Goal: Task Accomplishment & Management: Complete application form

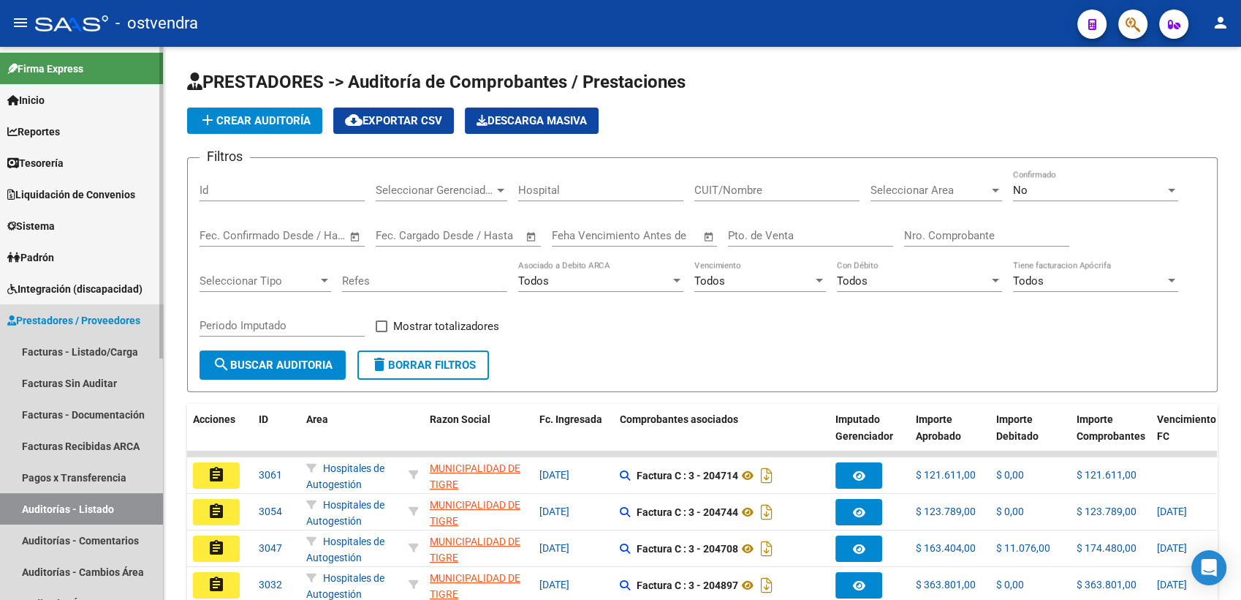
click at [62, 317] on span "Prestadores / Proveedores" at bounding box center [73, 320] width 133 height 16
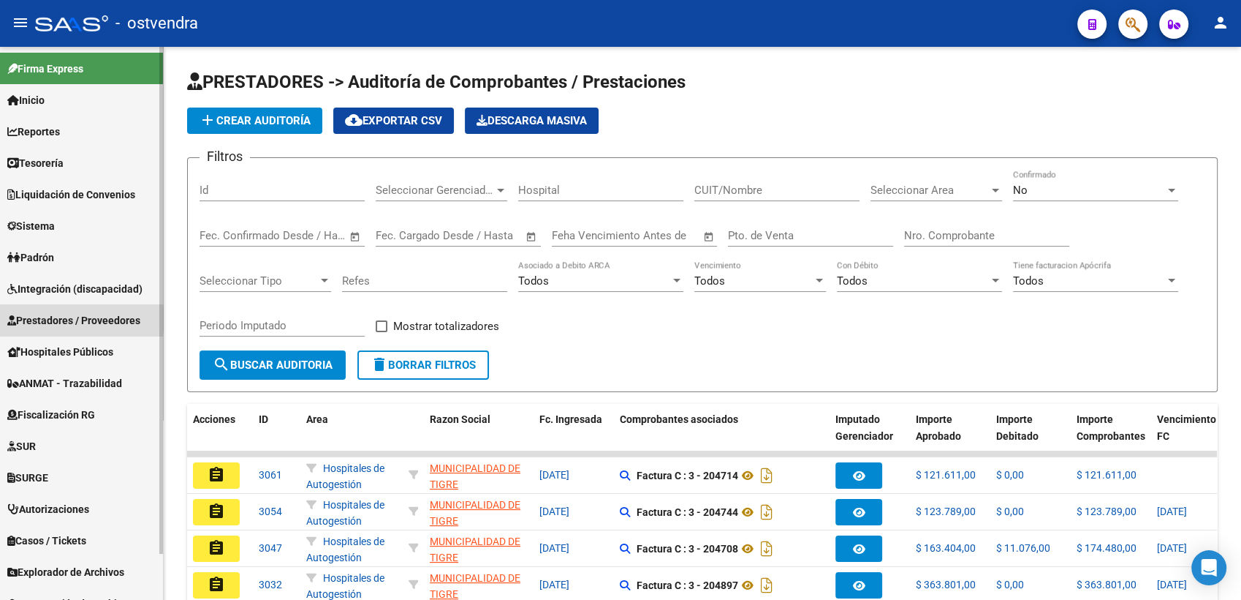
click at [64, 319] on span "Prestadores / Proveedores" at bounding box center [73, 320] width 133 height 16
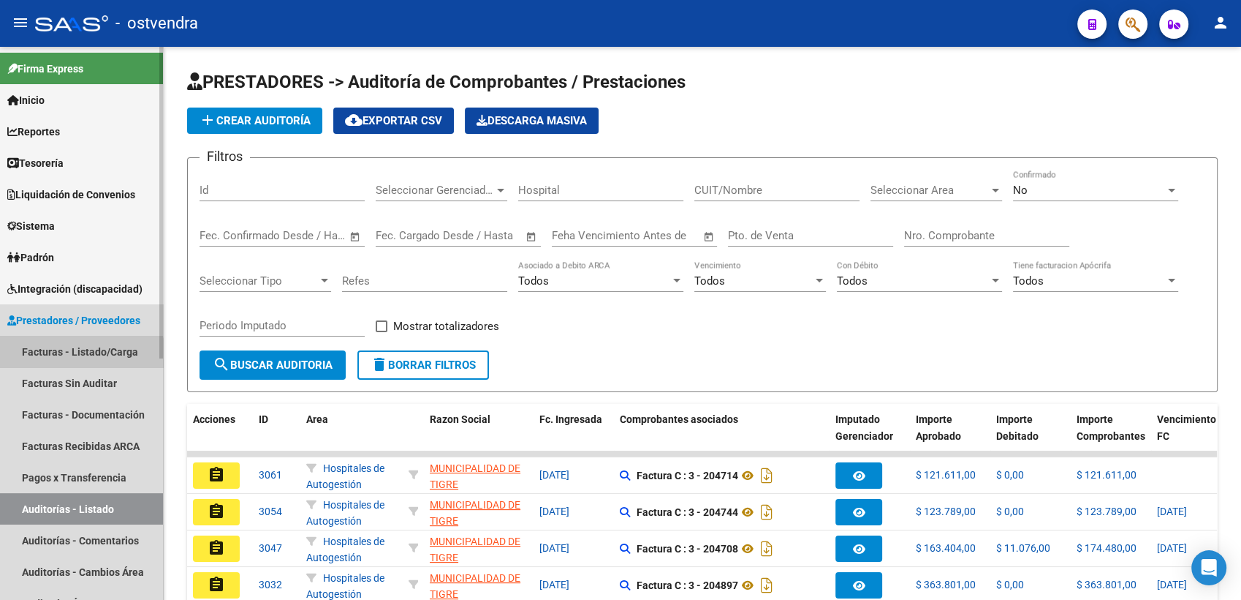
click at [80, 355] on link "Facturas - Listado/Carga" at bounding box center [81, 351] width 163 height 31
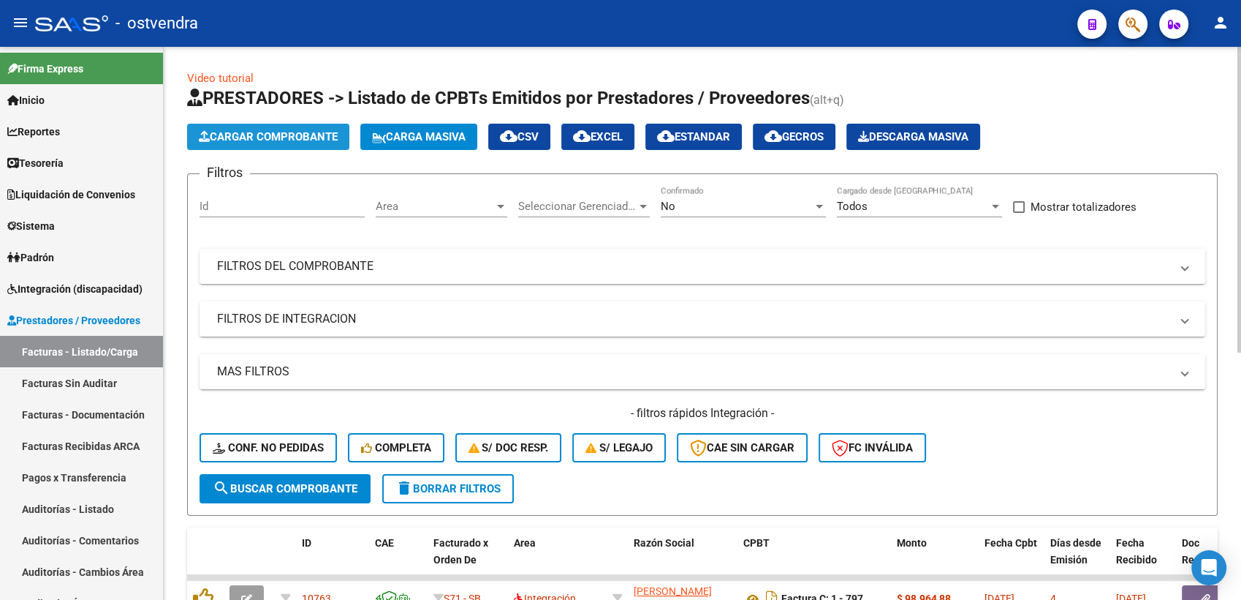
click at [292, 138] on span "Cargar Comprobante" at bounding box center [268, 136] width 139 height 13
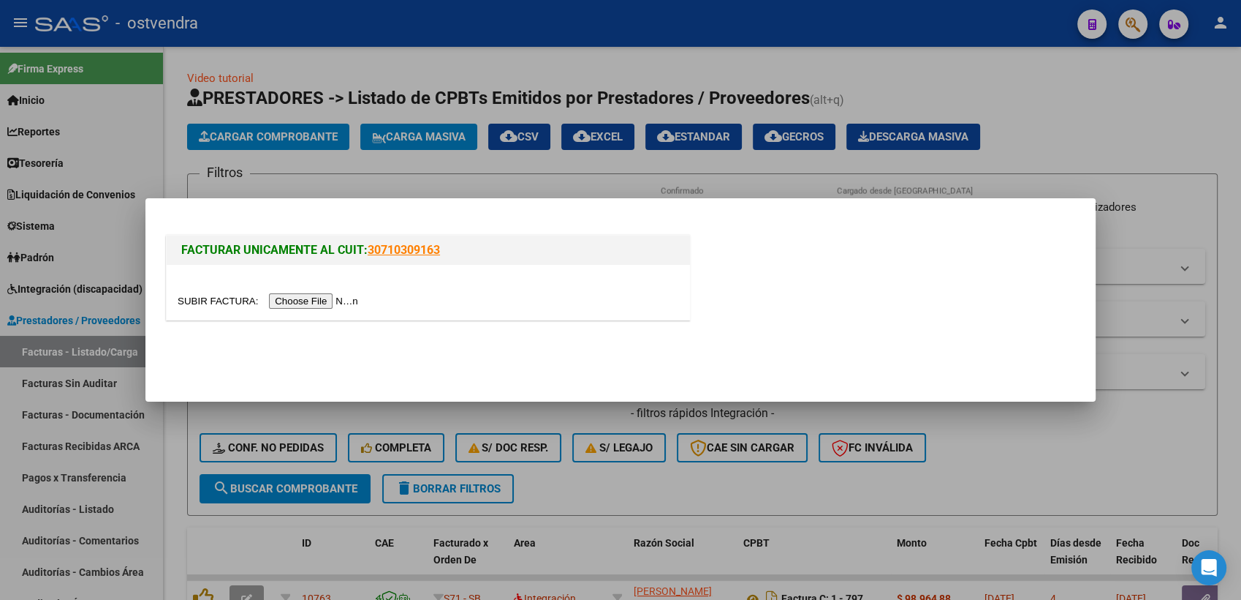
click at [310, 300] on input "file" at bounding box center [270, 300] width 185 height 15
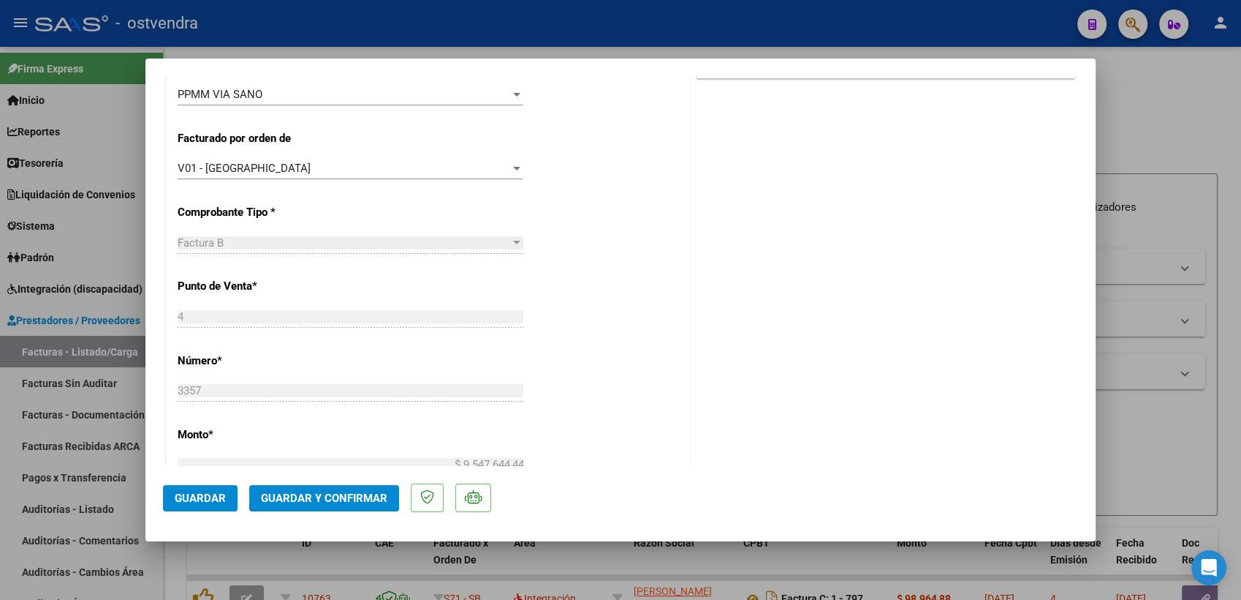
scroll to position [406, 0]
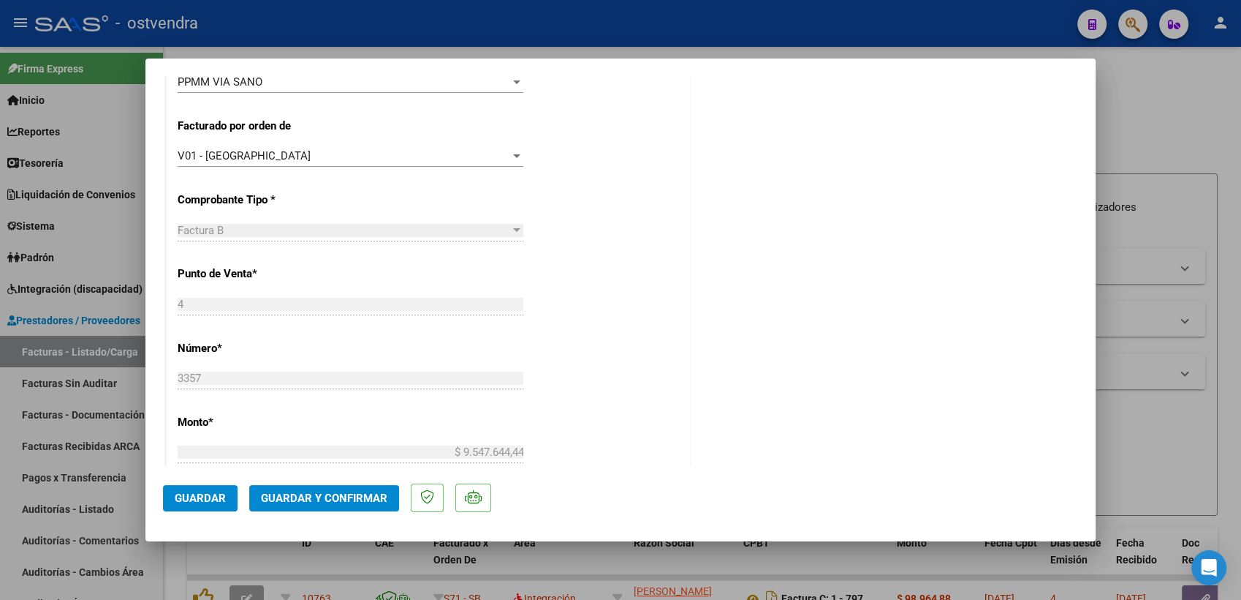
click at [363, 499] on span "Guardar y Confirmar" at bounding box center [324, 497] width 126 height 13
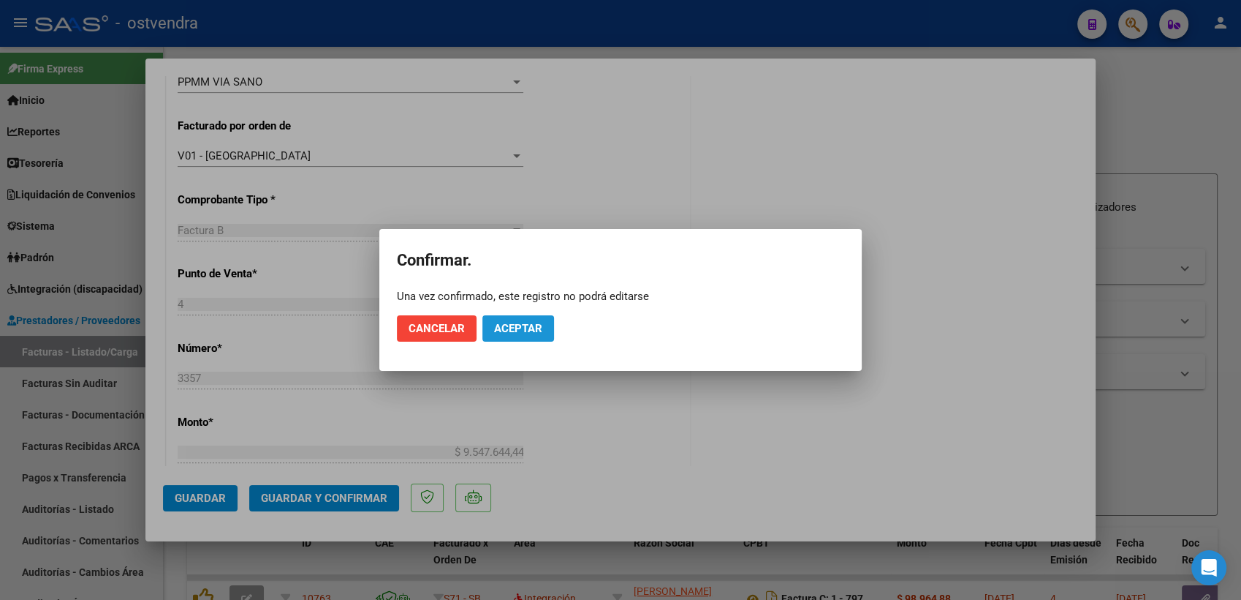
click at [535, 317] on button "Aceptar" at bounding box center [519, 328] width 72 height 26
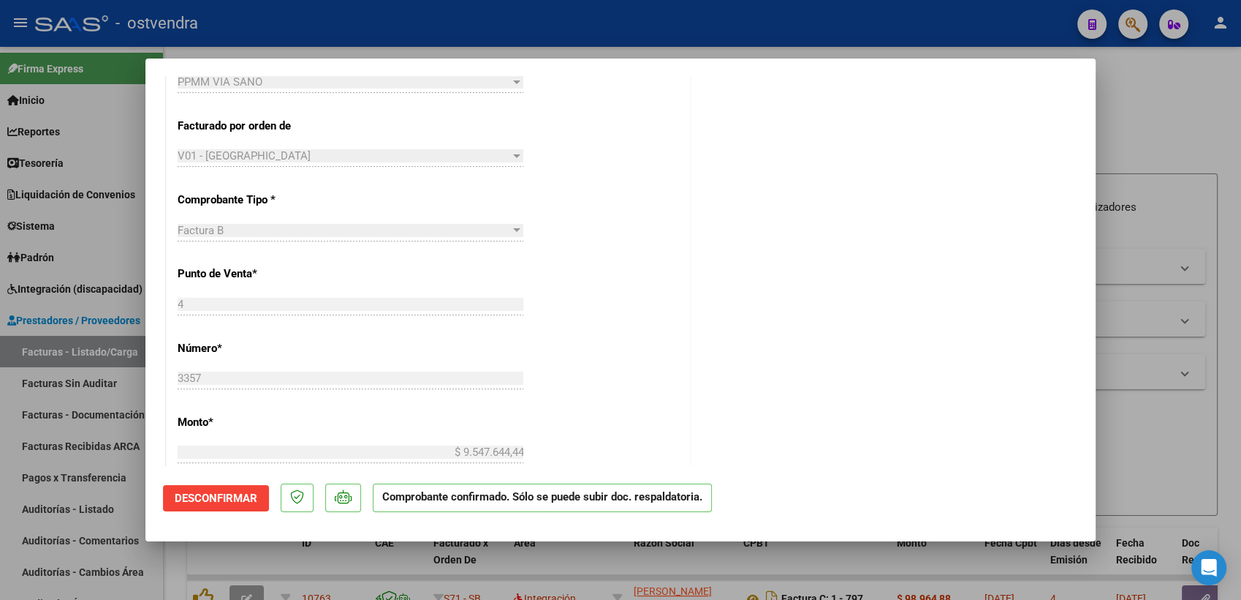
click at [1171, 96] on div at bounding box center [620, 300] width 1241 height 600
type input "$ 0,00"
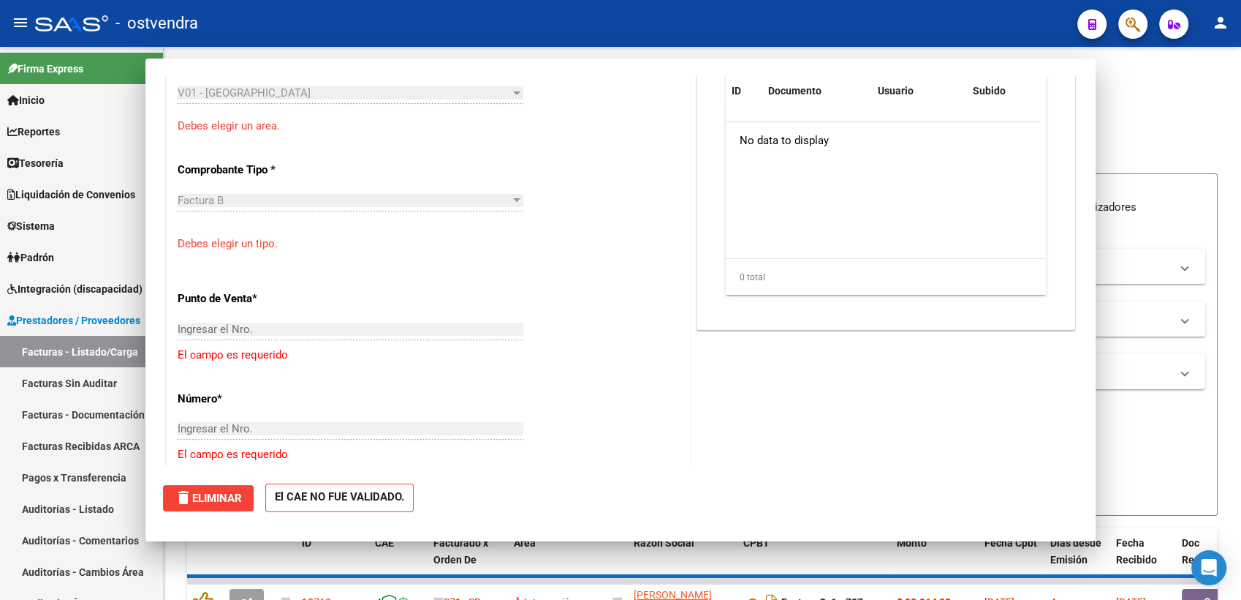
scroll to position [344, 0]
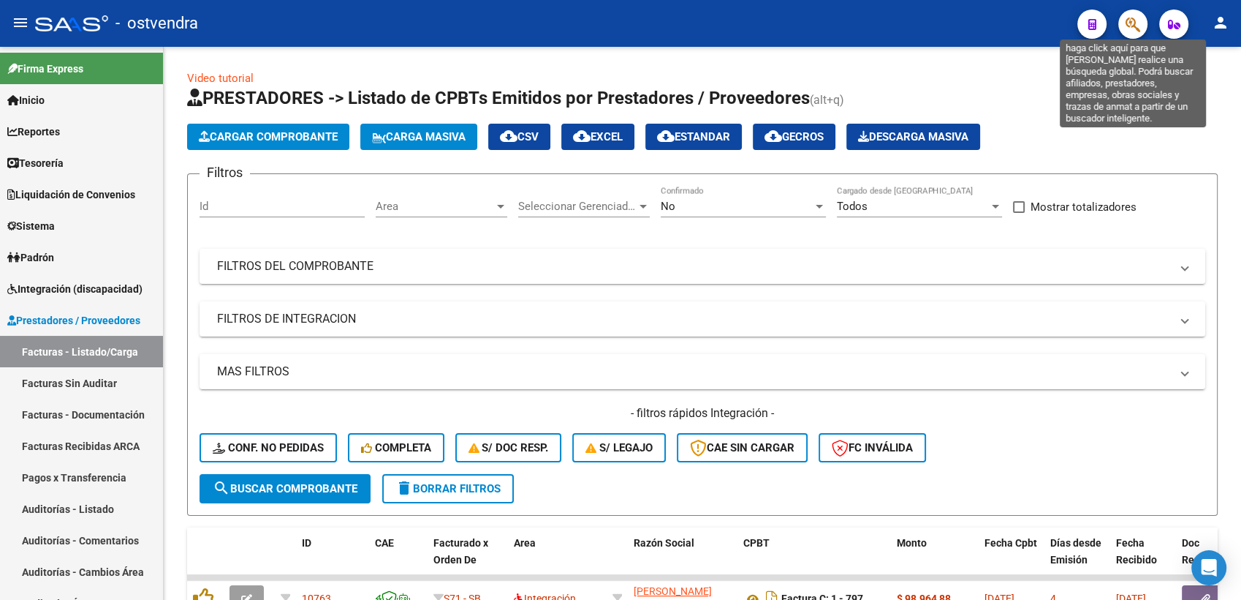
click at [1129, 26] on icon "button" at bounding box center [1133, 24] width 15 height 17
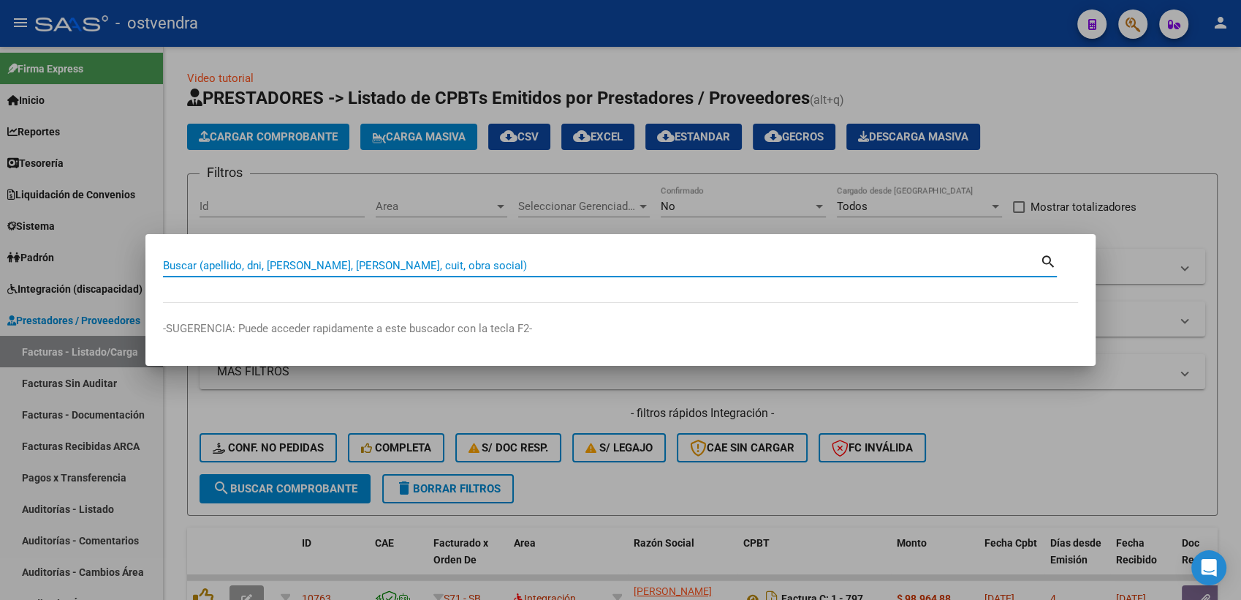
click at [556, 272] on input "Buscar (apellido, dni, cuil, nro traspaso, cuit, obra social)" at bounding box center [601, 265] width 877 height 13
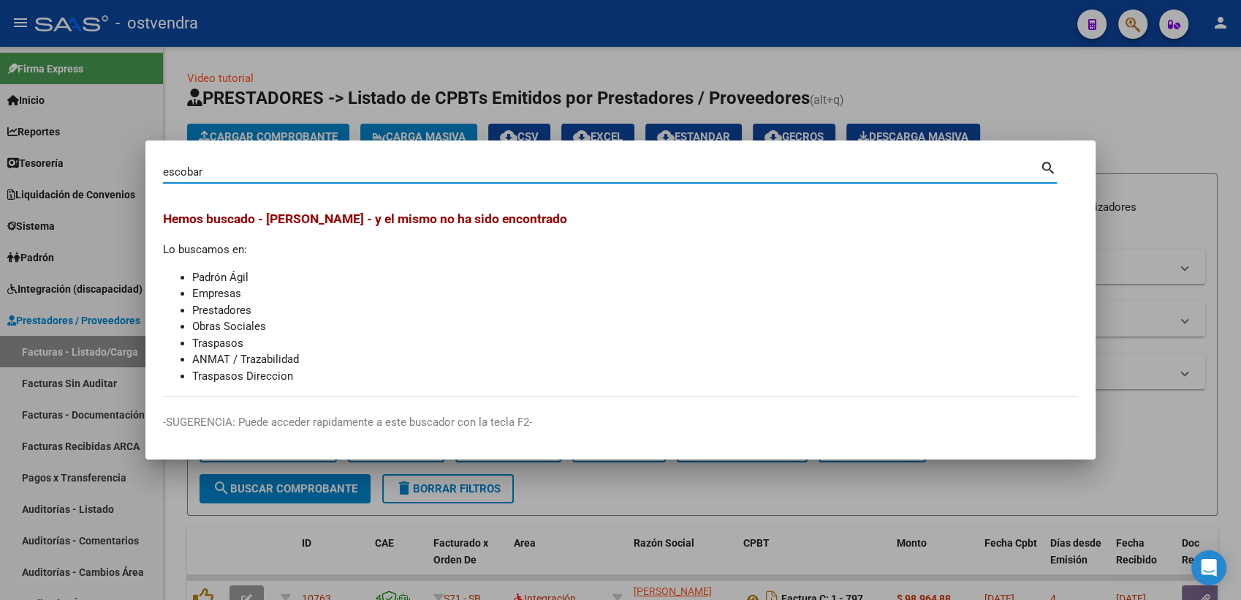
type input "escobar"
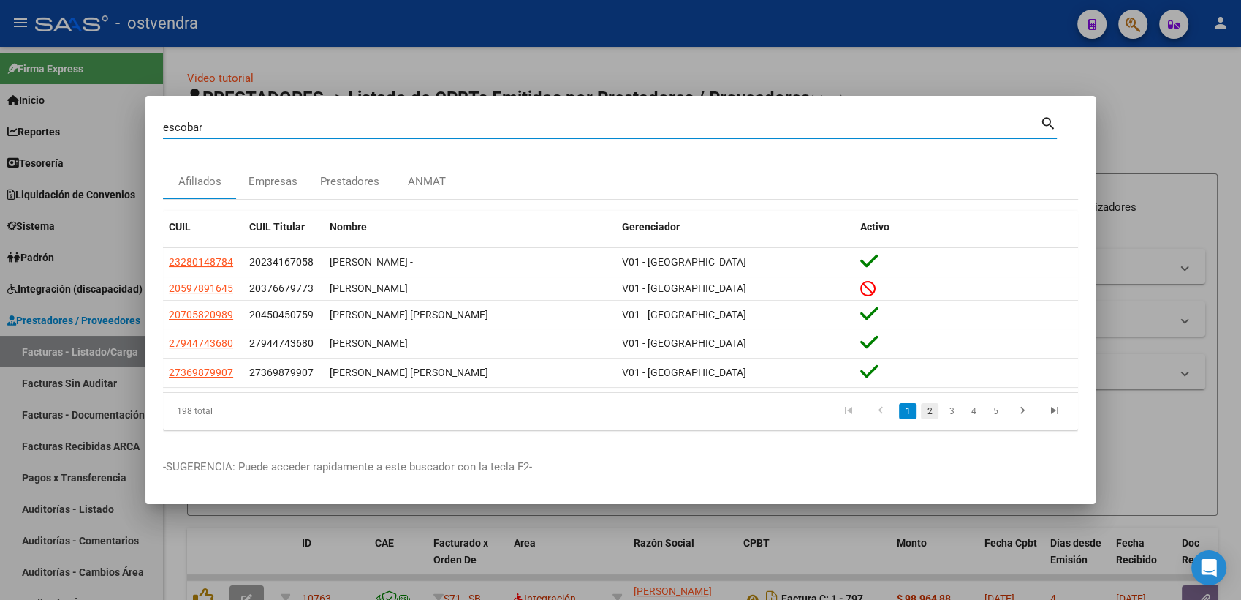
click at [929, 412] on link "2" at bounding box center [930, 411] width 18 height 16
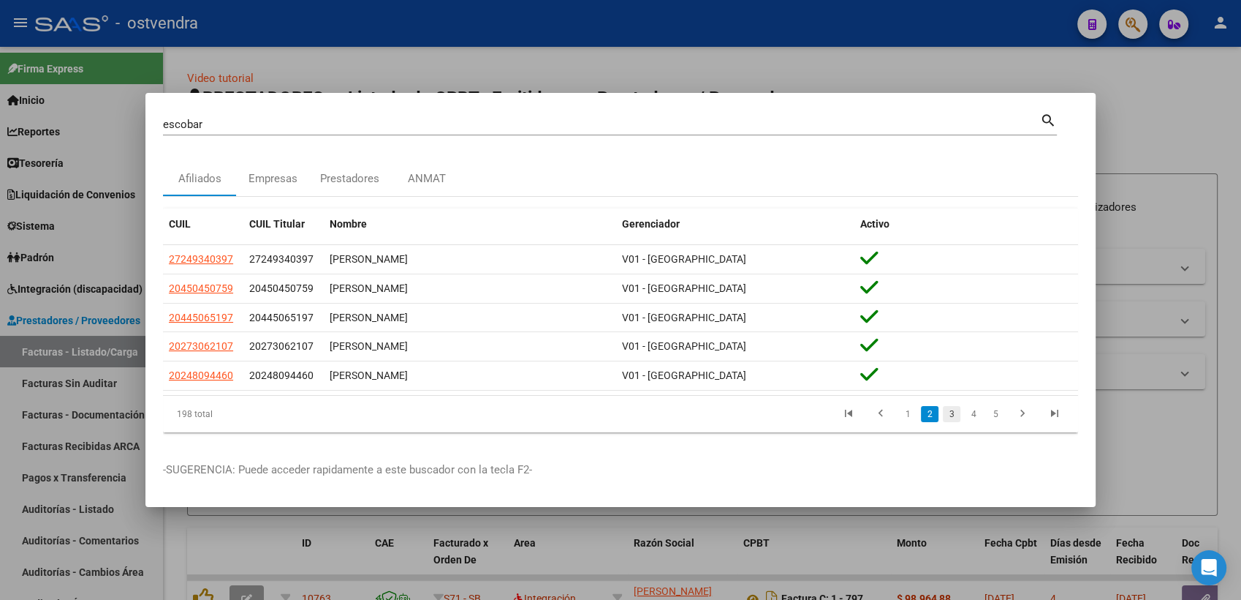
click at [952, 413] on link "3" at bounding box center [952, 414] width 18 height 16
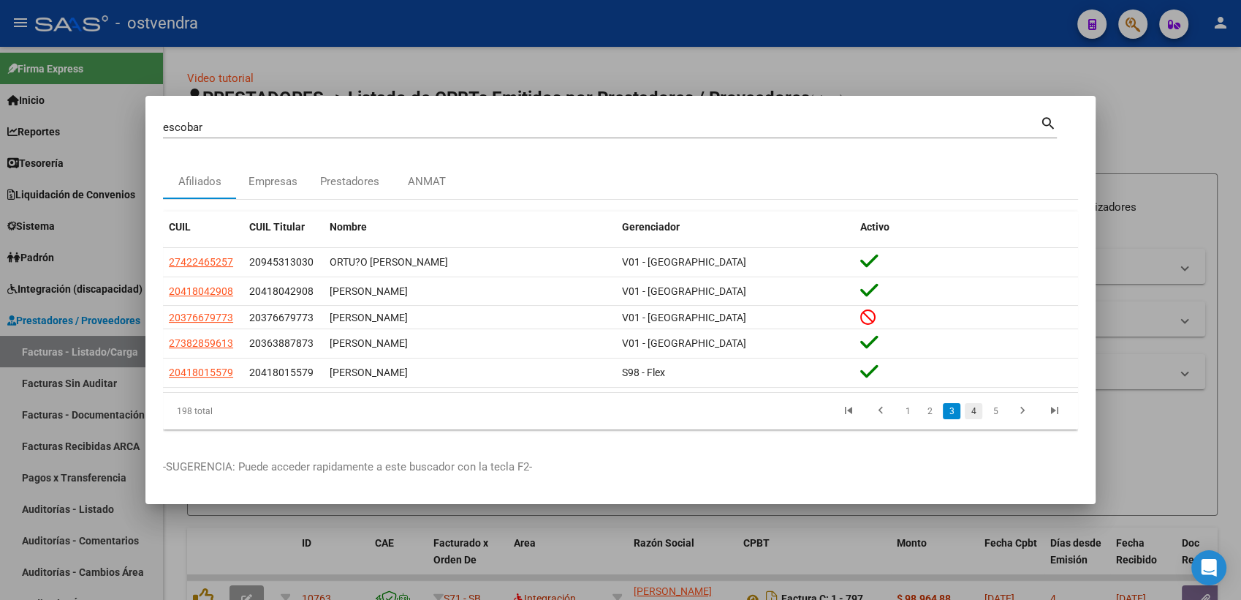
click at [973, 410] on link "4" at bounding box center [974, 411] width 18 height 16
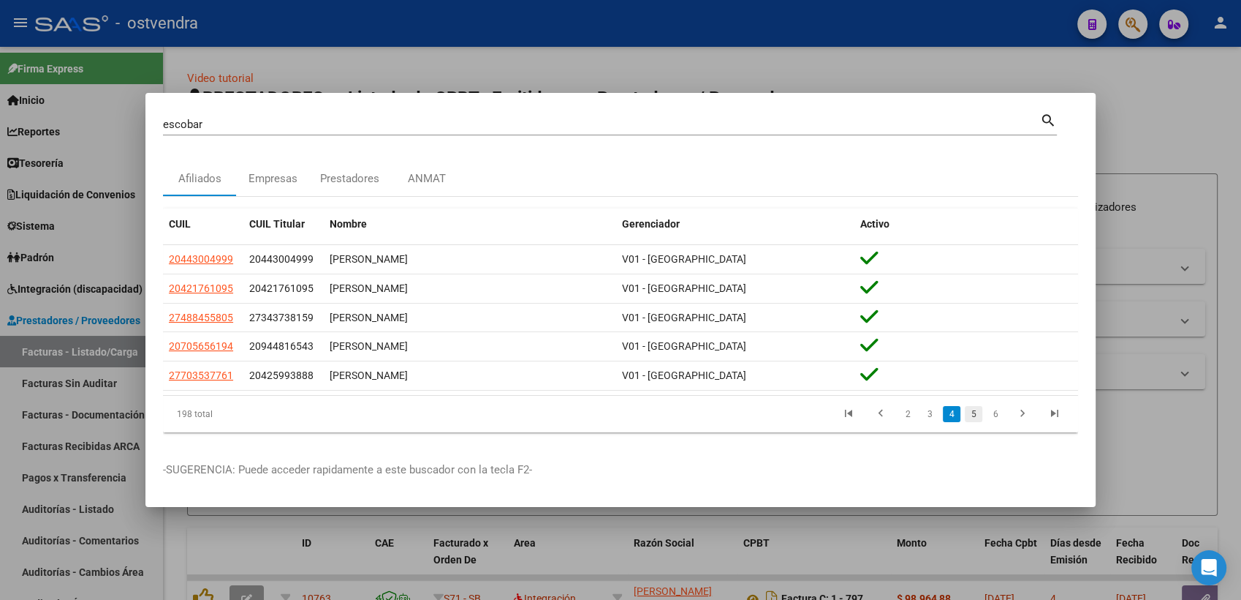
click at [975, 411] on link "5" at bounding box center [974, 414] width 18 height 16
click at [972, 414] on link "6" at bounding box center [974, 414] width 18 height 16
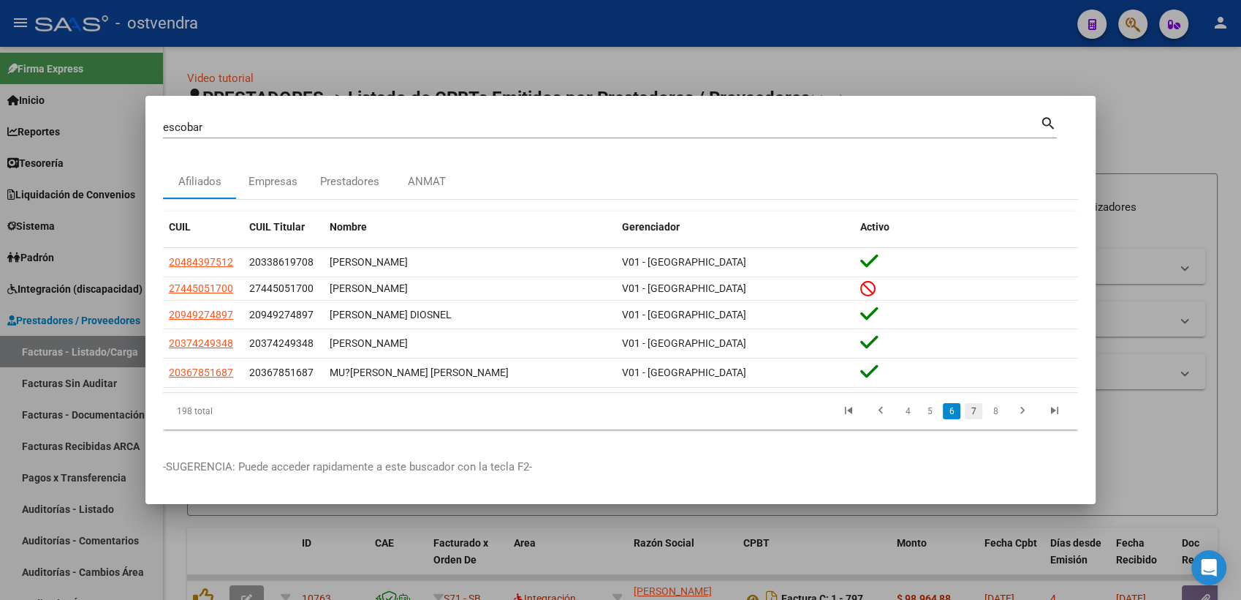
click at [975, 410] on link "7" at bounding box center [974, 411] width 18 height 16
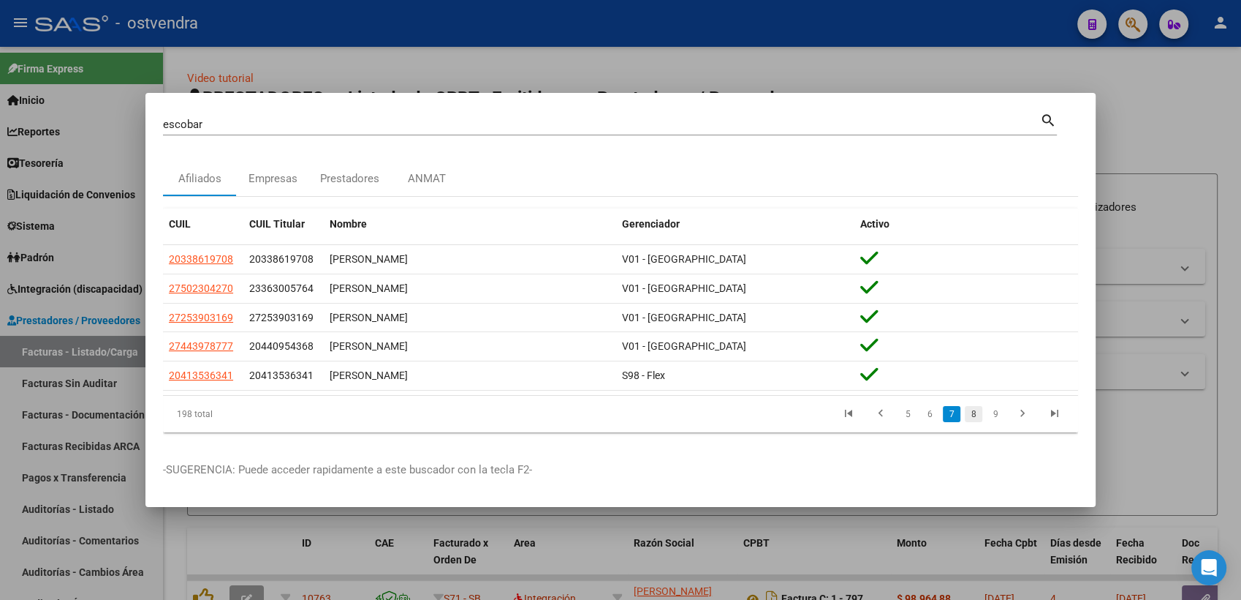
click at [972, 410] on link "8" at bounding box center [974, 414] width 18 height 16
click at [975, 415] on link "9" at bounding box center [973, 414] width 18 height 16
click at [975, 415] on link "10" at bounding box center [971, 414] width 19 height 16
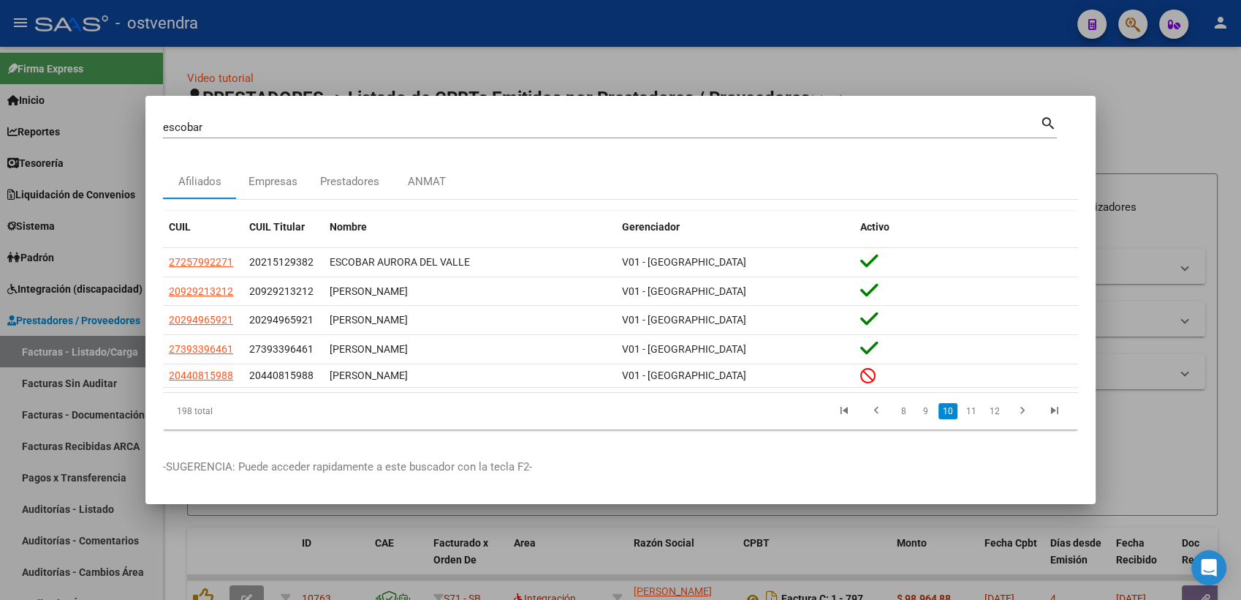
click at [975, 415] on link "11" at bounding box center [971, 411] width 19 height 16
click at [975, 415] on link "12" at bounding box center [971, 411] width 19 height 16
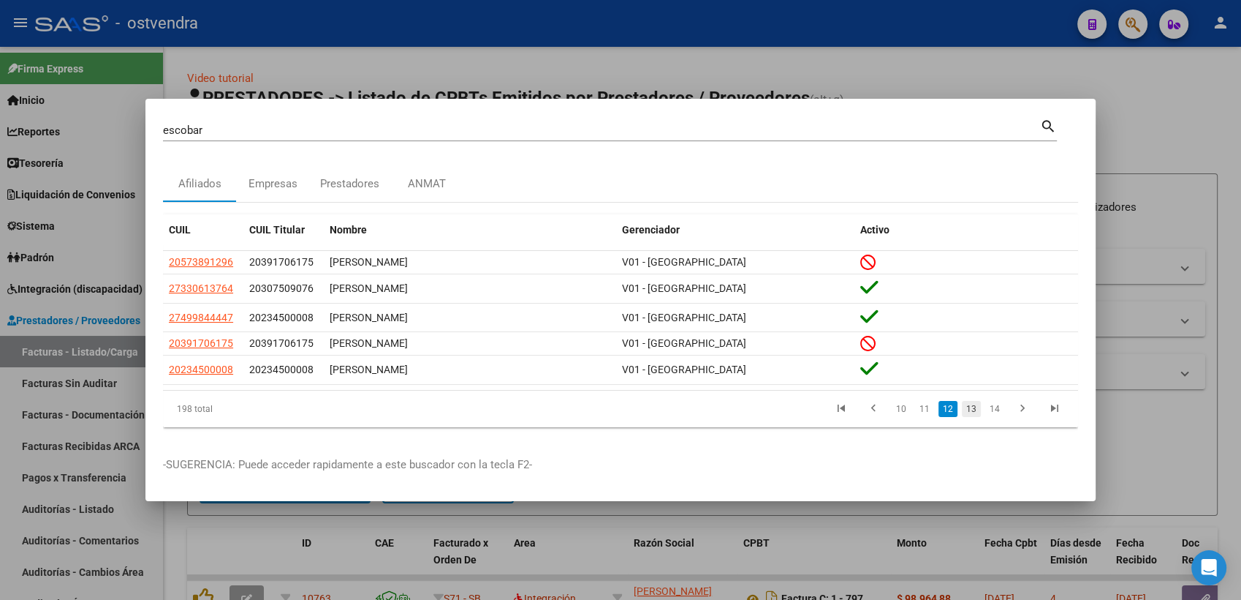
click at [975, 402] on link "13" at bounding box center [971, 409] width 19 height 16
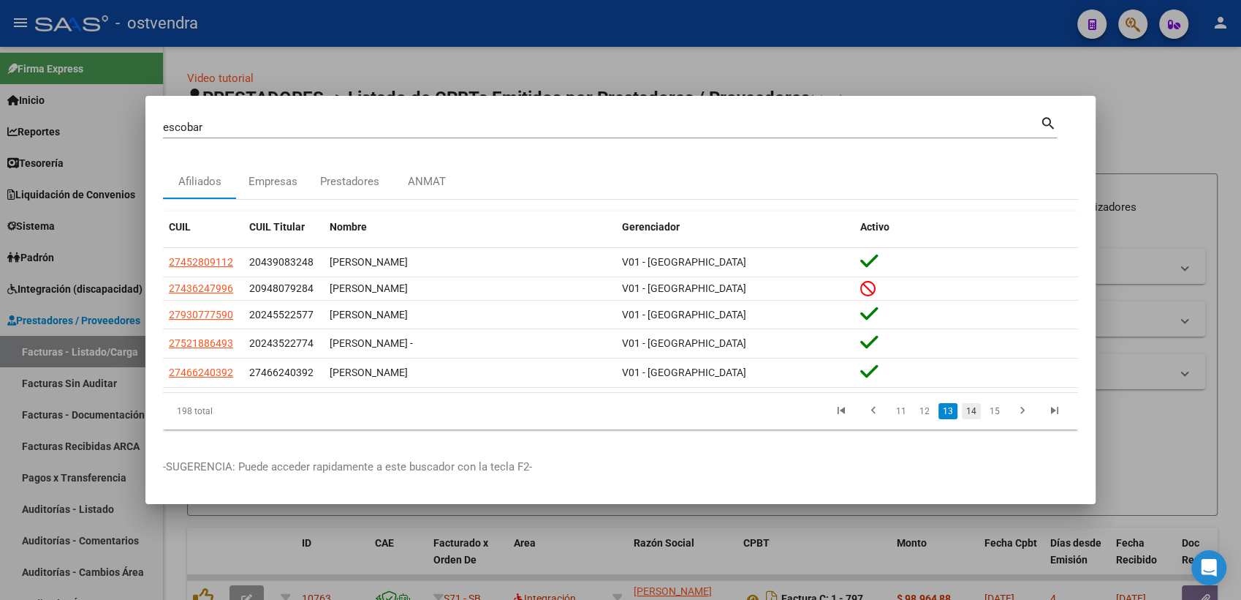
click at [973, 412] on link "14" at bounding box center [971, 411] width 19 height 16
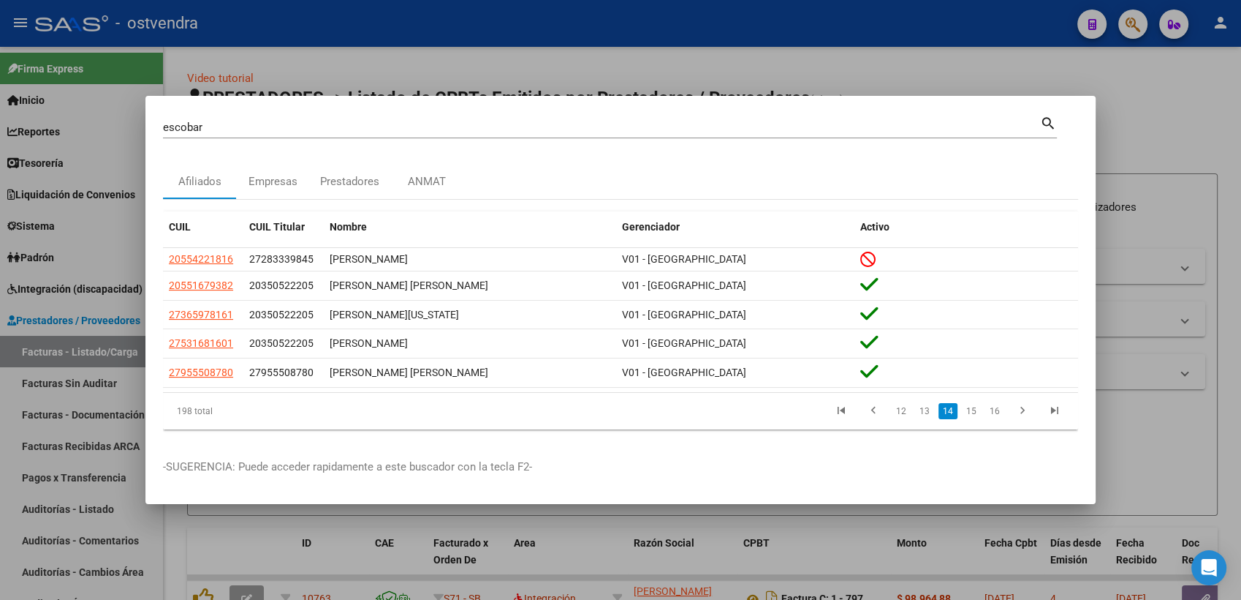
click at [1010, 57] on div at bounding box center [620, 300] width 1241 height 600
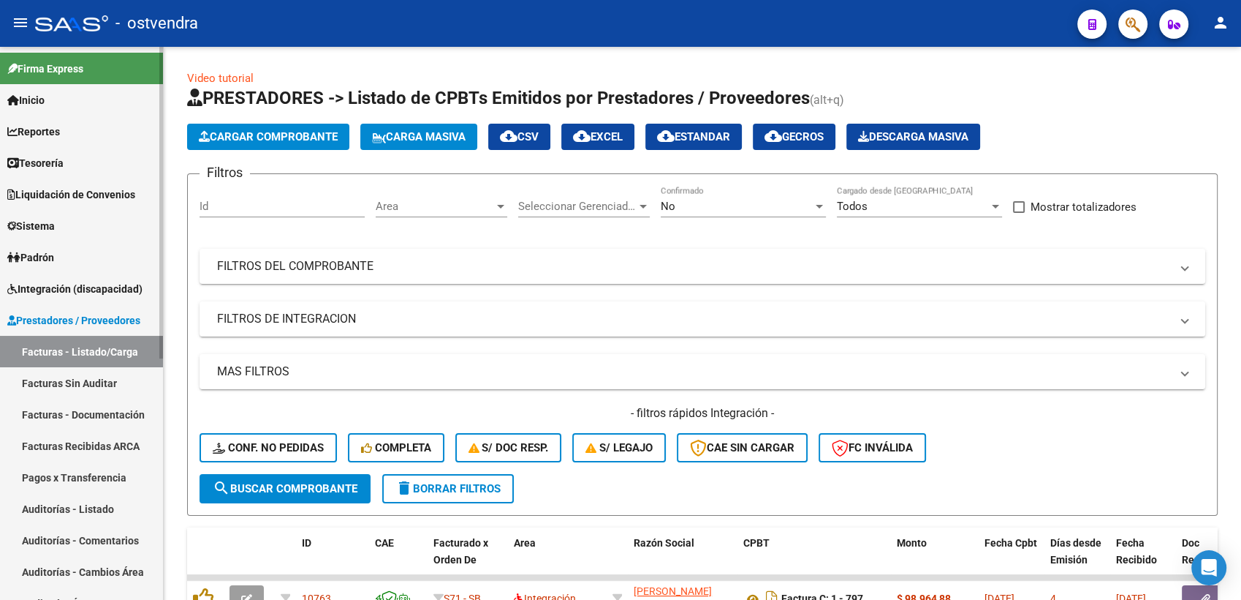
click at [46, 384] on link "Facturas Sin Auditar" at bounding box center [81, 382] width 163 height 31
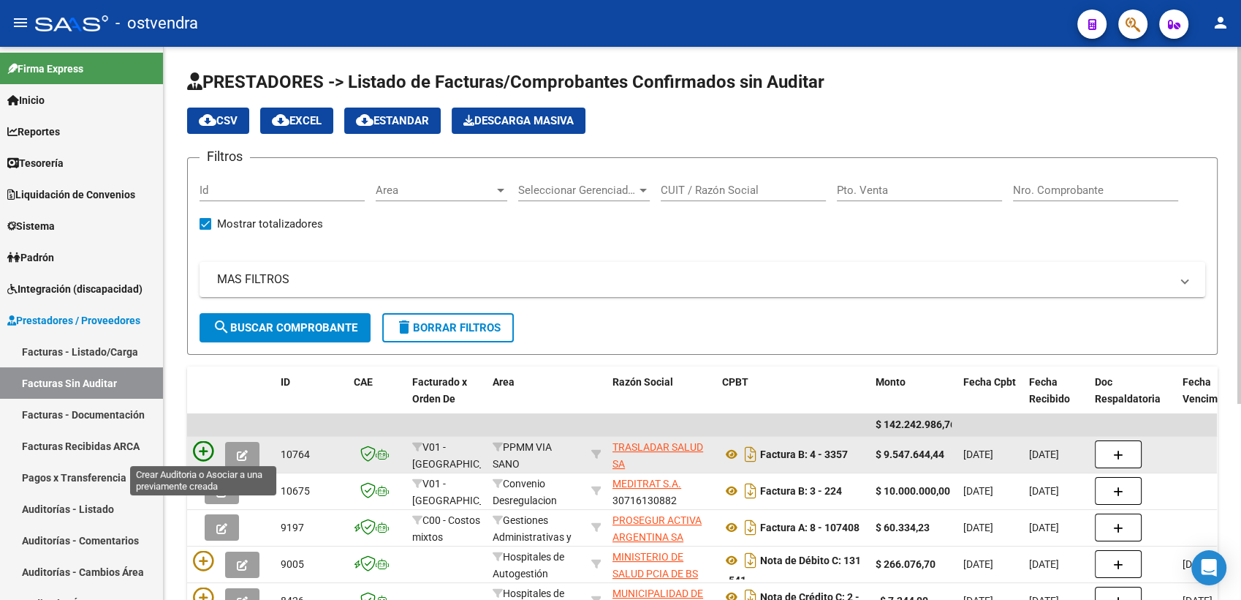
click at [203, 450] on icon at bounding box center [203, 451] width 20 height 20
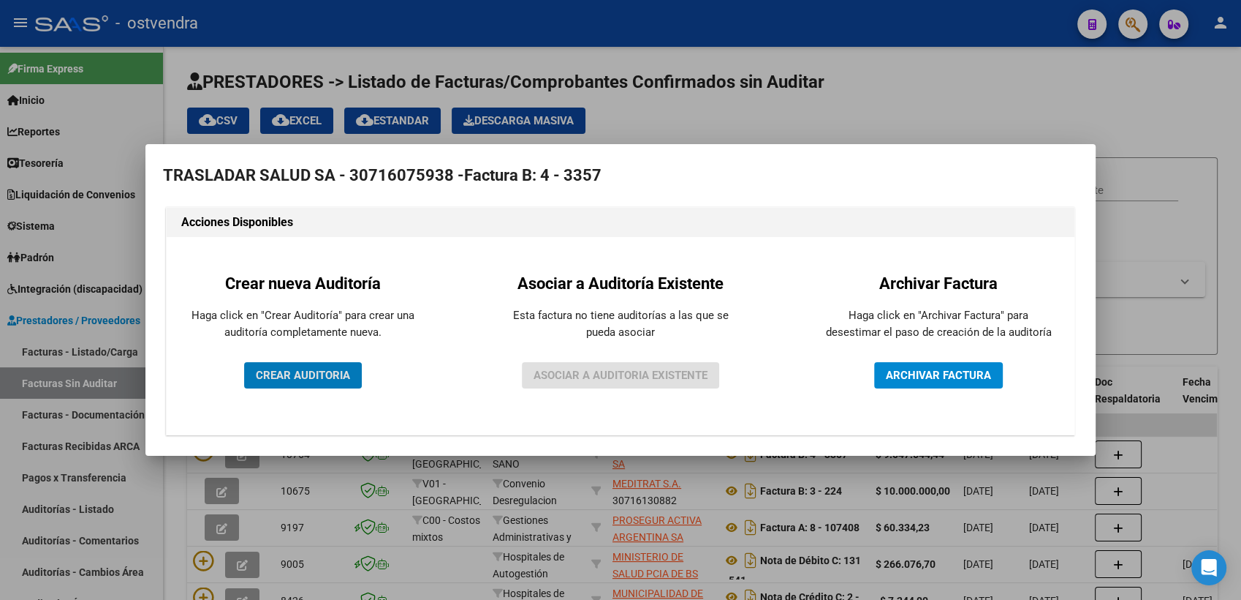
click at [316, 376] on span "CREAR AUDITORIA" at bounding box center [303, 374] width 94 height 13
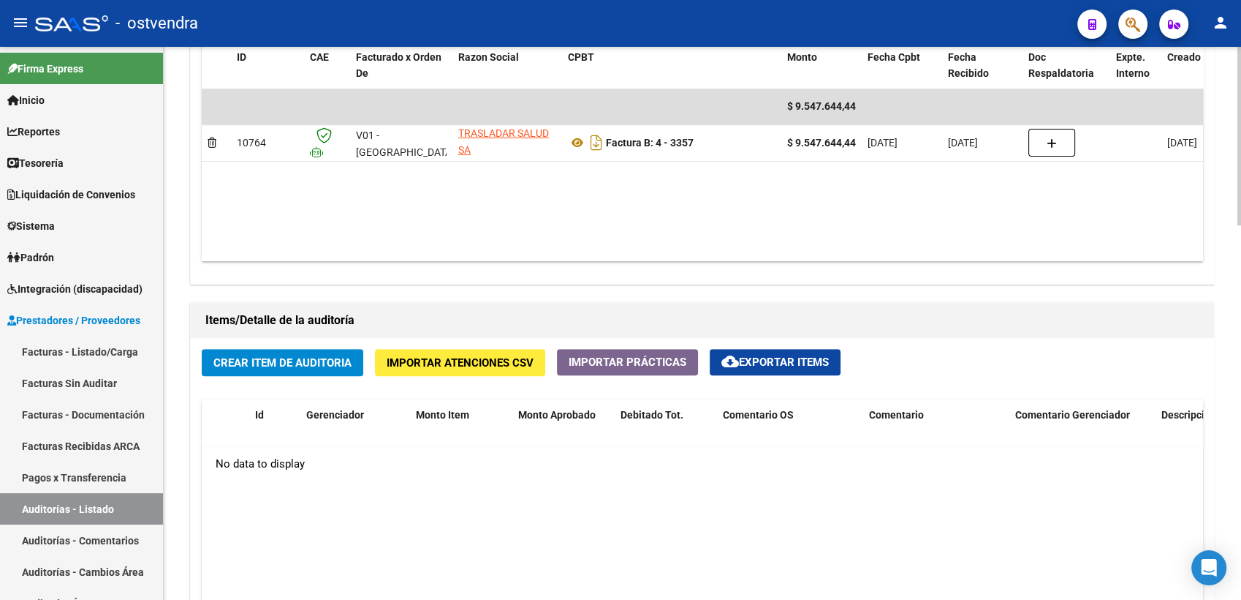
scroll to position [812, 0]
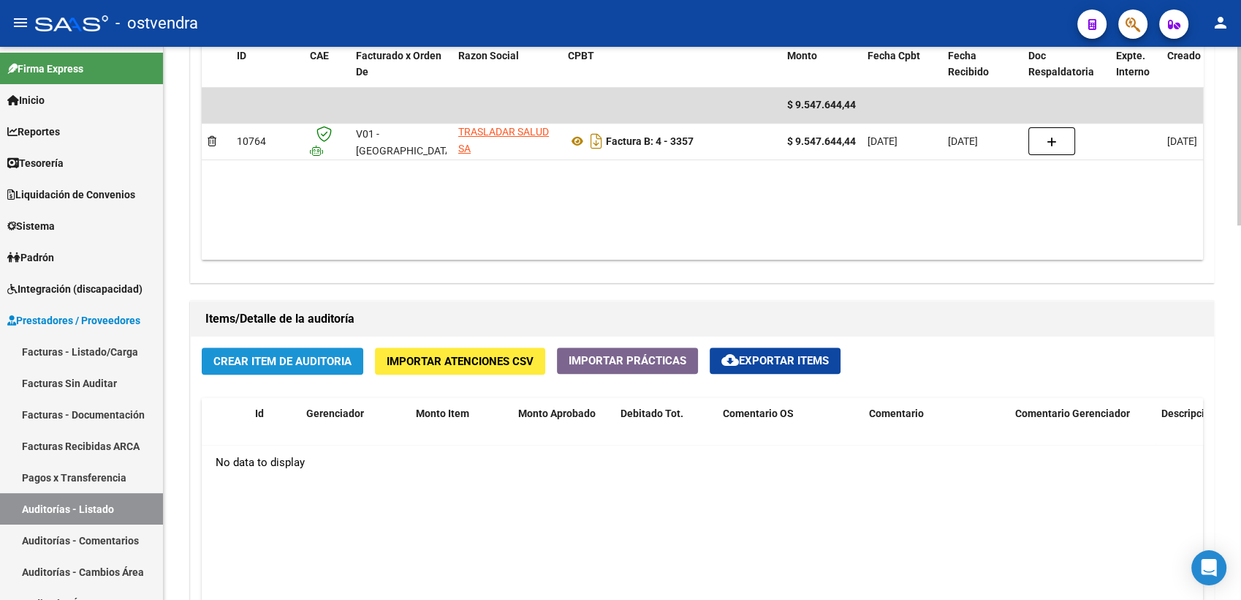
click at [274, 357] on span "Crear Item de Auditoria" at bounding box center [282, 361] width 138 height 13
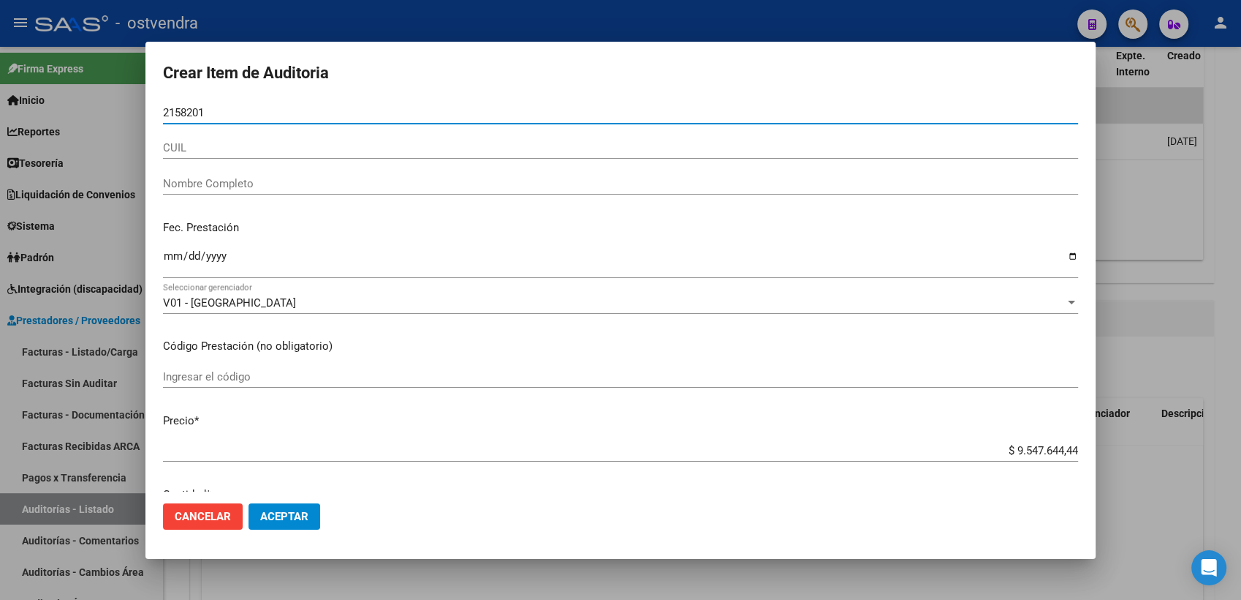
type input "21582019"
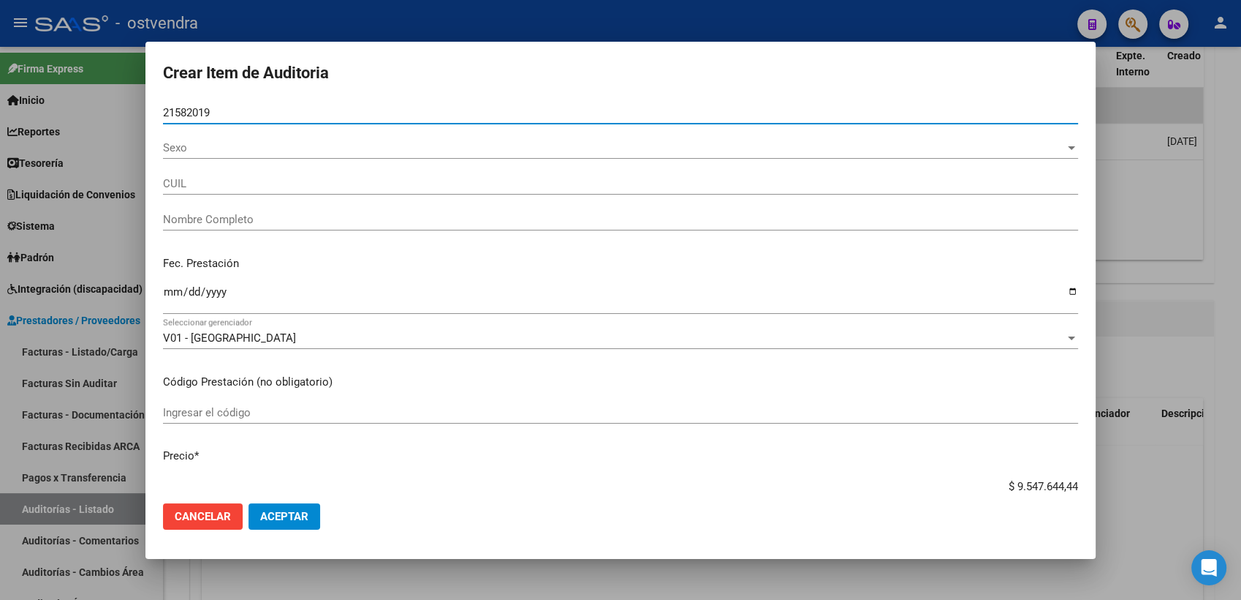
type input "20215820190"
type input "ALVAREZ JORGE ALEJANDRO"
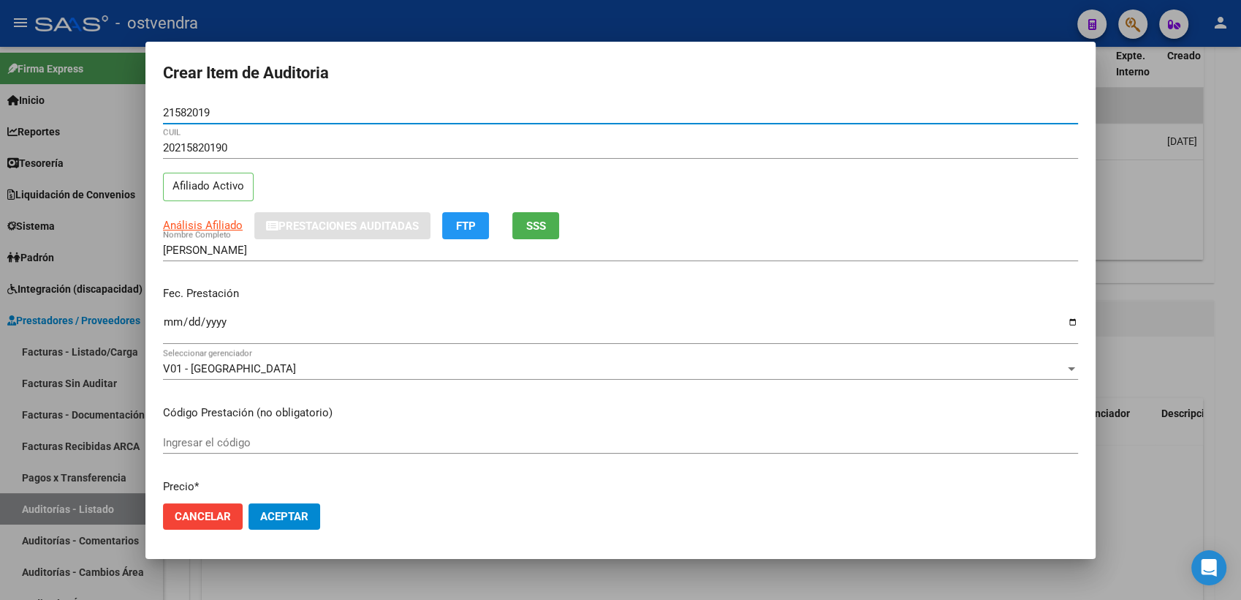
type input "21582019"
click at [174, 330] on input "Ingresar la fecha" at bounding box center [620, 327] width 915 height 23
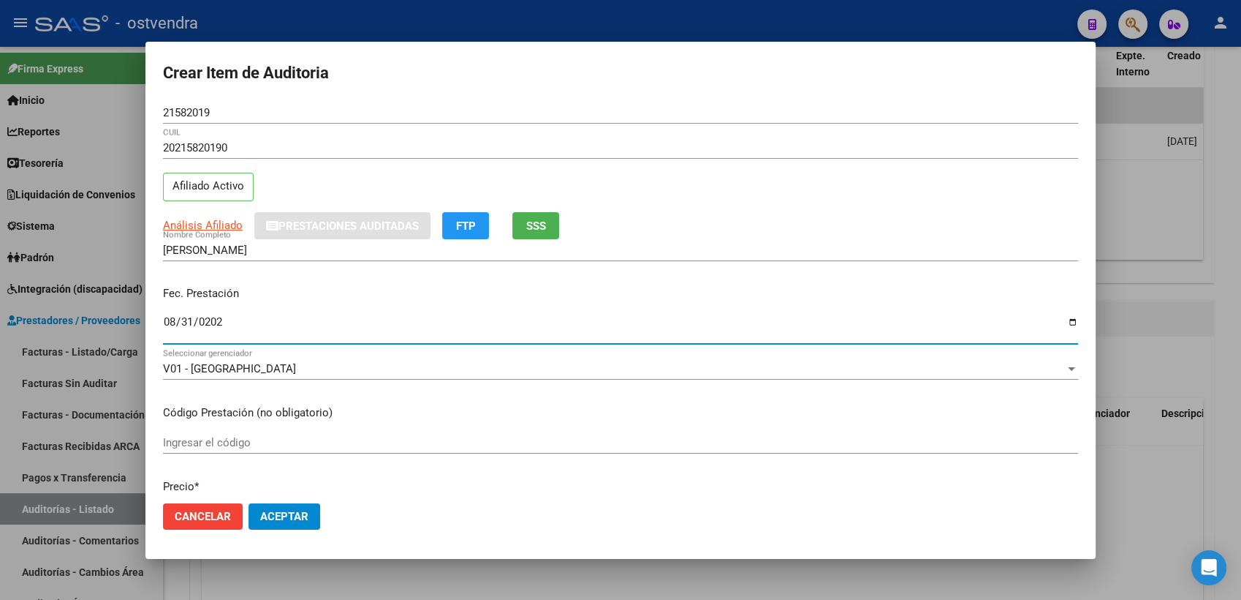
type input "2025-08-31"
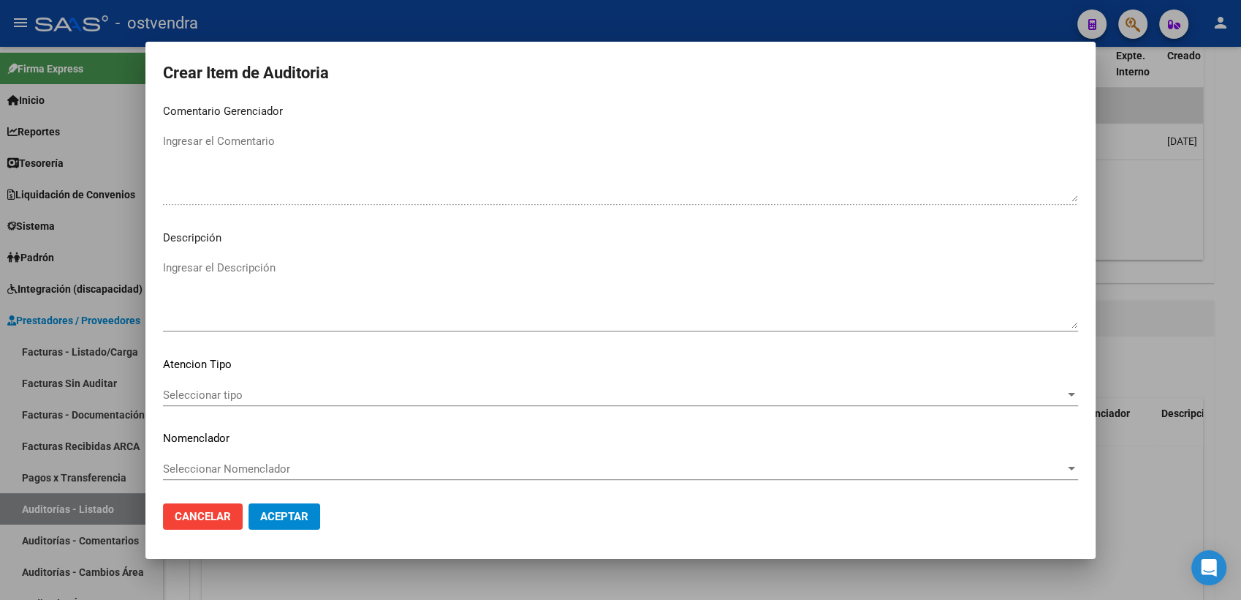
scroll to position [926, 0]
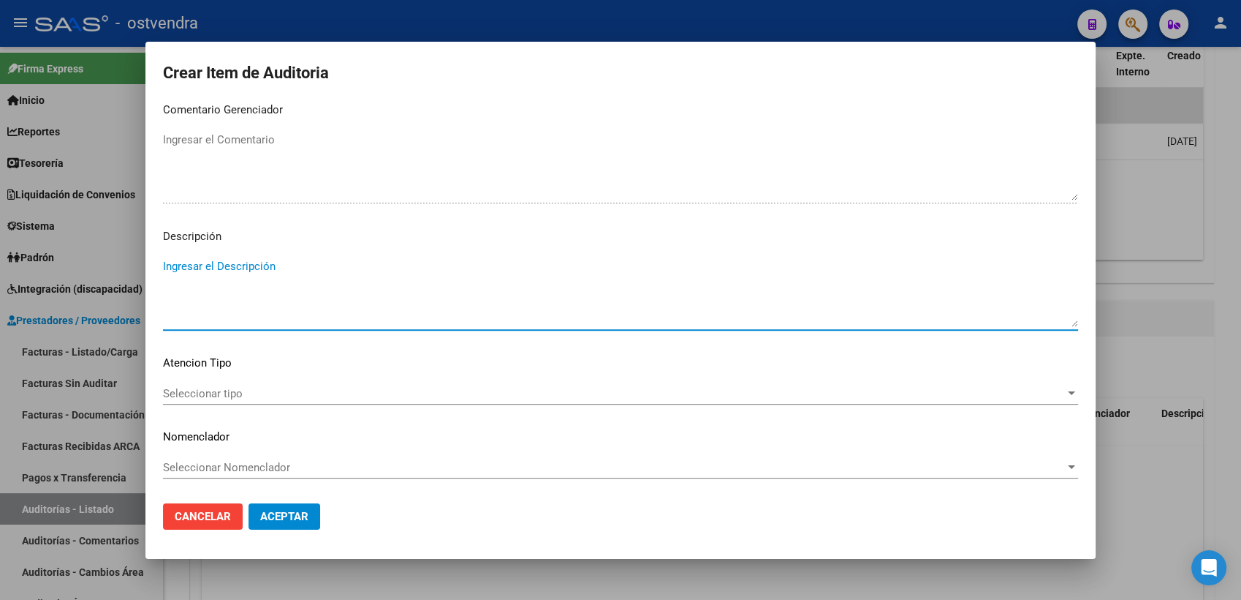
click at [205, 286] on textarea "Ingresar el Descripción" at bounding box center [620, 292] width 915 height 69
type textarea "INT. DOMICILIARIA"
click at [242, 395] on span "Seleccionar tipo" at bounding box center [614, 393] width 902 height 13
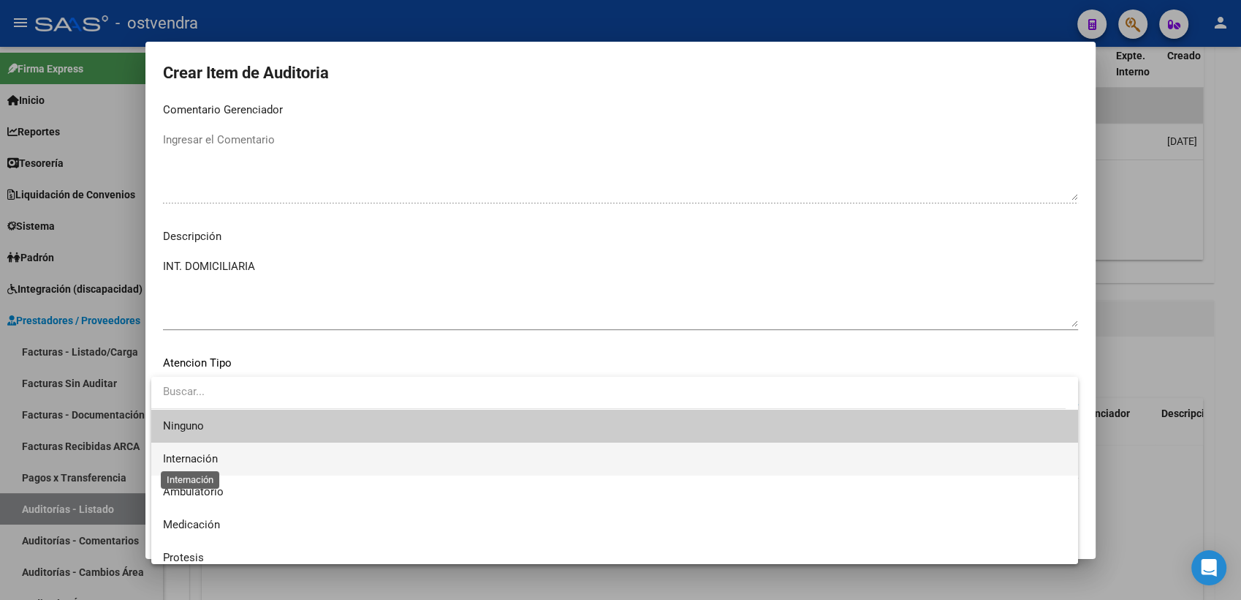
click at [216, 461] on span "Internación" at bounding box center [190, 458] width 55 height 13
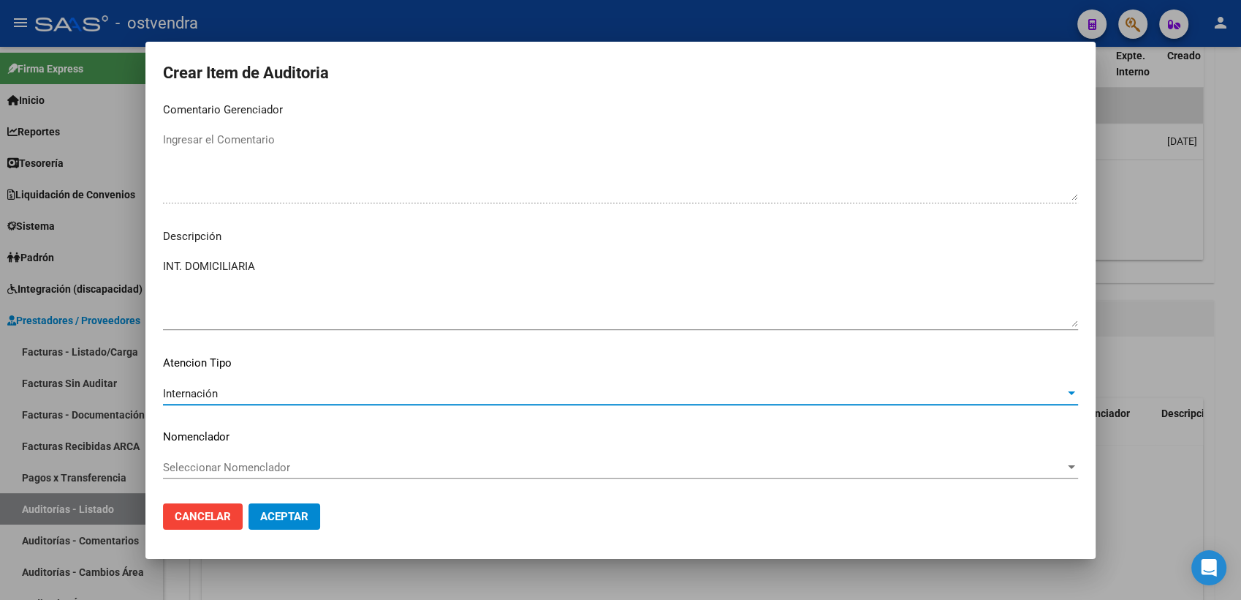
click at [293, 518] on span "Aceptar" at bounding box center [284, 516] width 48 height 13
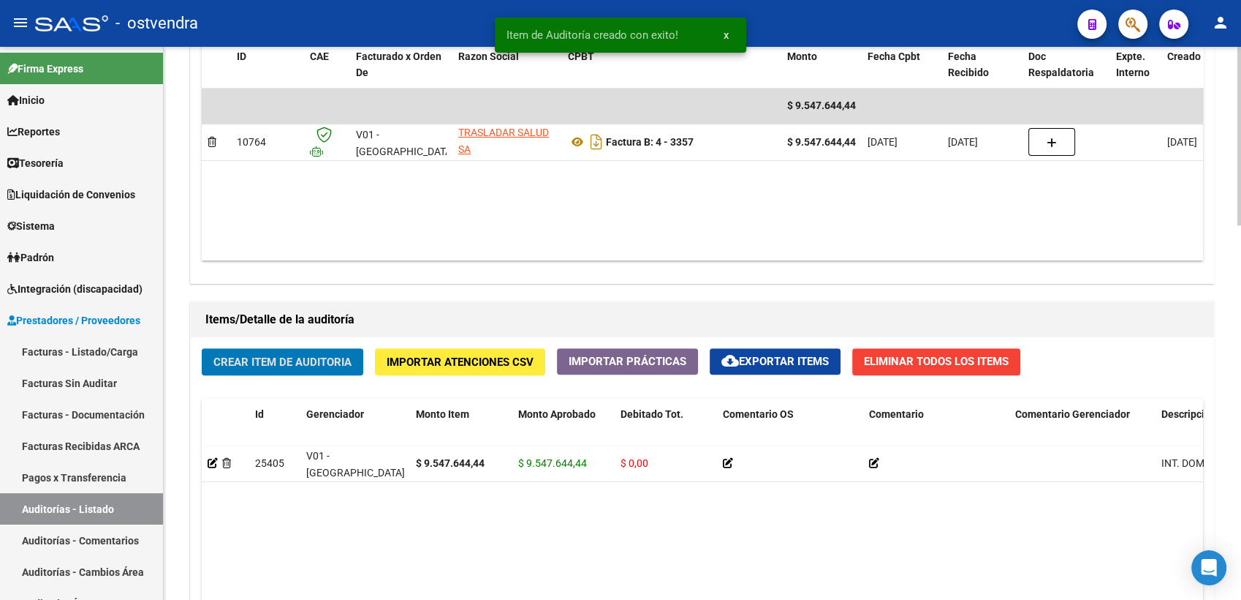
scroll to position [813, 0]
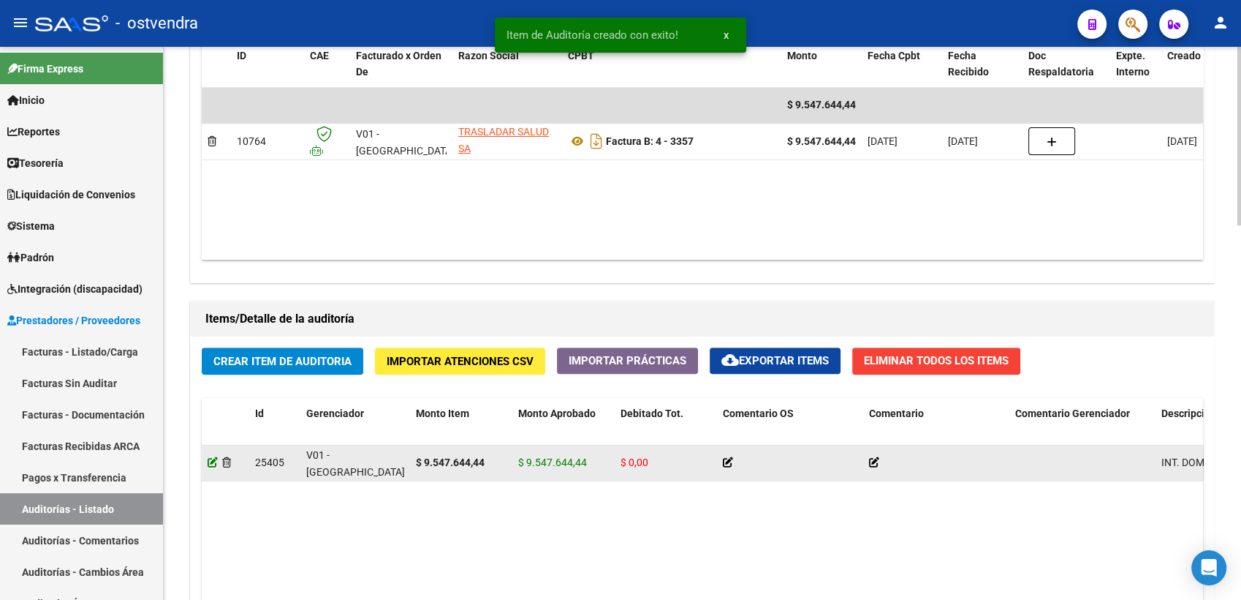
click at [212, 465] on icon at bounding box center [213, 462] width 10 height 10
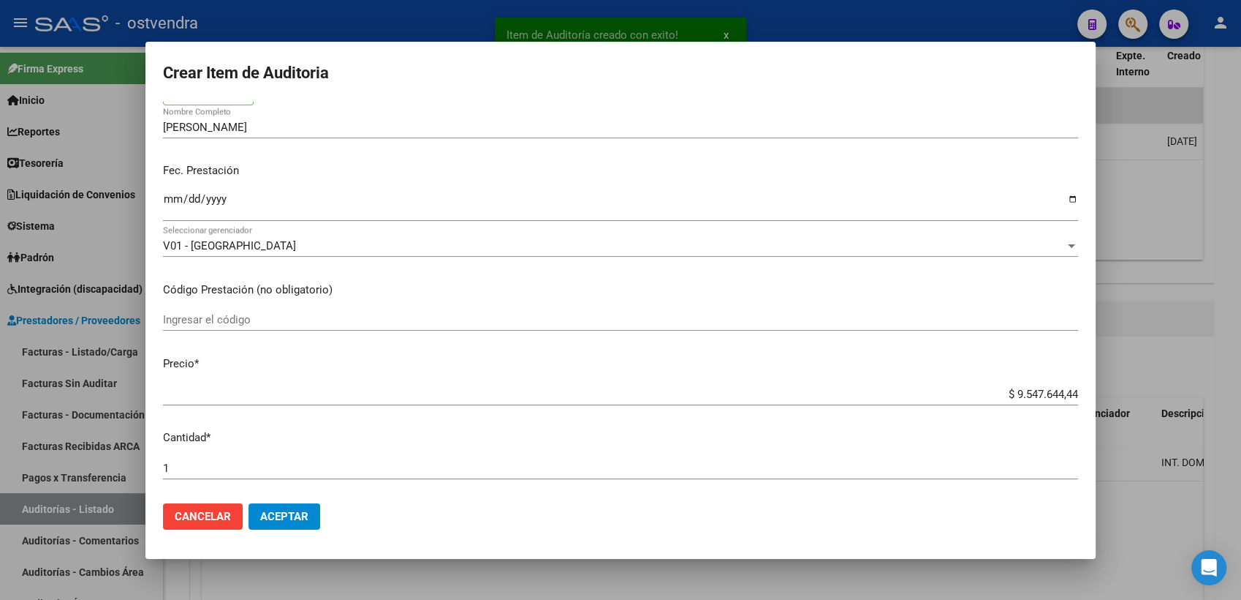
scroll to position [325, 0]
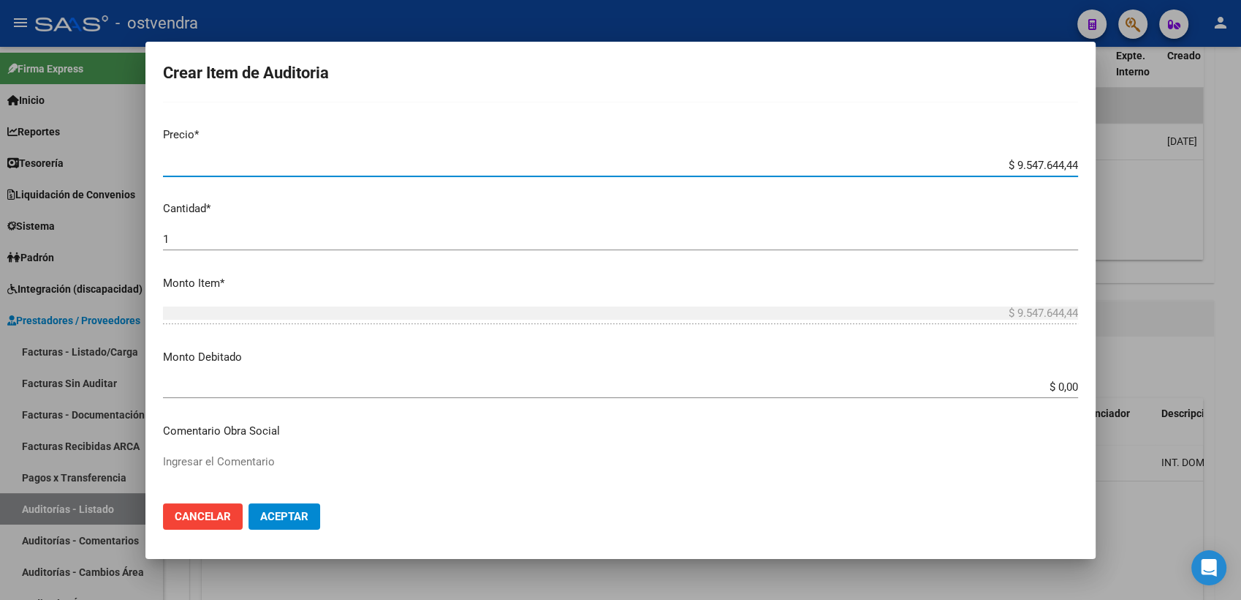
click at [999, 162] on input "$ 9.547.644,44" at bounding box center [620, 165] width 915 height 13
type input "$ 547.644,44"
type input "$ 47.644,44"
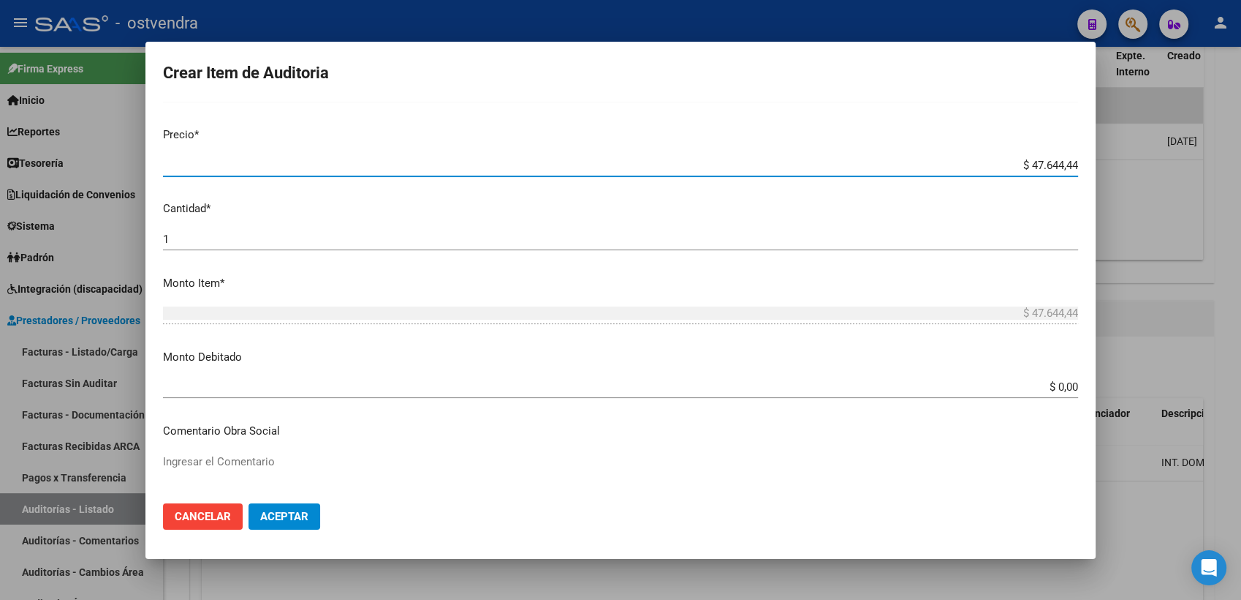
type input "$ 7.644,44"
type input "$ 644,44"
type input "$ 44,44"
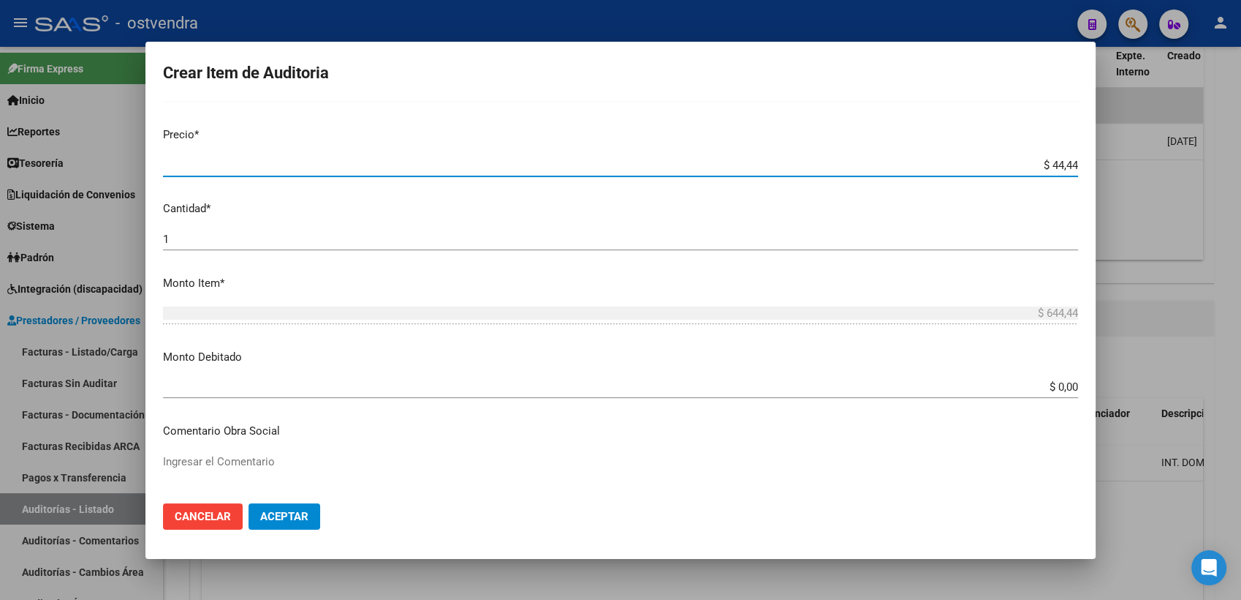
type input "$ 44,44"
type input "$ 4,44"
type input "$ 0,44"
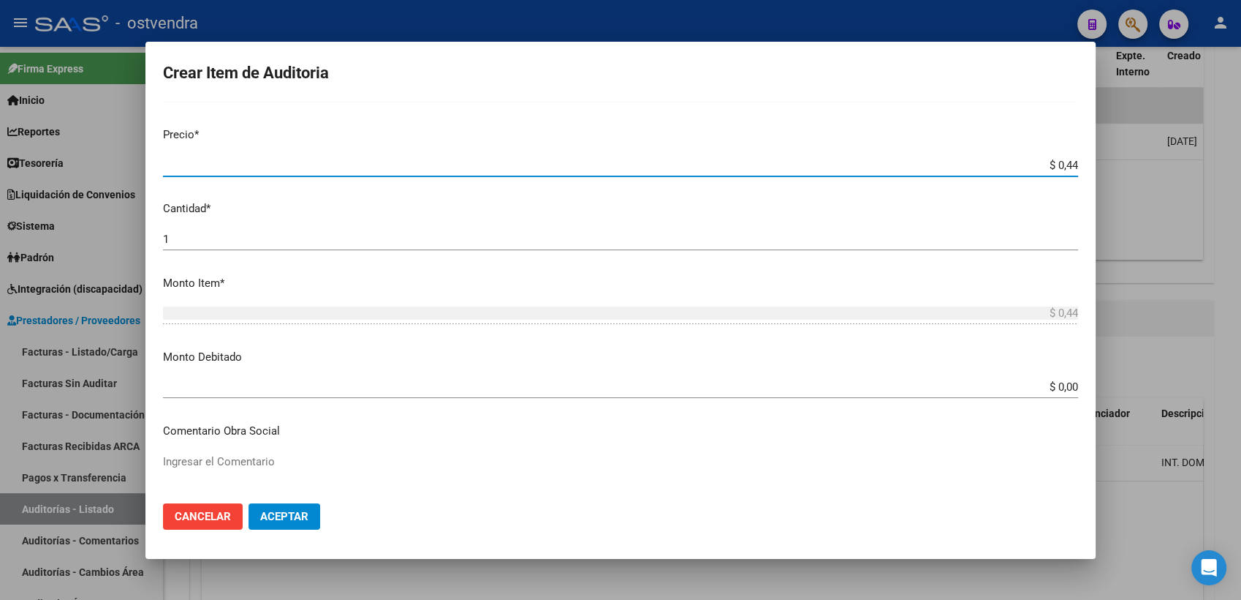
type input "$ 0,04"
type input "$ 0,06"
type input "$ 0,62"
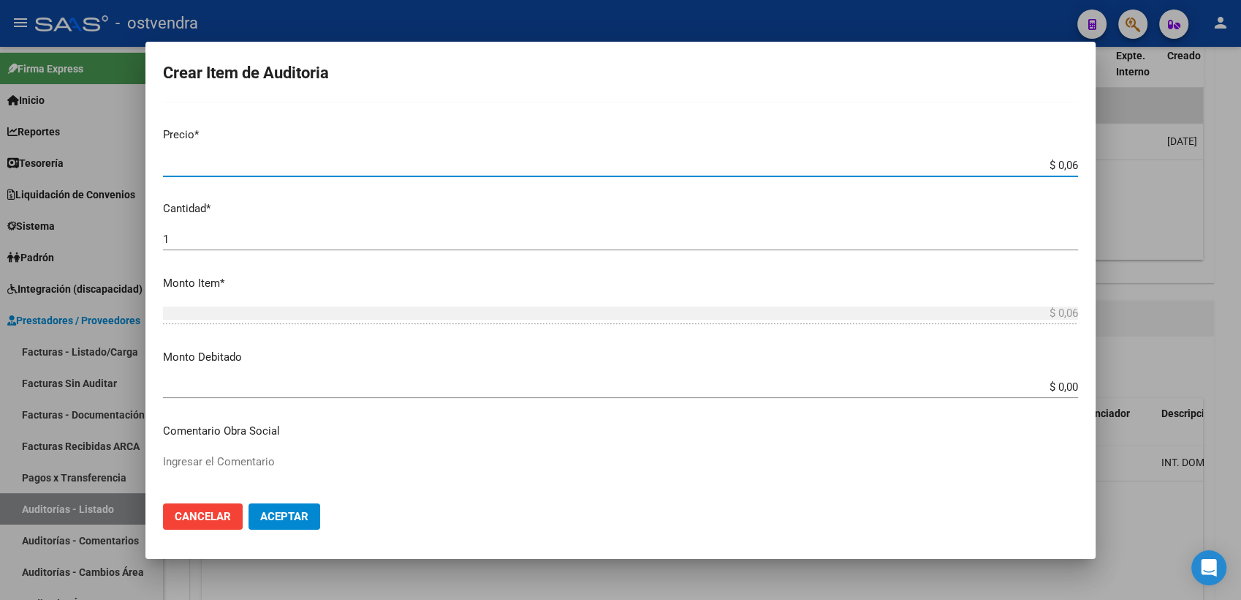
type input "$ 0,62"
type input "$ 6,29"
type input "$ 62,91"
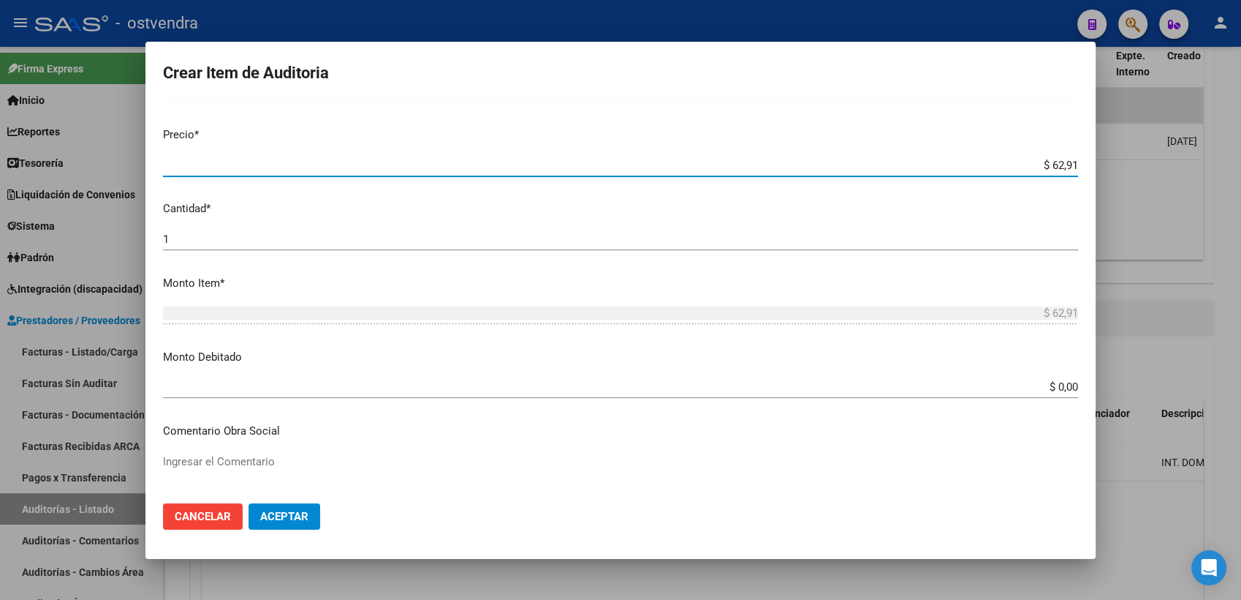
type input "$ 629,10"
type input "$ 6.291,00"
type input "$ 62.910,00"
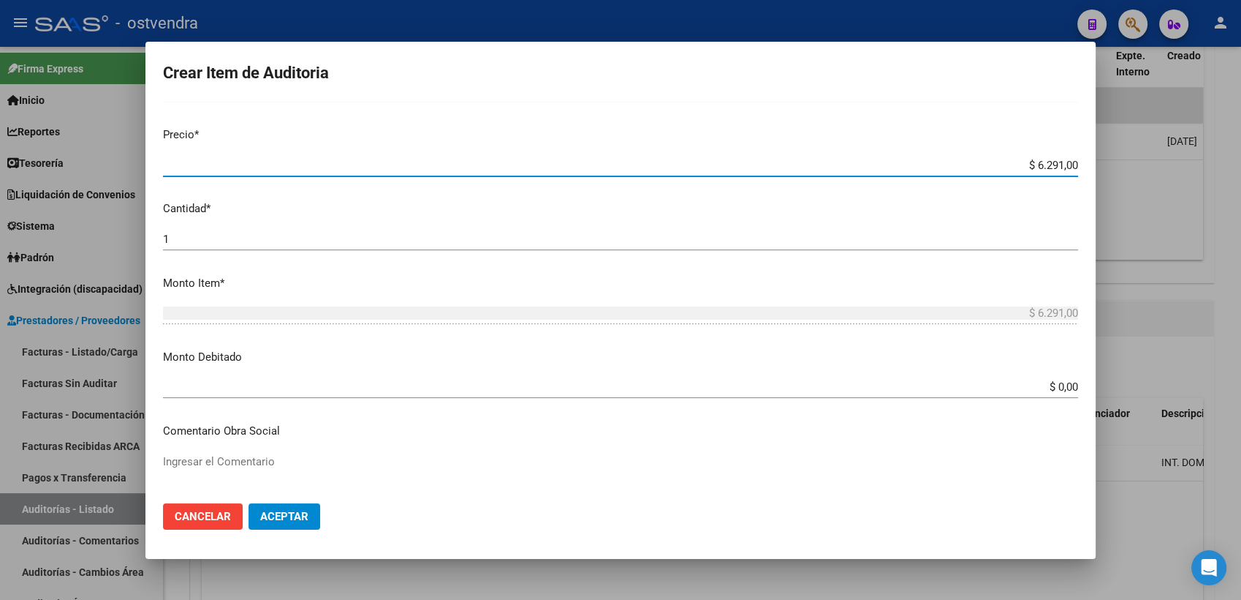
type input "$ 62.910,00"
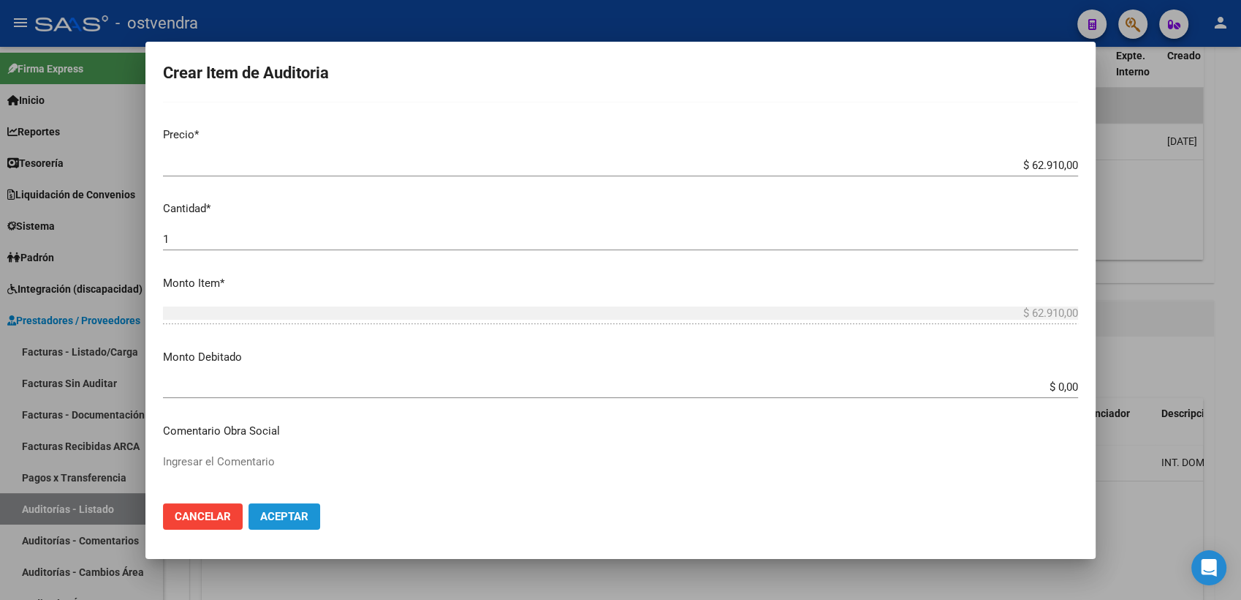
click at [277, 521] on span "Aceptar" at bounding box center [284, 516] width 48 height 13
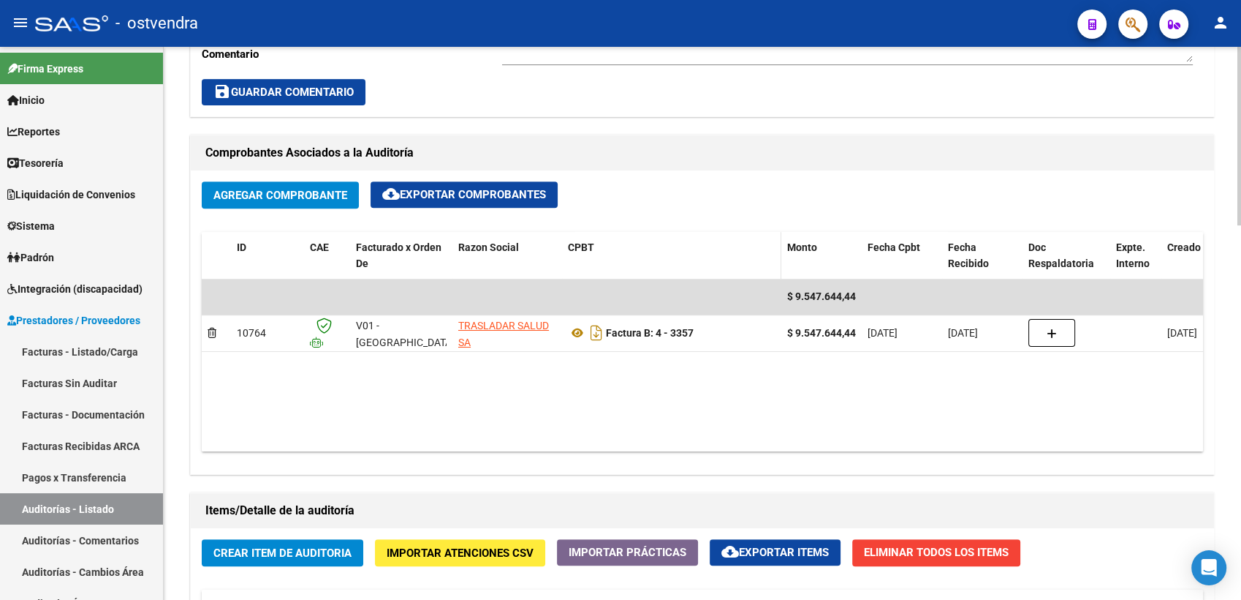
scroll to position [893, 0]
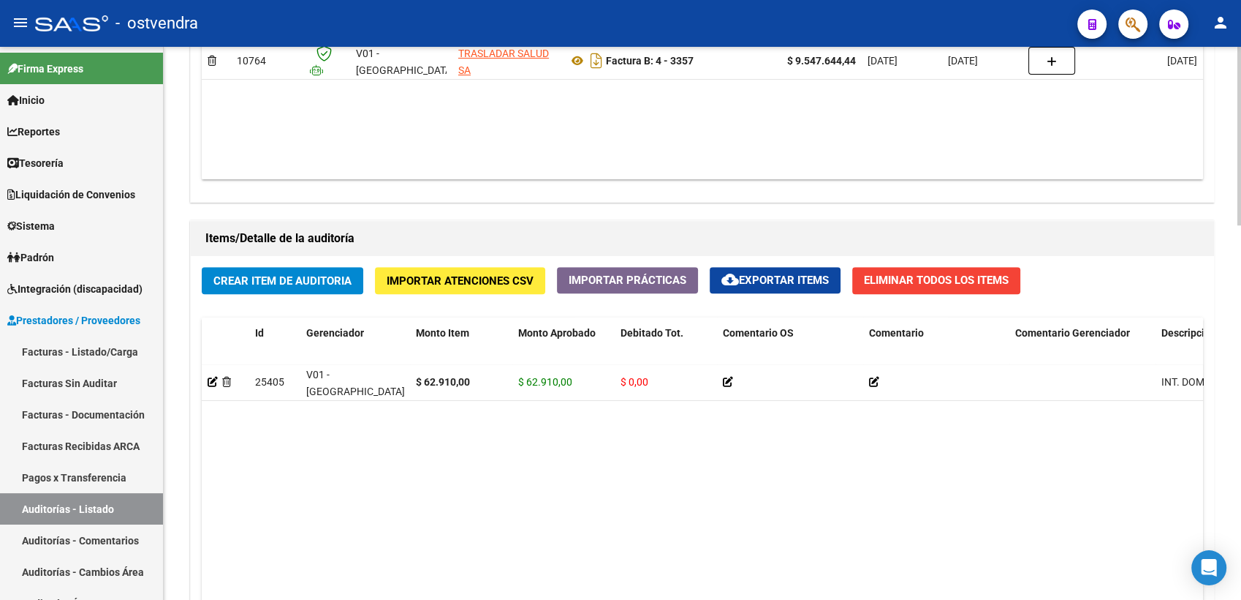
click at [272, 278] on span "Crear Item de Auditoria" at bounding box center [282, 280] width 138 height 13
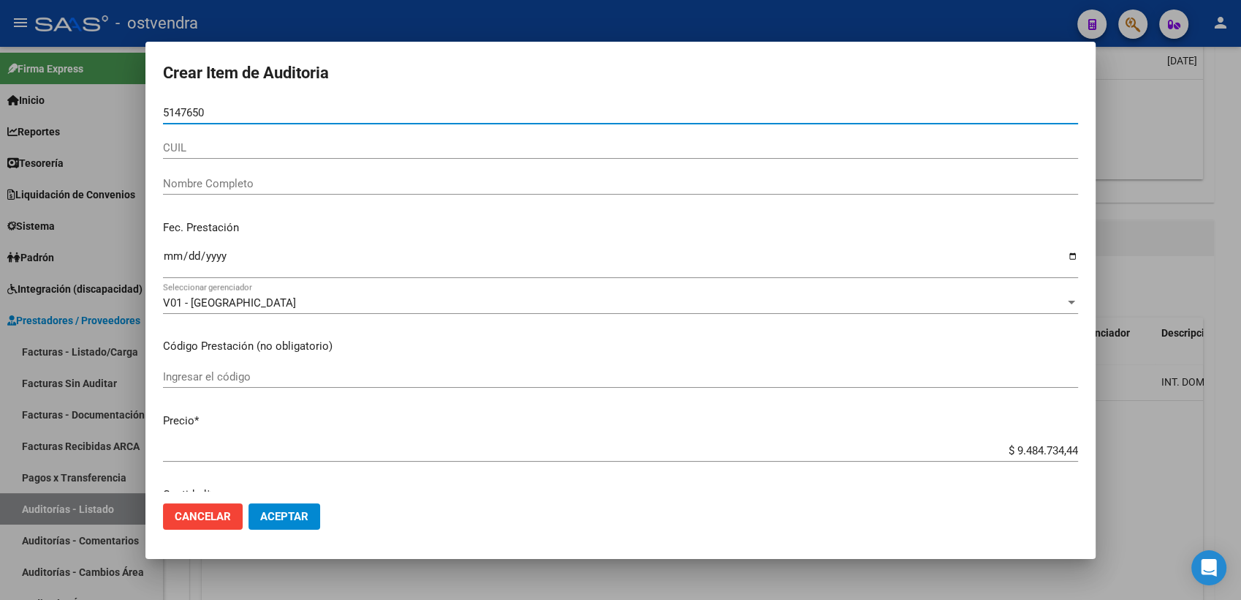
type input "51476507"
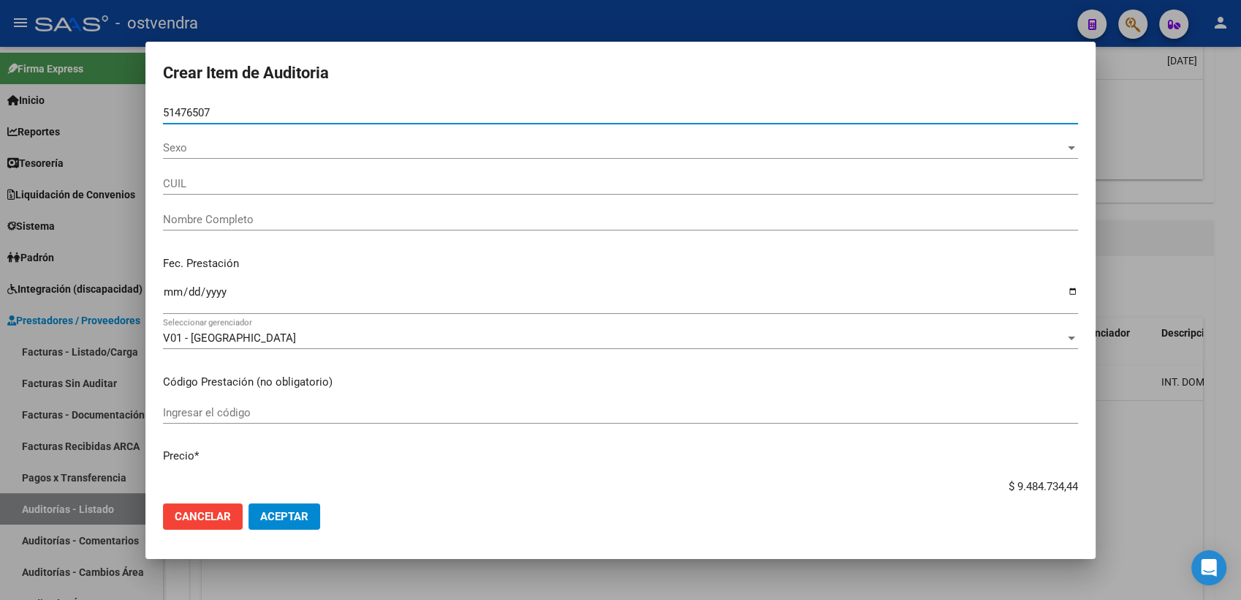
type input "20514765074"
type input "CHAPARRO PONCE SANTINO ISAIAS GABRIEL"
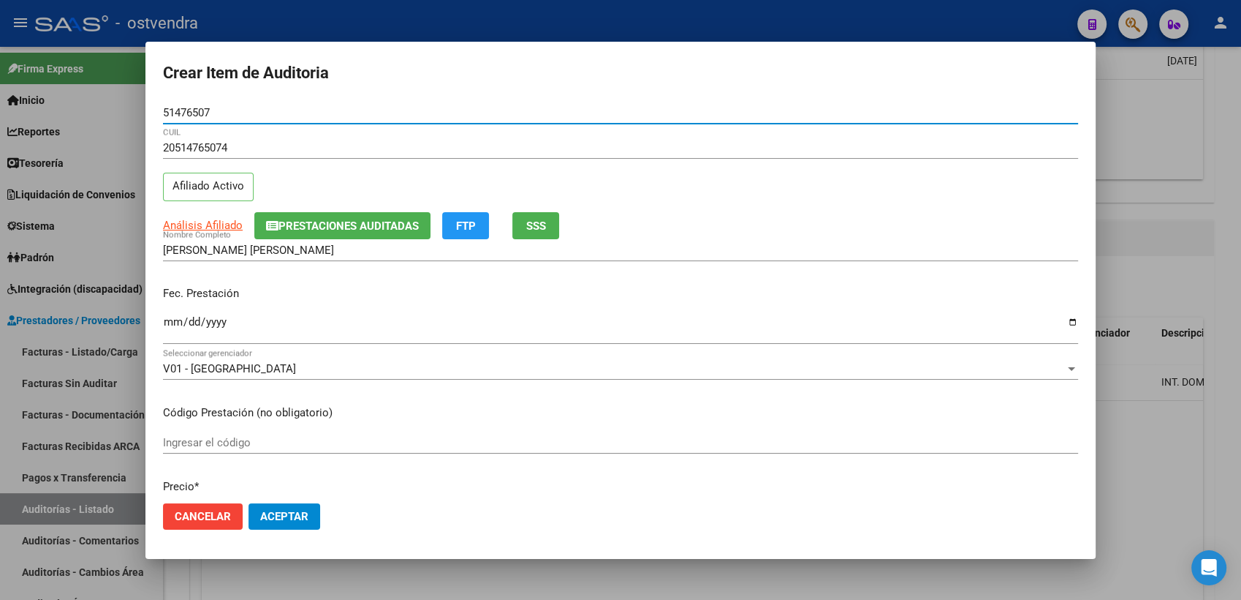
type input "51476507"
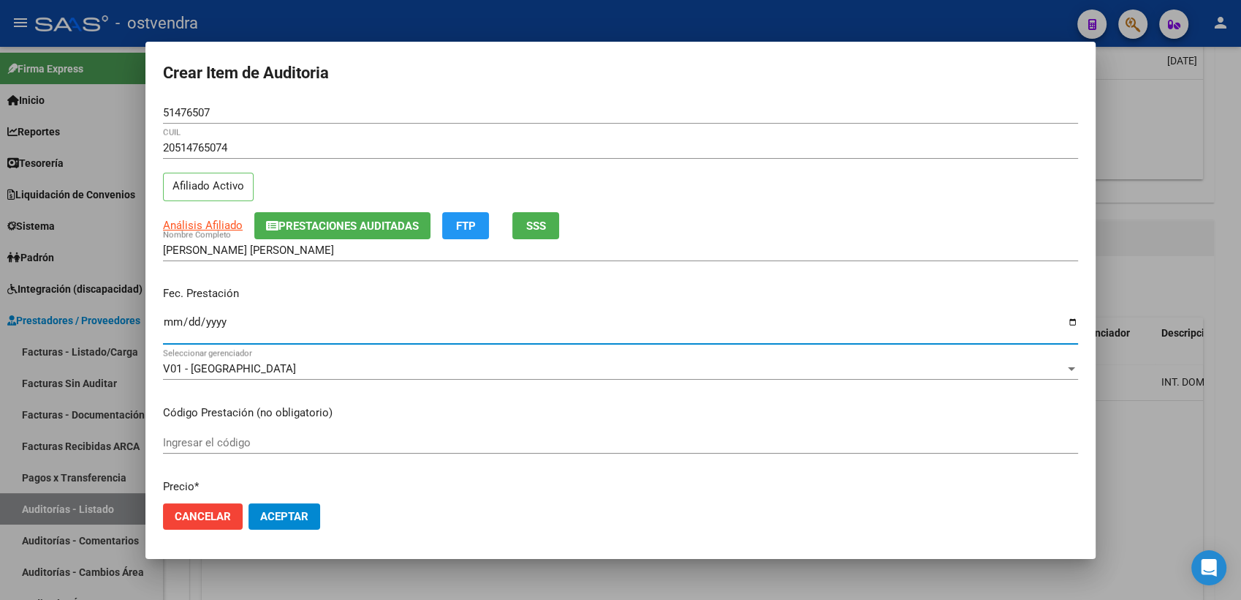
click at [169, 322] on input "Ingresar la fecha" at bounding box center [620, 327] width 915 height 23
type input "2025-08-31"
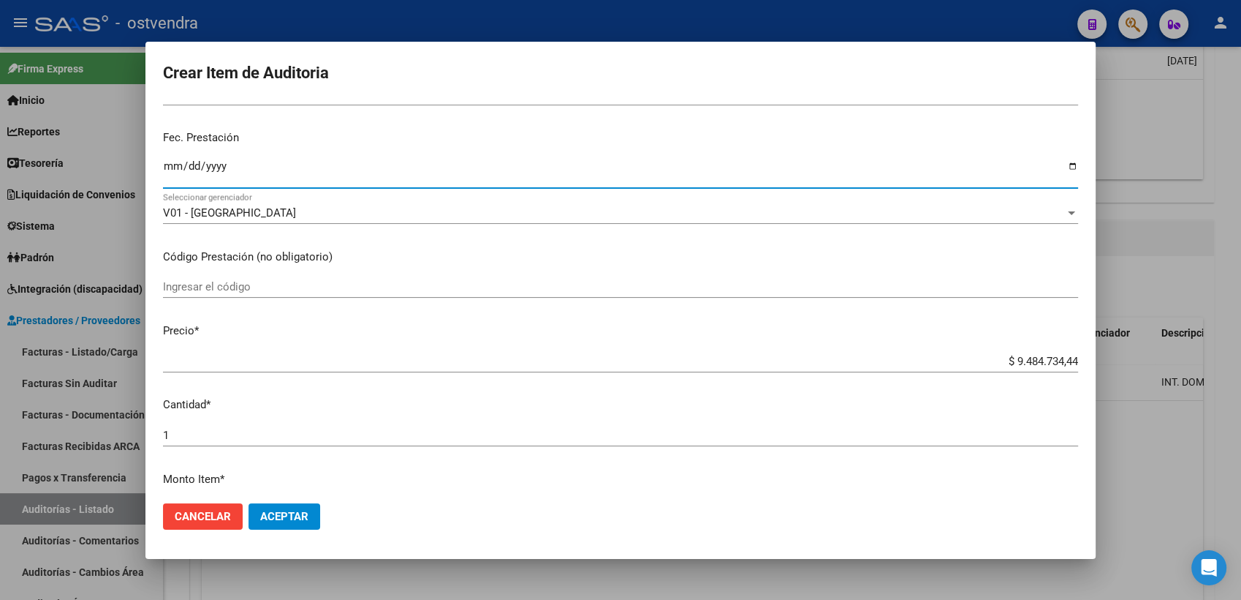
scroll to position [162, 0]
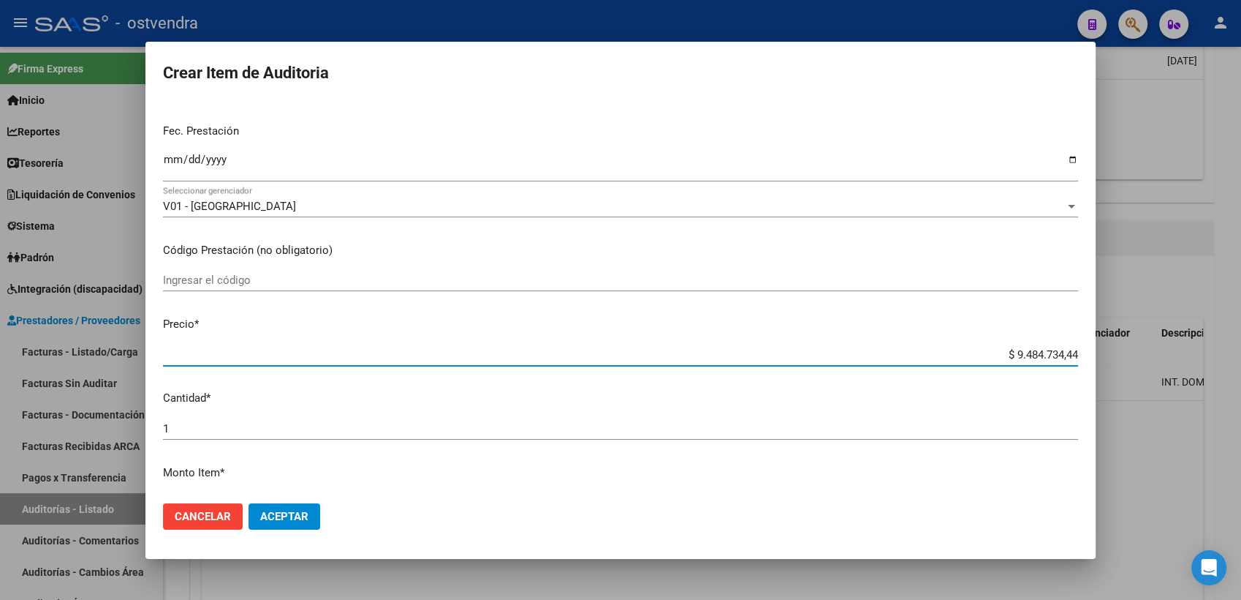
click at [1007, 354] on input "$ 9.484.734,44" at bounding box center [620, 354] width 915 height 13
type input "$ 484.734,44"
type input "$ 84.734,44"
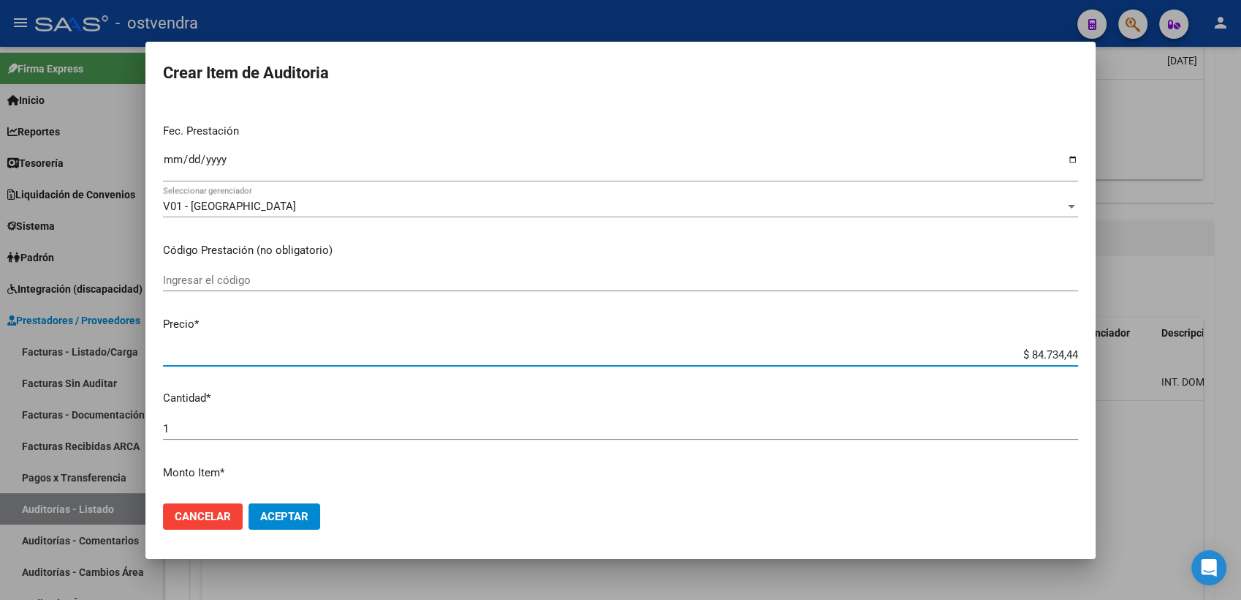
type input "$ 4.734,44"
type input "$ 734,44"
type input "$ 34,44"
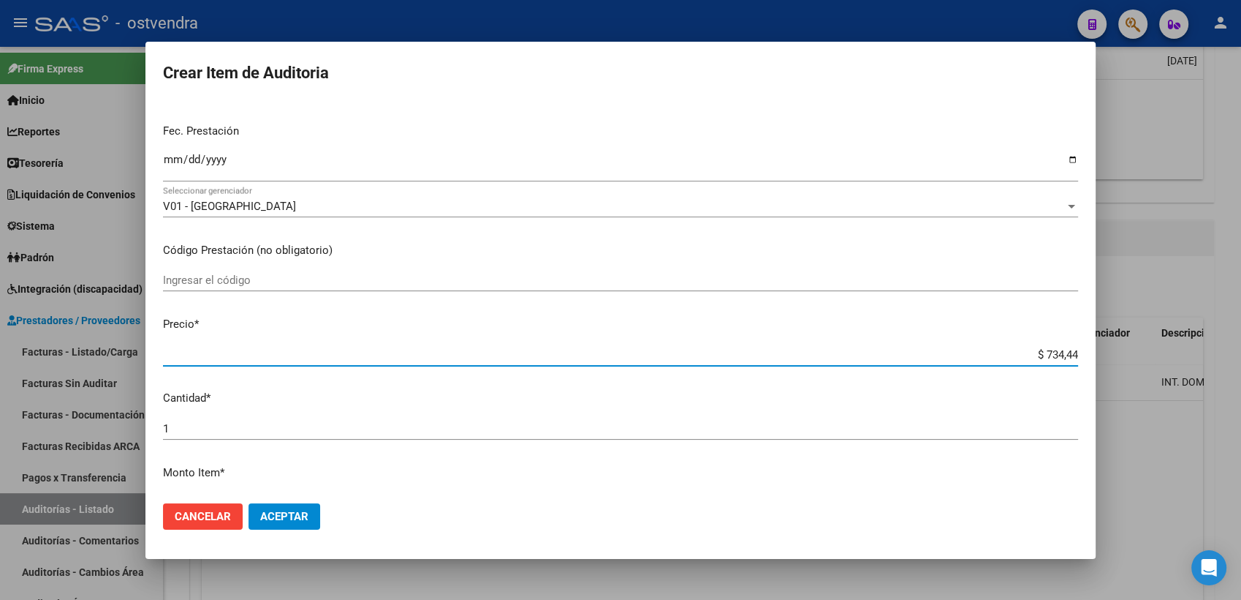
type input "$ 34,44"
type input "$ 4,44"
type input "$ 0,44"
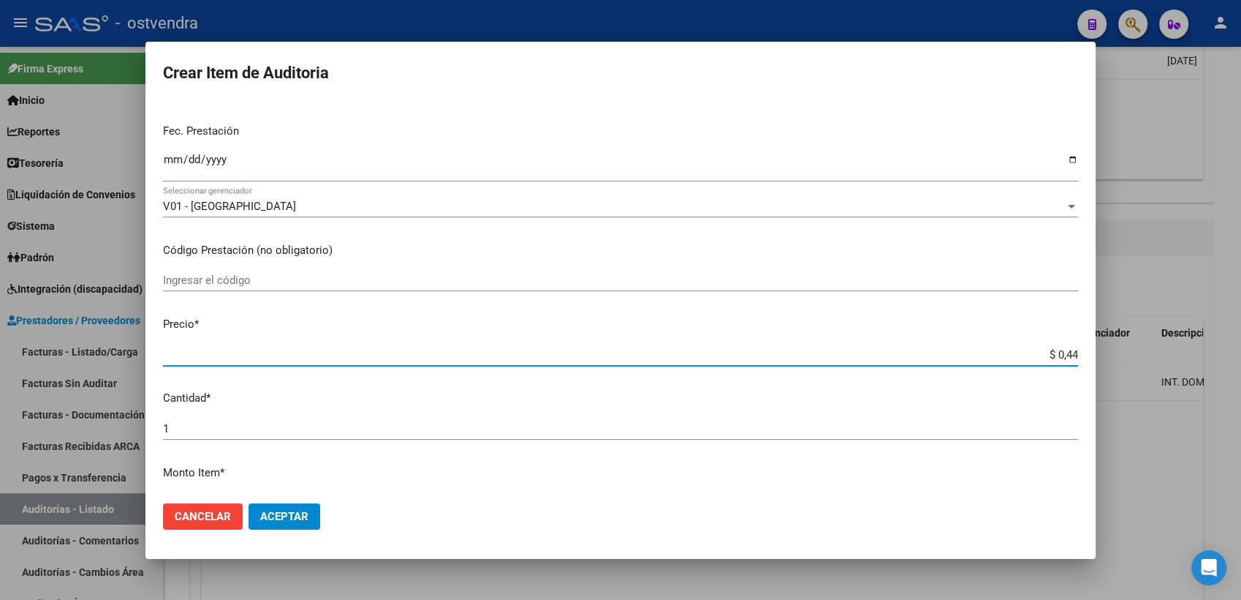
type input "$ 0,04"
type input "$ 0,09"
type input "$ 0,90"
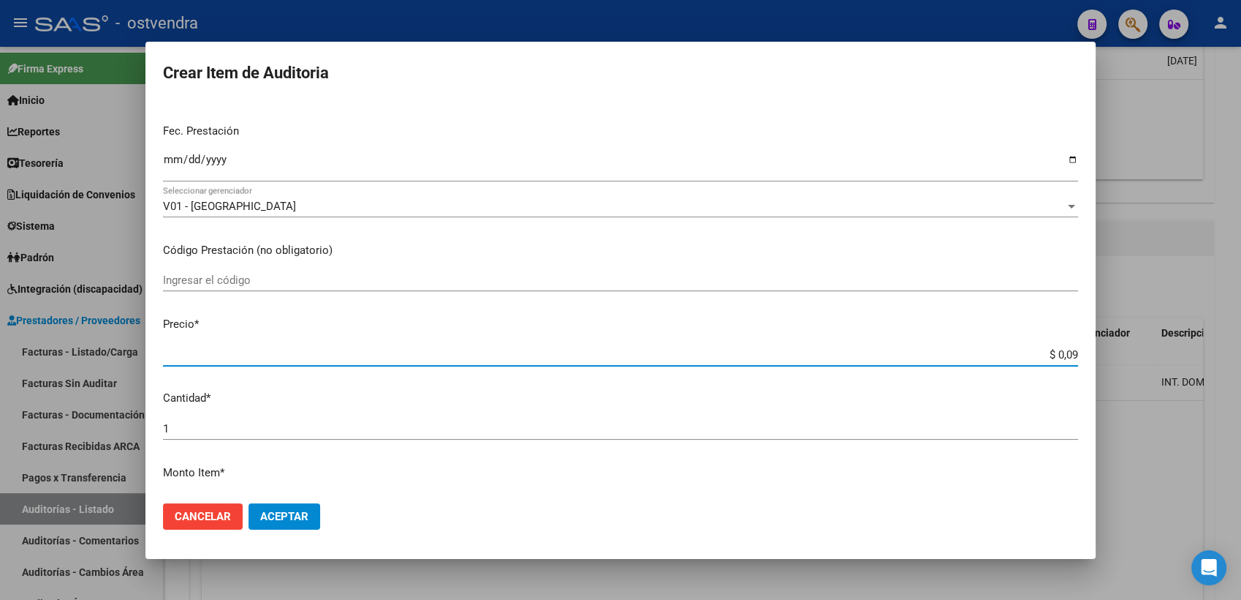
type input "$ 0,90"
type input "$ 9,08"
type input "$ 90,87"
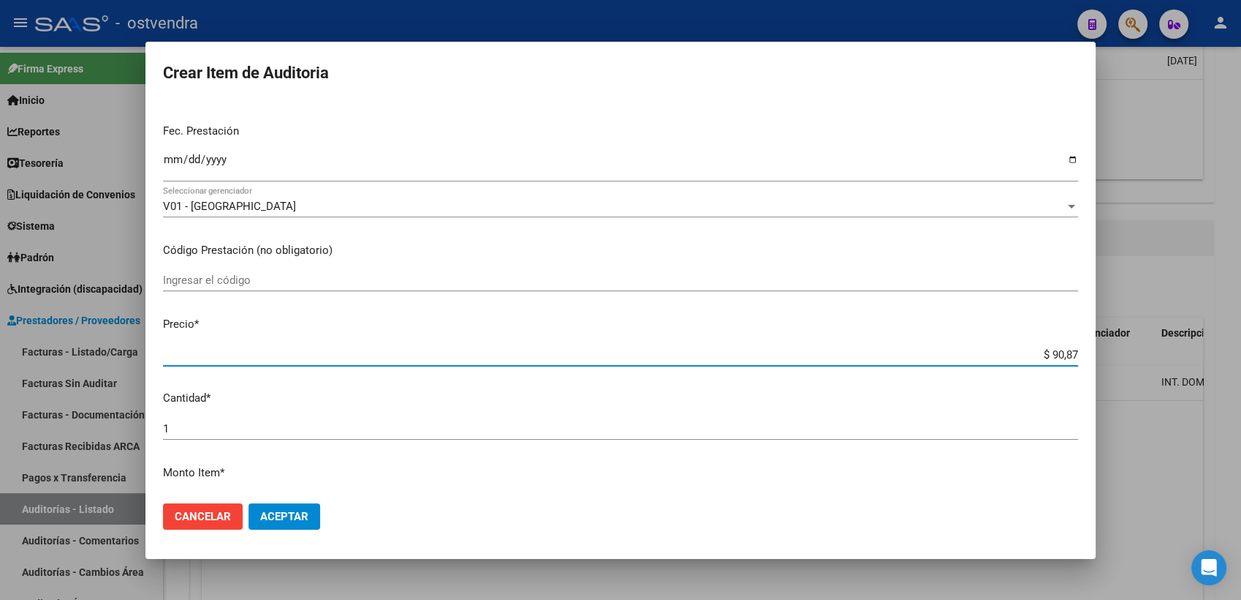
type input "$ 908,70"
type input "$ 9.087,00"
type input "$ 90.870,00"
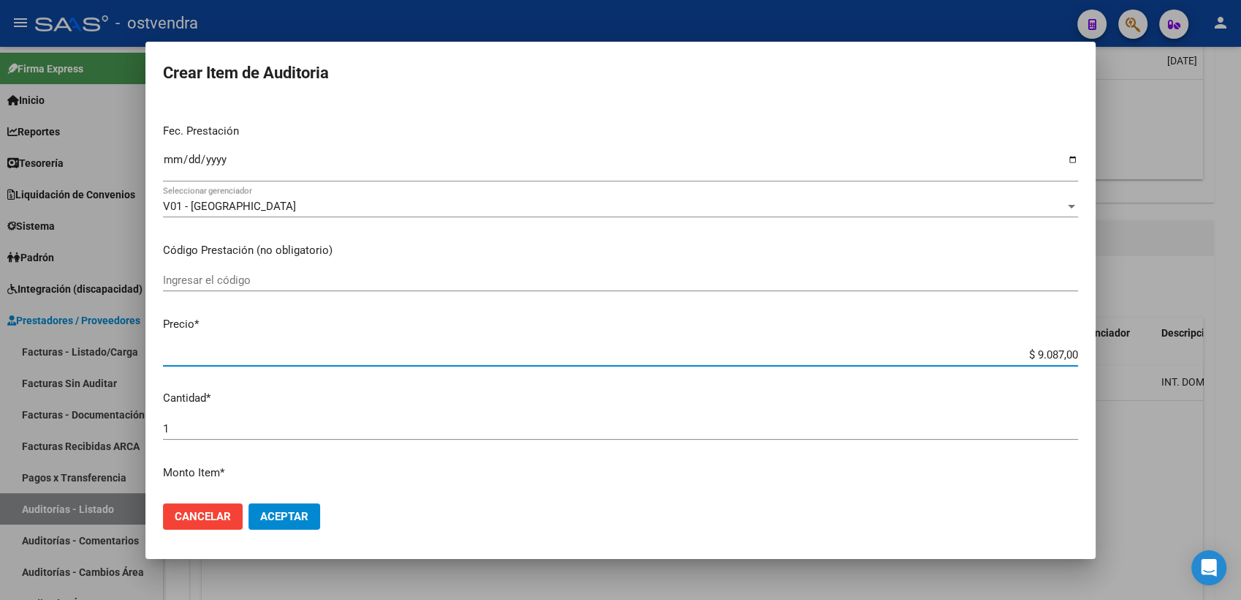
type input "$ 90.870,00"
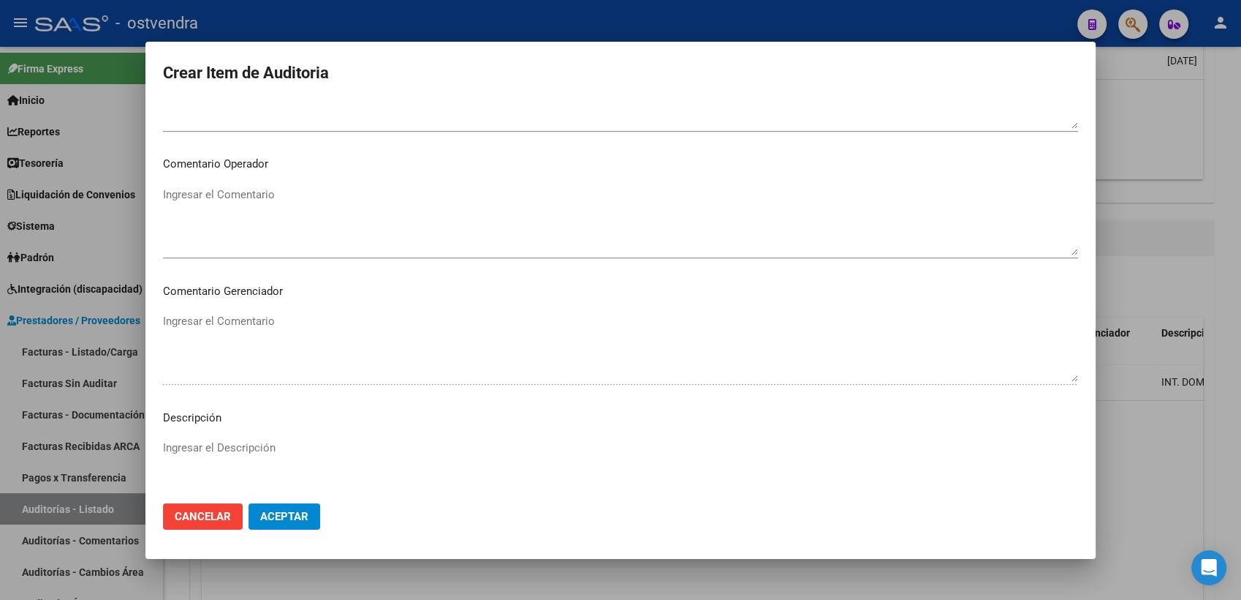
scroll to position [812, 0]
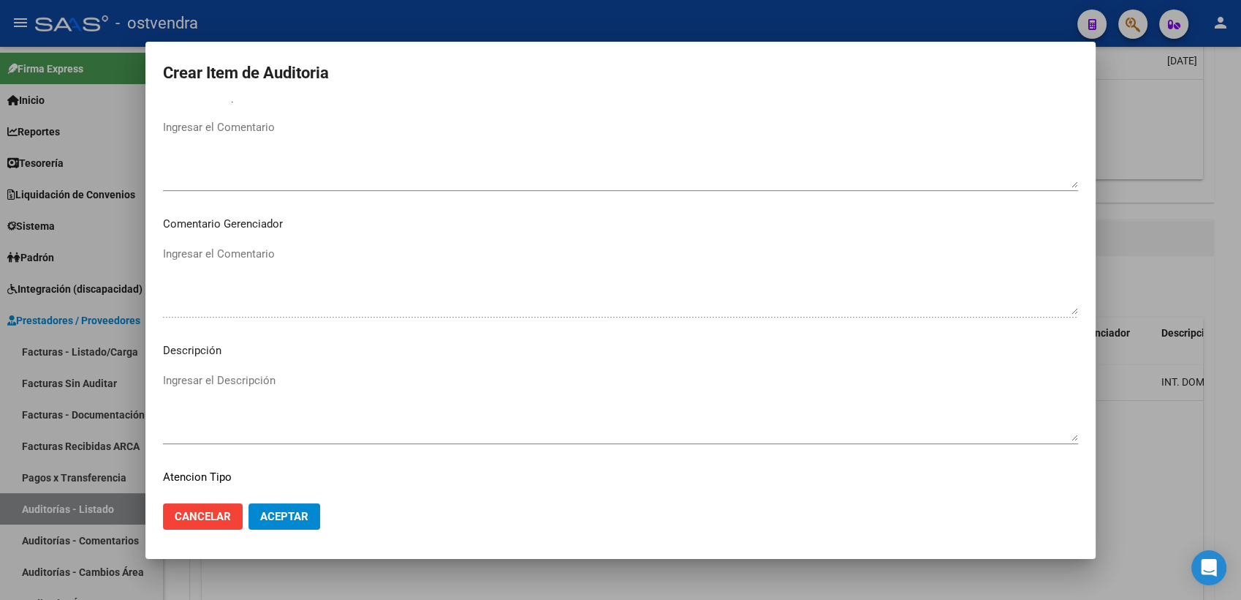
click at [207, 381] on textarea "Ingresar el Descripción" at bounding box center [620, 406] width 915 height 69
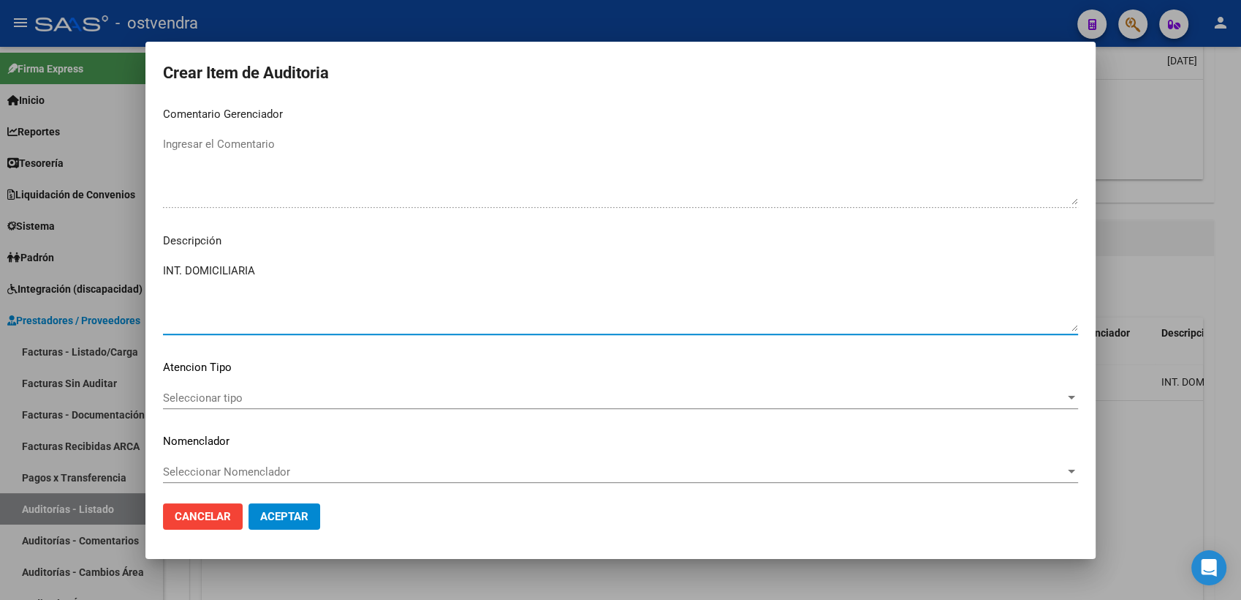
scroll to position [926, 0]
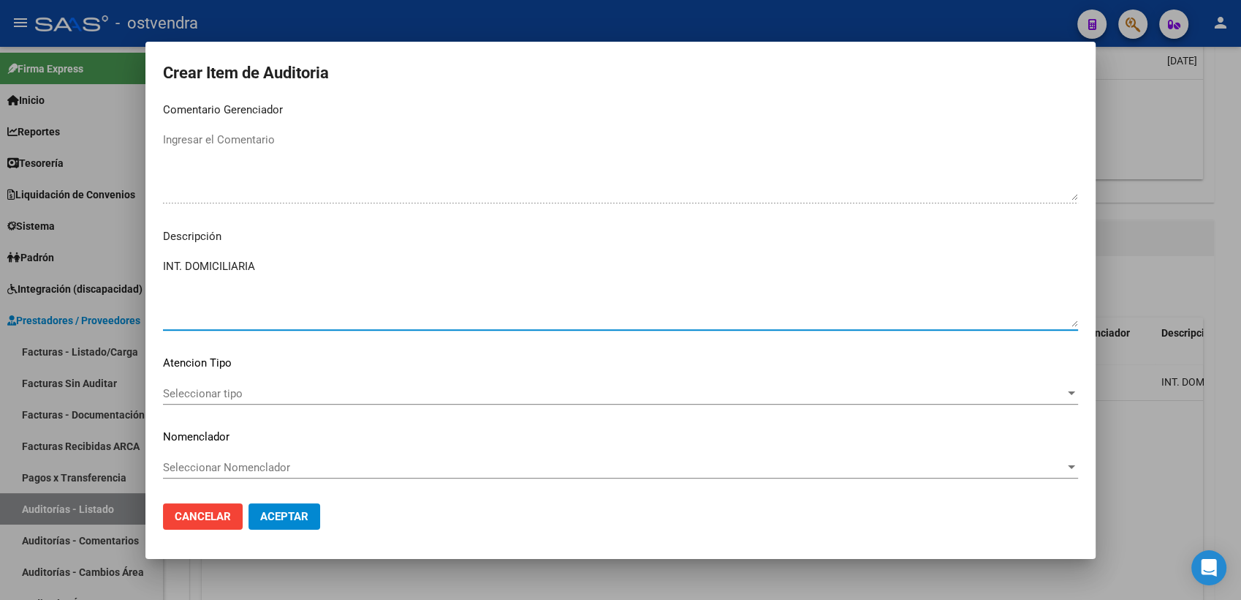
type textarea "INT. DOMICILIARIA"
click at [290, 391] on span "Seleccionar tipo" at bounding box center [614, 393] width 902 height 13
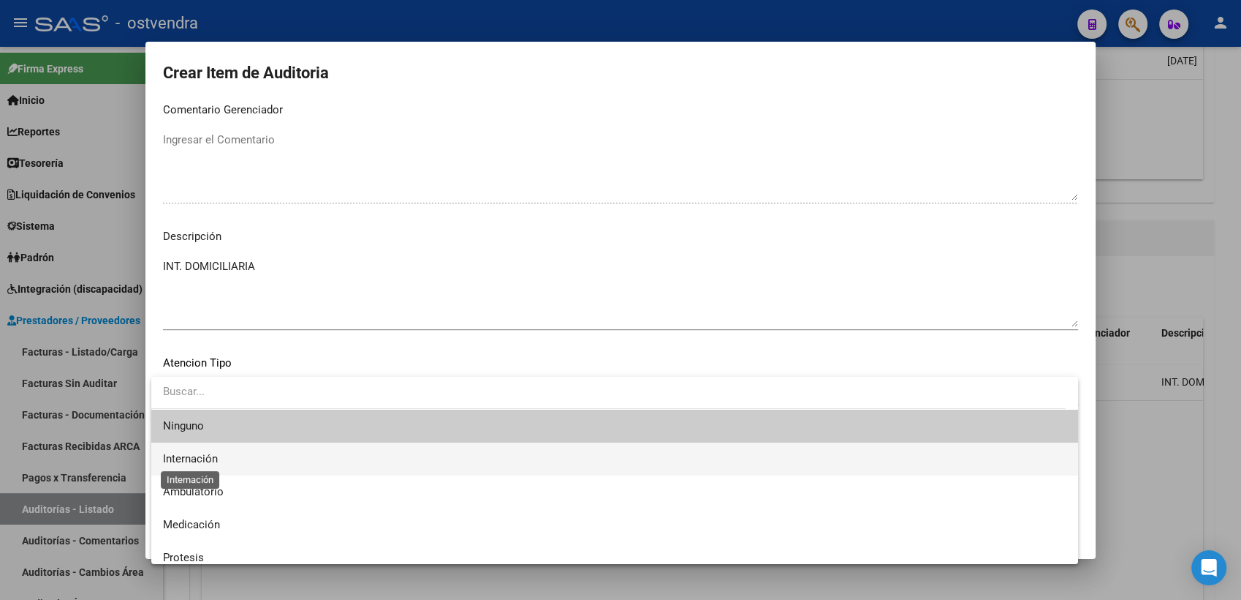
click at [191, 460] on span "Internación" at bounding box center [190, 458] width 55 height 13
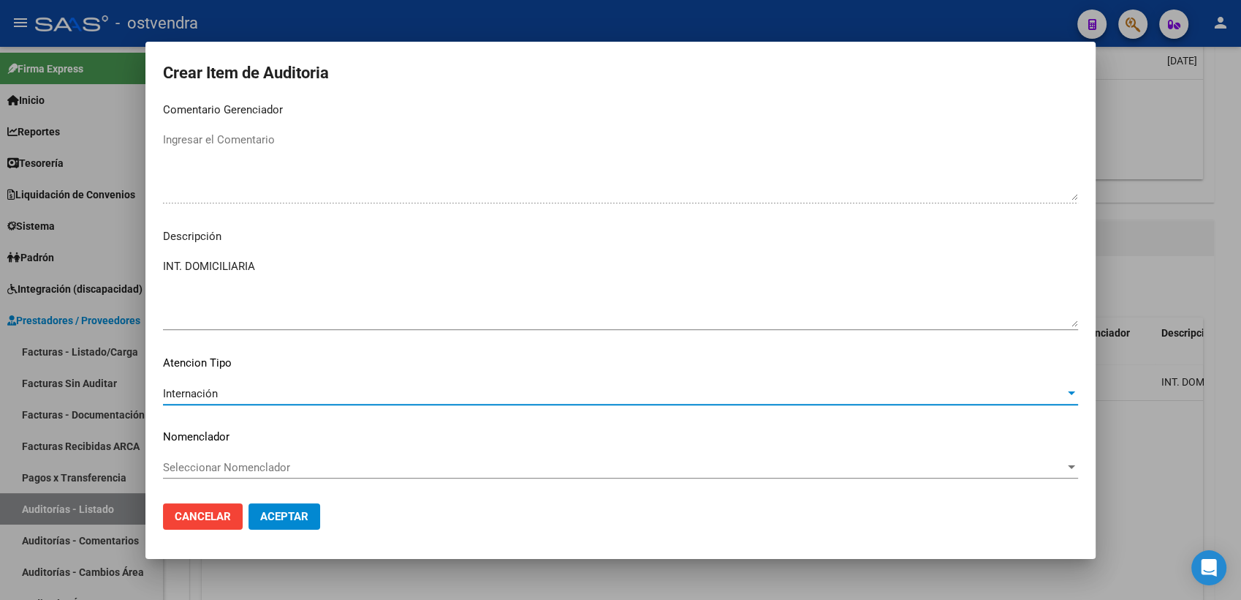
click at [287, 516] on span "Aceptar" at bounding box center [284, 516] width 48 height 13
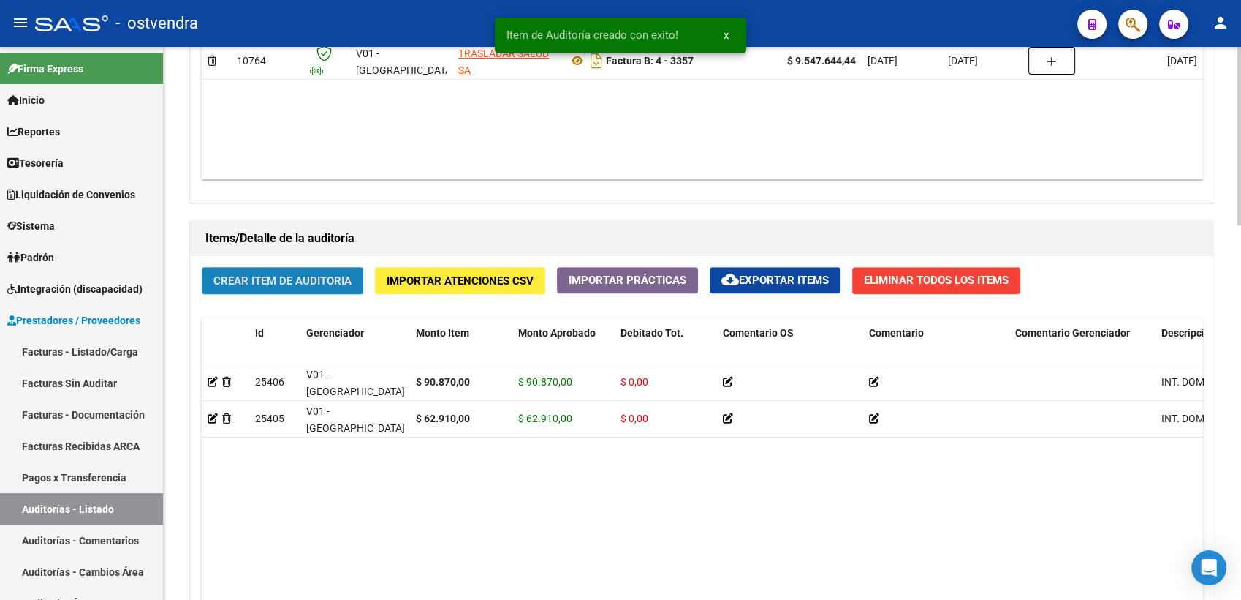
click at [297, 277] on span "Crear Item de Auditoria" at bounding box center [282, 280] width 138 height 13
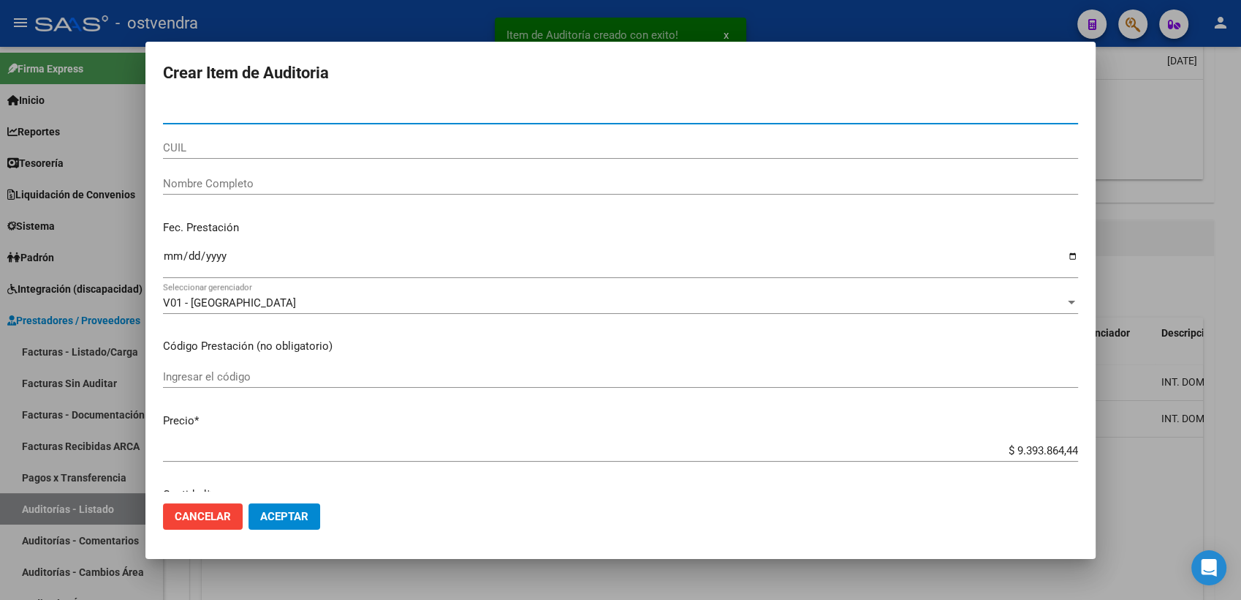
click at [234, 114] on input "Nro Documento" at bounding box center [620, 112] width 915 height 13
type input "24971572"
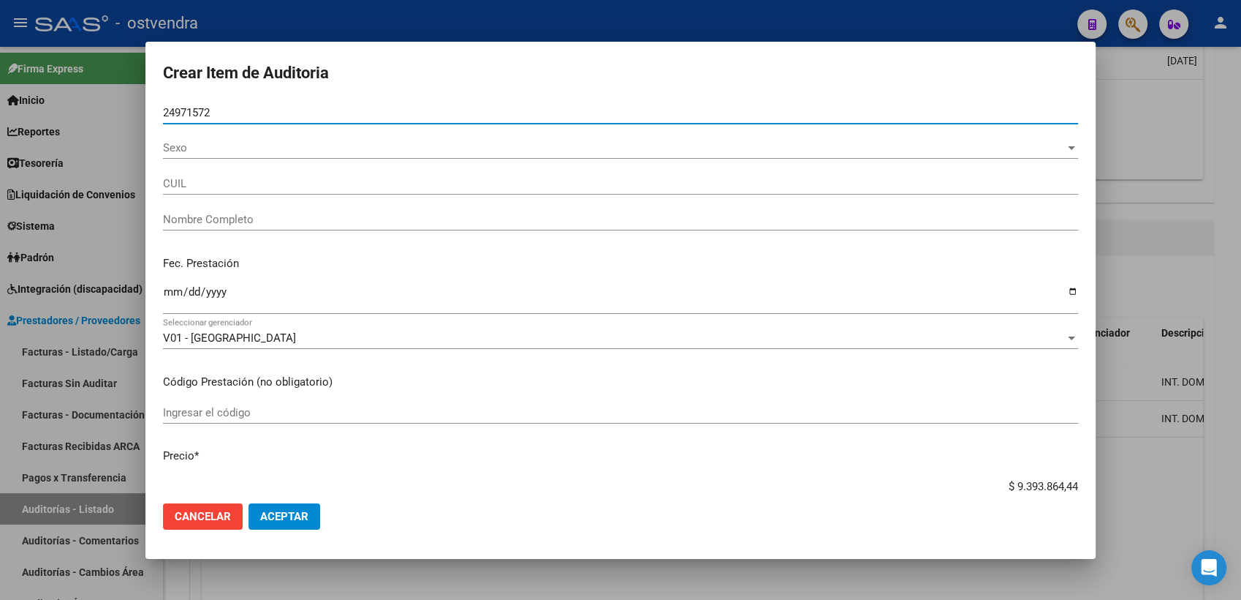
type input "27249715722"
type input "DAVID VANESA YANINA"
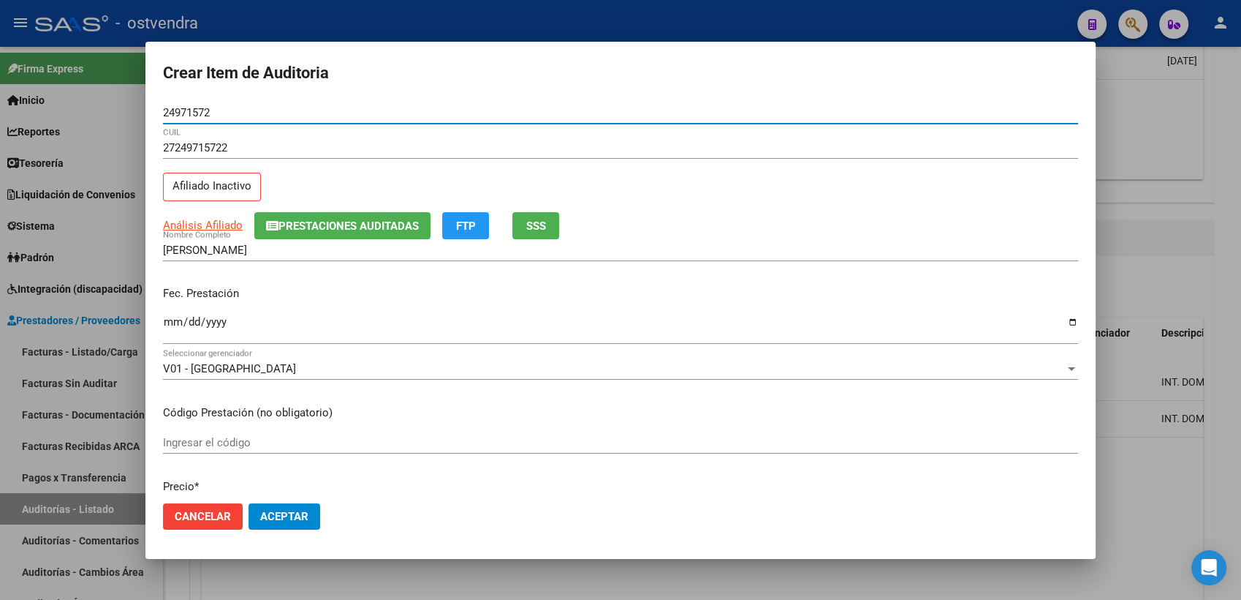
type input "24971572"
click at [174, 330] on input "Ingresar la fecha" at bounding box center [620, 327] width 915 height 23
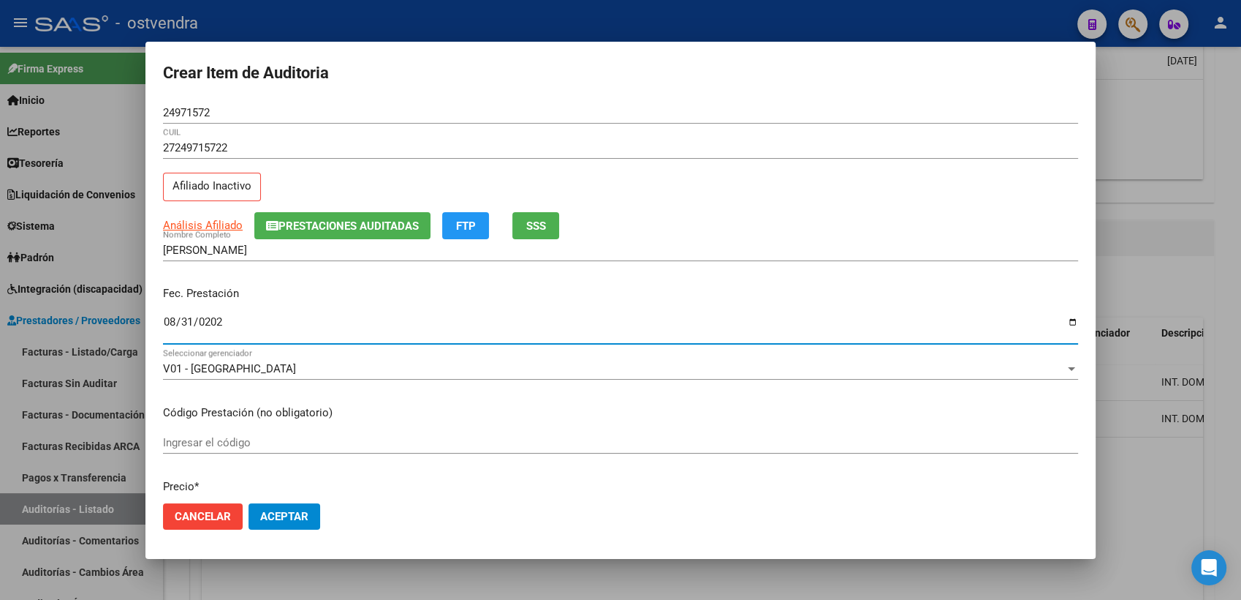
type input "2025-08-31"
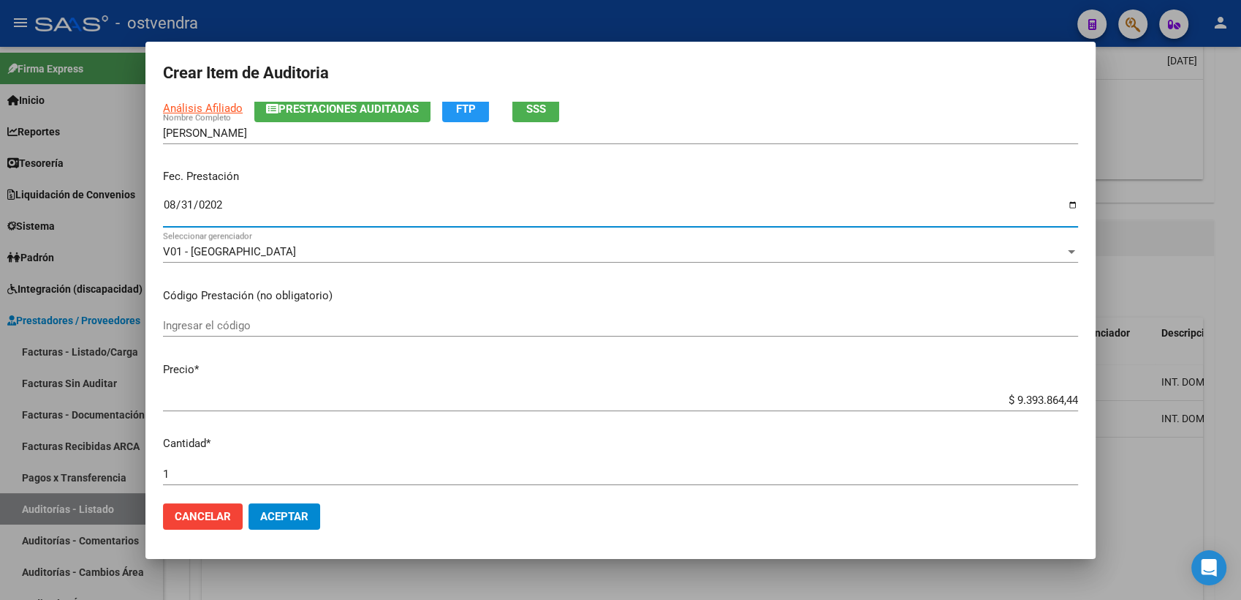
scroll to position [162, 0]
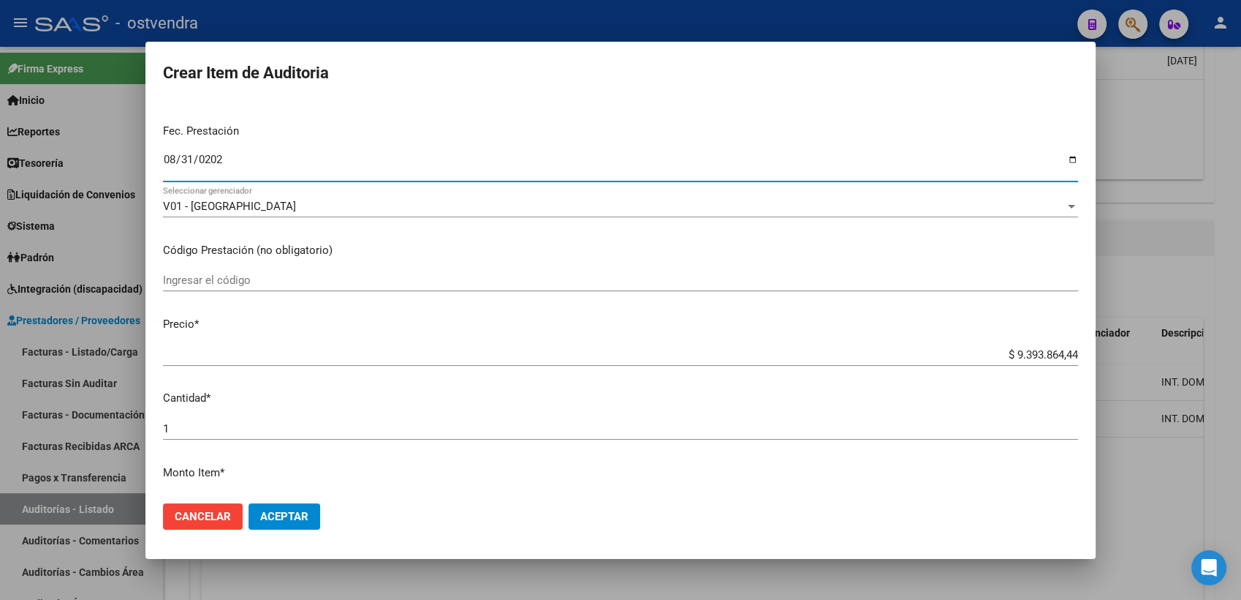
click at [1004, 356] on input "$ 9.393.864,44" at bounding box center [620, 354] width 915 height 13
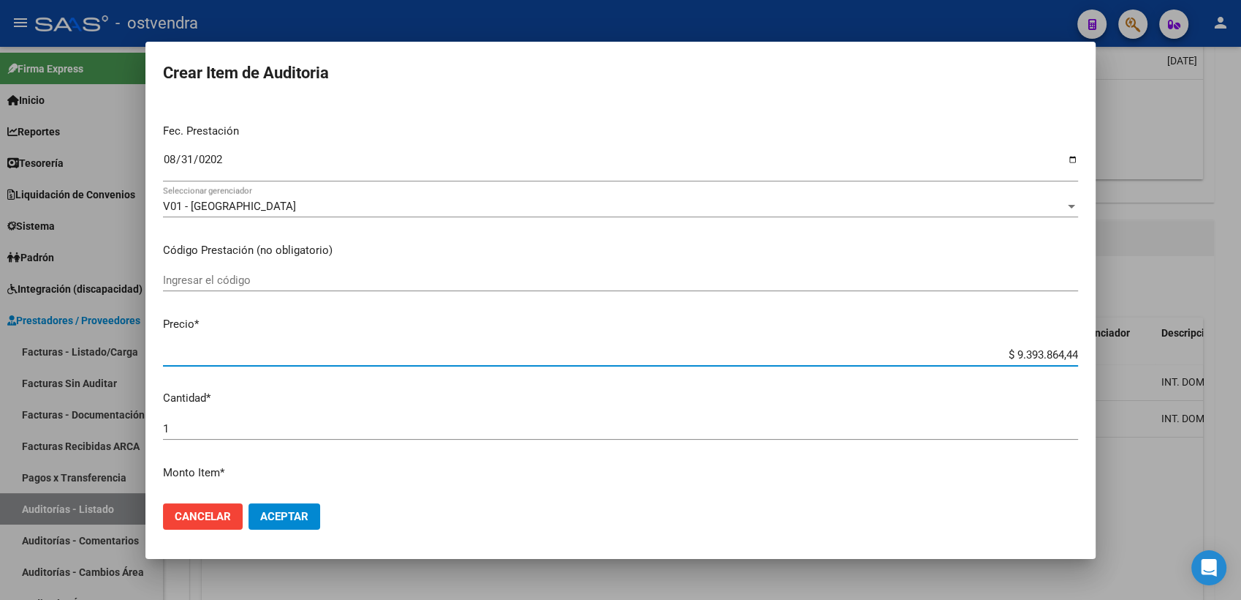
type input "$ 393.864,44"
type input "$ 93.864,44"
type input "$ 3.864,44"
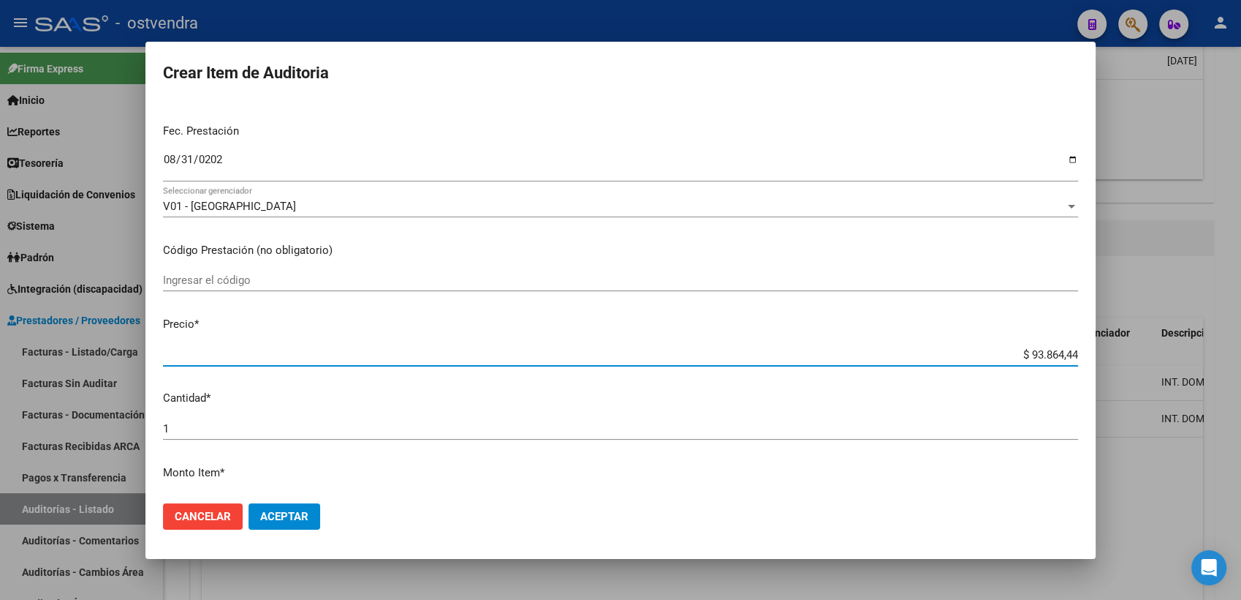
type input "$ 3.864,44"
type input "$ 864,44"
type input "$ 64,44"
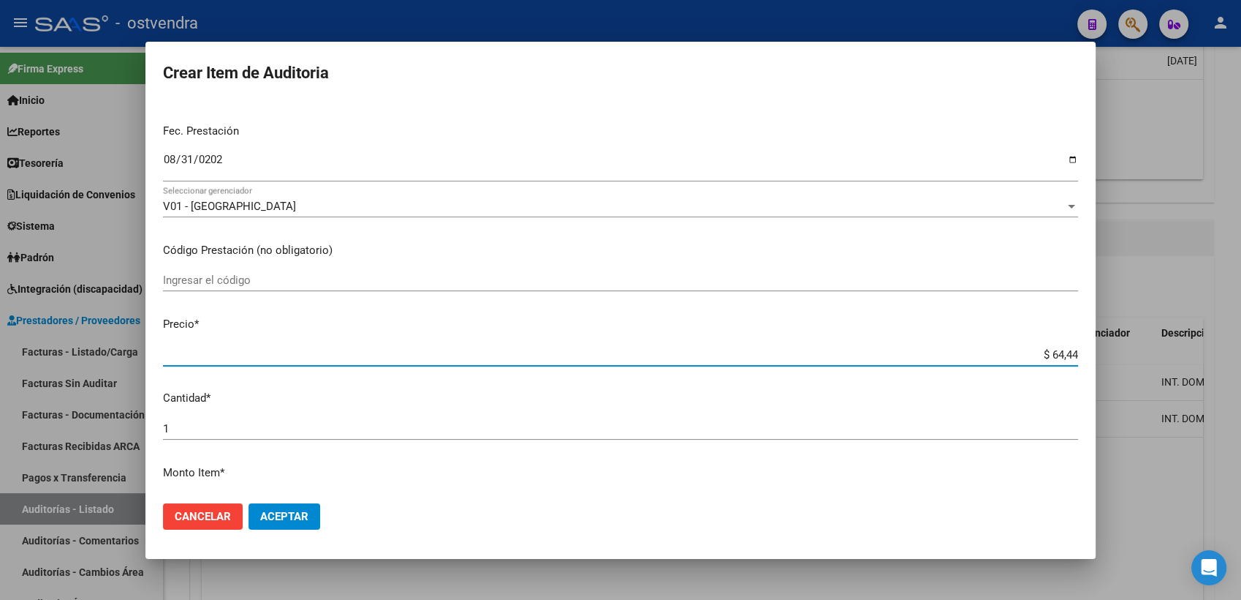
type input "$ 4,44"
type input "$ 0,44"
type input "$ 0,04"
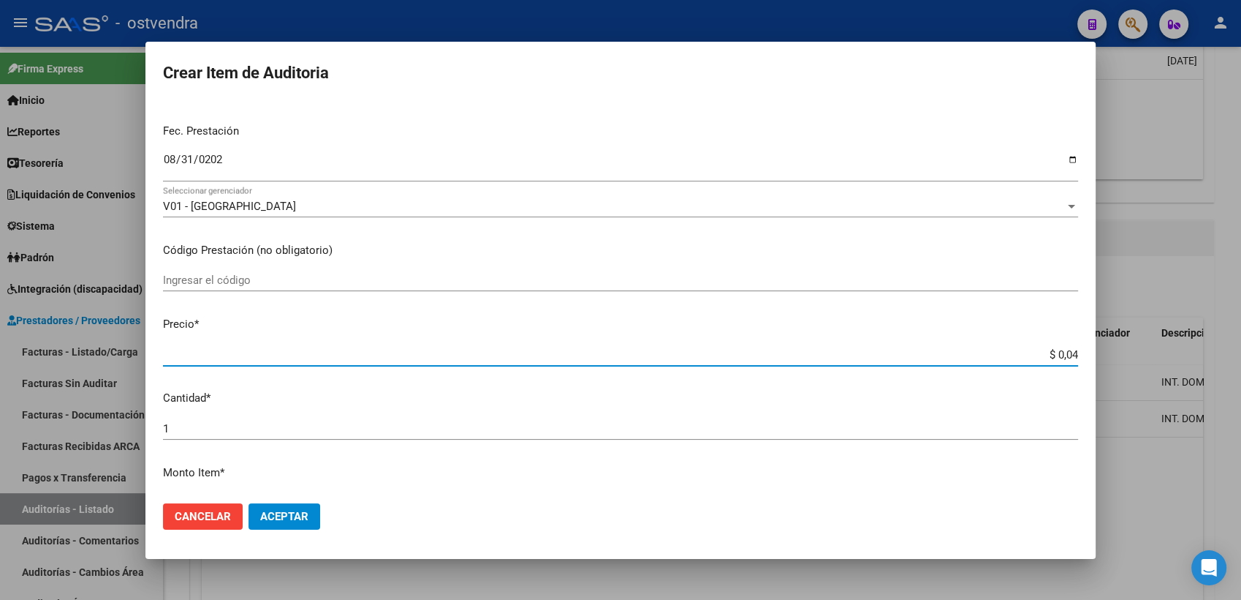
type input "$ 0,04"
type input "$ 0,03"
type input "$ 0,31"
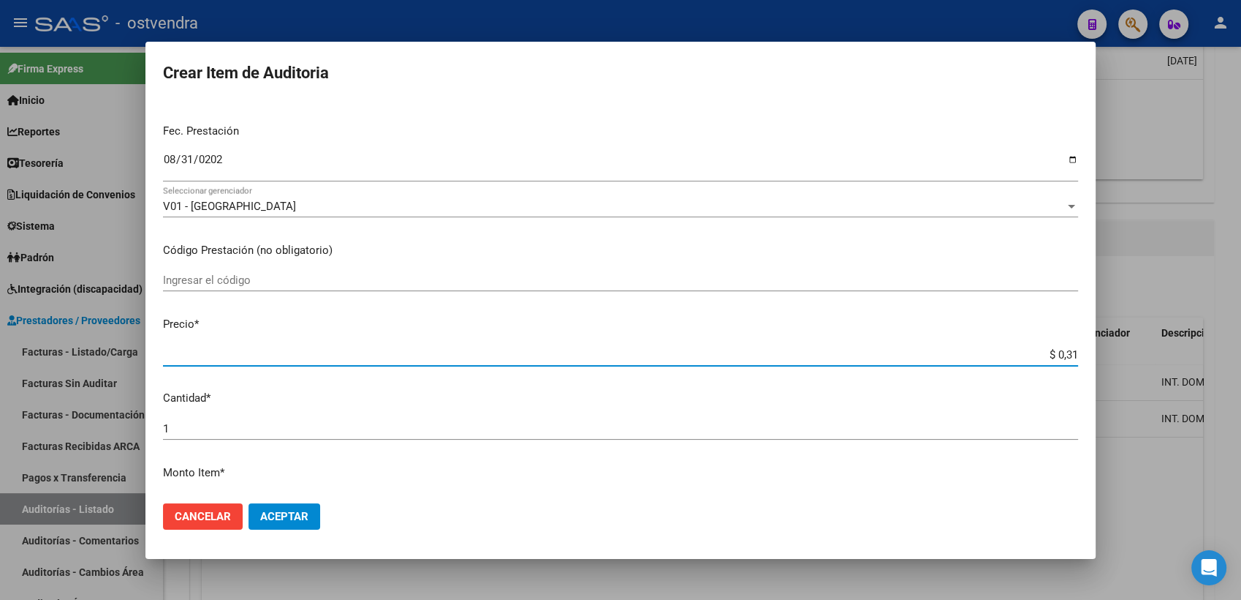
type input "$ 3,19"
type input "$ 31,94"
type input "$ 319,40"
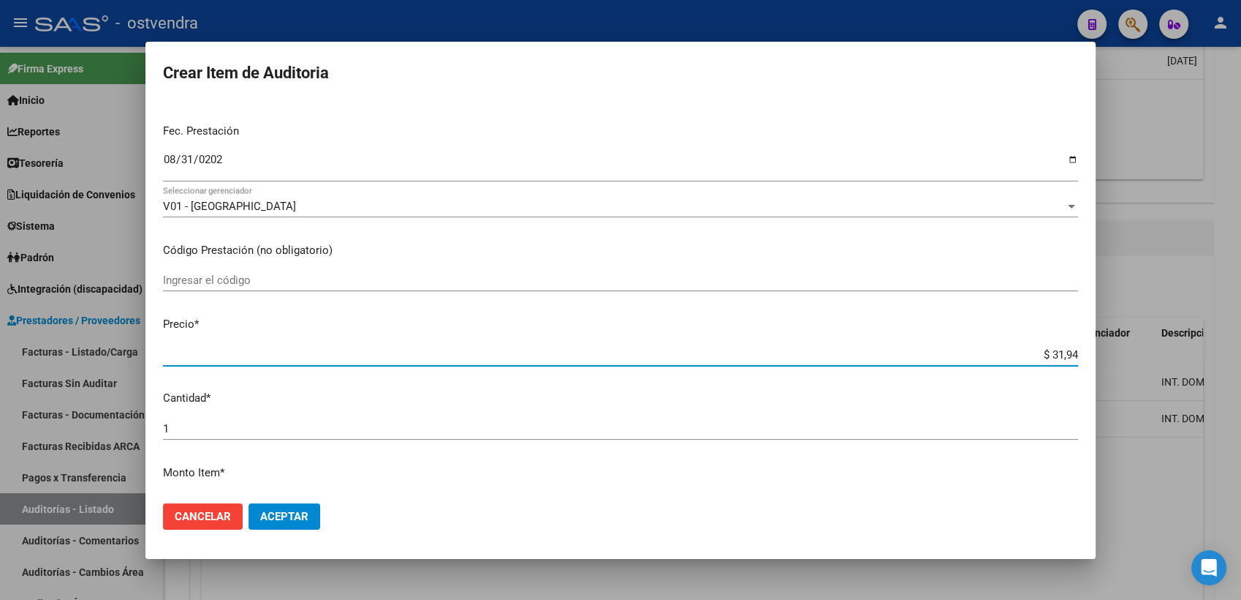
type input "$ 319,40"
type input "$ 3.194,05"
type input "$ 31.940,55"
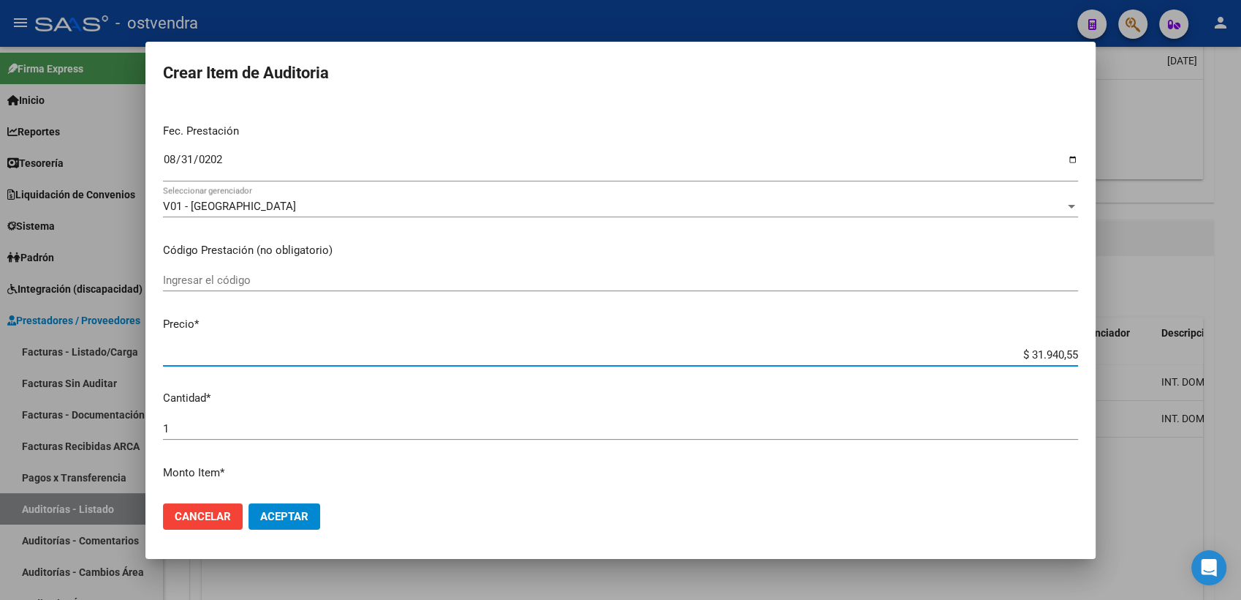
type input "$ 319.405,50"
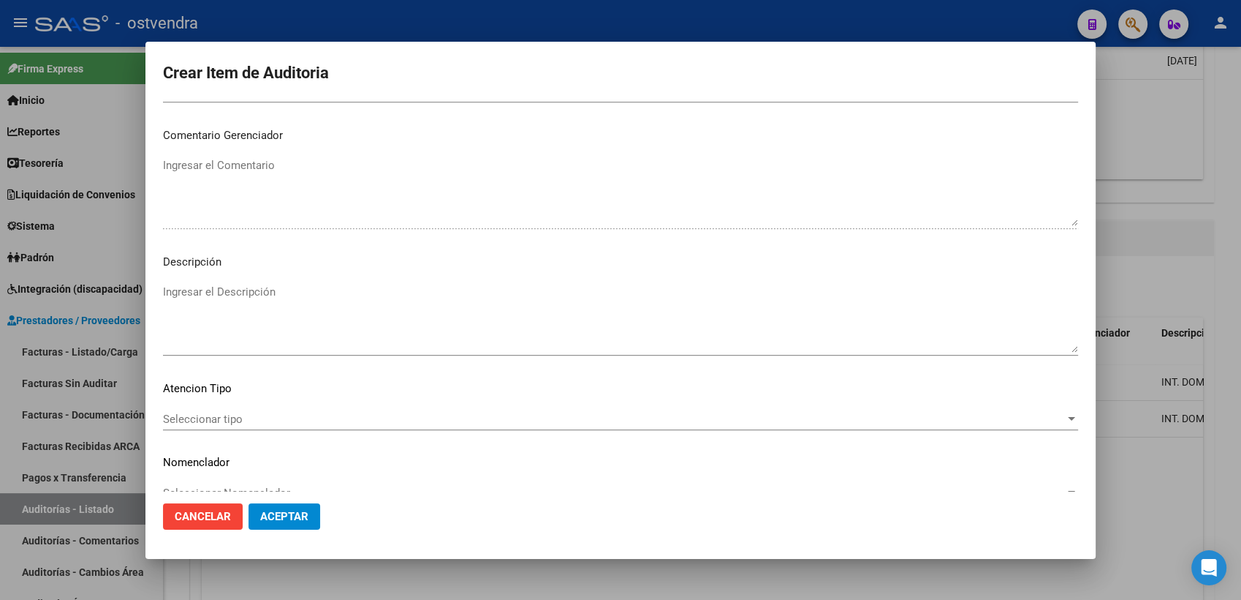
scroll to position [926, 0]
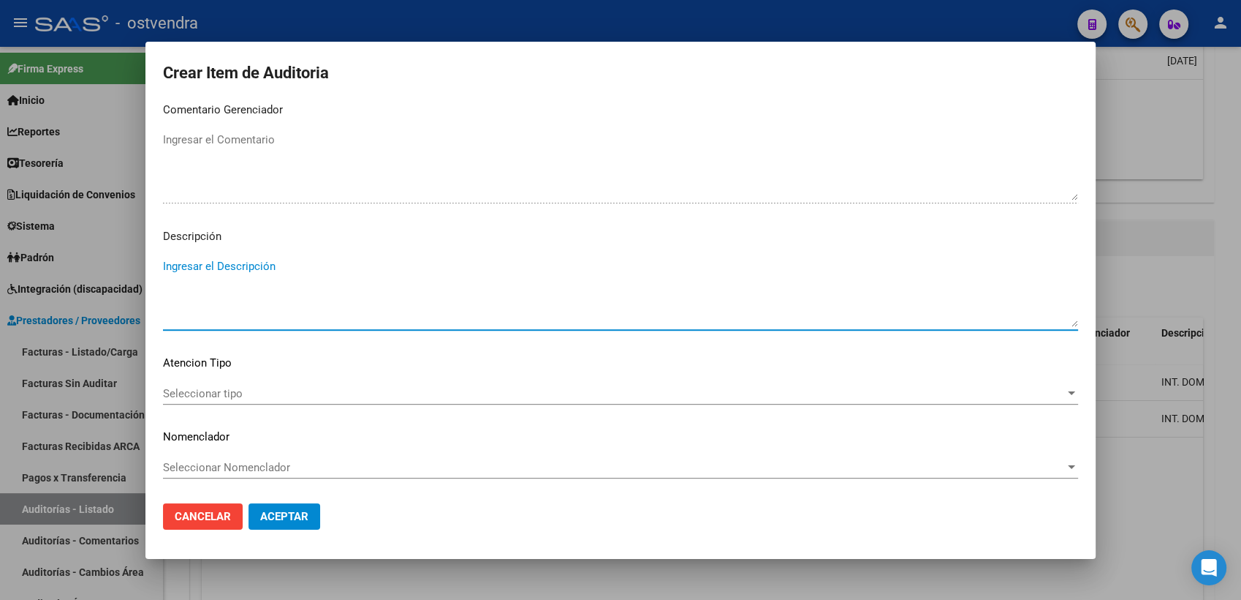
click at [211, 267] on textarea "Ingresar el Descripción" at bounding box center [620, 292] width 915 height 69
type textarea "INT. DOMICILIARIA"
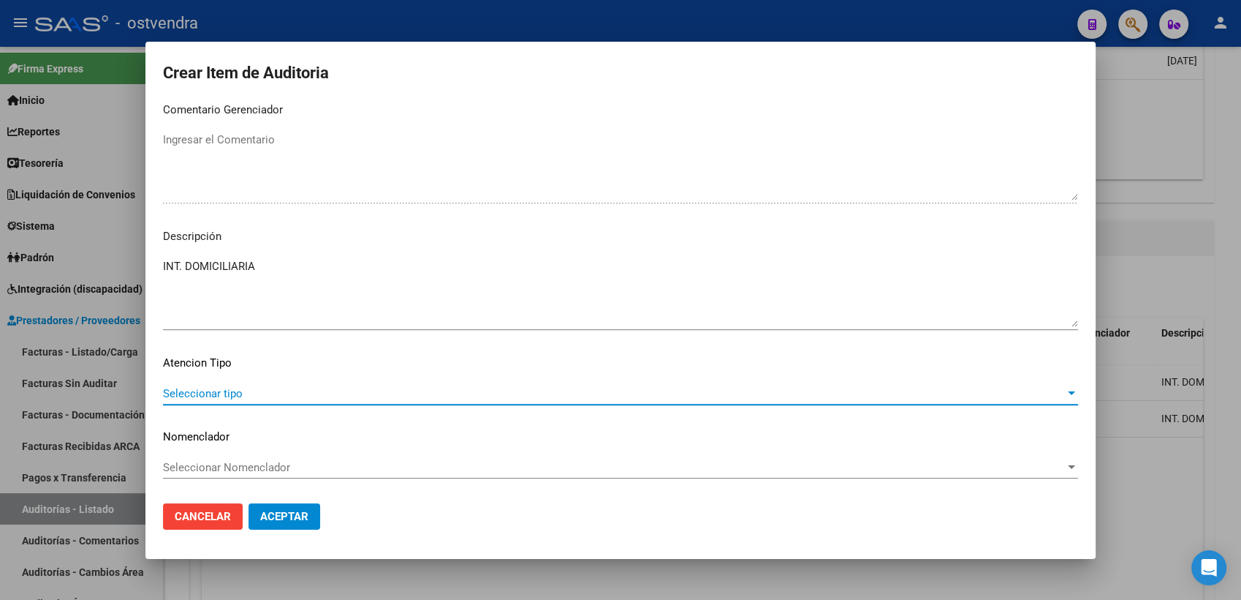
click at [246, 398] on span "Seleccionar tipo" at bounding box center [614, 393] width 902 height 13
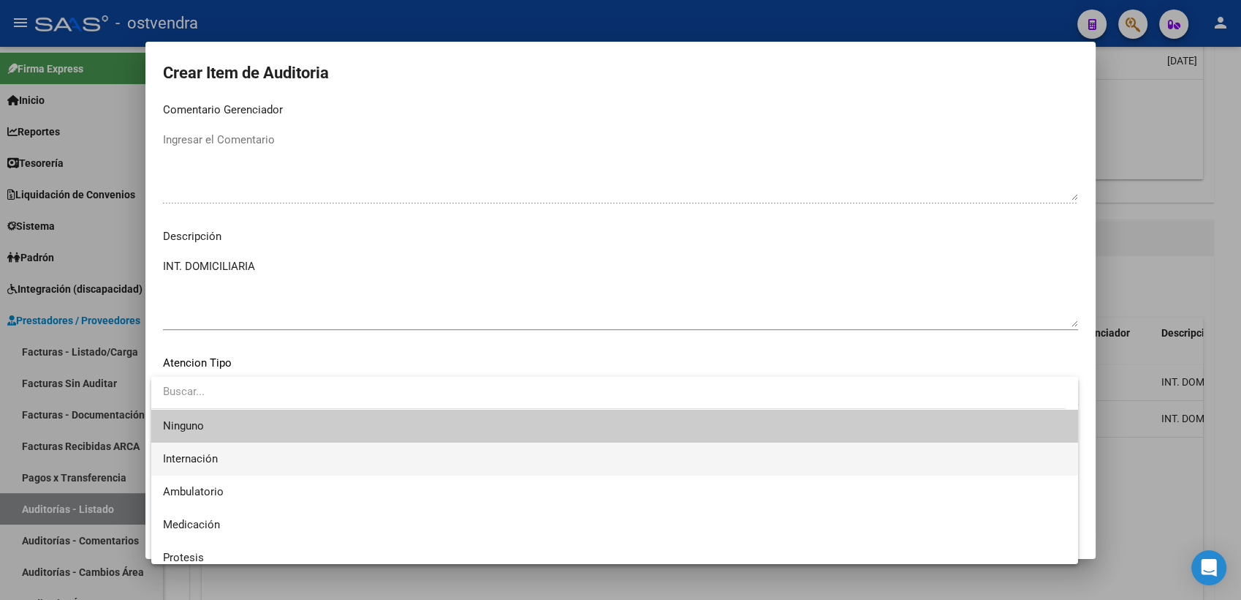
click at [226, 459] on span "Internación" at bounding box center [615, 458] width 904 height 33
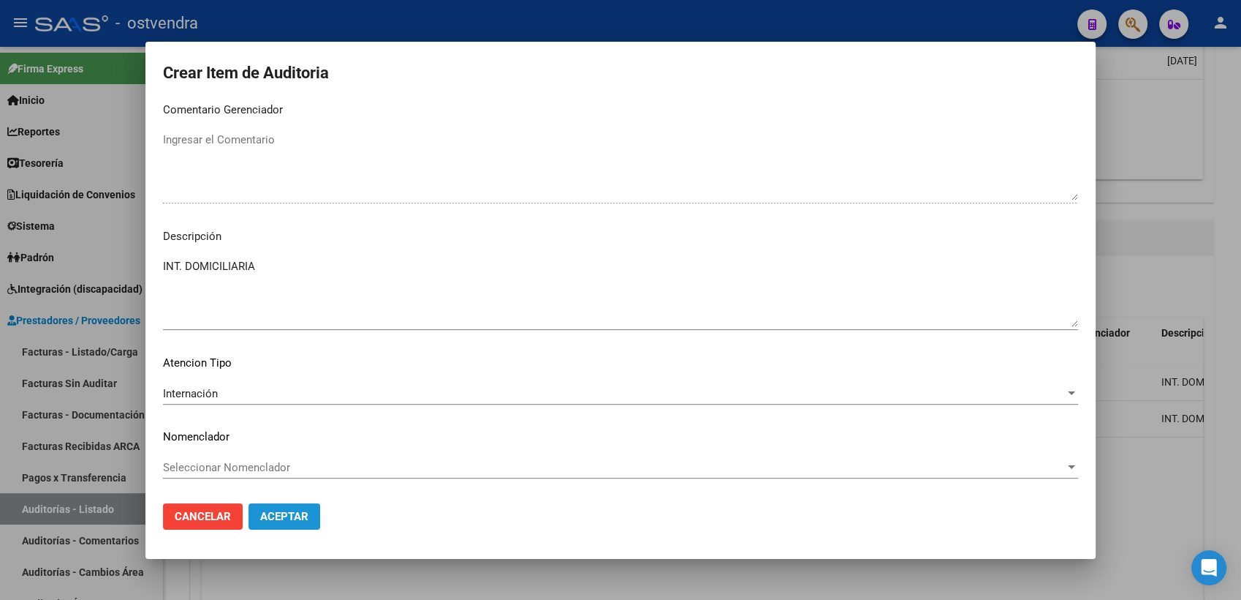
click at [280, 516] on span "Aceptar" at bounding box center [284, 516] width 48 height 13
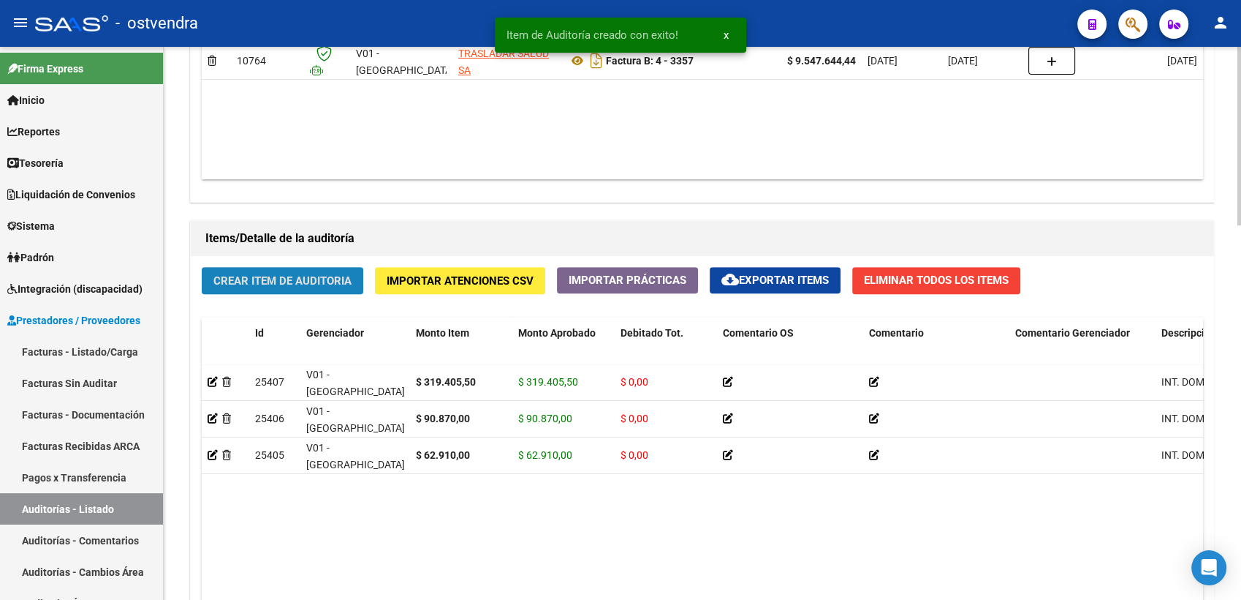
click at [243, 280] on span "Crear Item de Auditoria" at bounding box center [282, 280] width 138 height 13
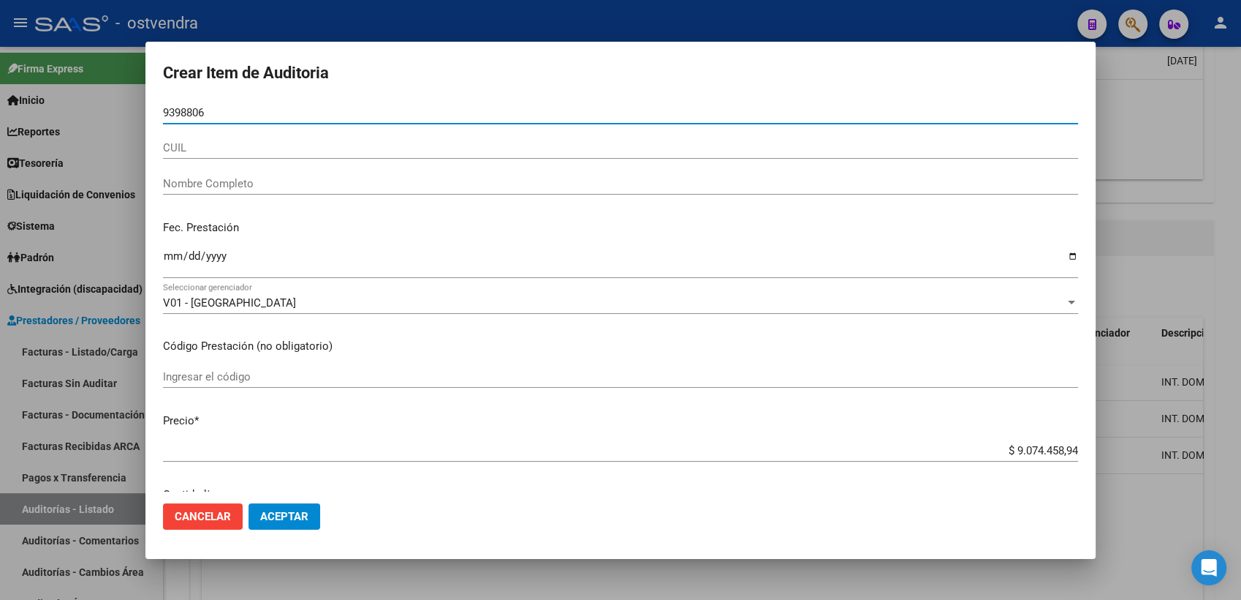
type input "93988060"
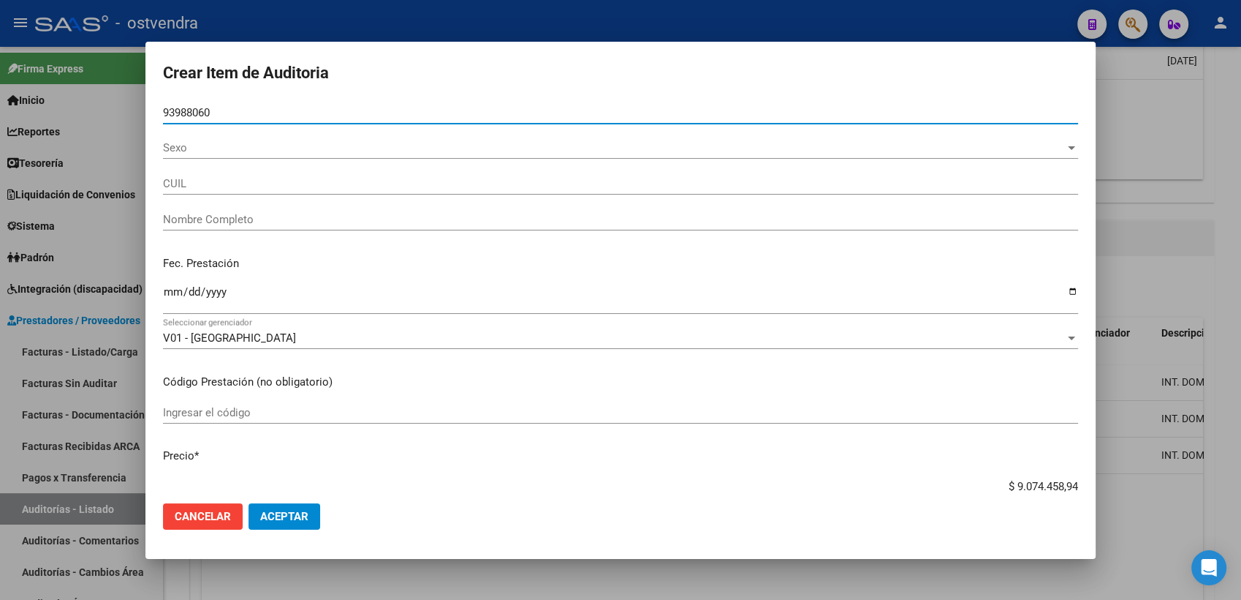
type input "27939880602"
type input "GARCIA MARIA"
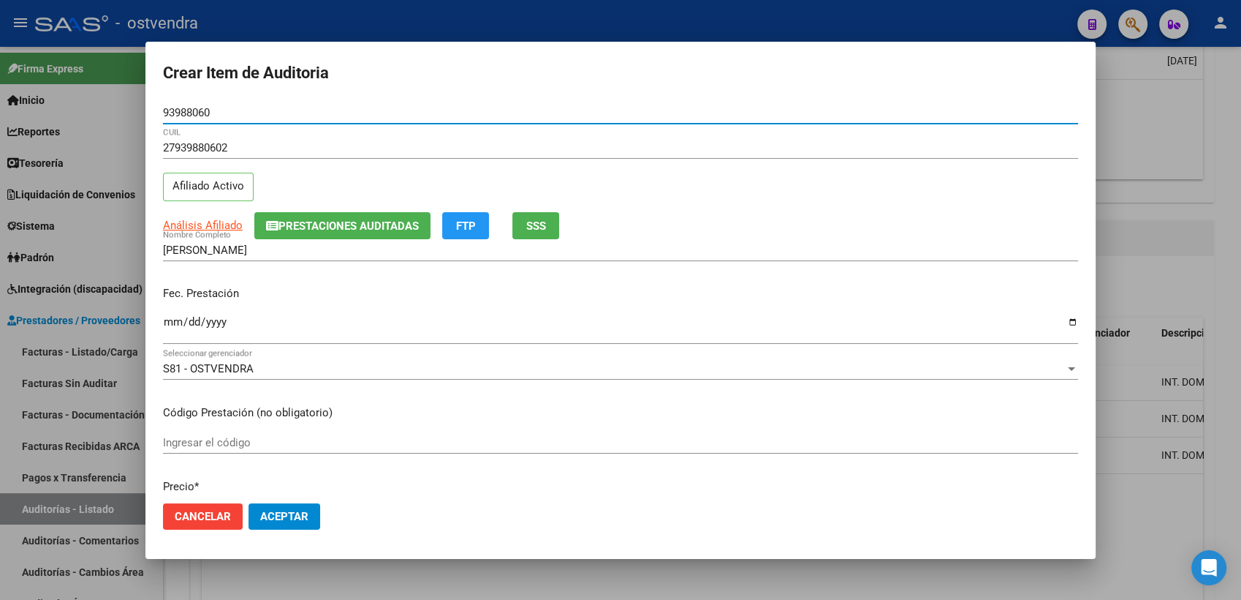
type input "93988060"
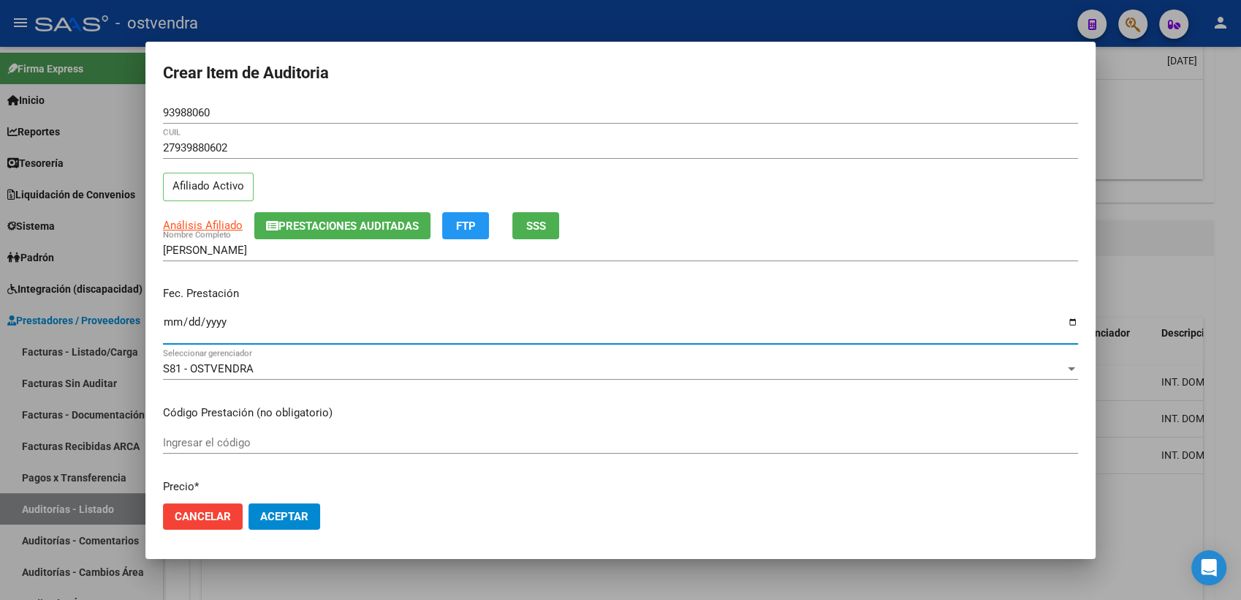
click at [172, 324] on input "Ingresar la fecha" at bounding box center [620, 327] width 915 height 23
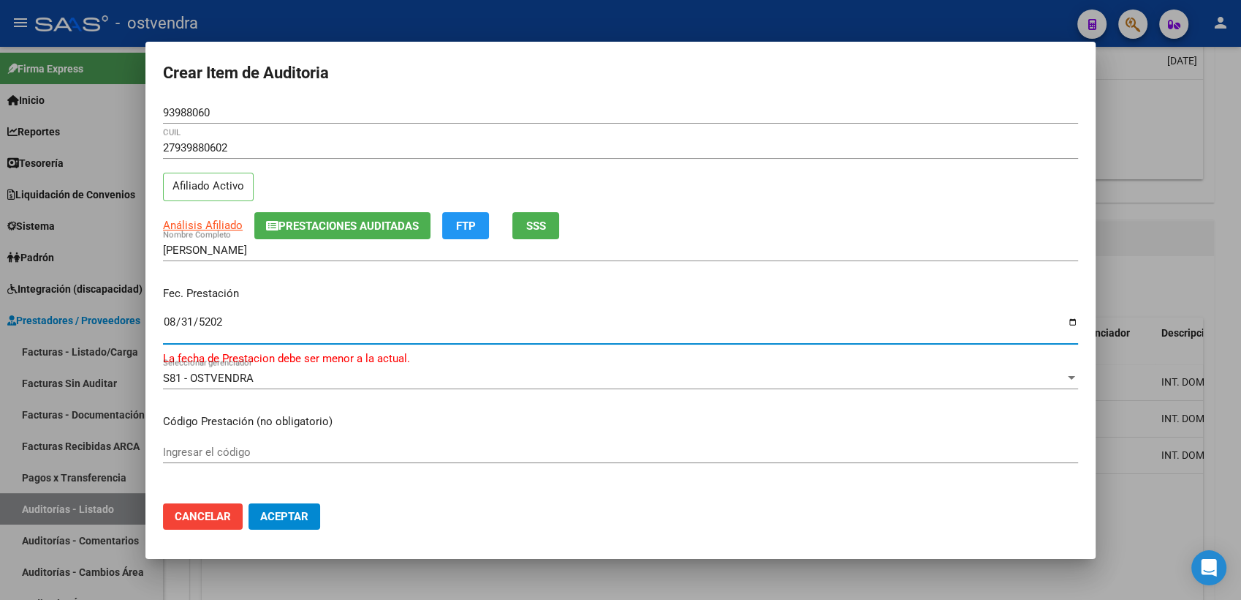
type input "2025-08-31"
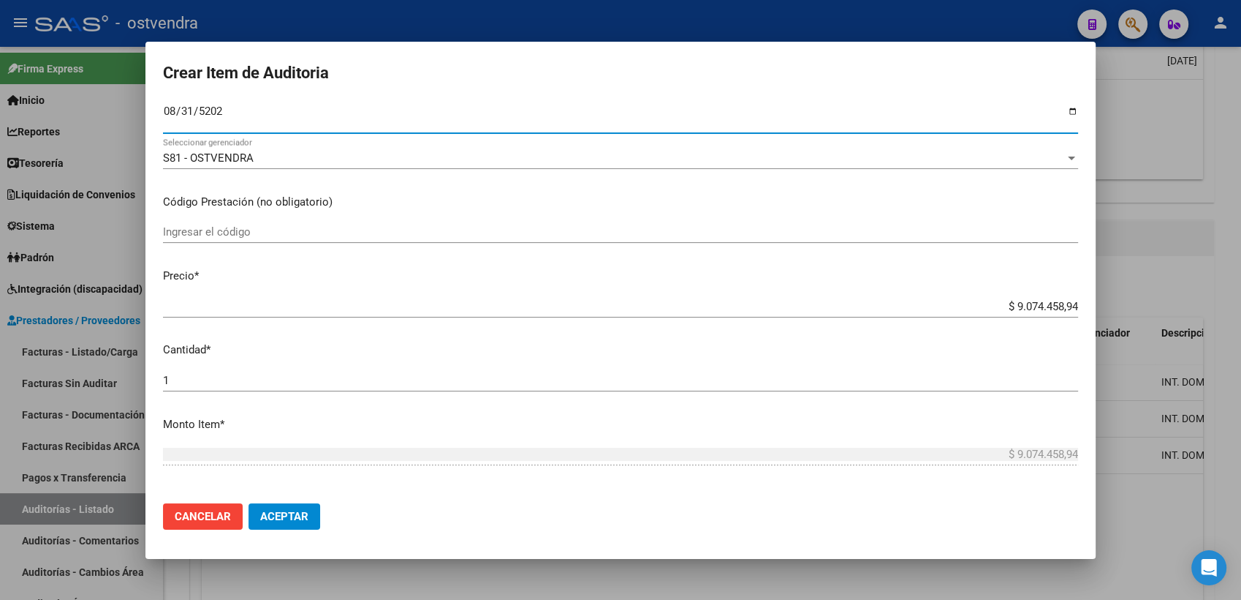
scroll to position [243, 0]
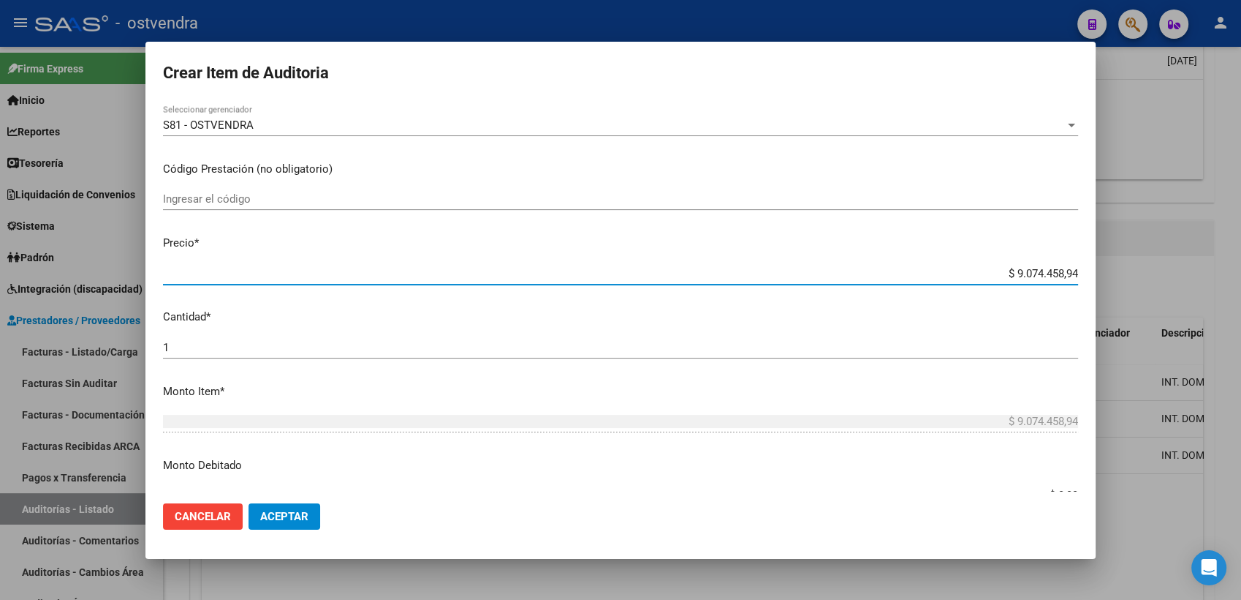
click at [1003, 272] on input "$ 9.074.458,94" at bounding box center [620, 273] width 915 height 13
type input "$ 74.458,94"
type input "$ 4.458,94"
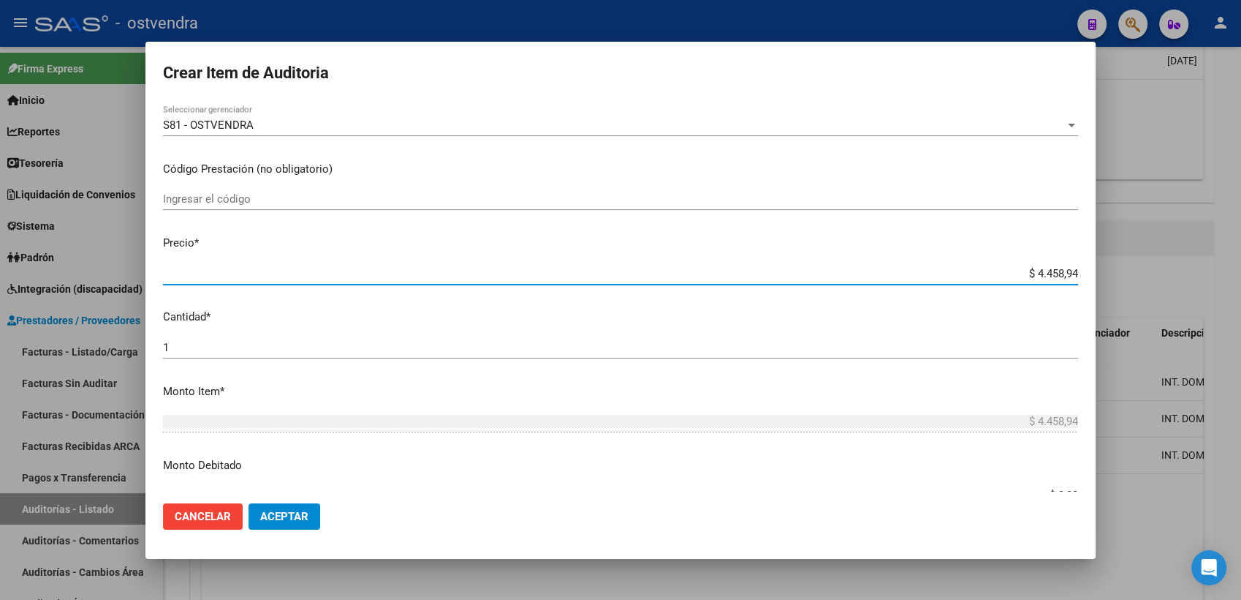
type input "$ 458,94"
type input "$ 58,94"
type input "$ 8,94"
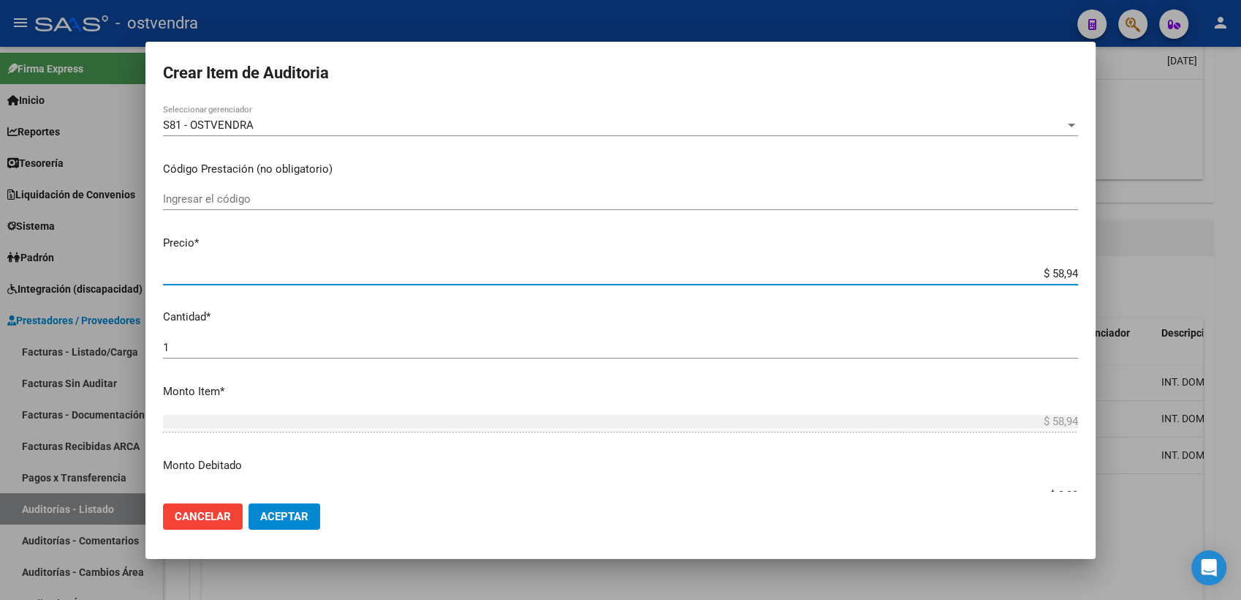
type input "$ 8,94"
type input "$ 0,94"
type input "$ 0,04"
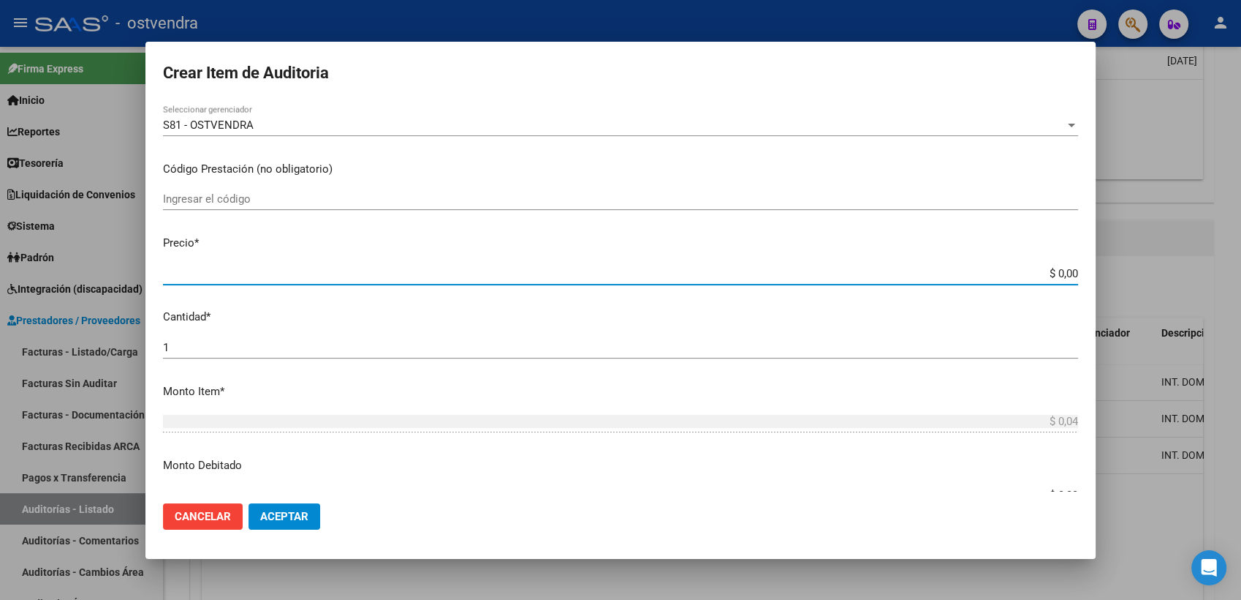
type input "$ 0,02"
type input "$ 0,20"
type input "$ 2,03"
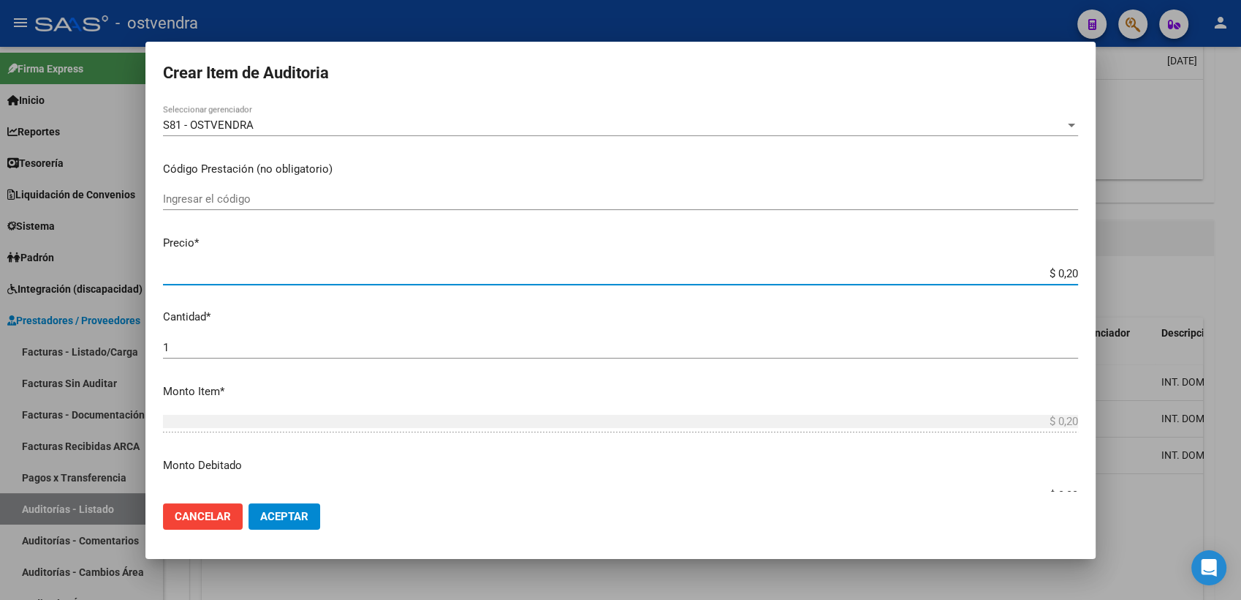
type input "$ 2,03"
type input "$ 20,30"
type input "$ 203,01"
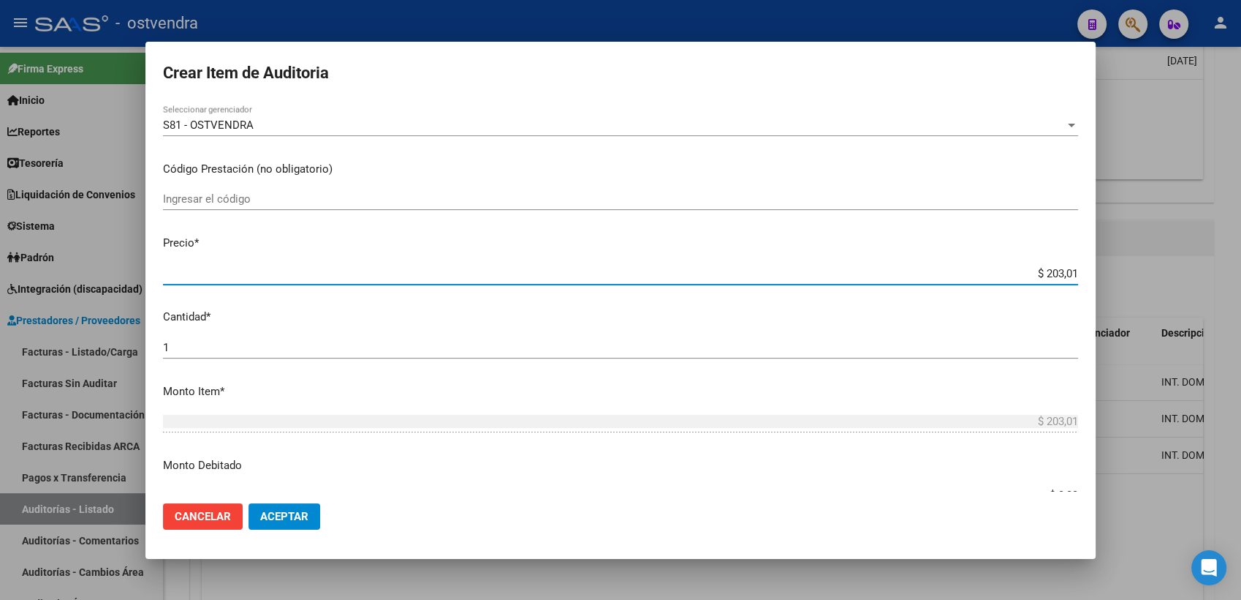
type input "$ 2.030,17"
type input "$ 20.301,72"
type input "$ 203.017,28"
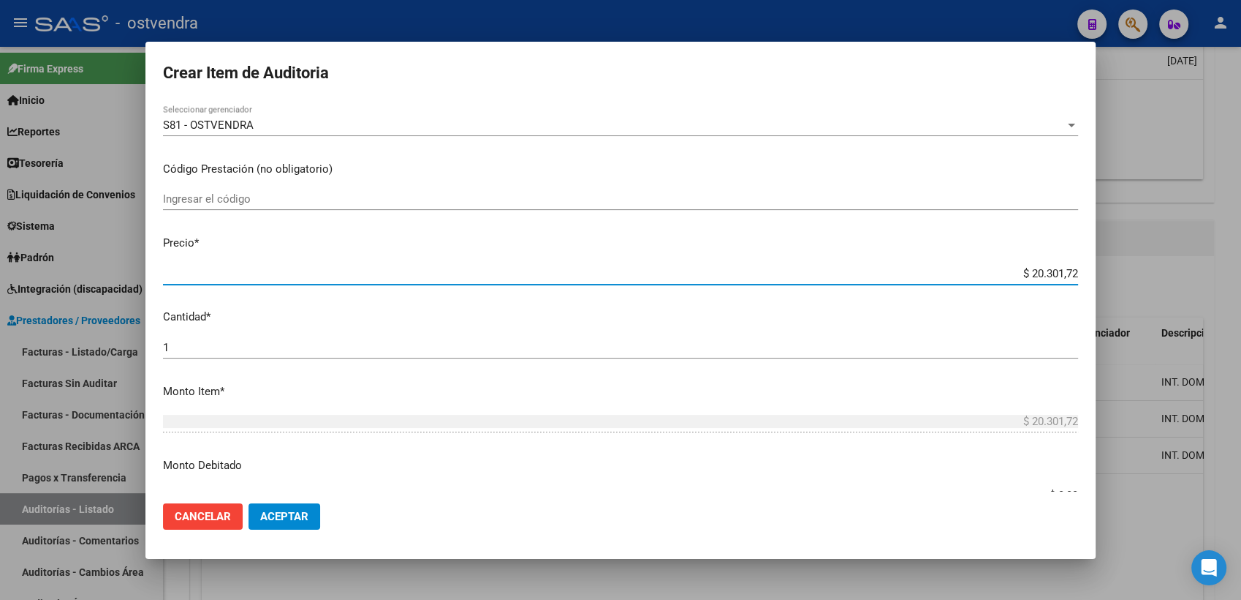
type input "$ 203.017,28"
type input "$ 2.030.172,84"
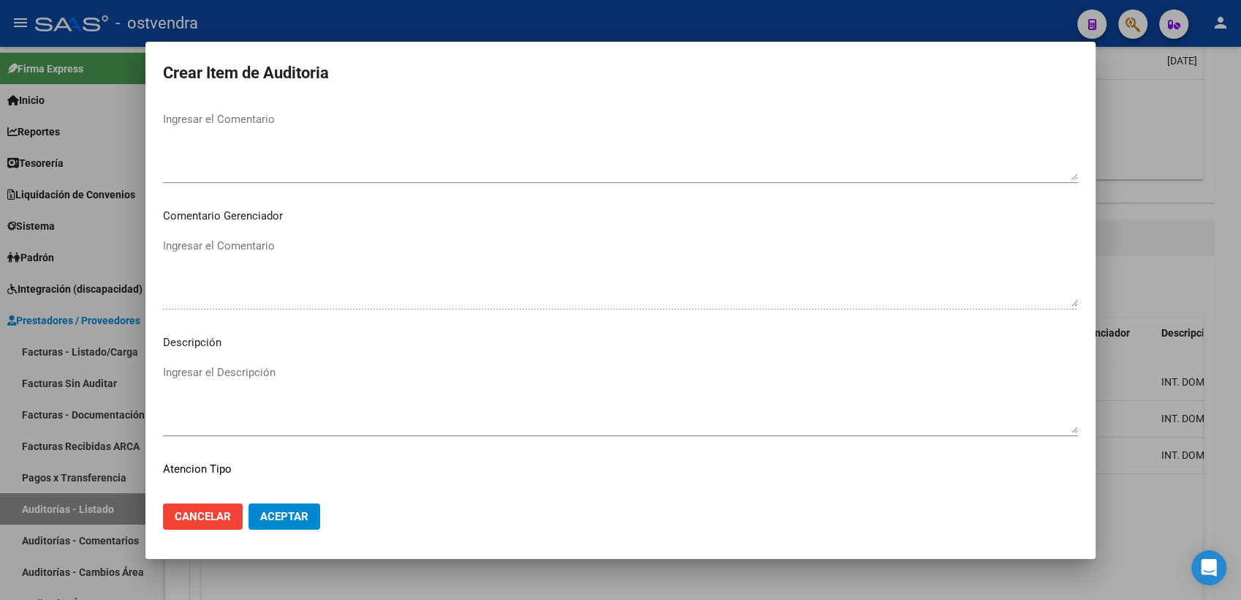
scroll to position [893, 0]
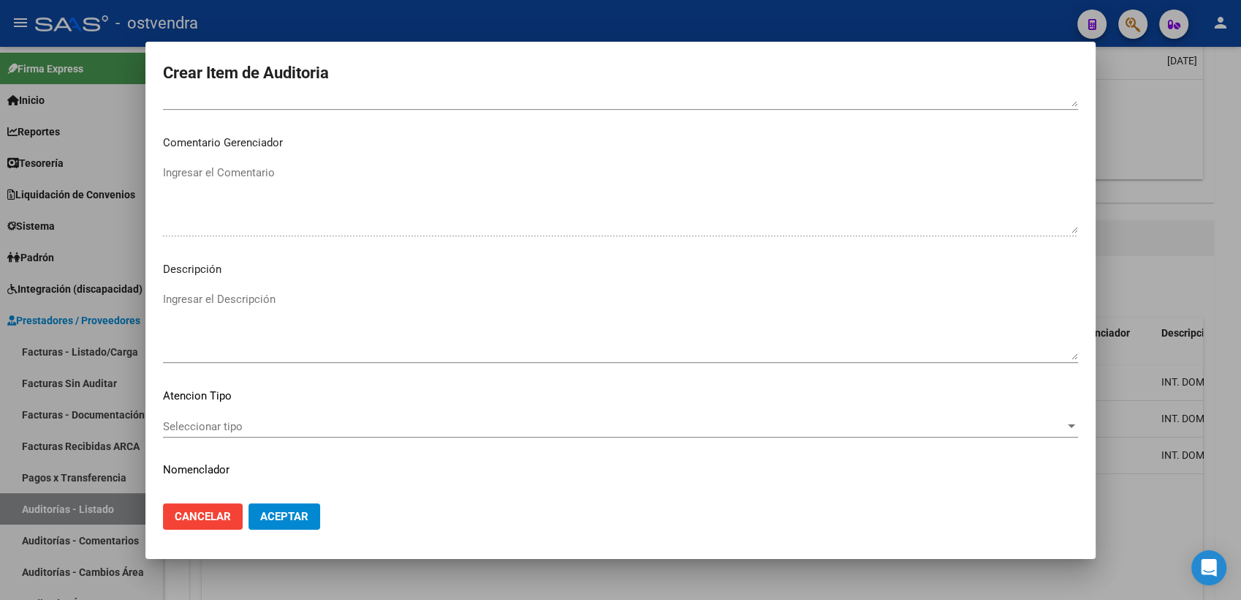
click at [216, 306] on textarea "Ingresar el Descripción" at bounding box center [620, 325] width 915 height 69
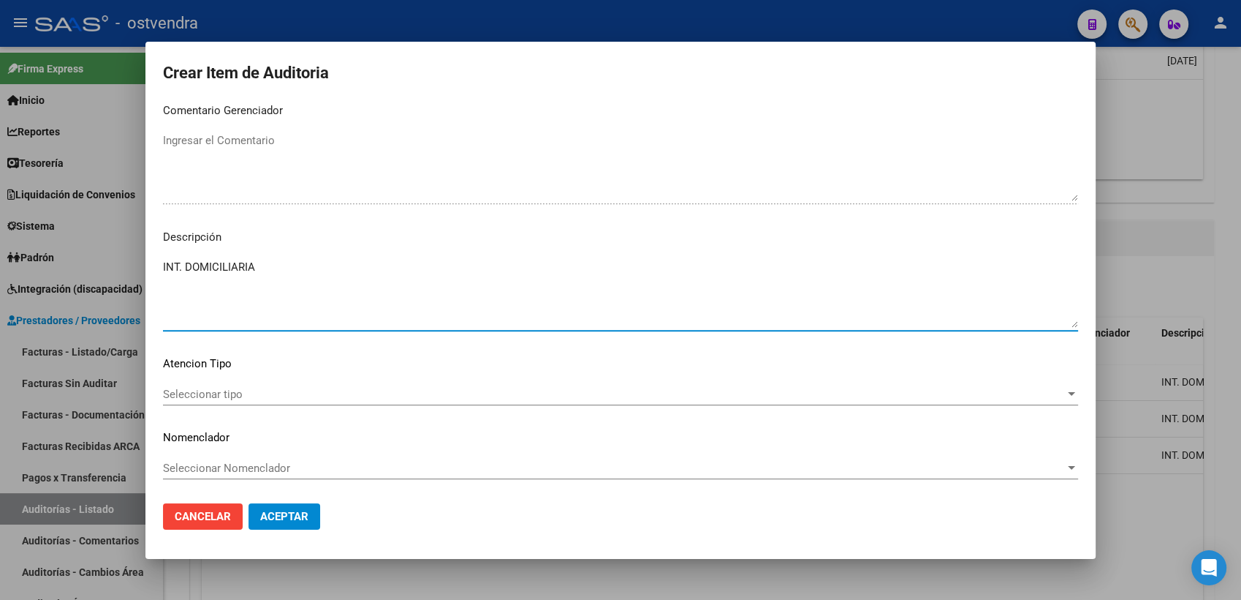
scroll to position [926, 0]
type textarea "INT. DOMICILIARIA"
click at [294, 396] on span "Seleccionar tipo" at bounding box center [614, 393] width 902 height 13
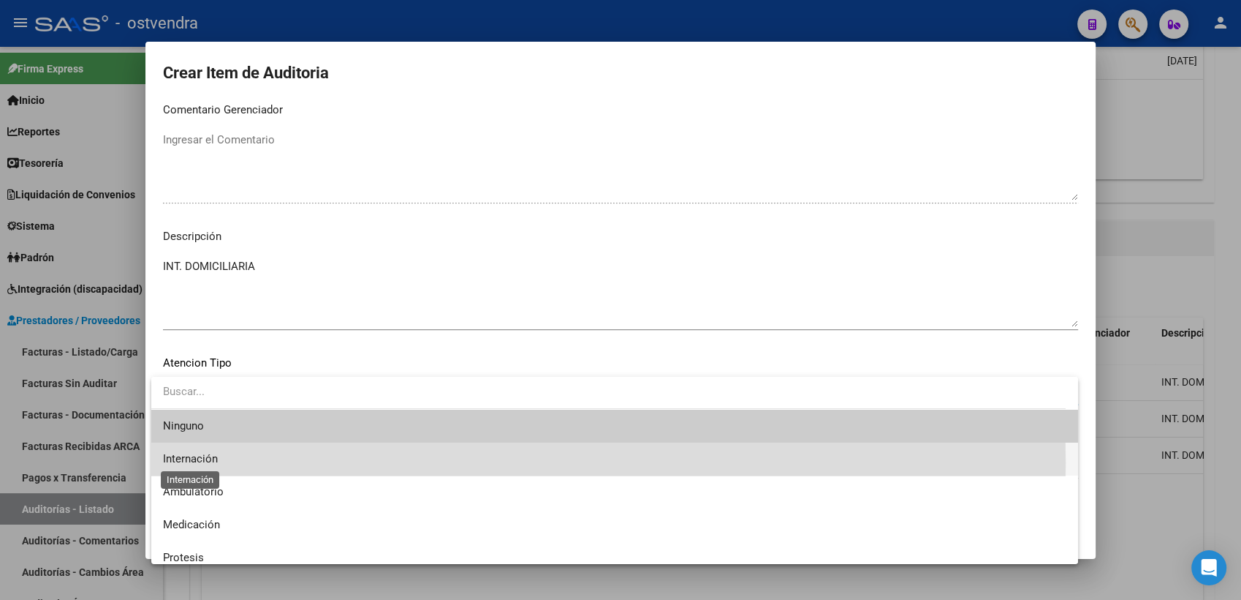
click at [207, 463] on span "Internación" at bounding box center [190, 458] width 55 height 13
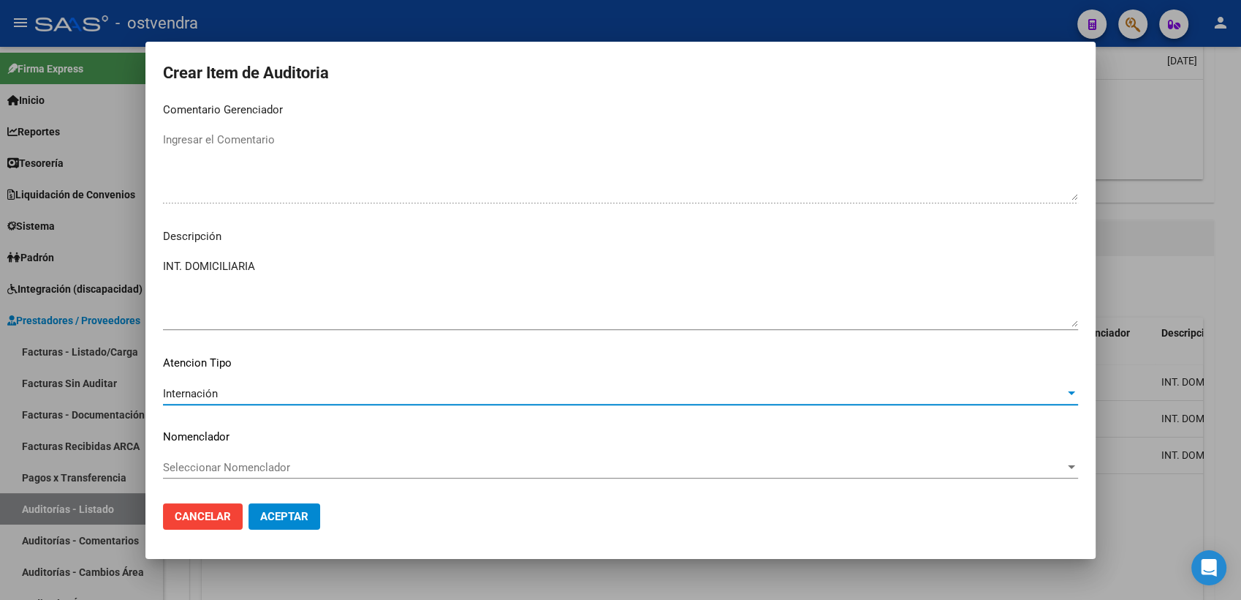
click at [272, 515] on span "Aceptar" at bounding box center [284, 516] width 48 height 13
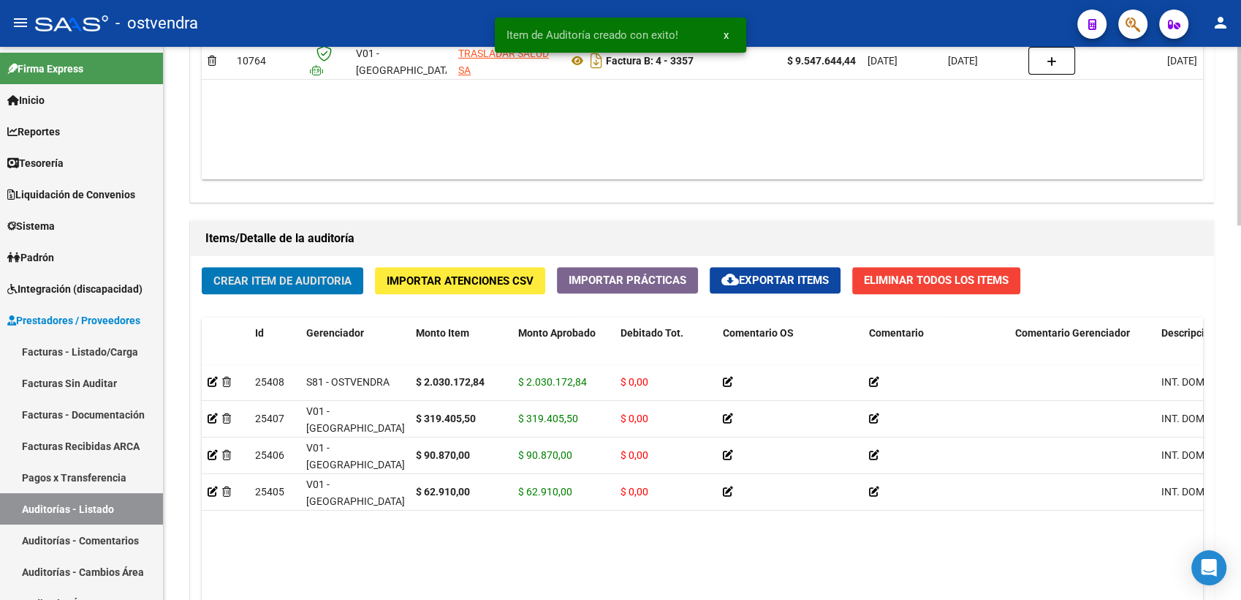
click at [262, 276] on span "Crear Item de Auditoria" at bounding box center [282, 280] width 138 height 13
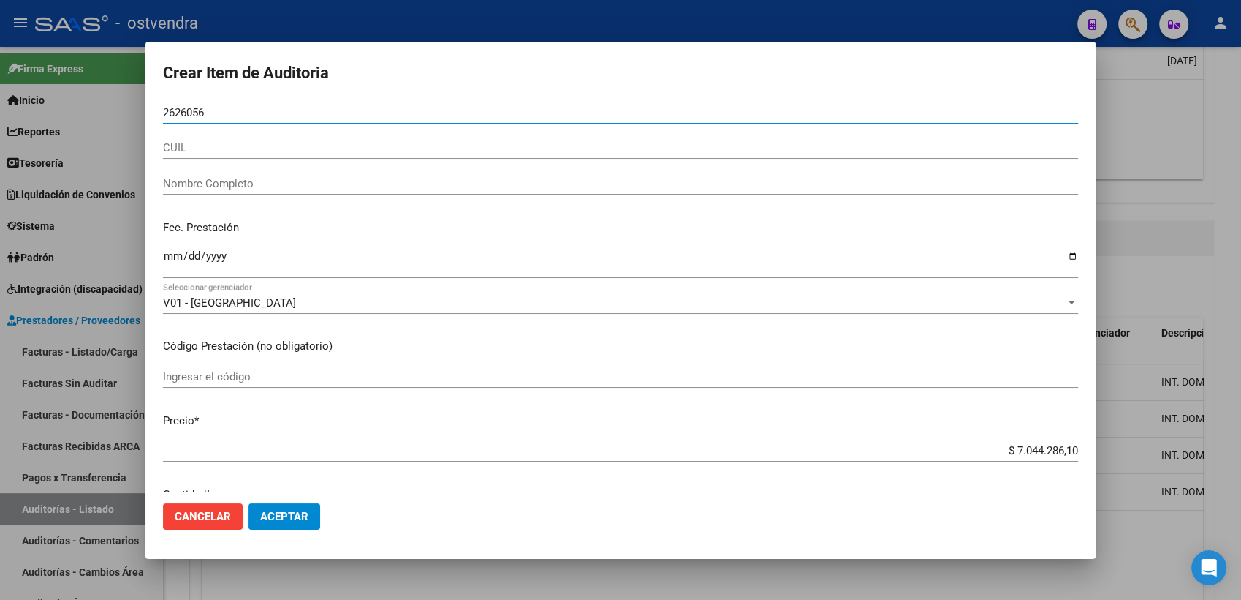
type input "26260561"
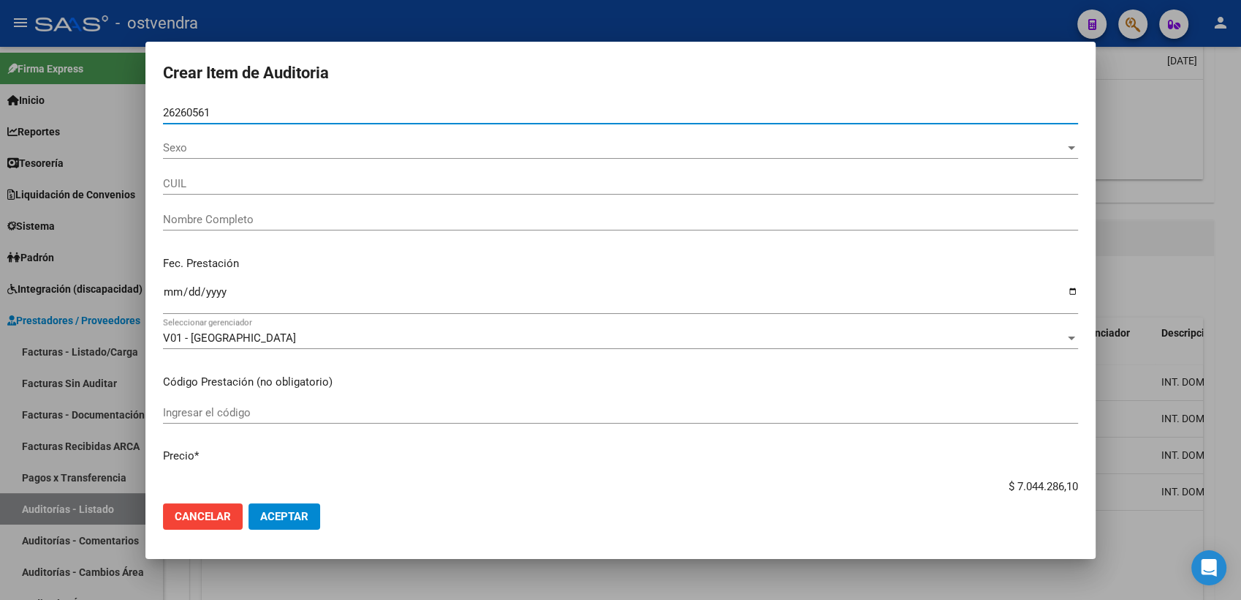
type input "27262605618"
type input "PELOSO MARCELA ELIZABETH"
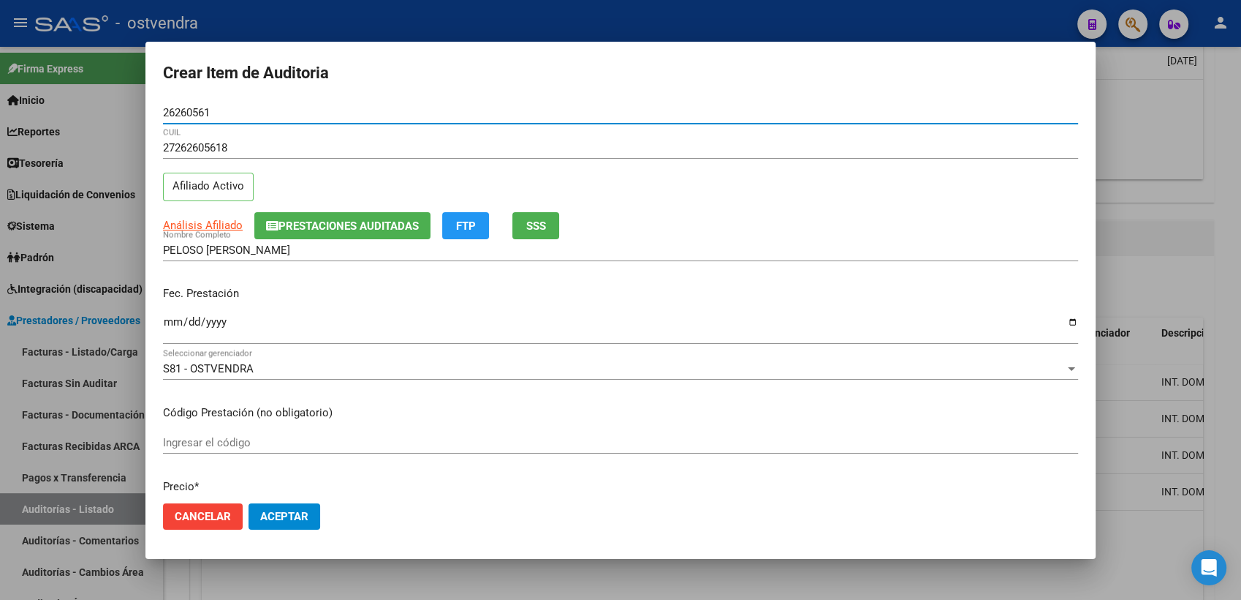
type input "26260561"
click at [174, 325] on input "Ingresar la fecha" at bounding box center [620, 327] width 915 height 23
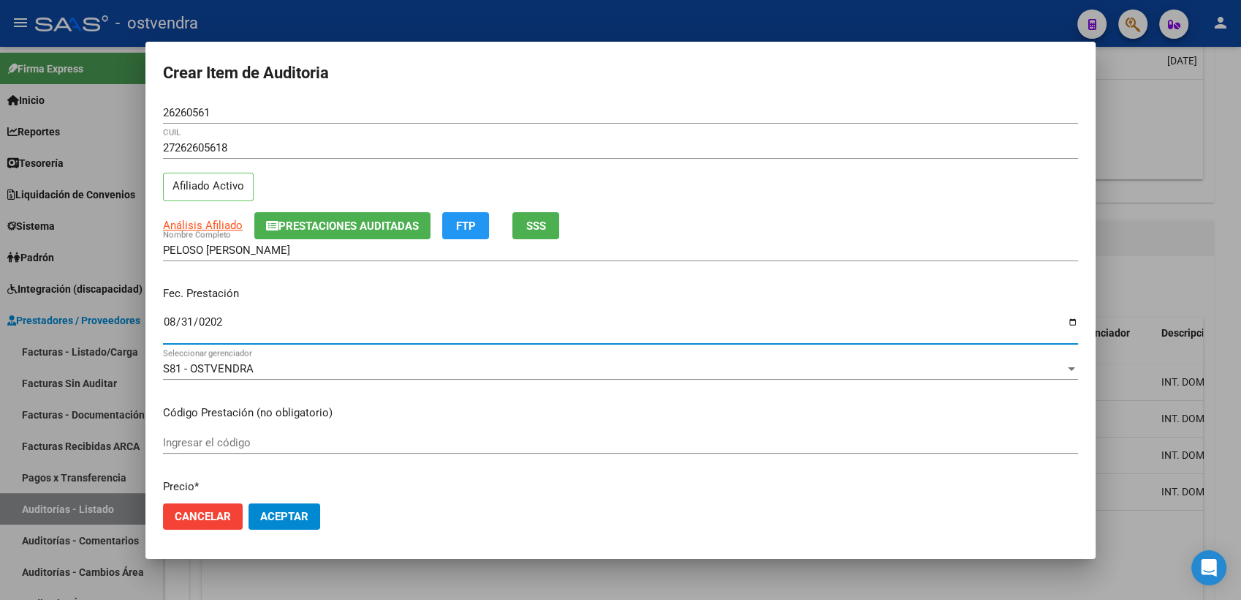
type input "2025-08-31"
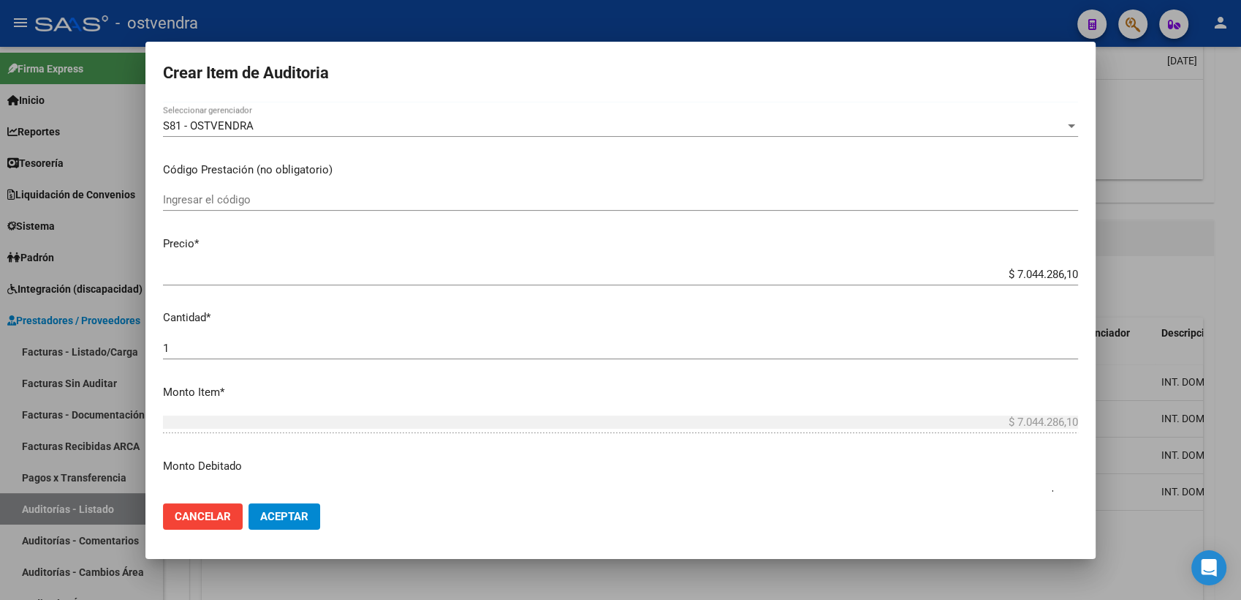
scroll to position [243, 0]
click at [1004, 271] on input "$ 7.044.286,10" at bounding box center [620, 273] width 915 height 13
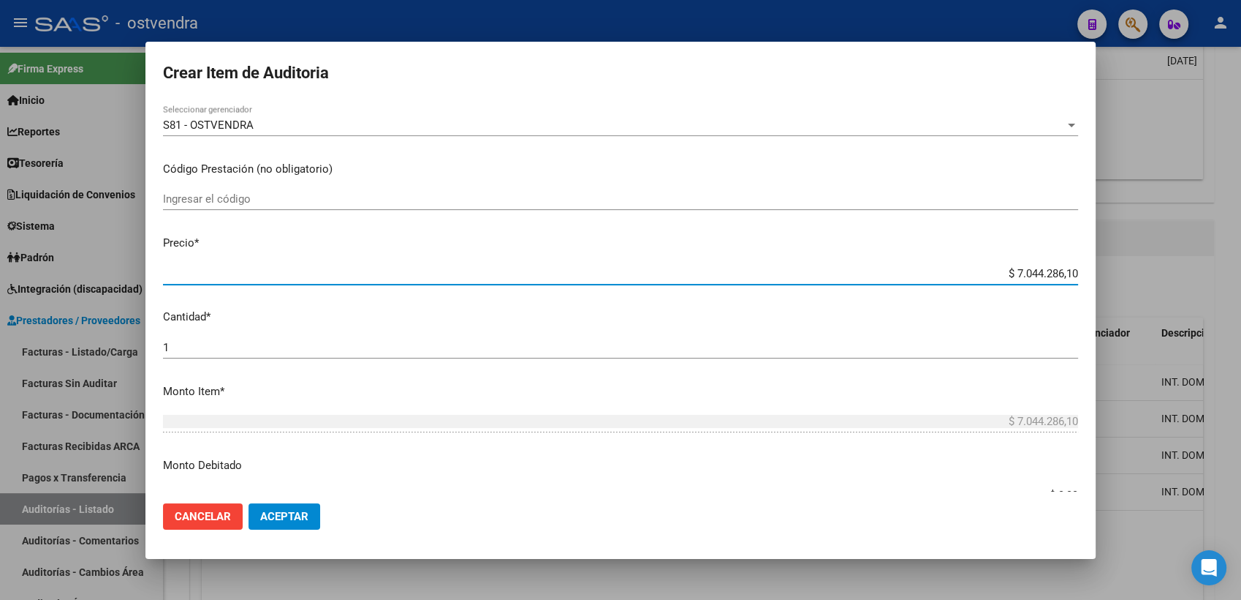
type input "$ 44.286,10"
type input "$ 4.286,10"
type input "$ 286,10"
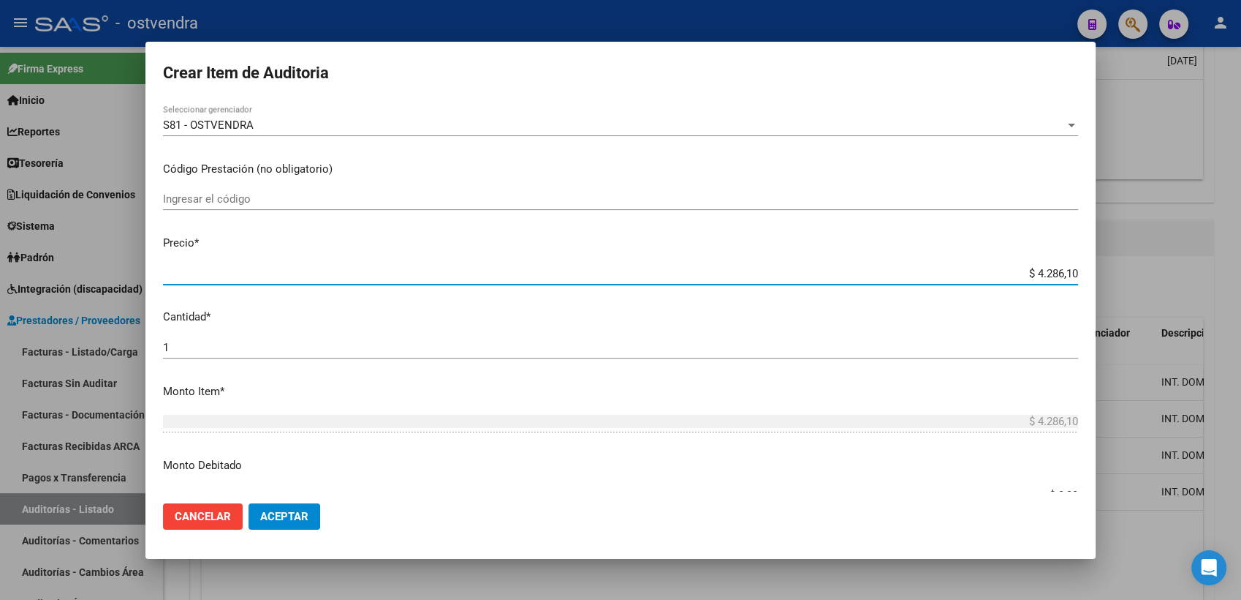
type input "$ 286,10"
type input "$ 86,10"
type input "$ 6,10"
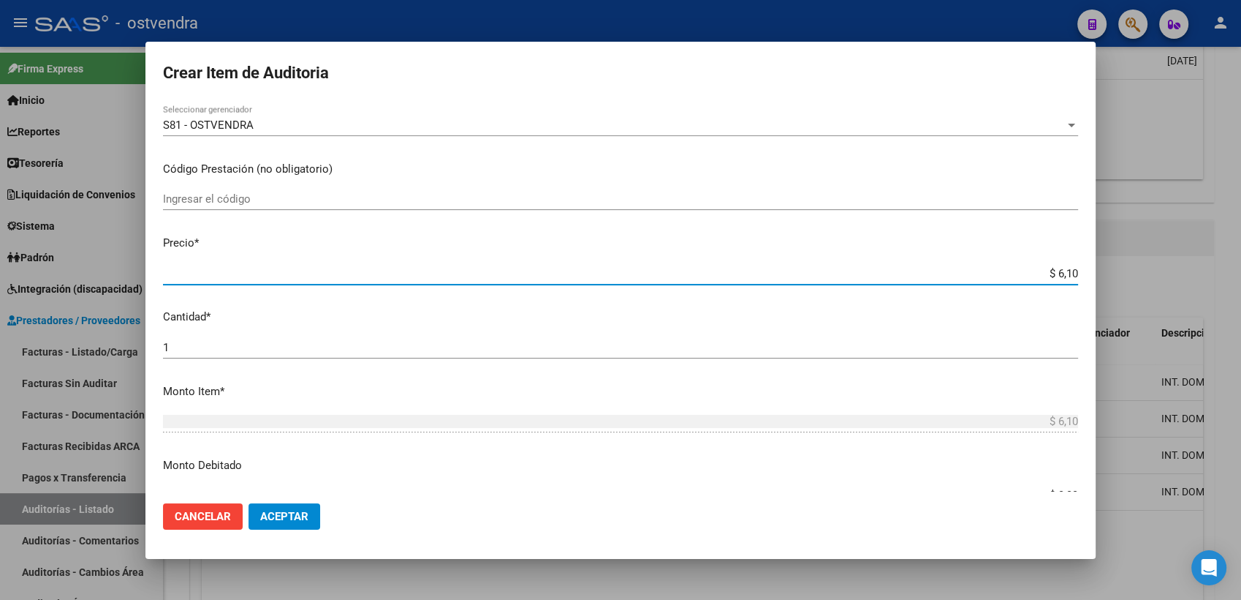
type input "$ 0,10"
type input "$ 0,03"
type input "$ 0,38"
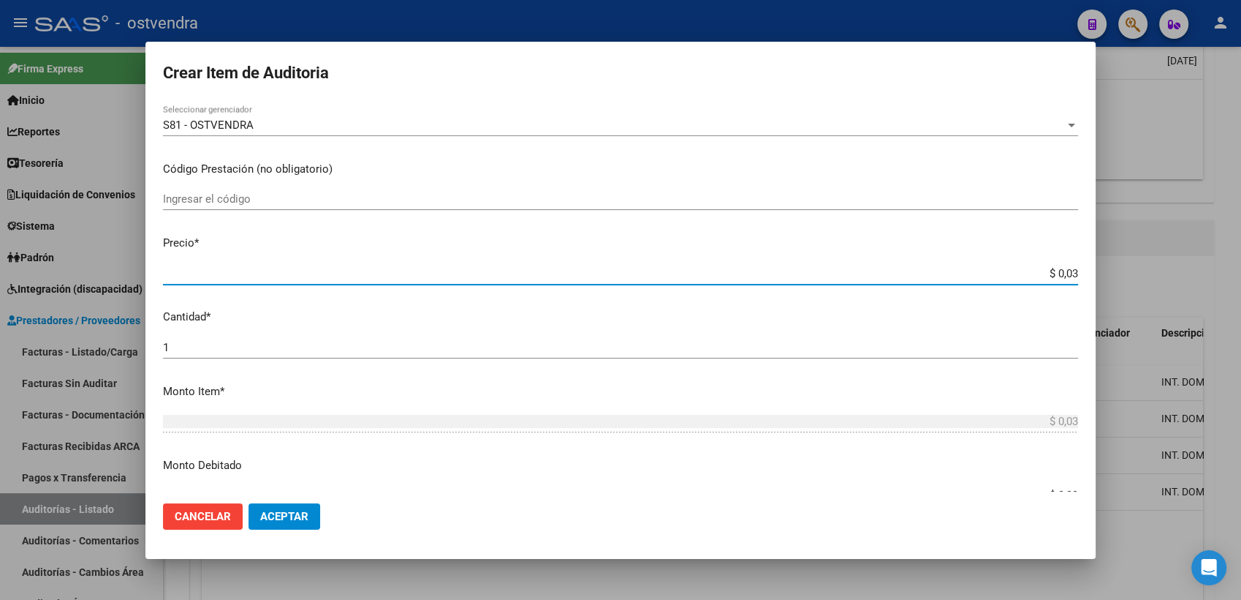
type input "$ 0,38"
type input "$ 3,80"
type input "$ 38,00"
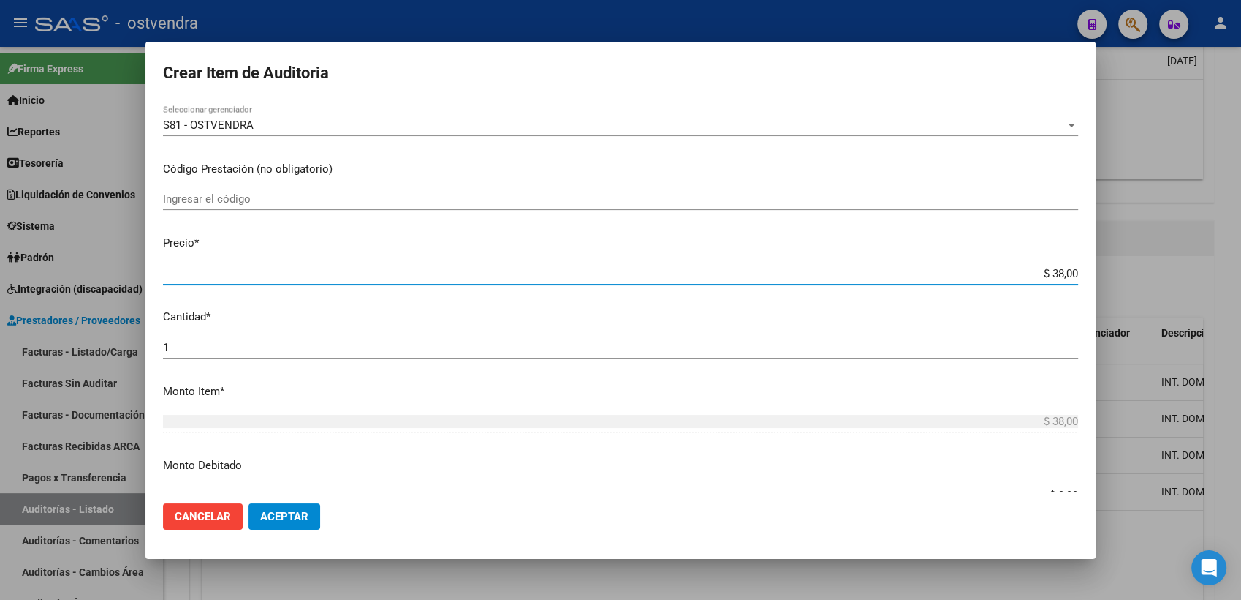
type input "$ 380,09"
type input "$ 3.800,98"
type input "$ 38.009,80"
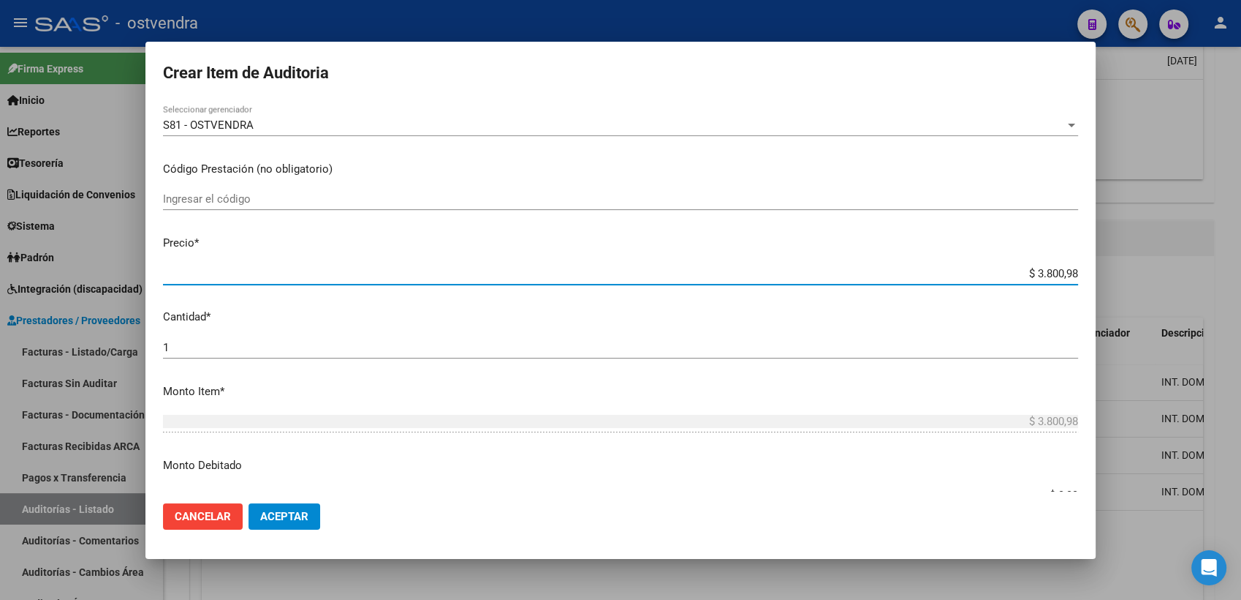
type input "$ 38.009,80"
type input "$ 380.098,00"
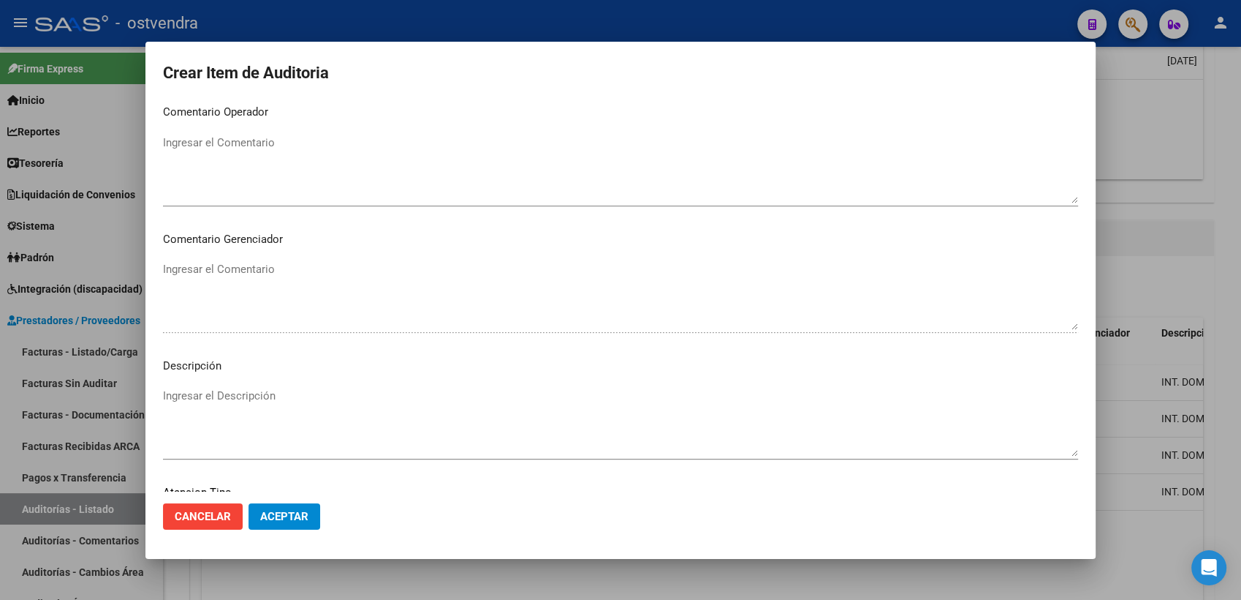
scroll to position [926, 0]
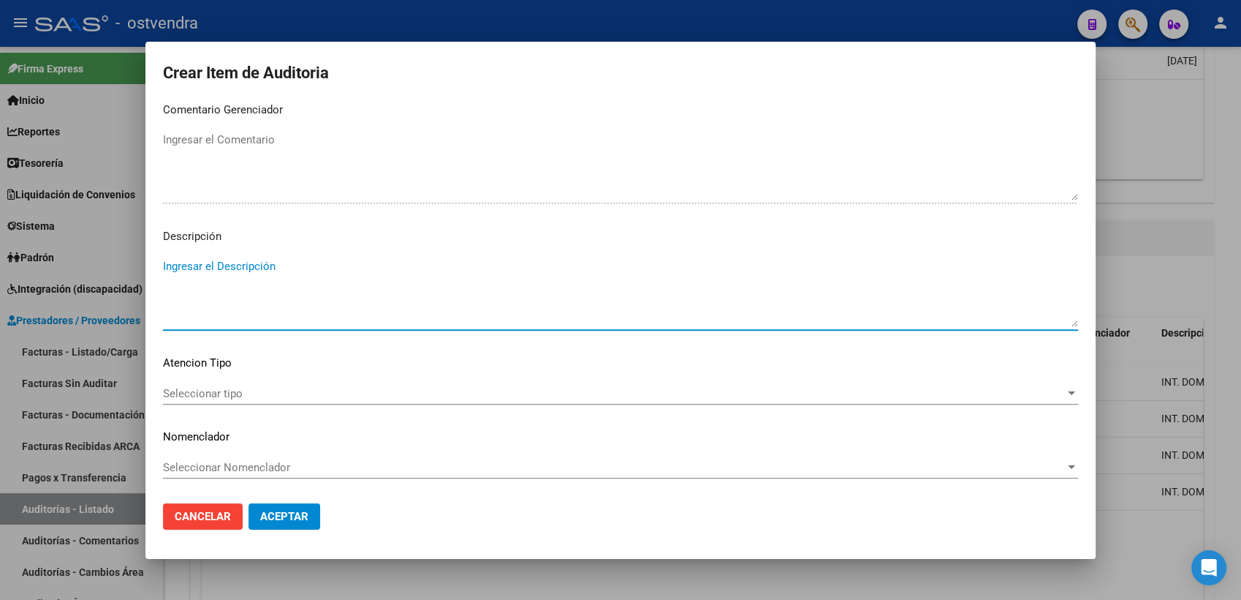
click at [212, 260] on textarea "Ingresar el Descripción" at bounding box center [620, 292] width 915 height 69
type textarea "INT. DOMICILIARIA"
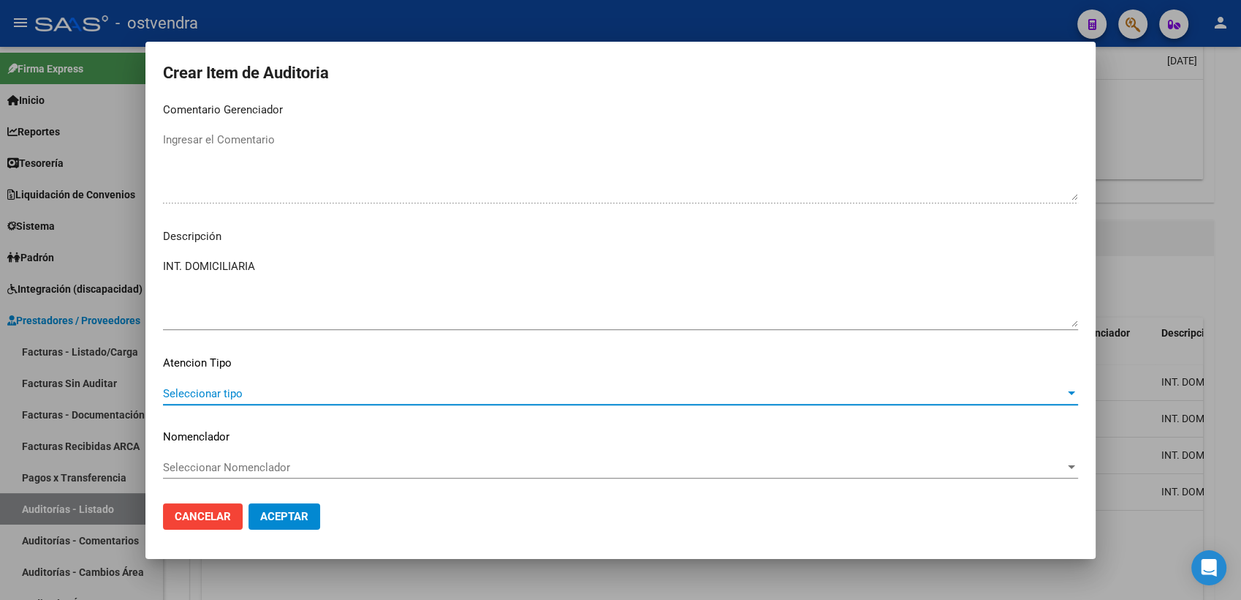
click at [218, 392] on span "Seleccionar tipo" at bounding box center [614, 393] width 902 height 13
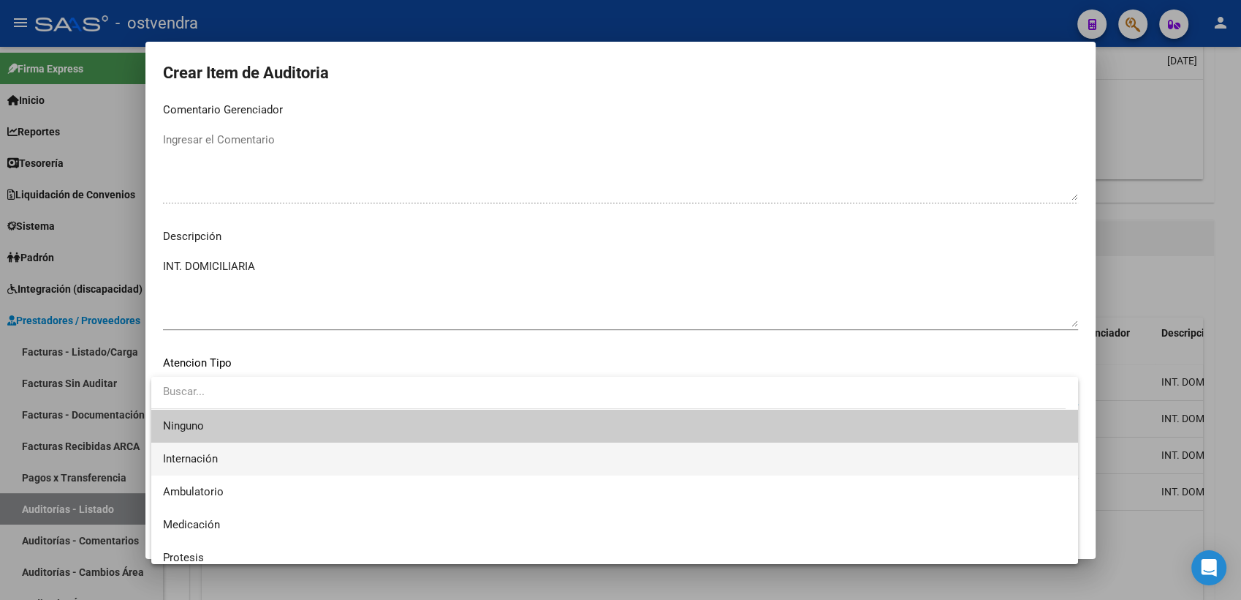
drag, startPoint x: 218, startPoint y: 392, endPoint x: 201, endPoint y: 458, distance: 68.6
click at [201, 458] on span "Internación" at bounding box center [190, 458] width 55 height 13
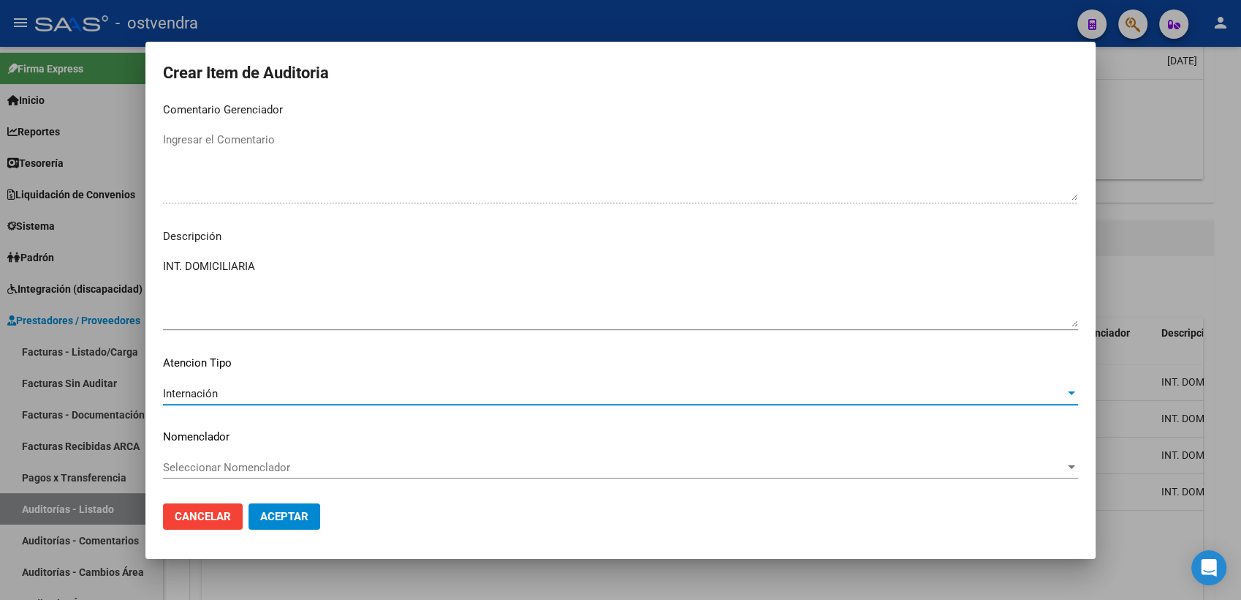
click at [288, 517] on span "Aceptar" at bounding box center [284, 516] width 48 height 13
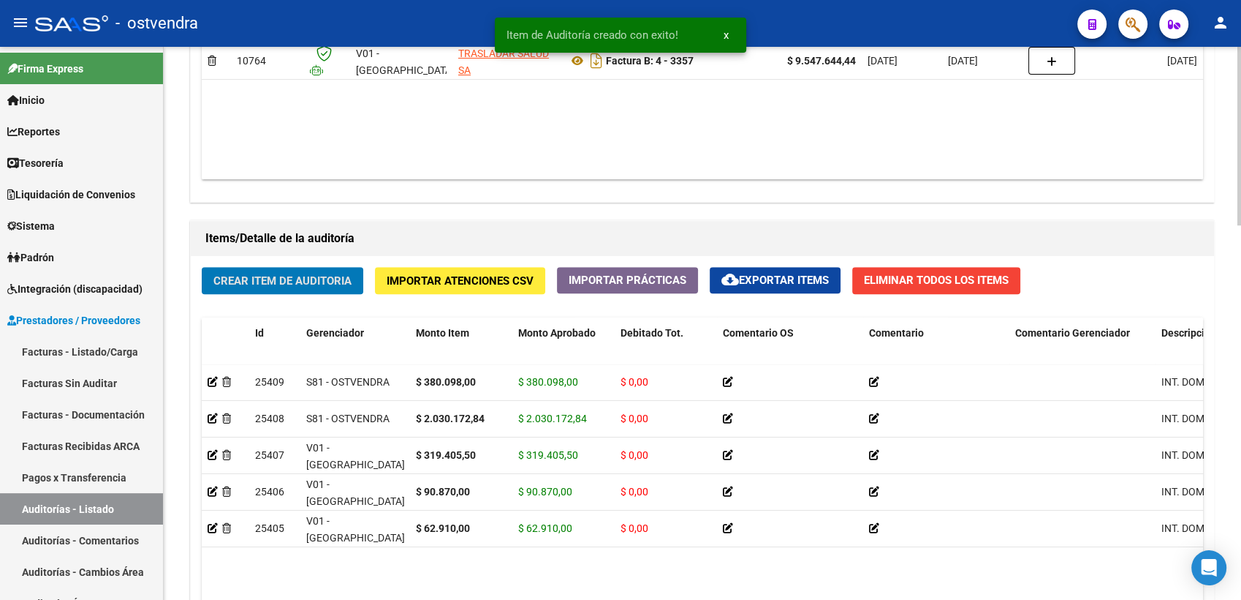
click at [288, 281] on span "Crear Item de Auditoria" at bounding box center [282, 280] width 138 height 13
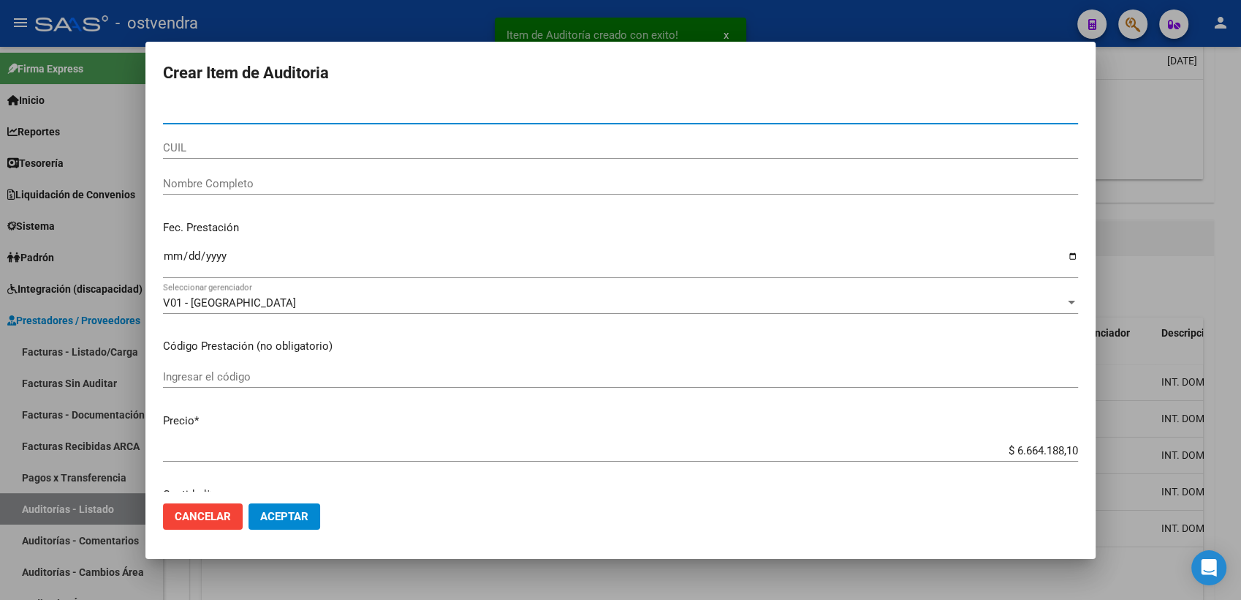
click at [241, 108] on input "Nro Documento" at bounding box center [620, 112] width 915 height 13
type input "39061395"
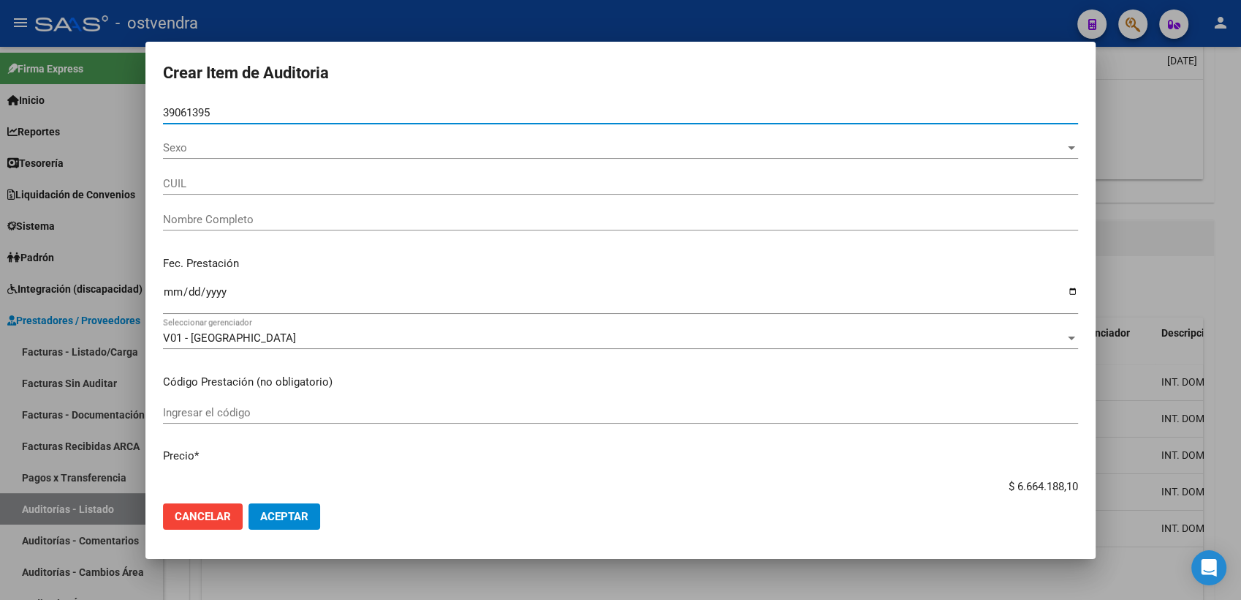
type input "20390613955"
type input "ROMANO ENZO GIOVANNI"
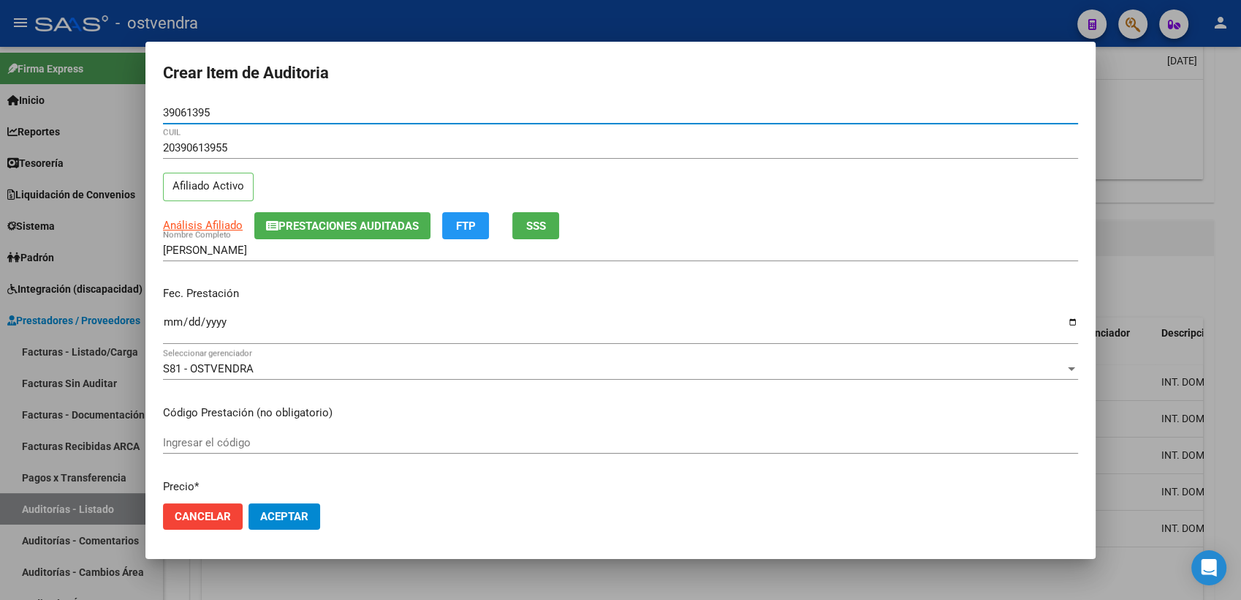
type input "39061395"
click at [170, 325] on input "Ingresar la fecha" at bounding box center [620, 327] width 915 height 23
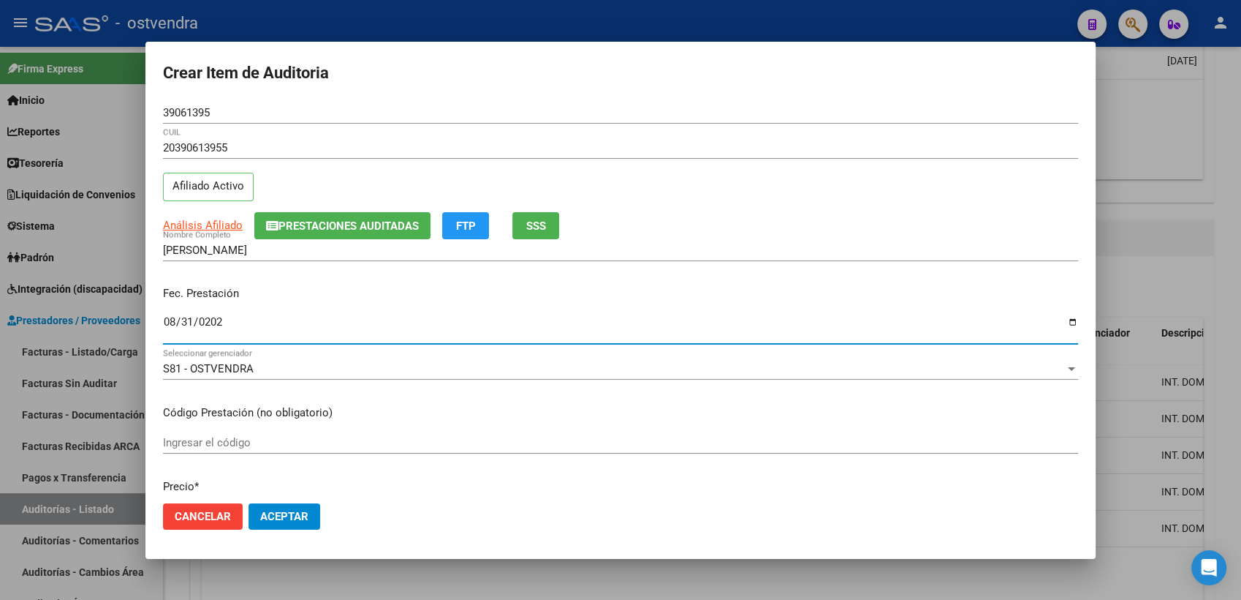
type input "2025-08-31"
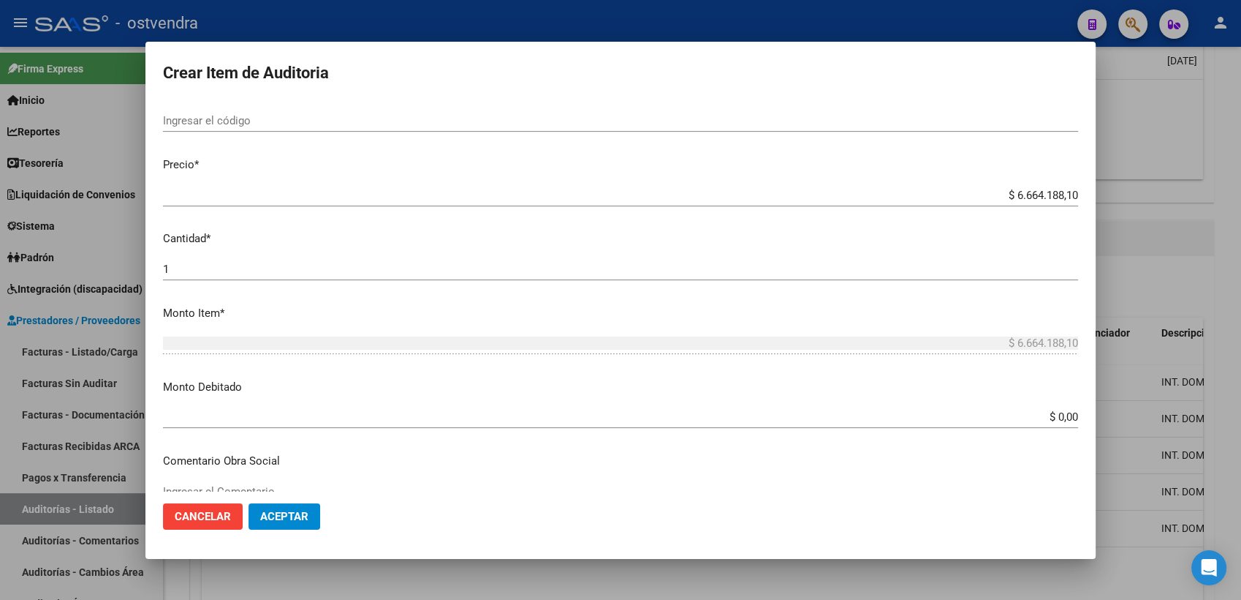
scroll to position [325, 0]
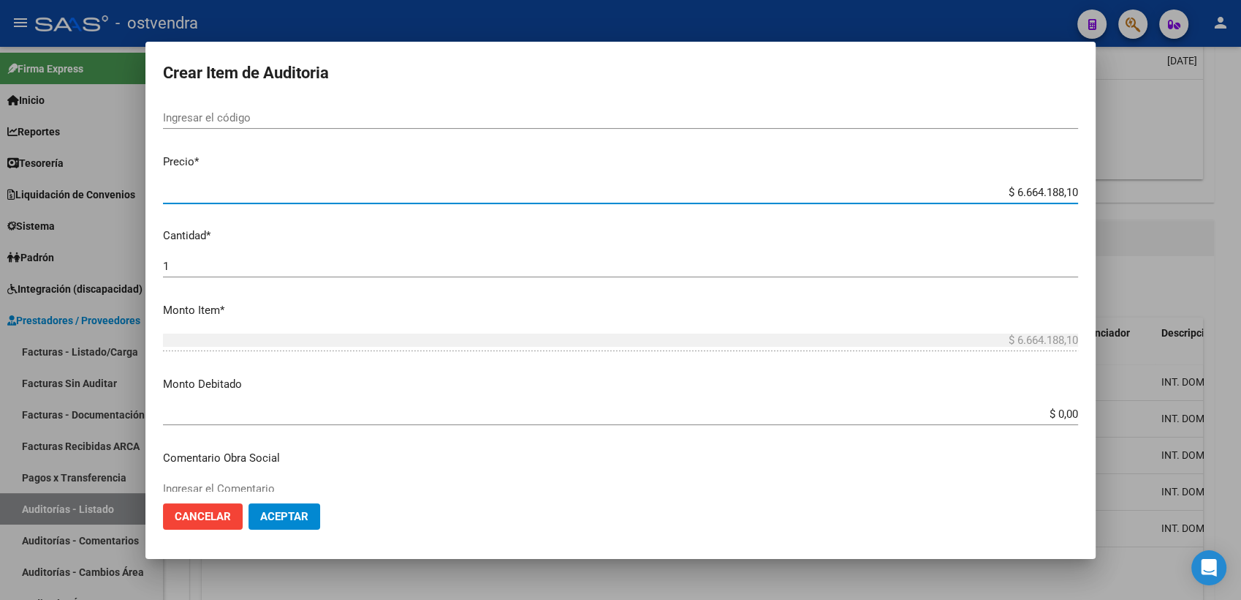
click at [1004, 190] on input "$ 6.664.188,10" at bounding box center [620, 192] width 915 height 13
type input "$ 664.188,10"
type input "$ 64.188,10"
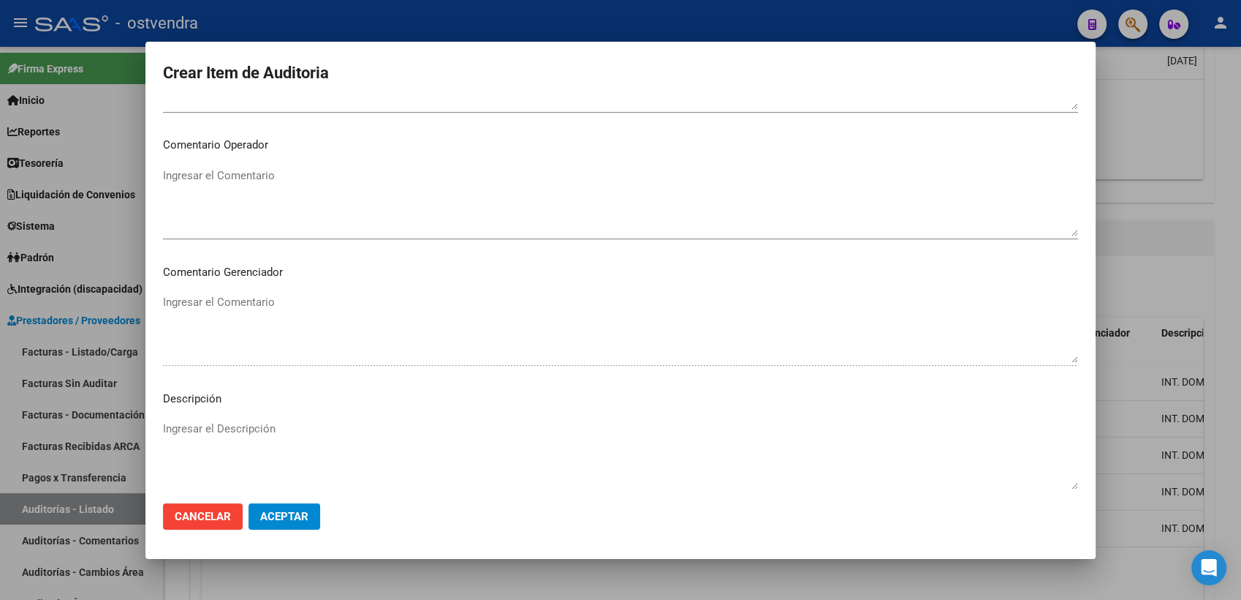
scroll to position [812, 0]
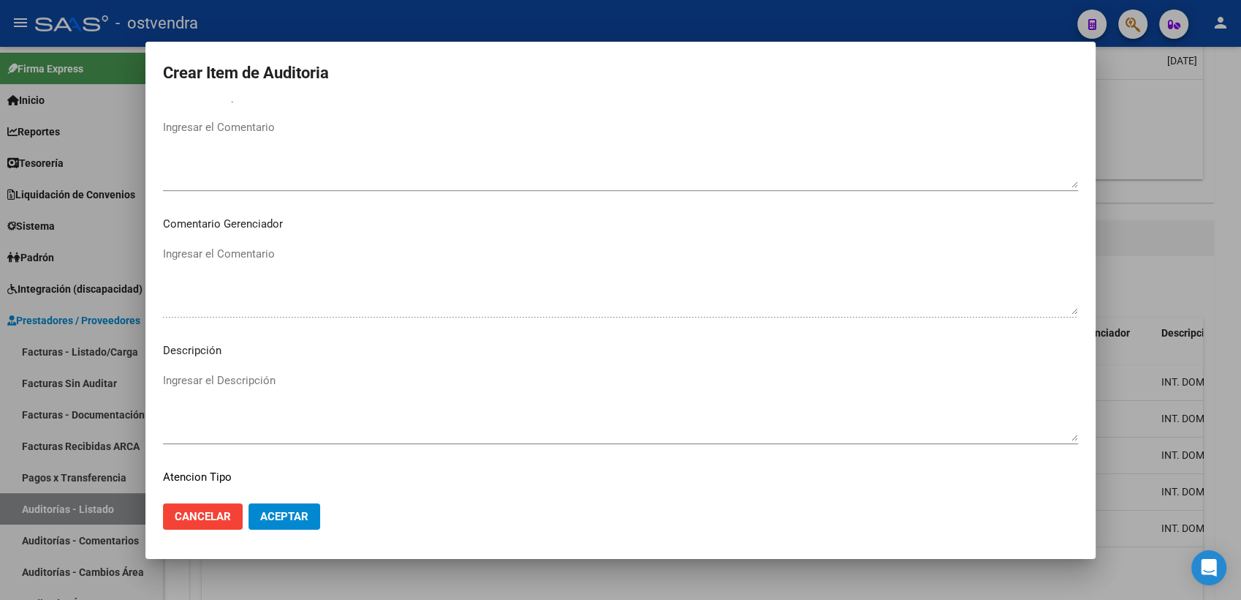
click at [174, 381] on textarea "Ingresar el Descripción" at bounding box center [620, 406] width 915 height 69
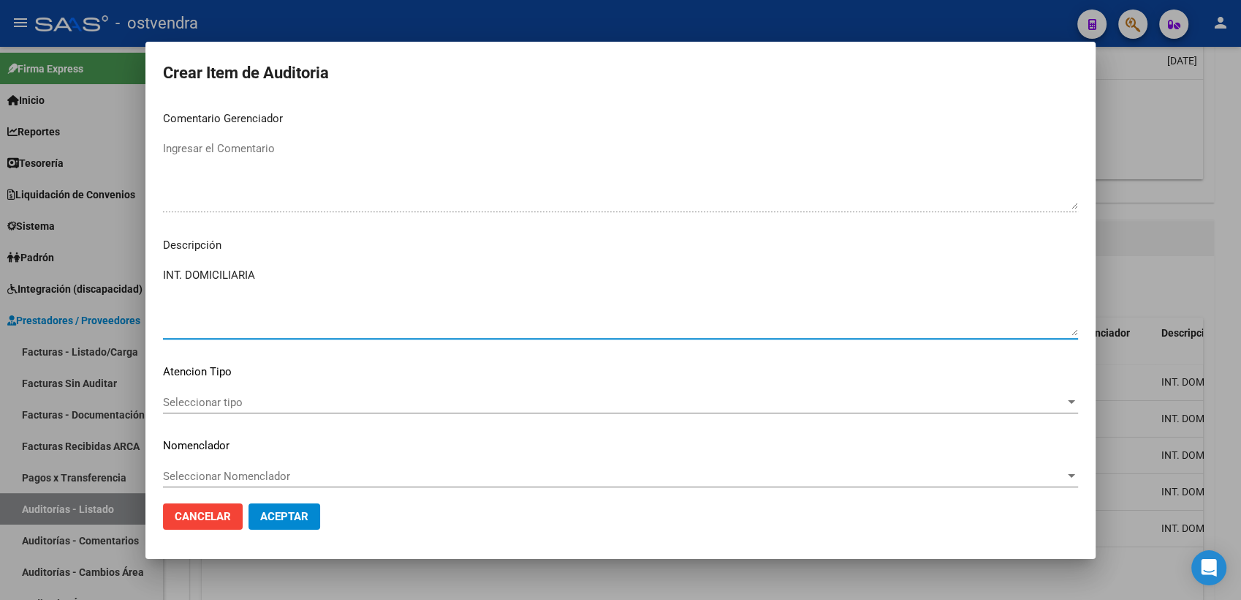
scroll to position [926, 0]
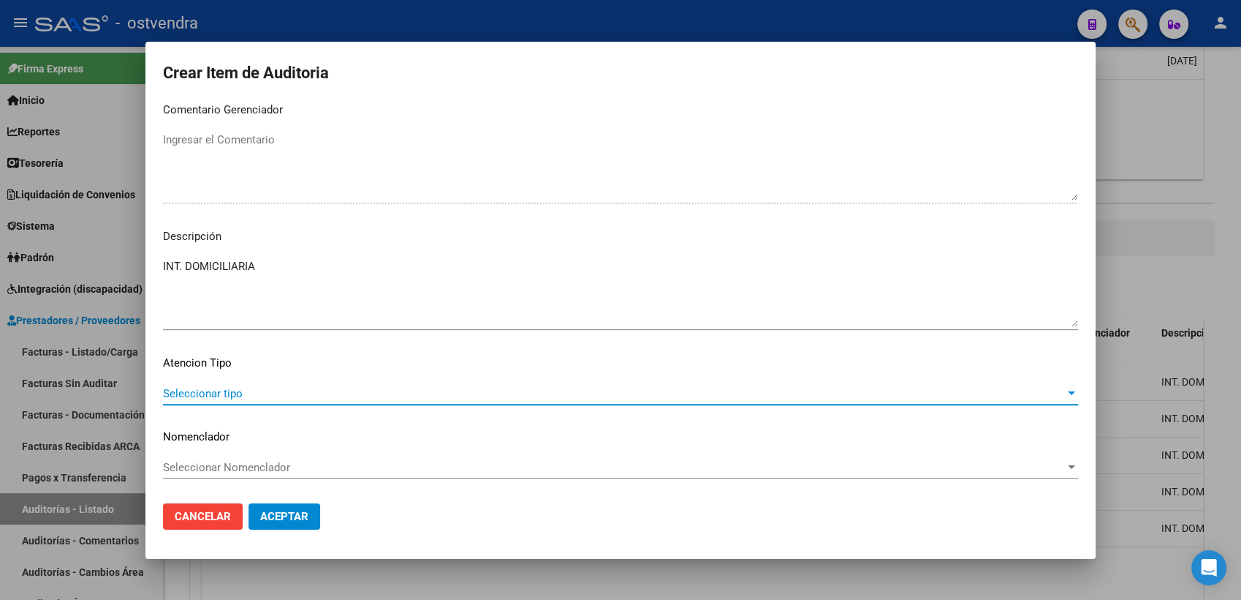
click at [273, 395] on span "Seleccionar tipo" at bounding box center [614, 393] width 902 height 13
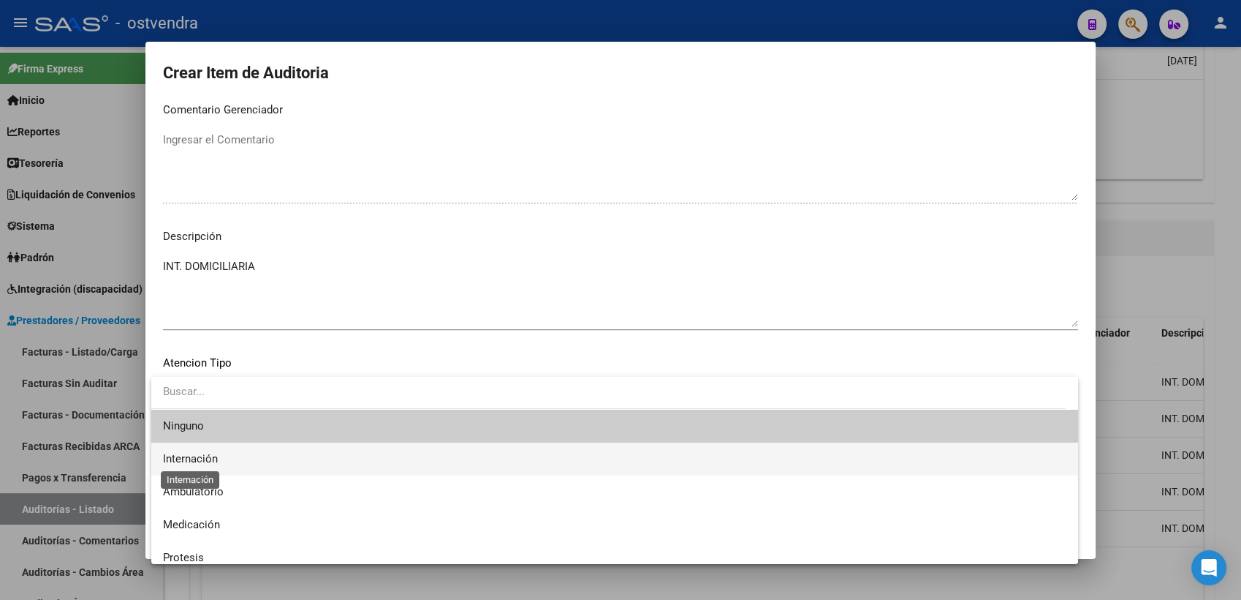
click at [204, 461] on span "Internación" at bounding box center [190, 458] width 55 height 13
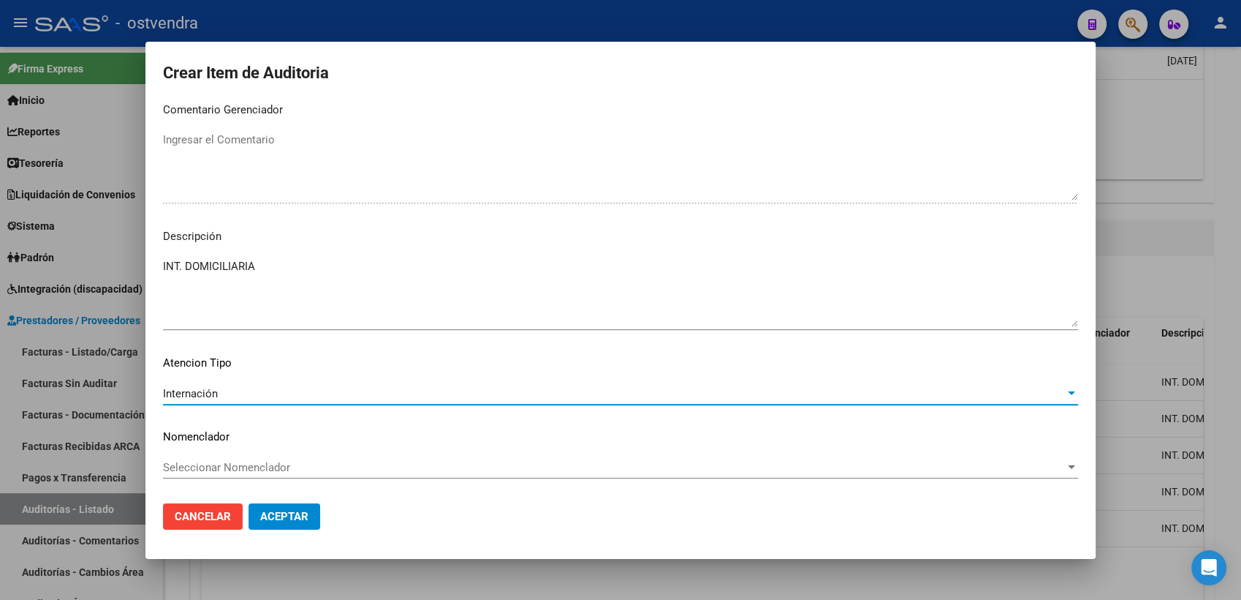
click at [265, 523] on button "Aceptar" at bounding box center [285, 516] width 72 height 26
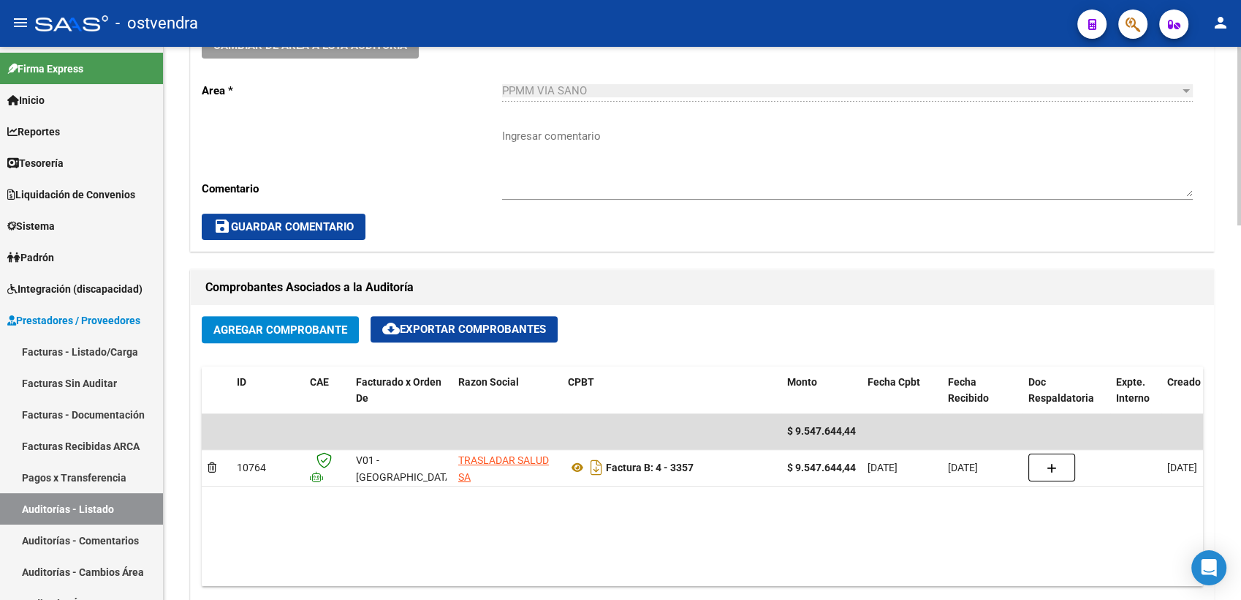
scroll to position [1056, 0]
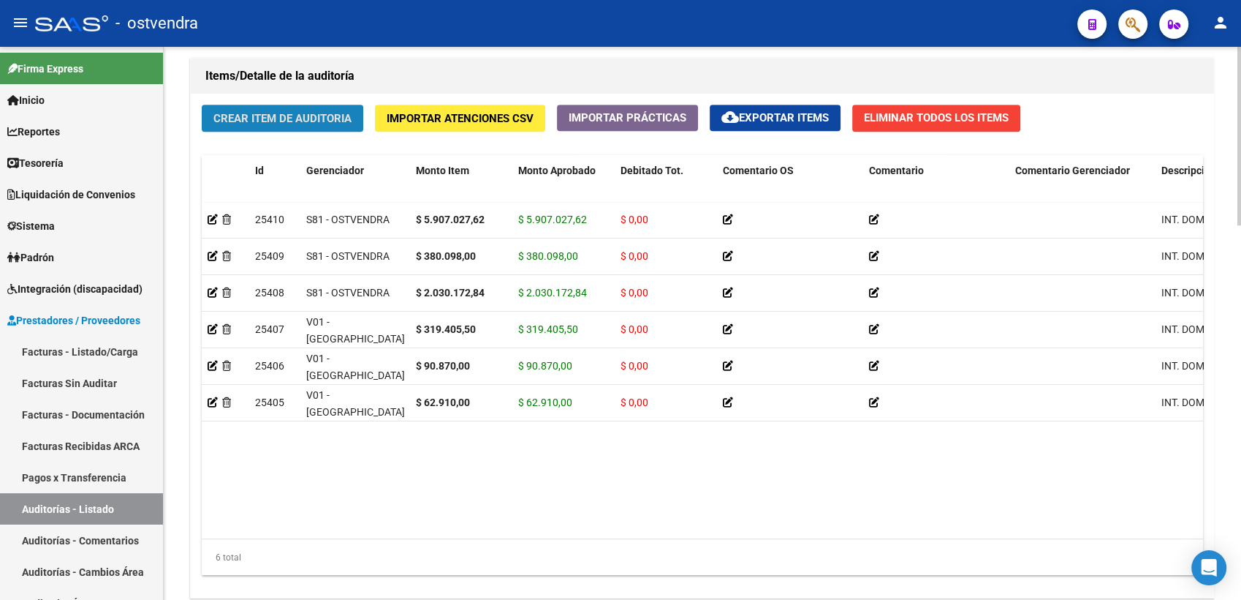
click at [279, 116] on span "Crear Item de Auditoria" at bounding box center [282, 118] width 138 height 13
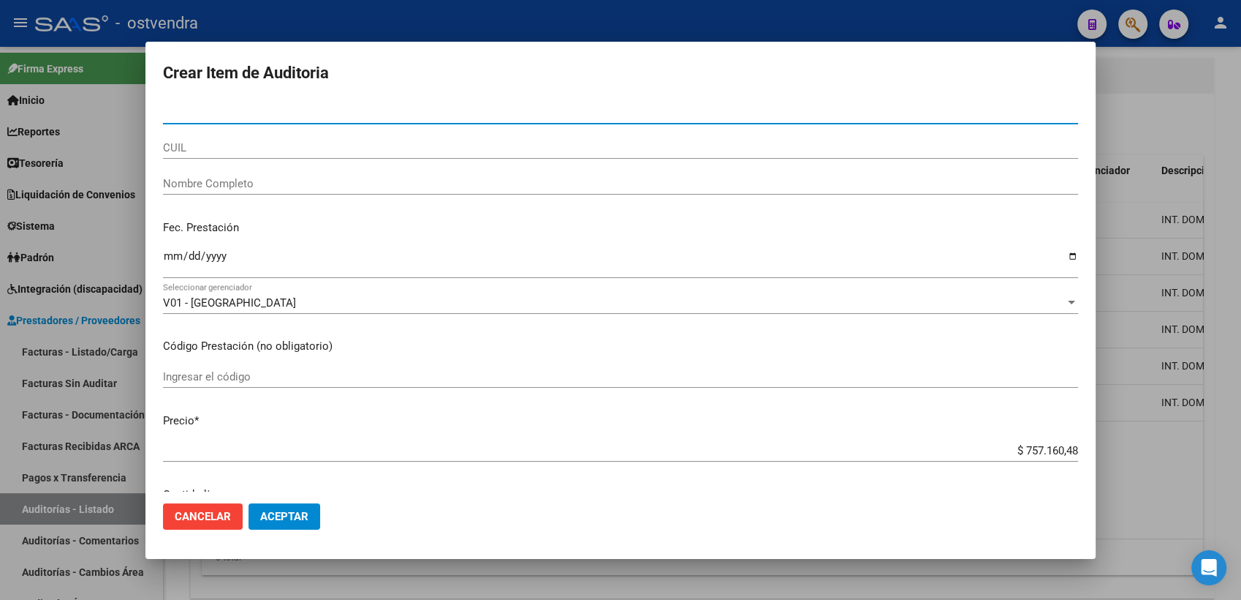
click at [234, 108] on input "Nro Documento" at bounding box center [620, 112] width 915 height 13
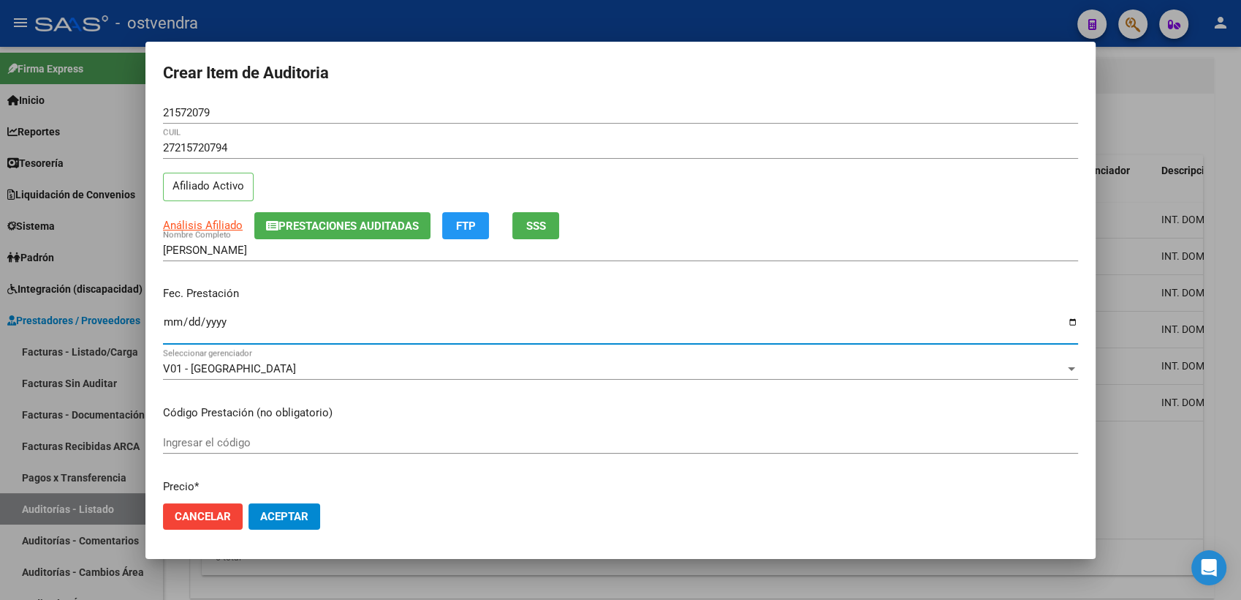
click at [178, 325] on input "Ingresar la fecha" at bounding box center [620, 327] width 915 height 23
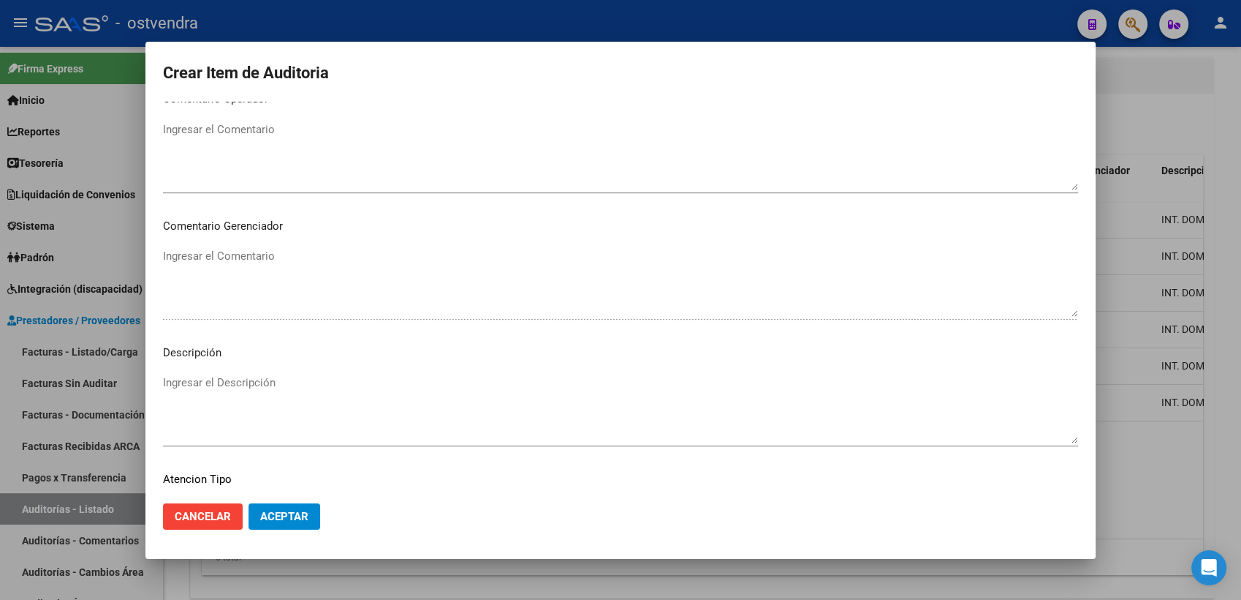
scroll to position [812, 0]
click at [193, 385] on textarea "Ingresar el Descripción" at bounding box center [620, 406] width 915 height 69
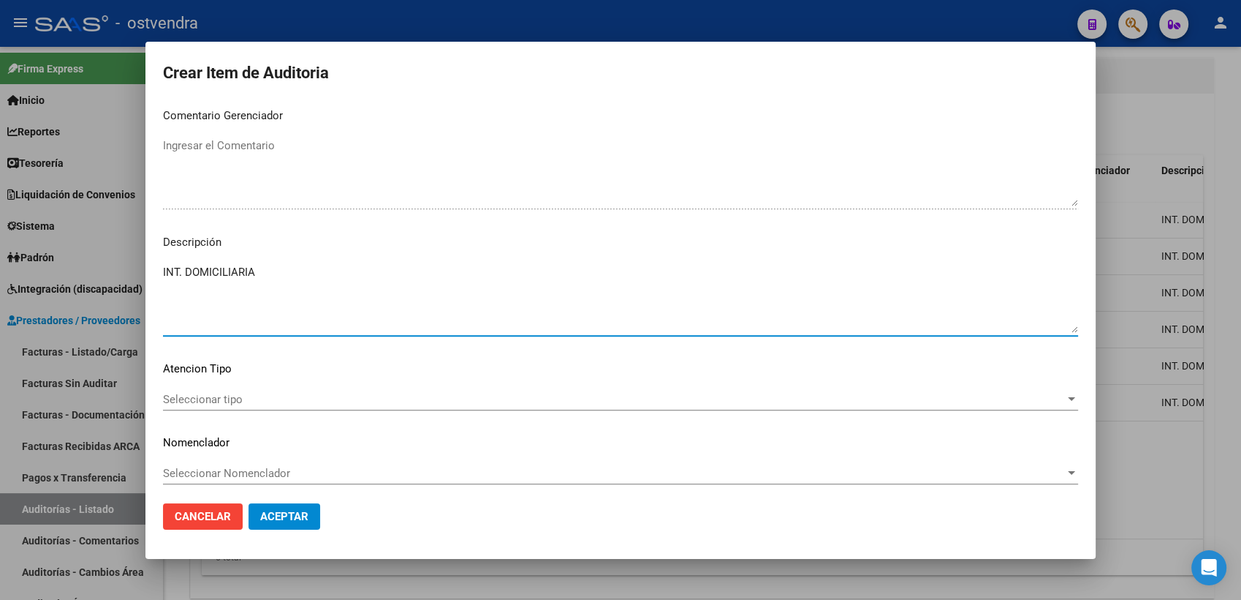
scroll to position [926, 0]
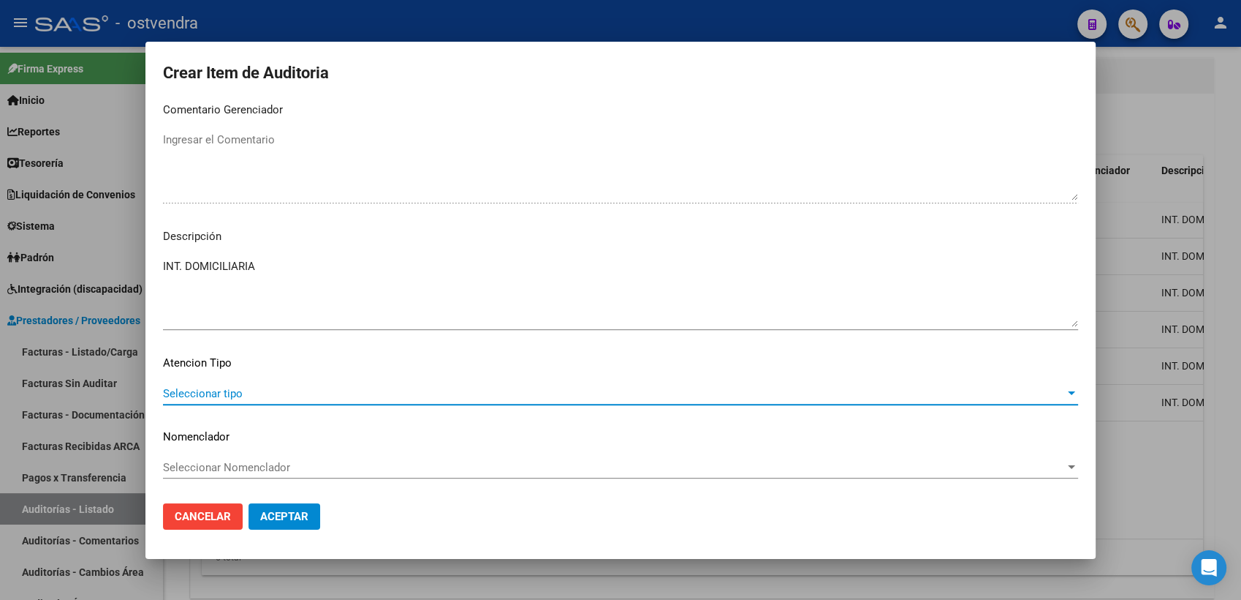
click at [208, 387] on span "Seleccionar tipo" at bounding box center [614, 393] width 902 height 13
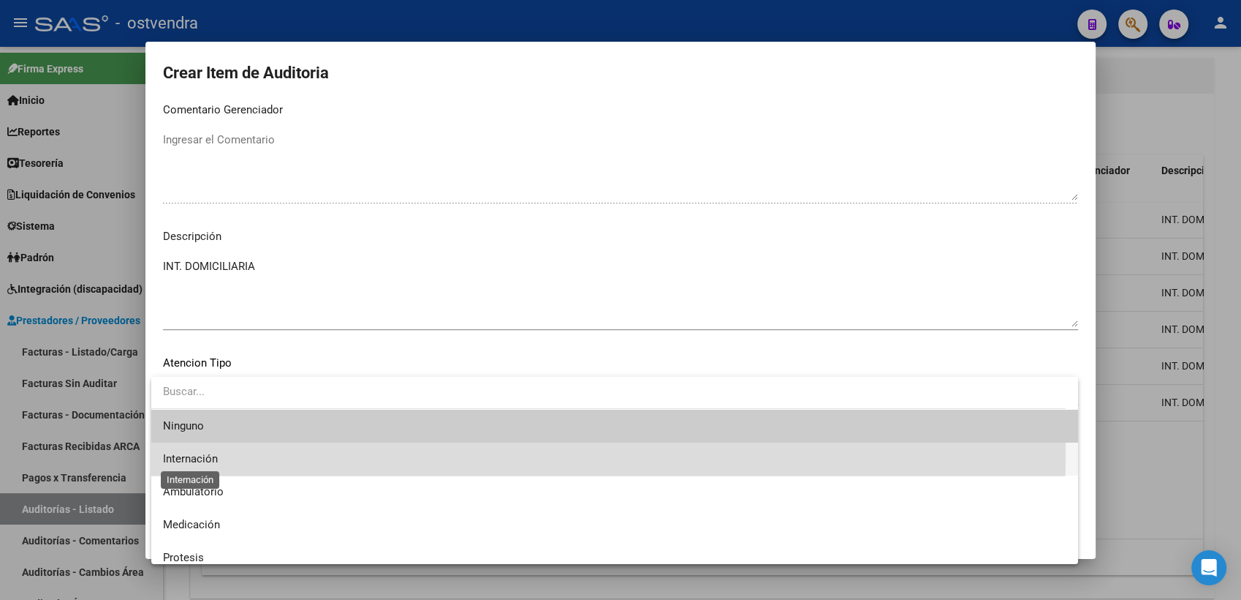
click at [194, 457] on span "Internación" at bounding box center [190, 458] width 55 height 13
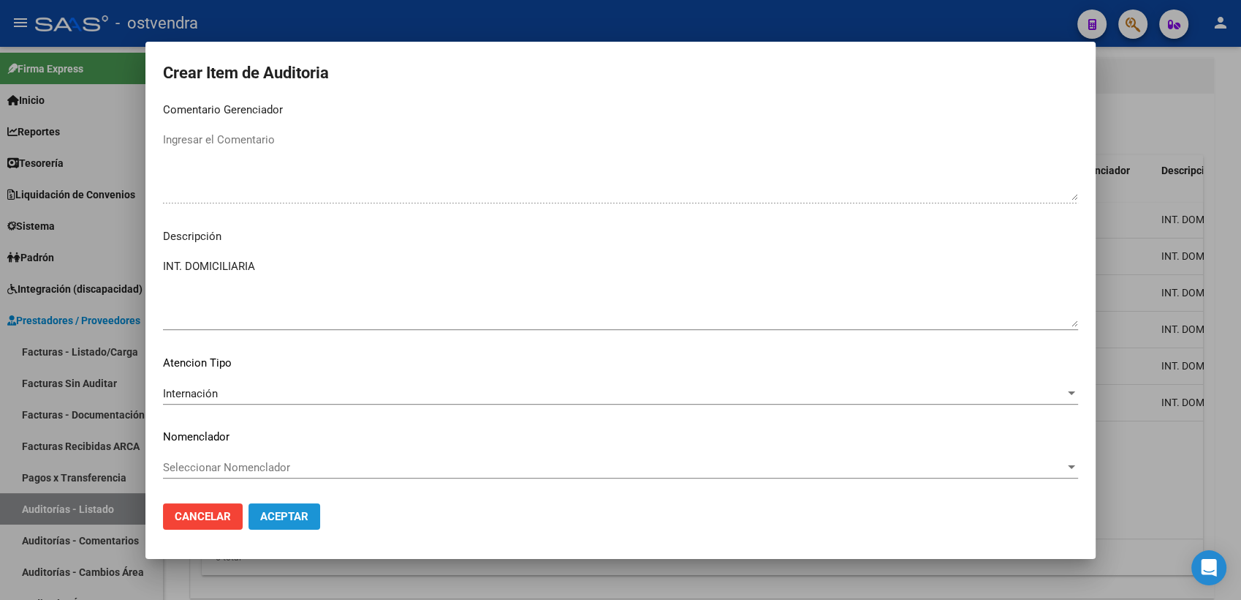
click at [281, 518] on span "Aceptar" at bounding box center [284, 516] width 48 height 13
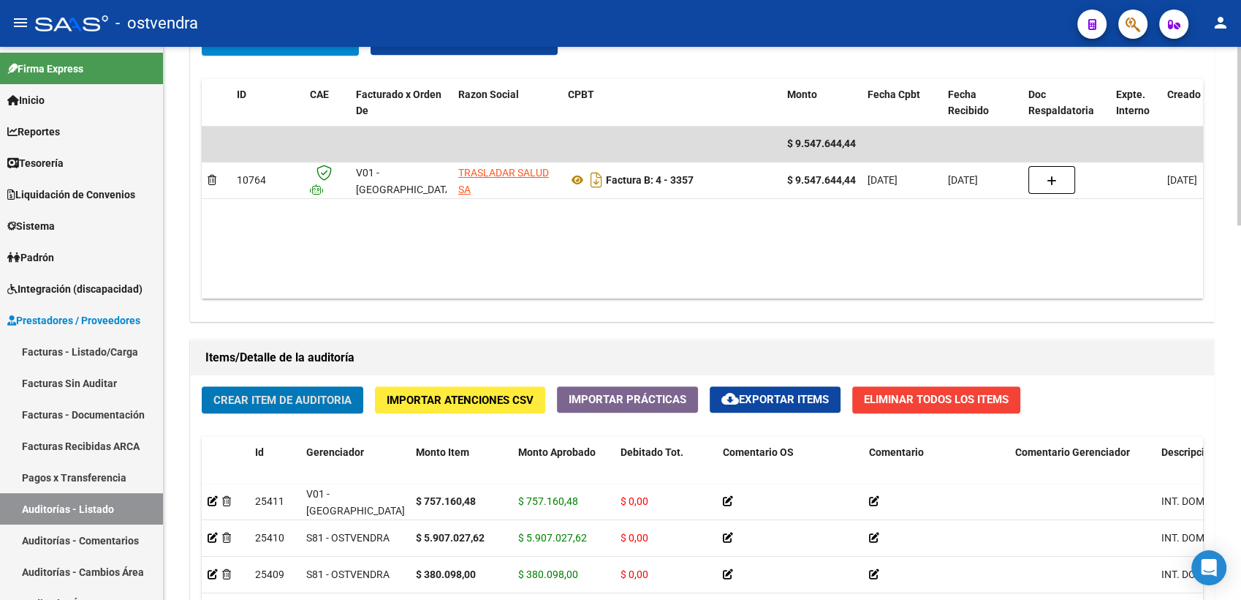
scroll to position [893, 0]
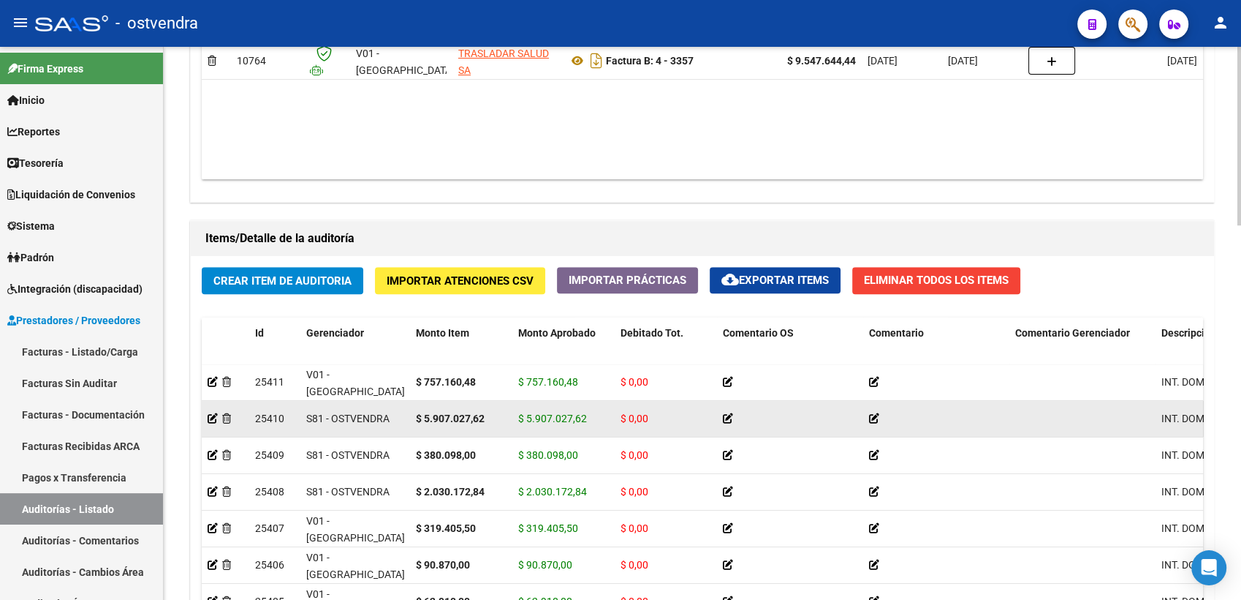
click at [731, 418] on icon at bounding box center [728, 418] width 10 height 10
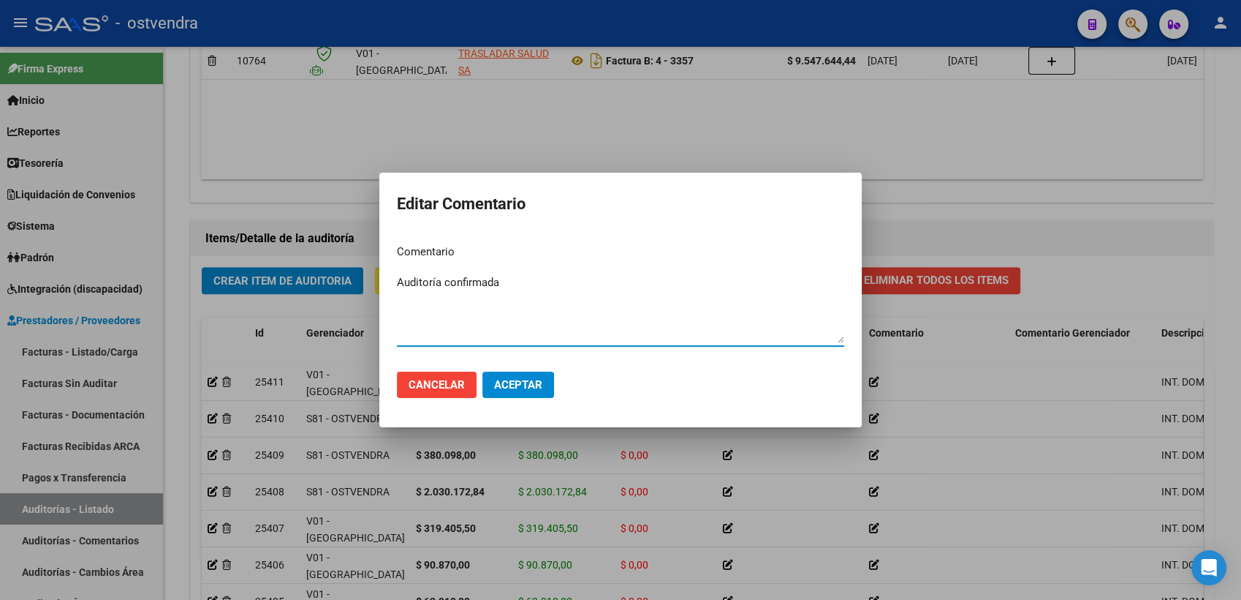
click at [517, 386] on span "Aceptar" at bounding box center [518, 384] width 48 height 13
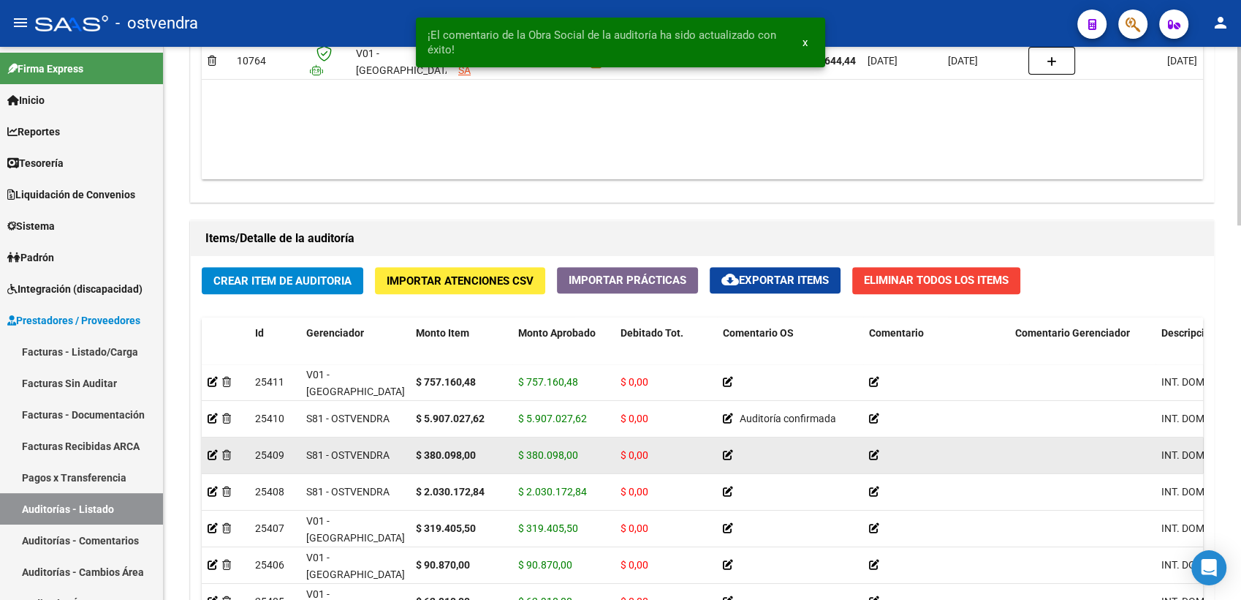
click at [723, 455] on icon at bounding box center [728, 455] width 10 height 10
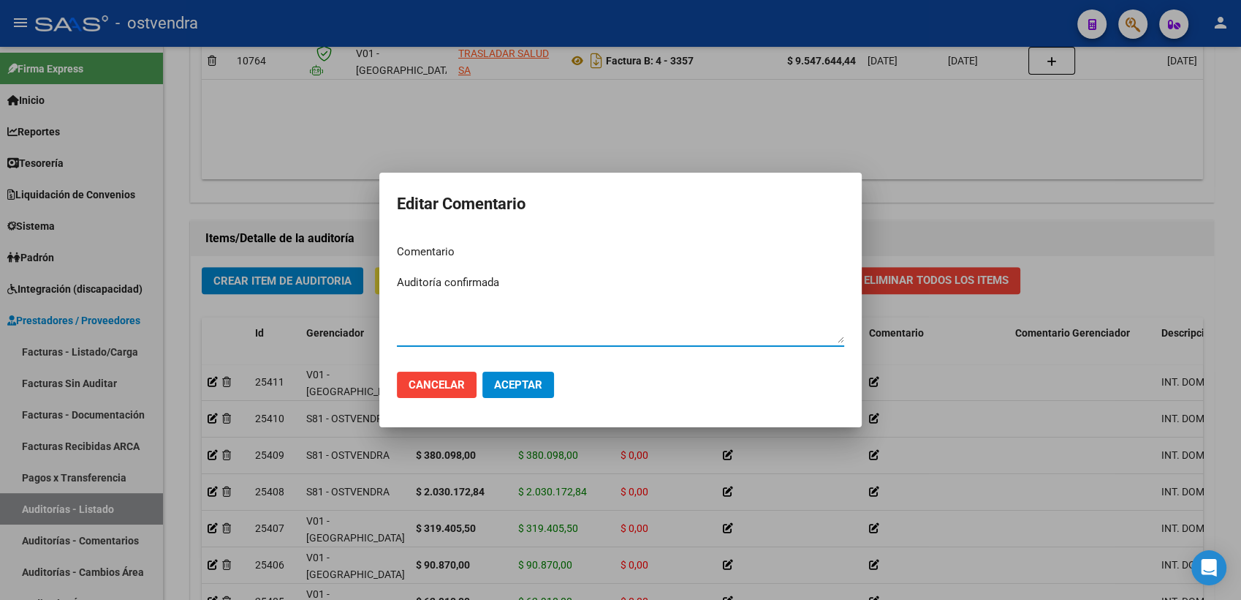
click at [509, 385] on span "Aceptar" at bounding box center [518, 384] width 48 height 13
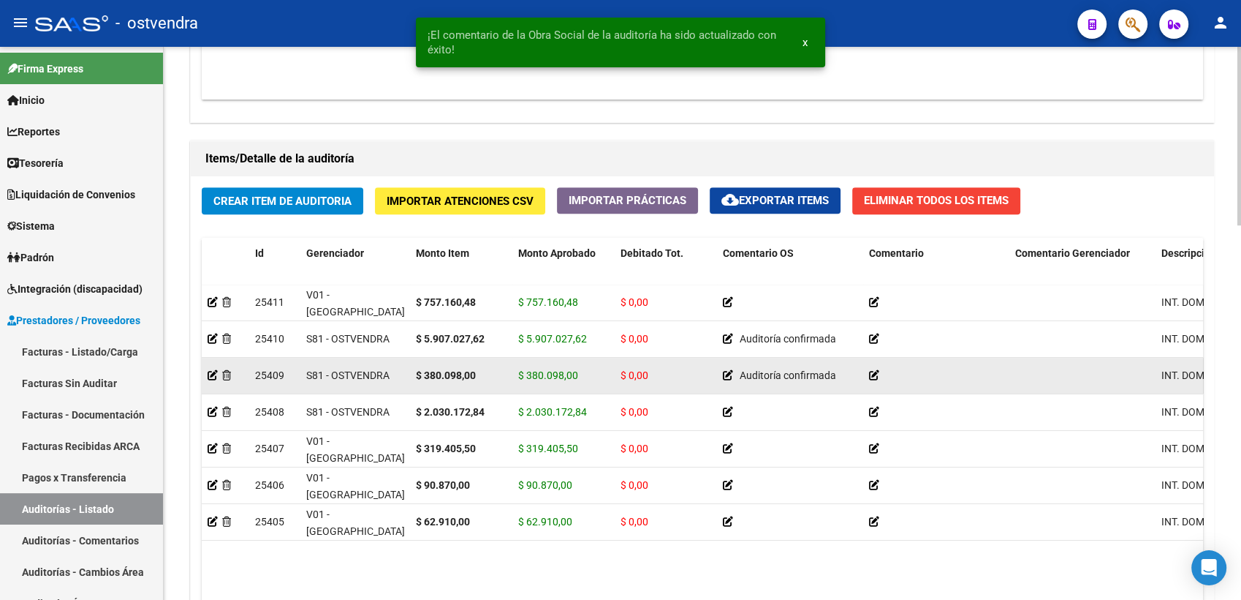
scroll to position [975, 0]
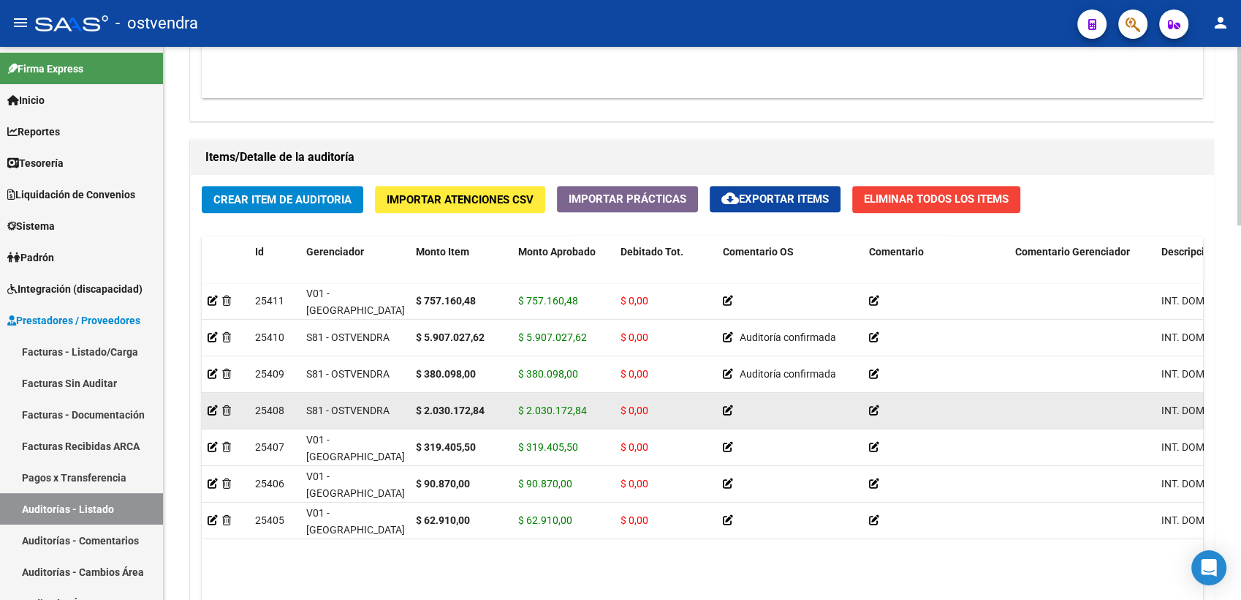
click at [731, 410] on icon at bounding box center [728, 410] width 10 height 10
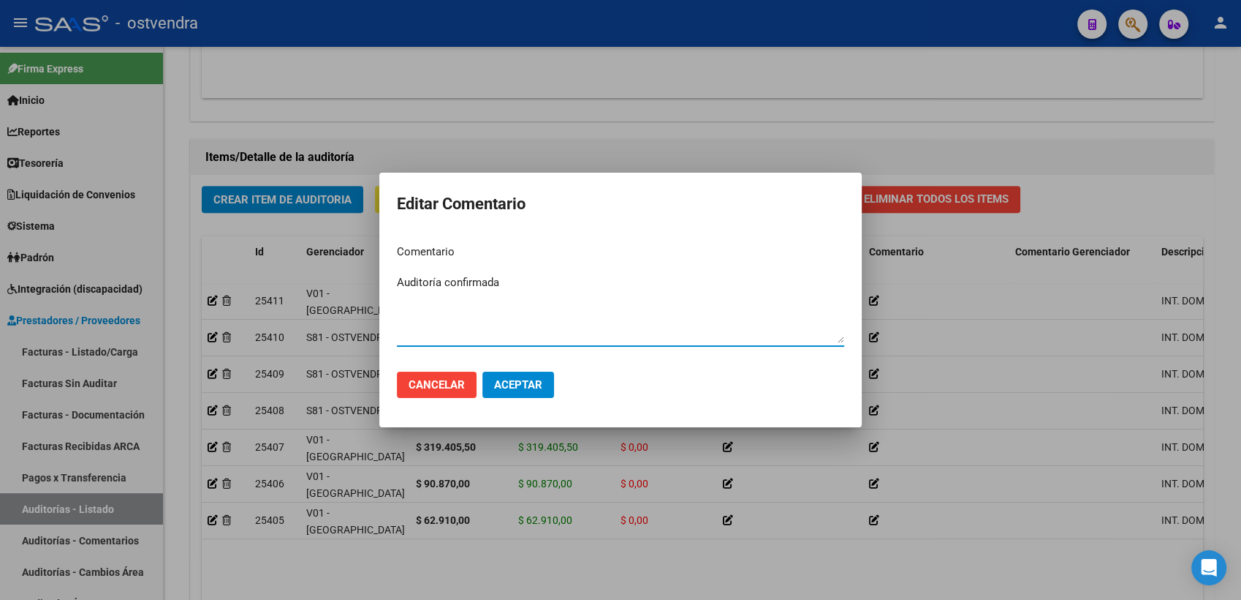
click at [512, 387] on span "Aceptar" at bounding box center [518, 384] width 48 height 13
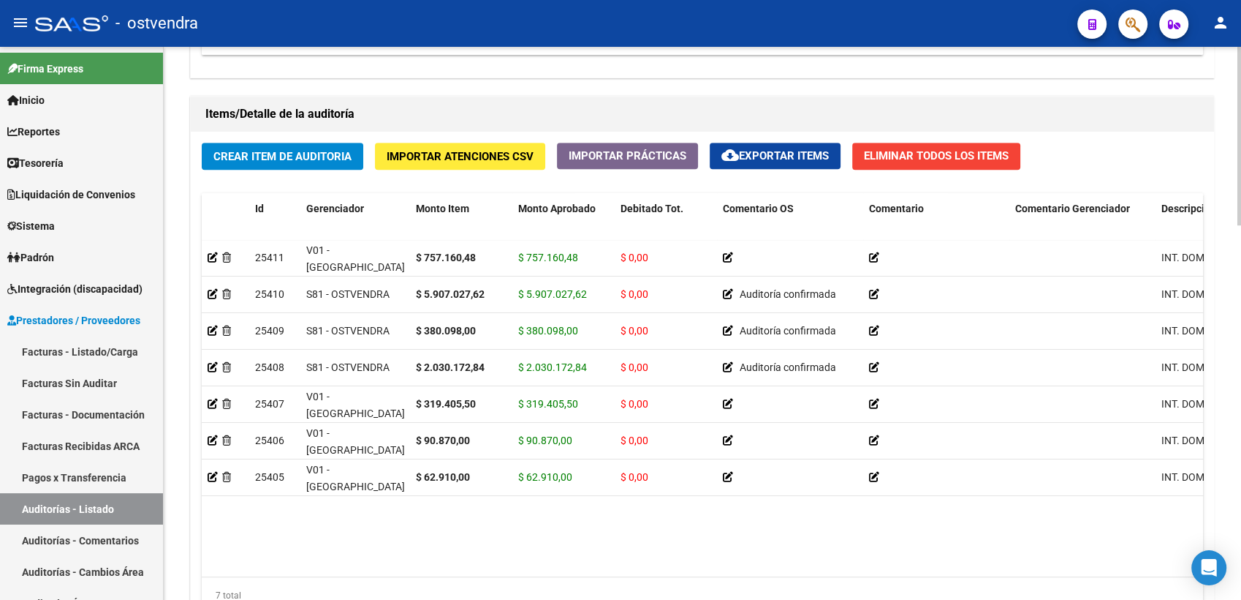
scroll to position [1021, 0]
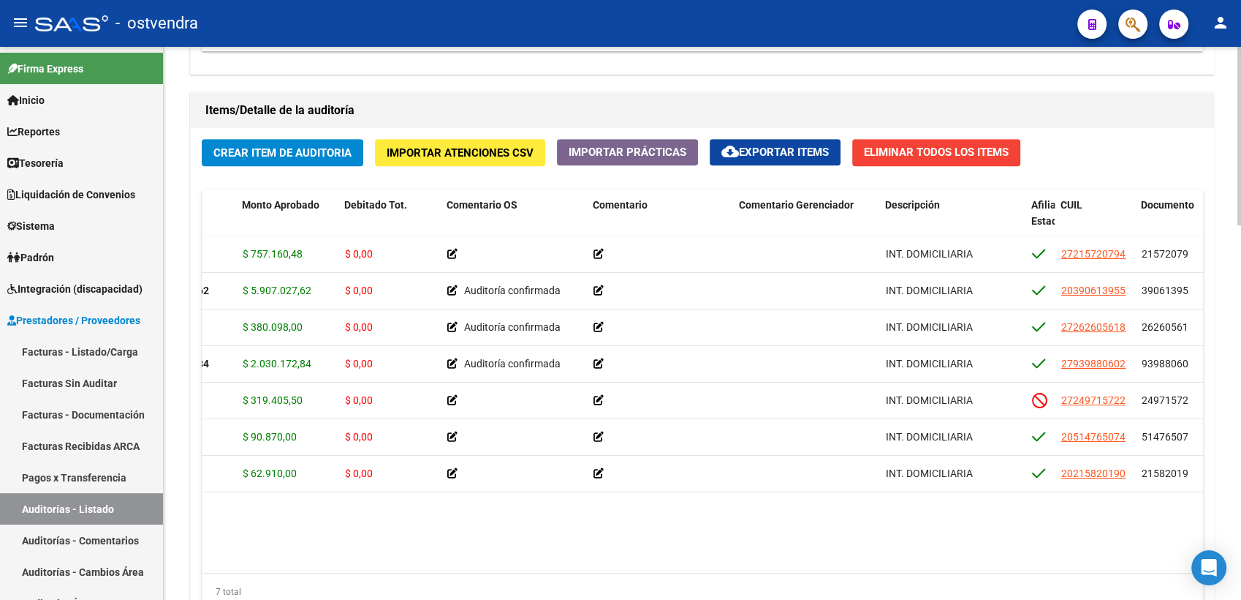
scroll to position [0, 0]
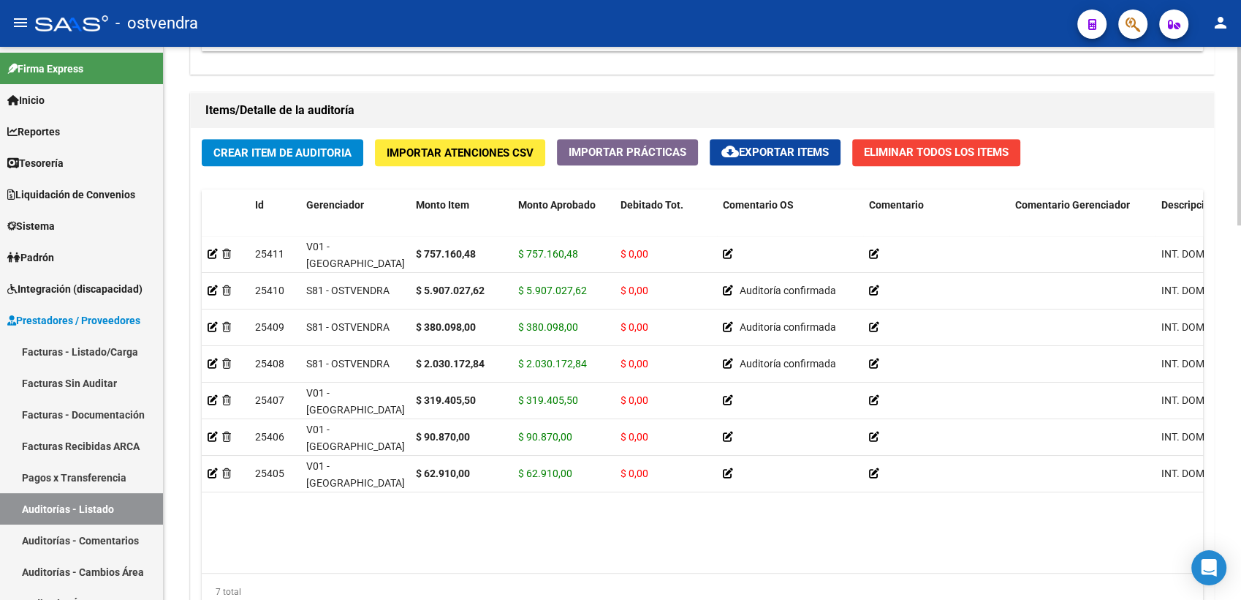
click at [581, 521] on datatable-body "25411 V01 - Viasano $ 757.160,48 $ 757.160,48 $ 0,00 INT. DOMICILIARIA 27215720…" at bounding box center [703, 404] width 1002 height 336
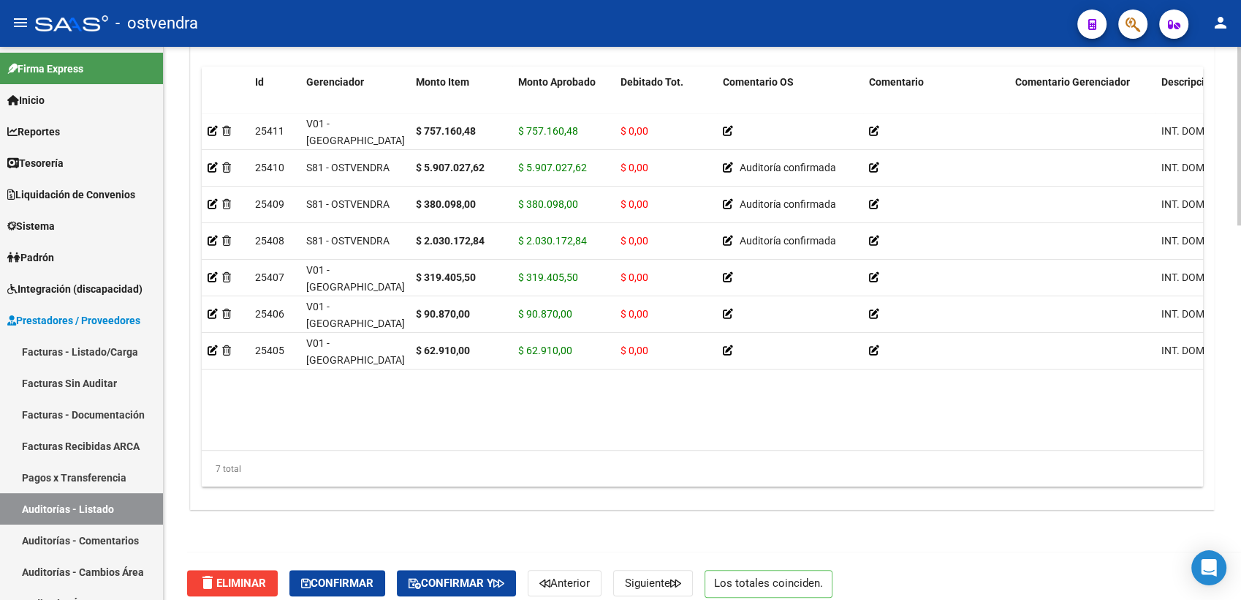
scroll to position [1157, 0]
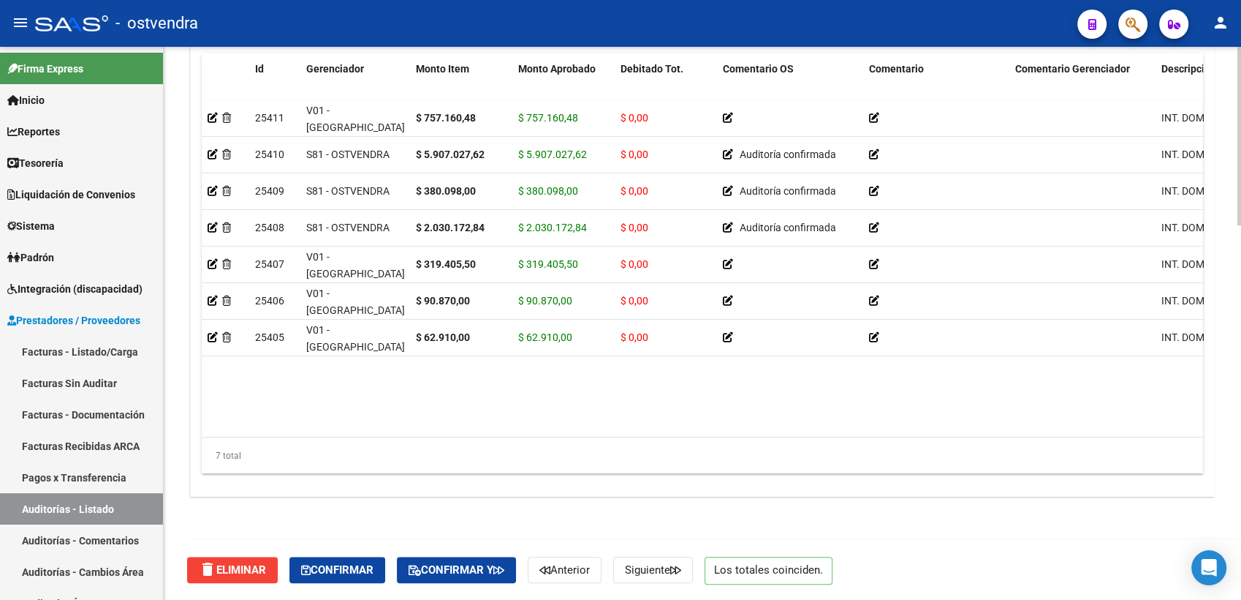
click at [880, 370] on datatable-body "25411 V01 - Viasano $ 757.160,48 $ 757.160,48 $ 0,00 INT. DOMICILIARIA 27215720…" at bounding box center [703, 268] width 1002 height 336
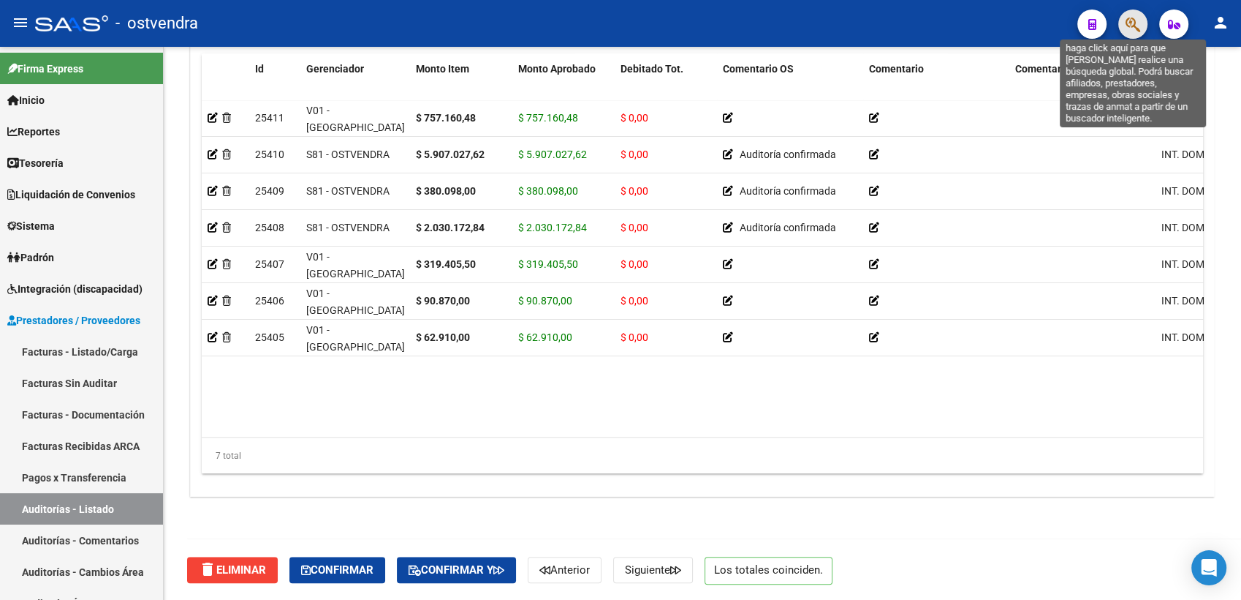
click at [1132, 21] on icon "button" at bounding box center [1133, 24] width 15 height 17
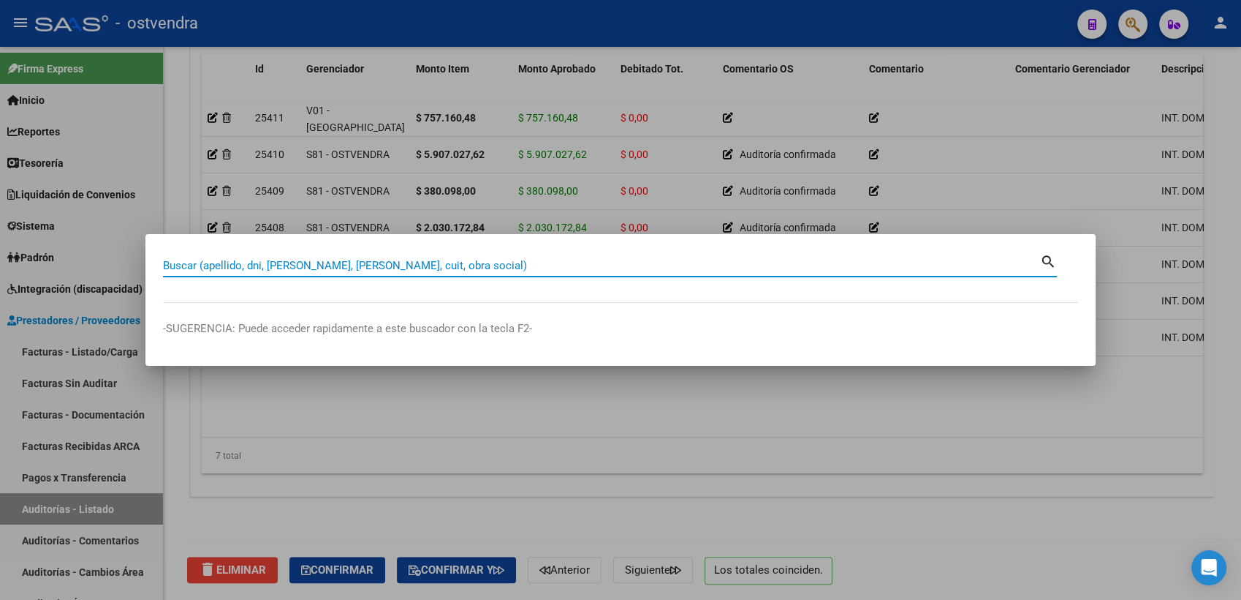
click at [590, 271] on input "Buscar (apellido, dni, cuil, nro traspaso, cuit, obra social)" at bounding box center [601, 265] width 877 height 13
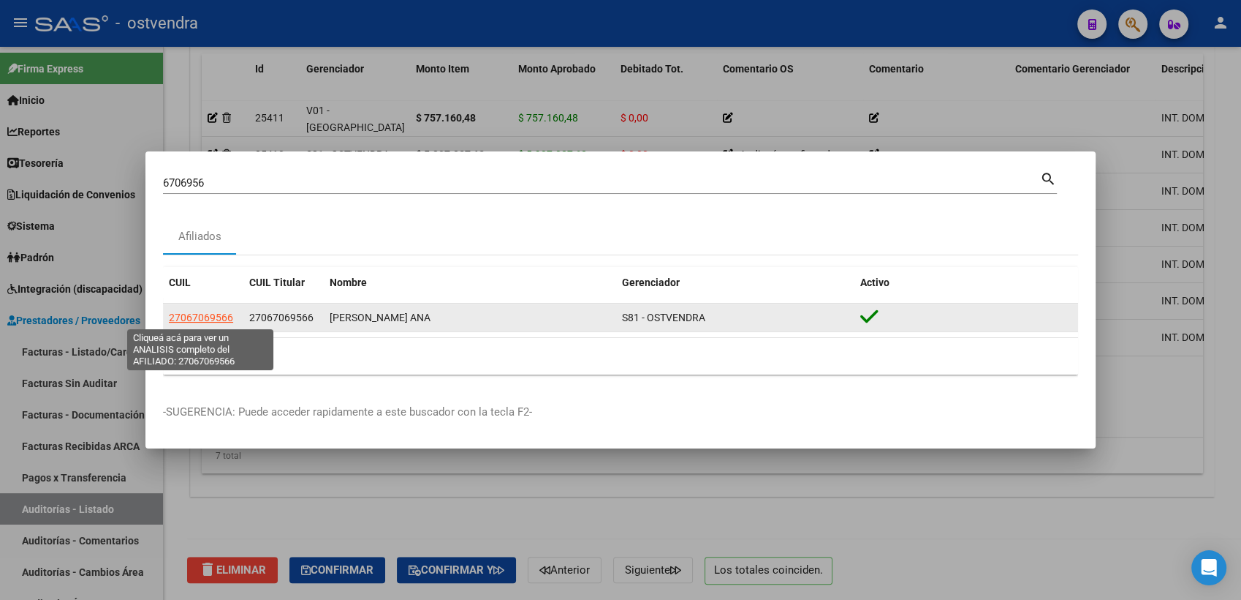
click at [203, 318] on span "27067069566" at bounding box center [201, 317] width 64 height 12
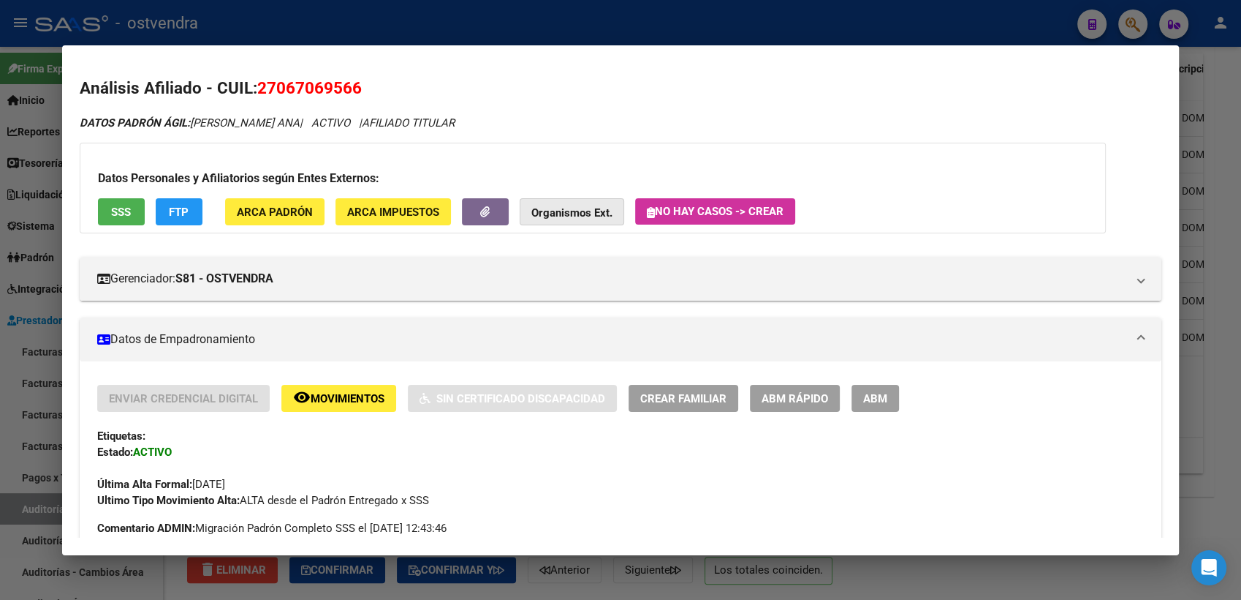
click at [586, 211] on strong "Organismos Ext." at bounding box center [572, 212] width 81 height 13
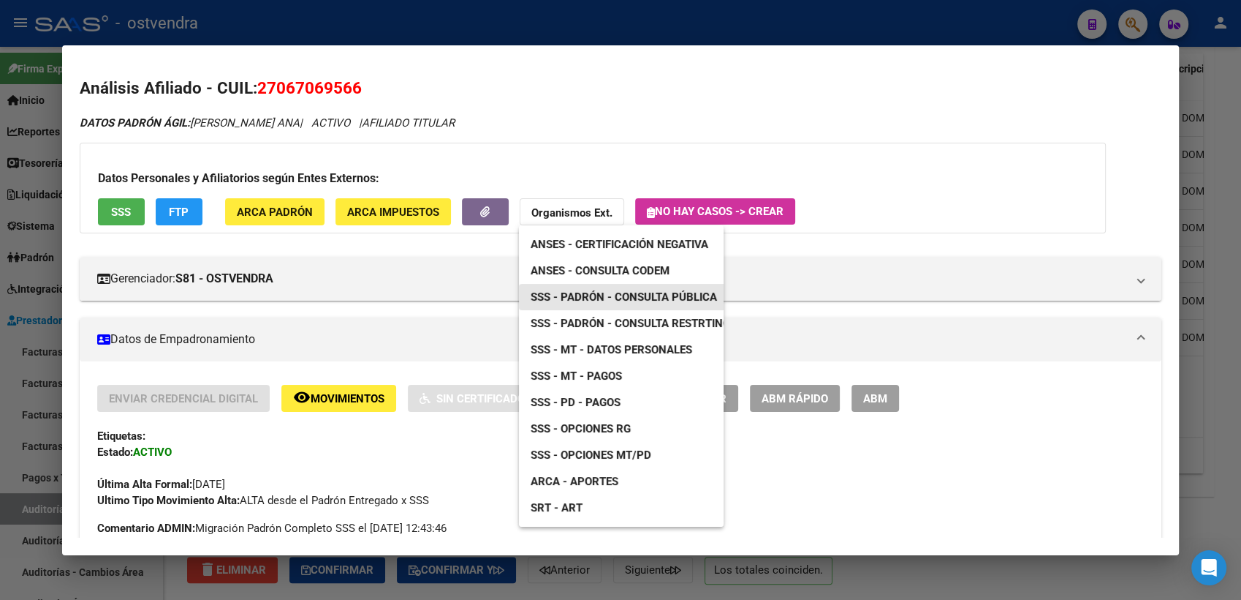
click at [634, 300] on span "SSS - Padrón - Consulta Pública" at bounding box center [624, 296] width 186 height 13
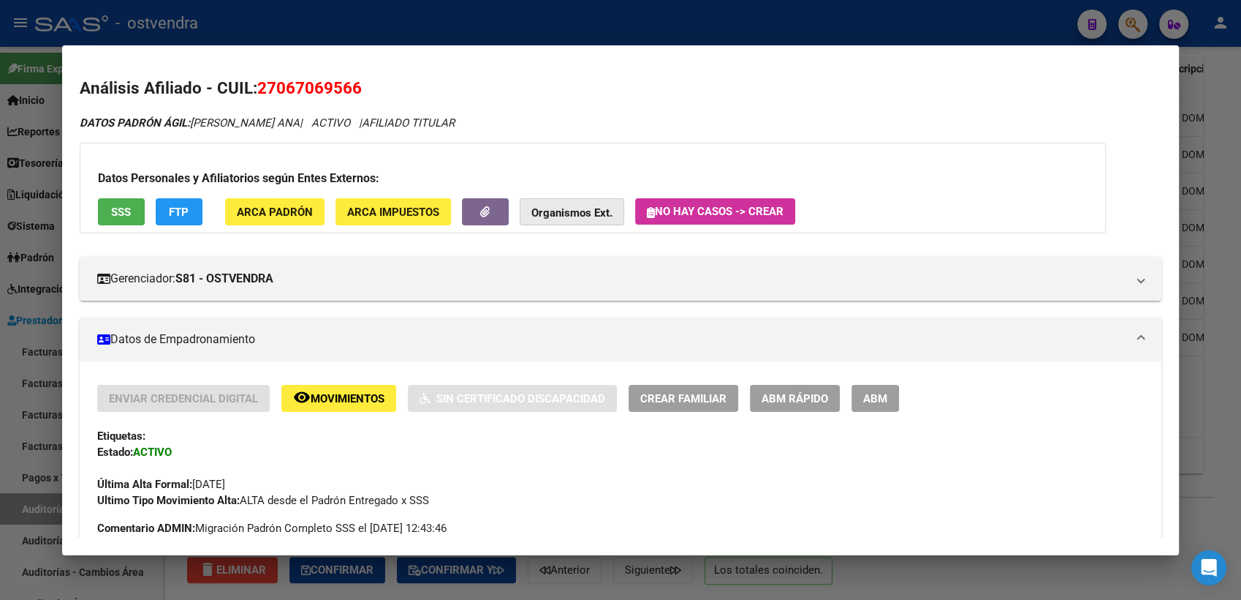
click at [605, 208] on strong "Organismos Ext." at bounding box center [572, 212] width 81 height 13
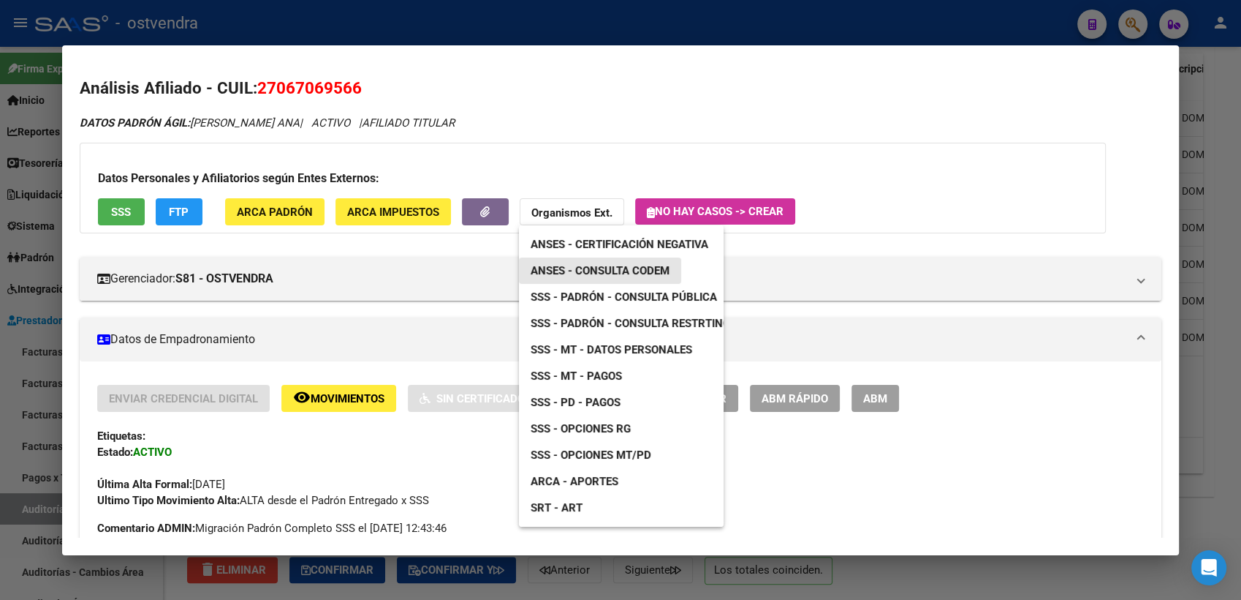
click at [664, 269] on span "ANSES - Consulta CODEM" at bounding box center [600, 270] width 139 height 13
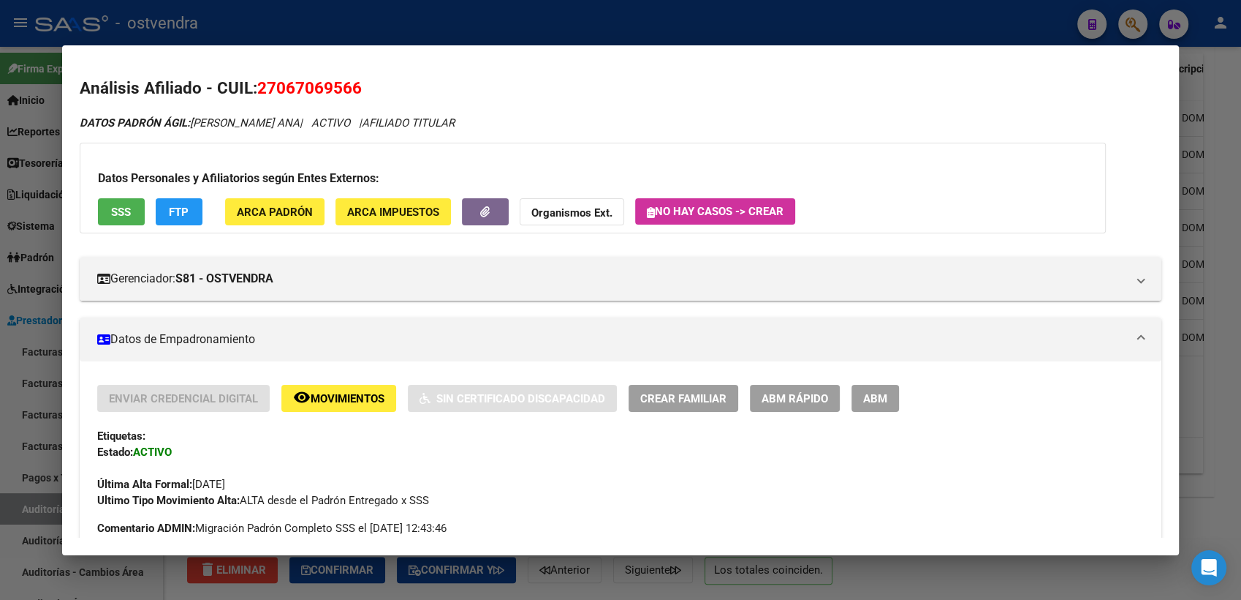
click at [1215, 62] on div at bounding box center [620, 300] width 1241 height 600
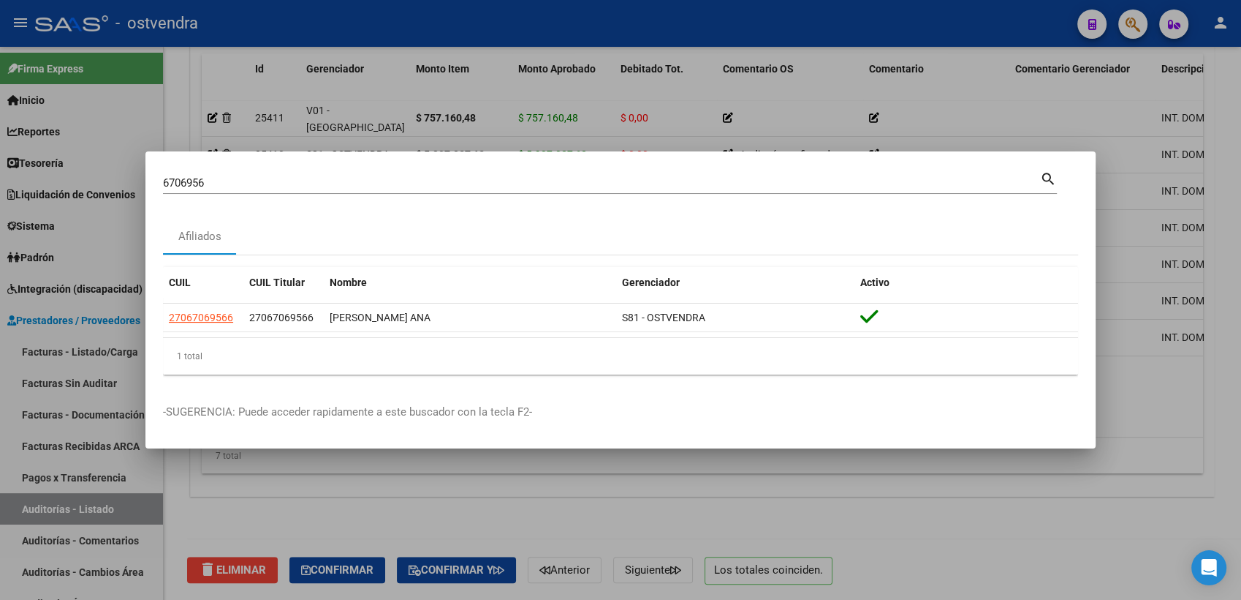
click at [999, 102] on div at bounding box center [620, 300] width 1241 height 600
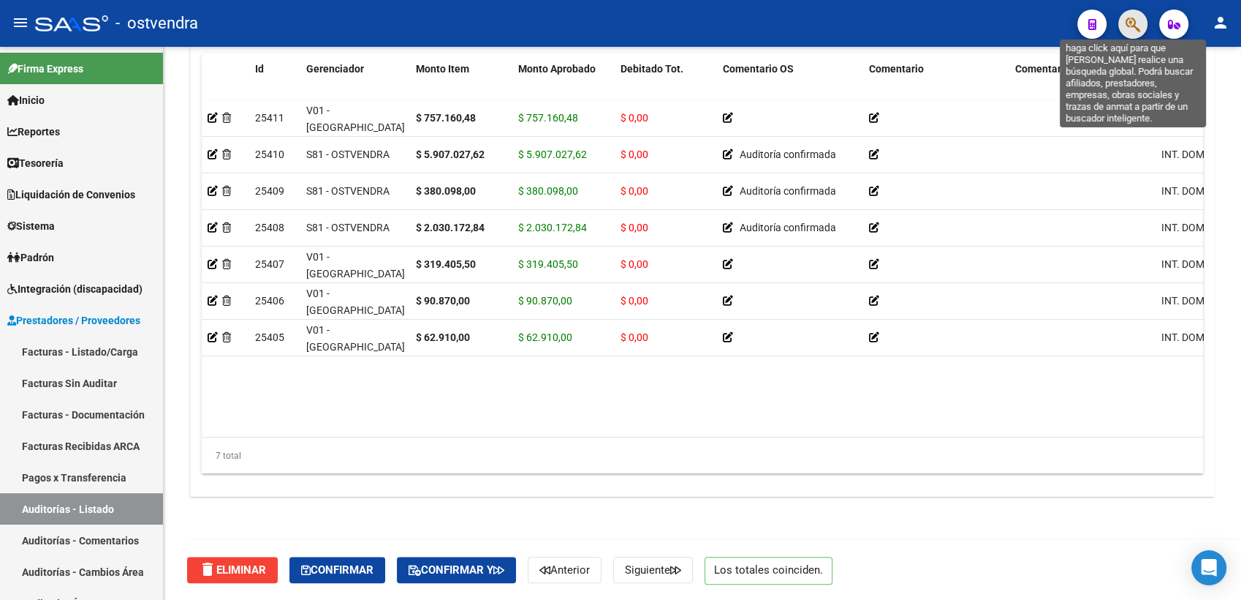
click at [1136, 26] on icon "button" at bounding box center [1133, 24] width 15 height 17
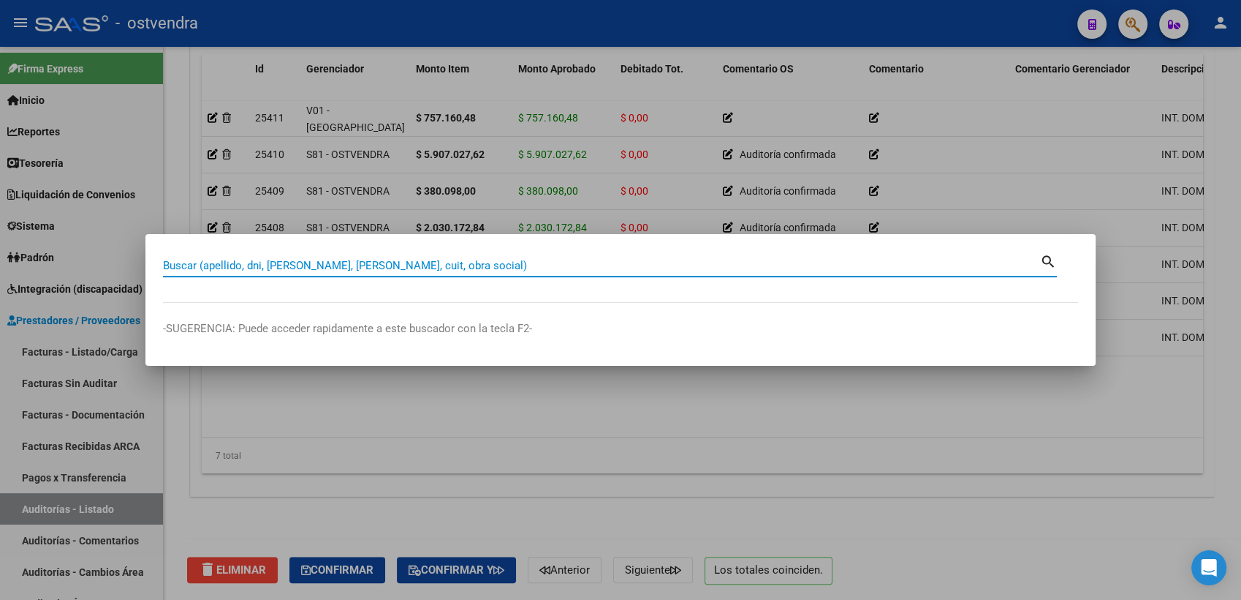
click at [824, 265] on input "Buscar (apellido, dni, cuil, nro traspaso, cuit, obra social)" at bounding box center [601, 265] width 877 height 13
paste input "93450260"
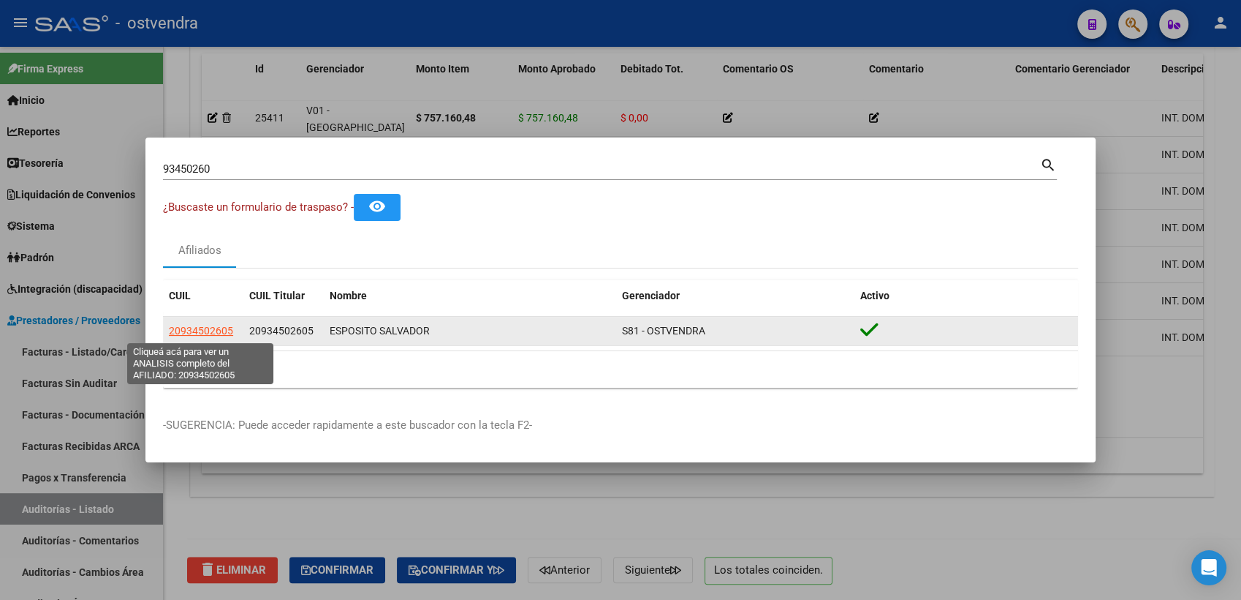
click at [205, 328] on span "20934502605" at bounding box center [201, 331] width 64 height 12
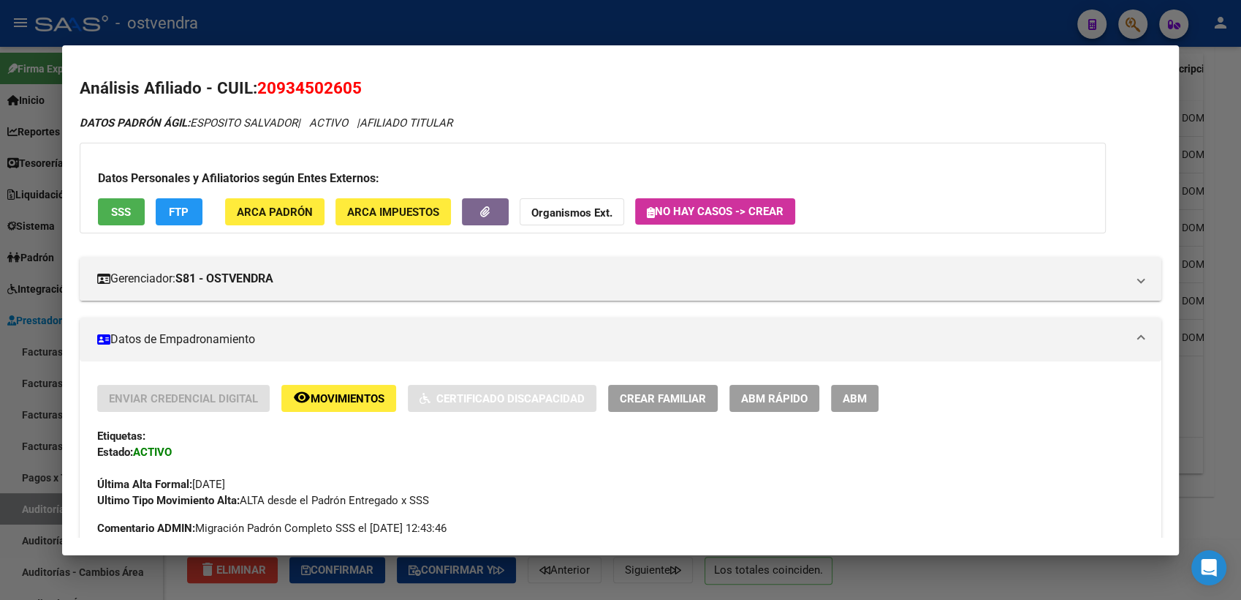
click at [581, 213] on strong "Organismos Ext." at bounding box center [572, 212] width 81 height 13
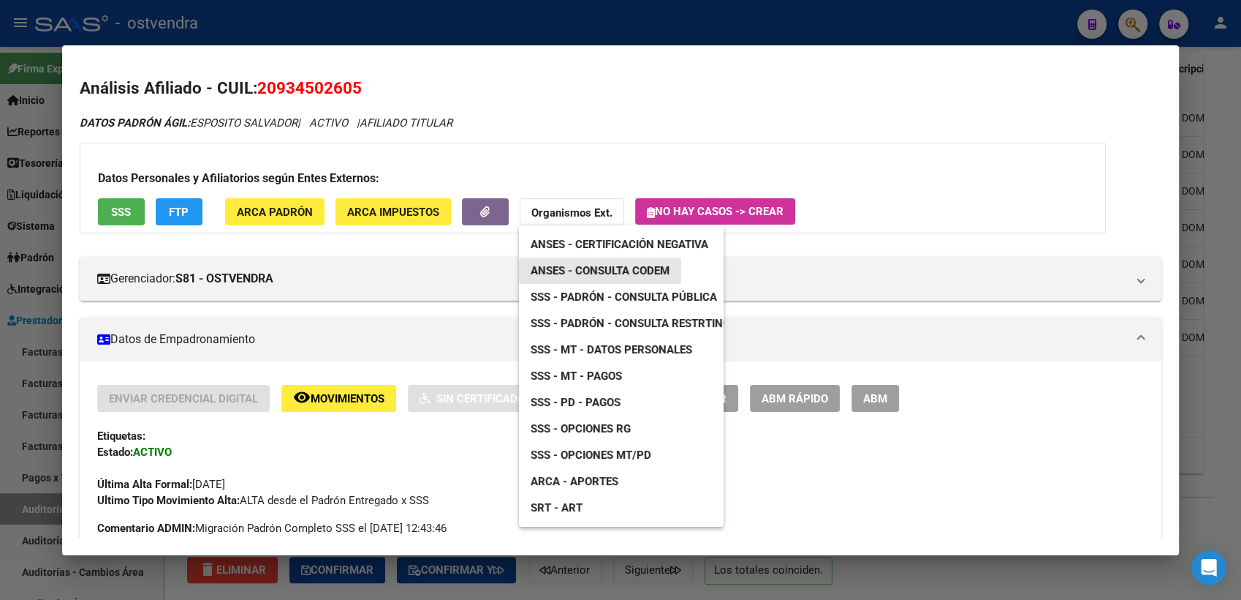
click at [654, 271] on span "ANSES - Consulta CODEM" at bounding box center [600, 270] width 139 height 13
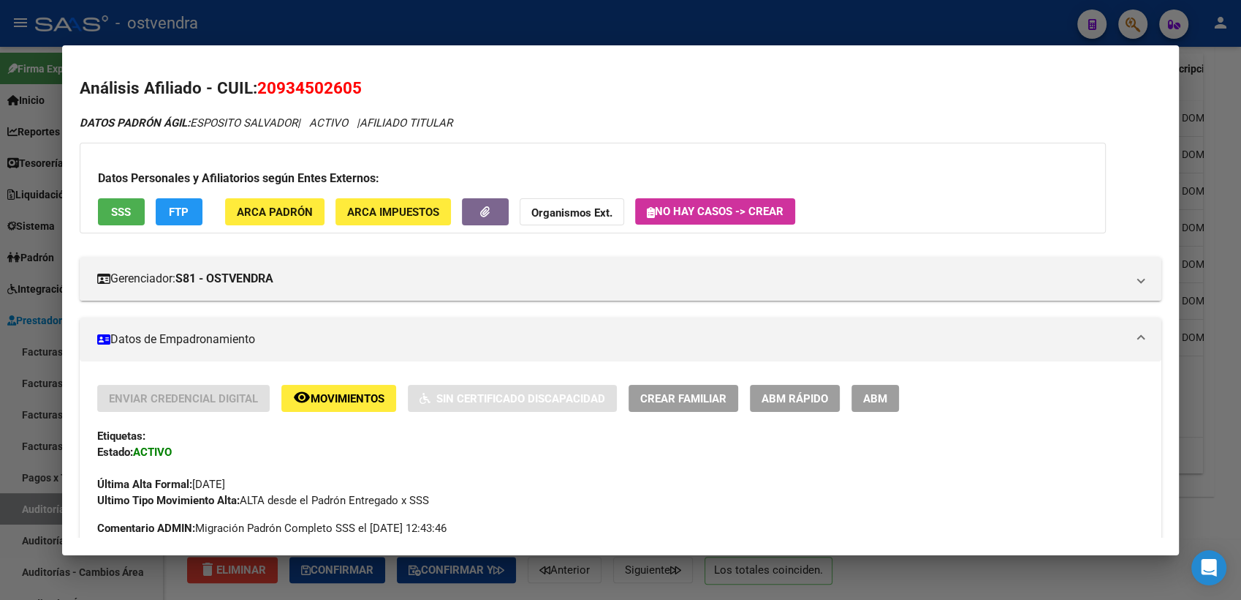
click at [1235, 96] on div at bounding box center [620, 300] width 1241 height 600
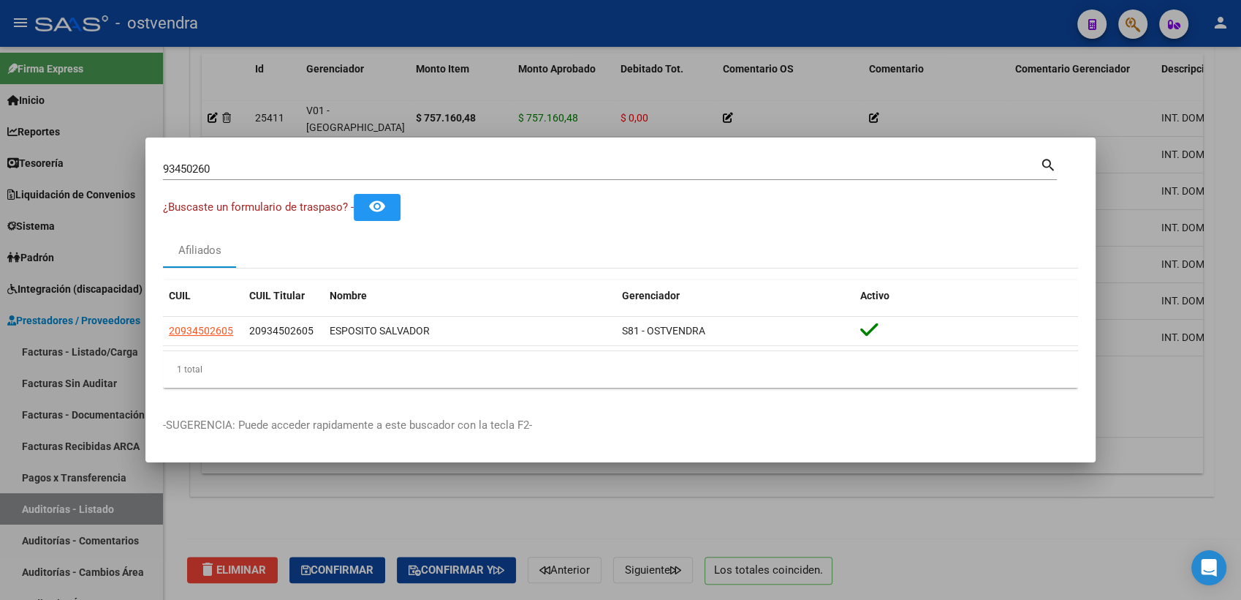
click at [1229, 77] on div at bounding box center [620, 300] width 1241 height 600
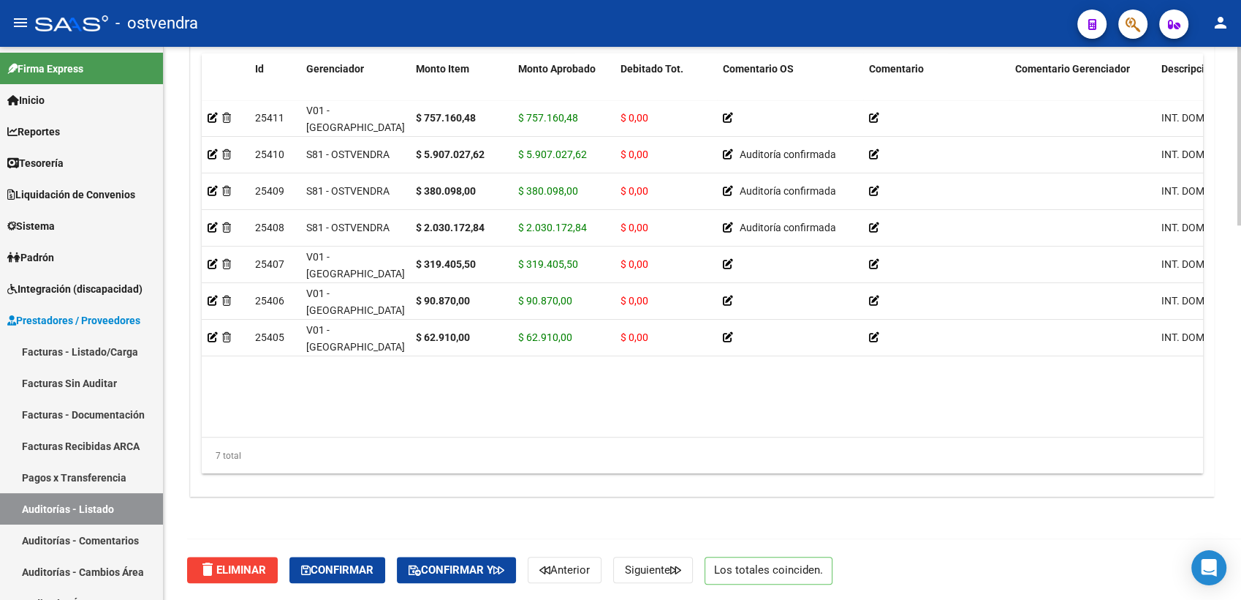
click at [578, 396] on datatable-body "25411 V01 - Viasano $ 757.160,48 $ 757.160,48 $ 0,00 INT. DOMICILIARIA 27215720…" at bounding box center [703, 268] width 1002 height 336
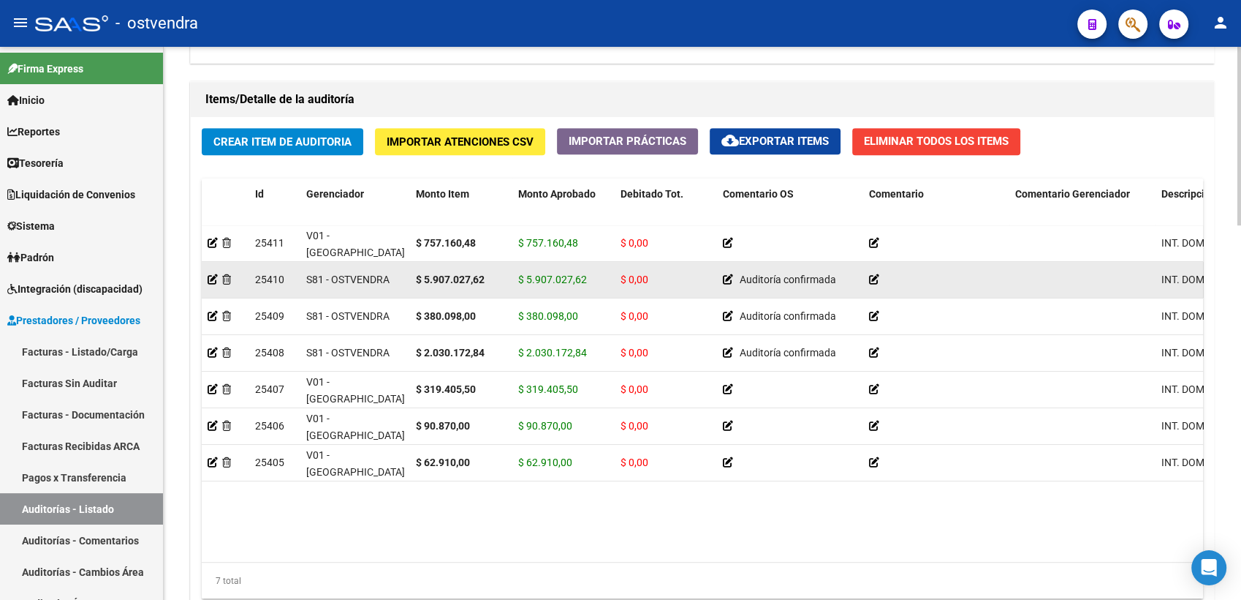
scroll to position [1076, 0]
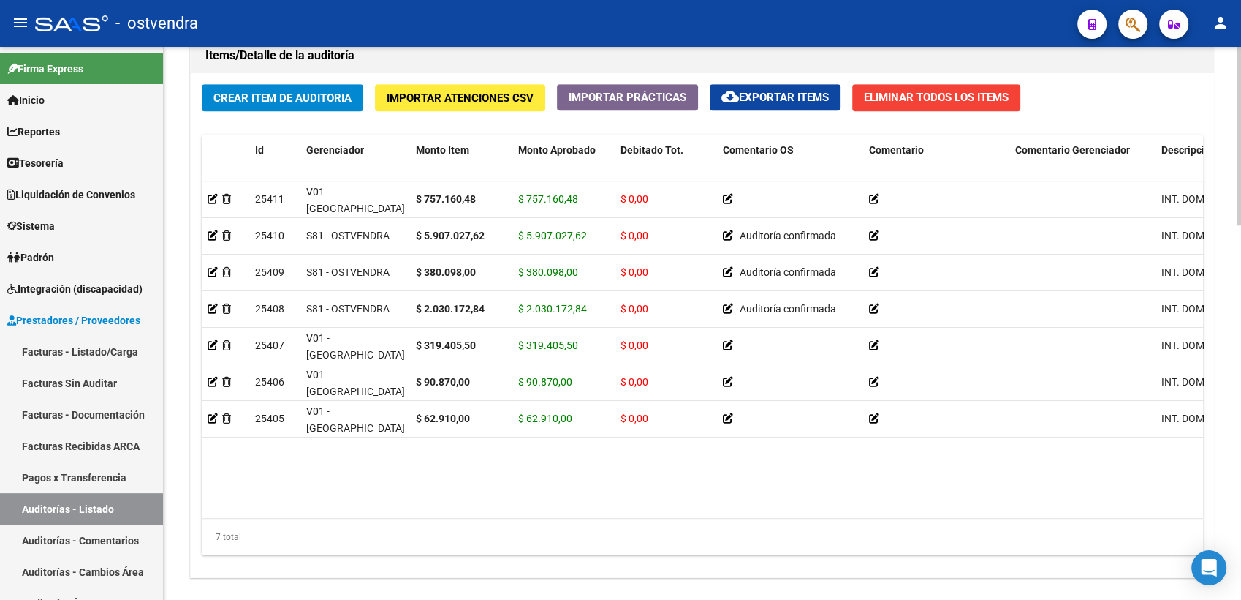
click at [498, 488] on datatable-body "25411 V01 - Viasano $ 757.160,48 $ 757.160,48 $ 0,00 INT. DOMICILIARIA 27215720…" at bounding box center [703, 349] width 1002 height 336
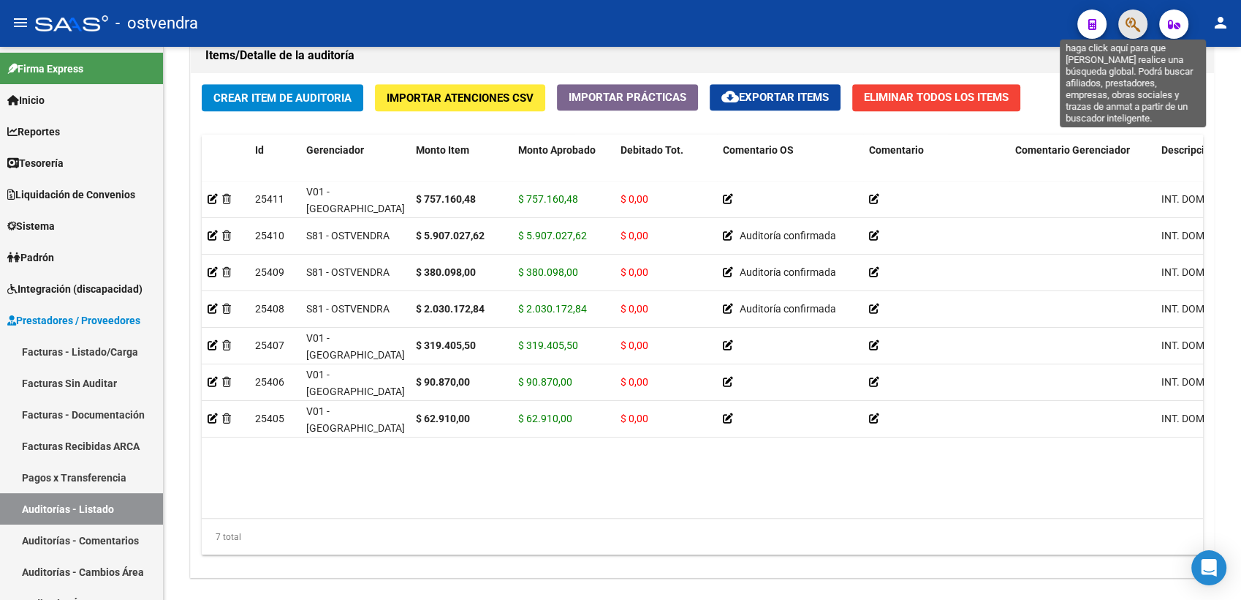
click at [1135, 24] on icon "button" at bounding box center [1133, 24] width 15 height 17
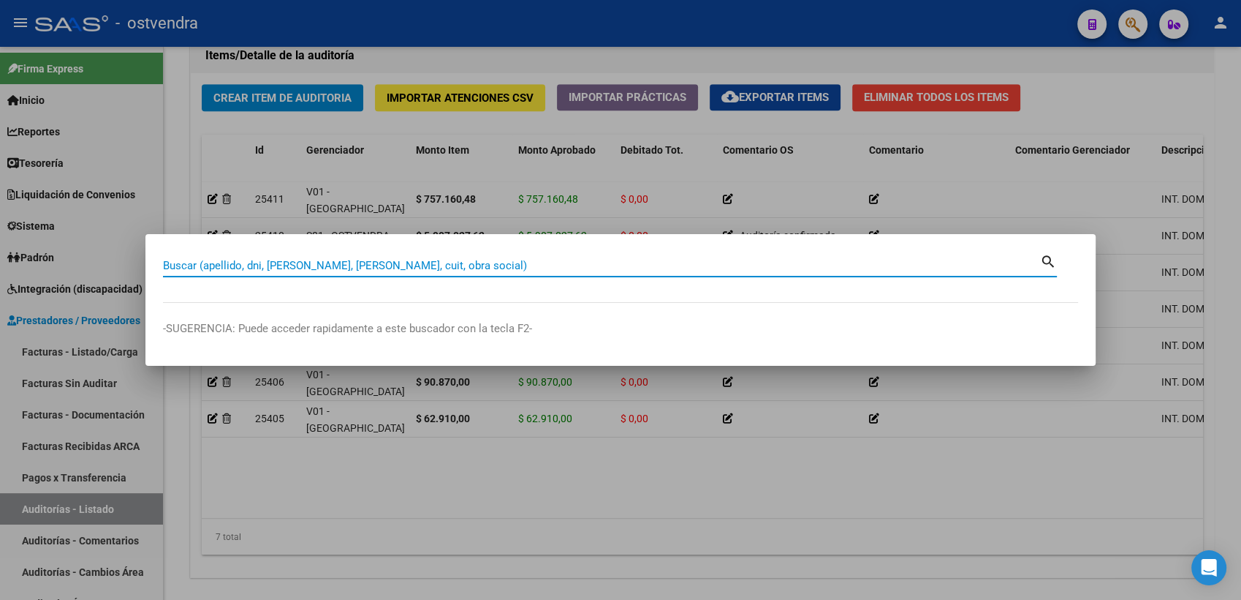
click at [509, 263] on input "Buscar (apellido, dni, cuil, nro traspaso, cuit, obra social)" at bounding box center [601, 265] width 877 height 13
paste input "14727980"
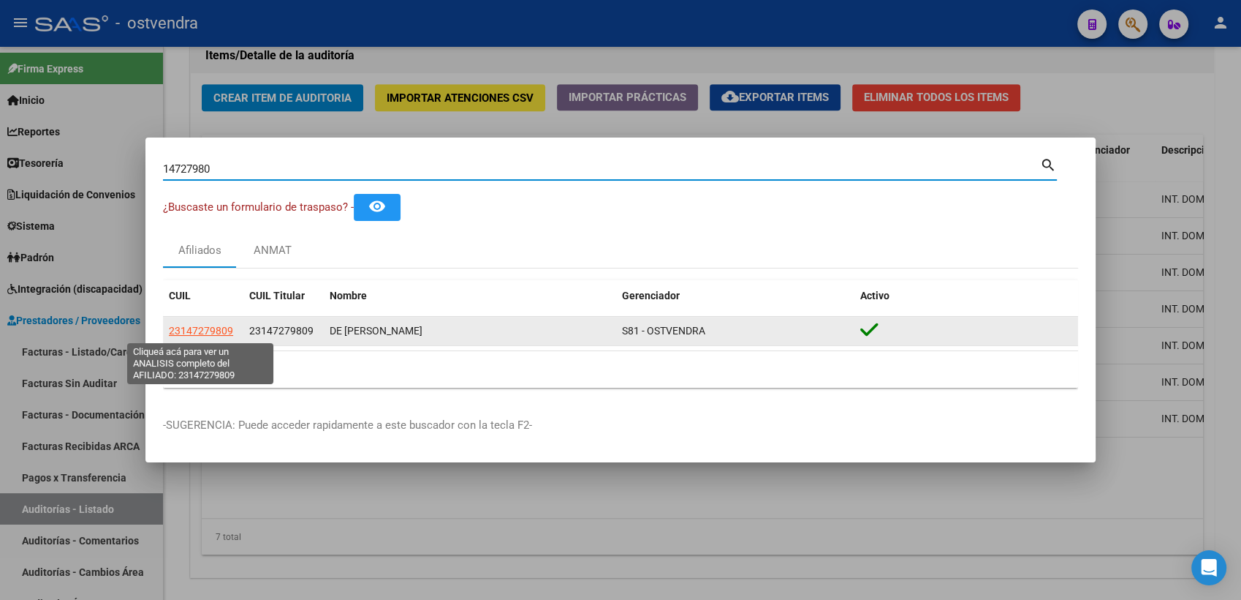
click at [196, 329] on span "23147279809" at bounding box center [201, 331] width 64 height 12
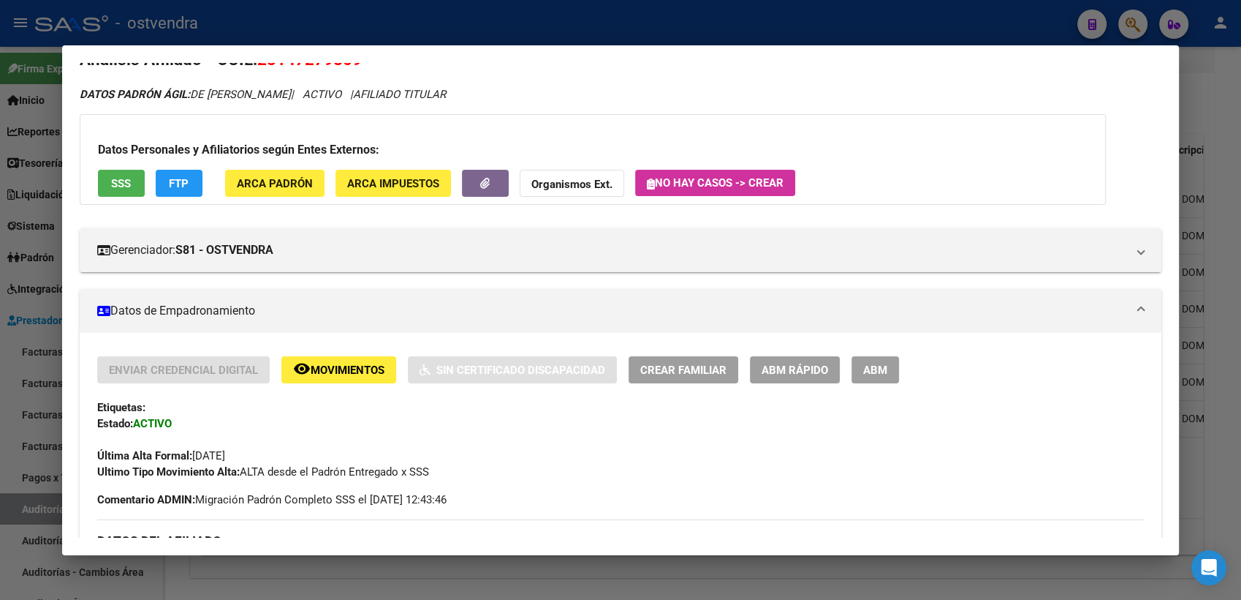
scroll to position [0, 0]
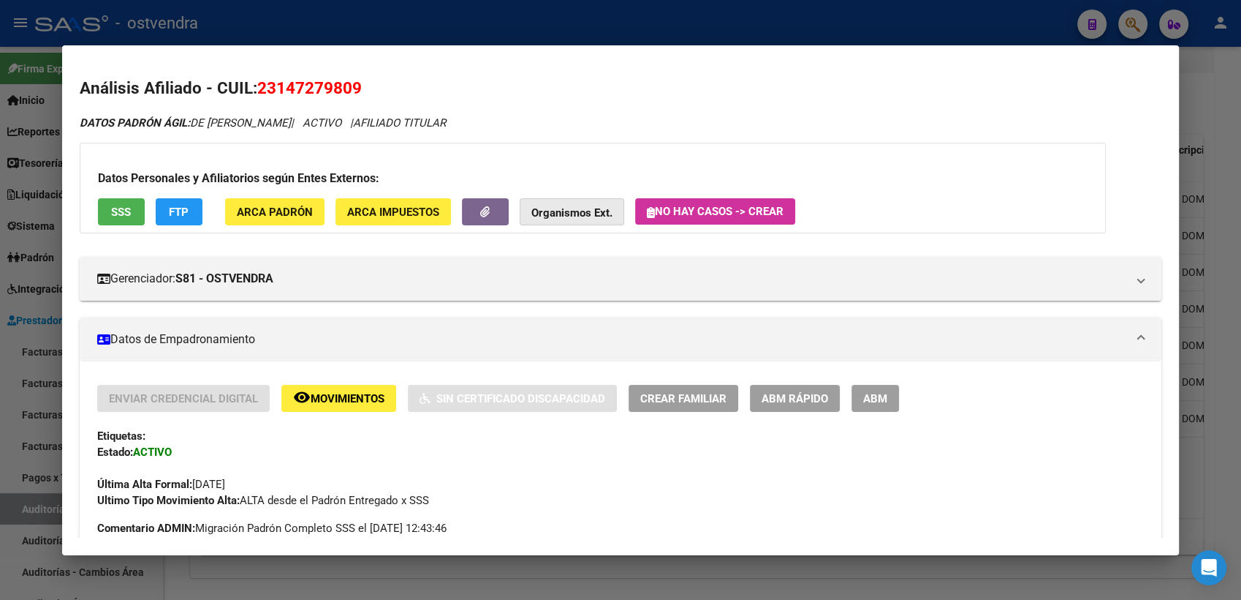
click at [567, 219] on button "Organismos Ext." at bounding box center [572, 211] width 105 height 27
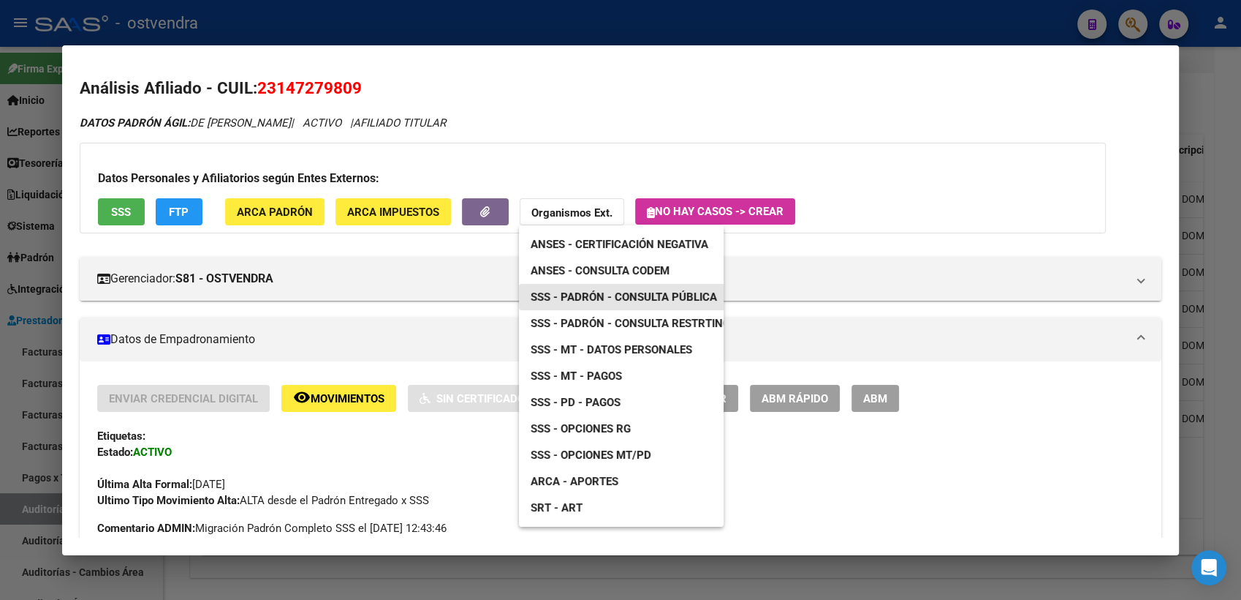
click at [673, 298] on span "SSS - Padrón - Consulta Pública" at bounding box center [624, 296] width 186 height 13
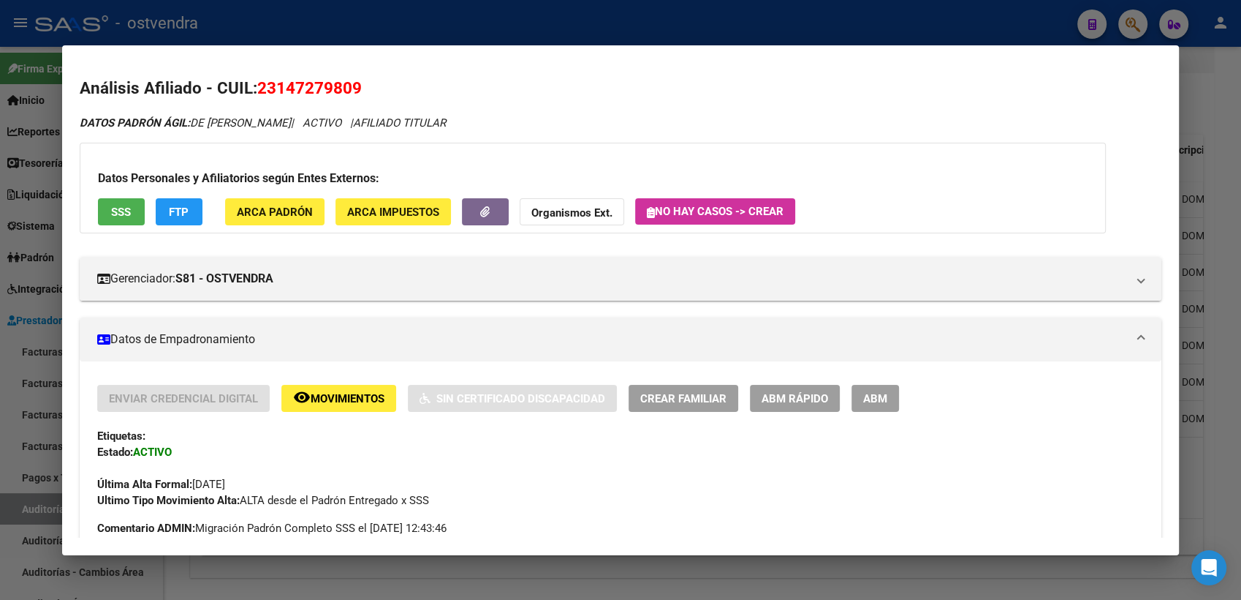
click at [571, 224] on button "Organismos Ext." at bounding box center [572, 211] width 105 height 27
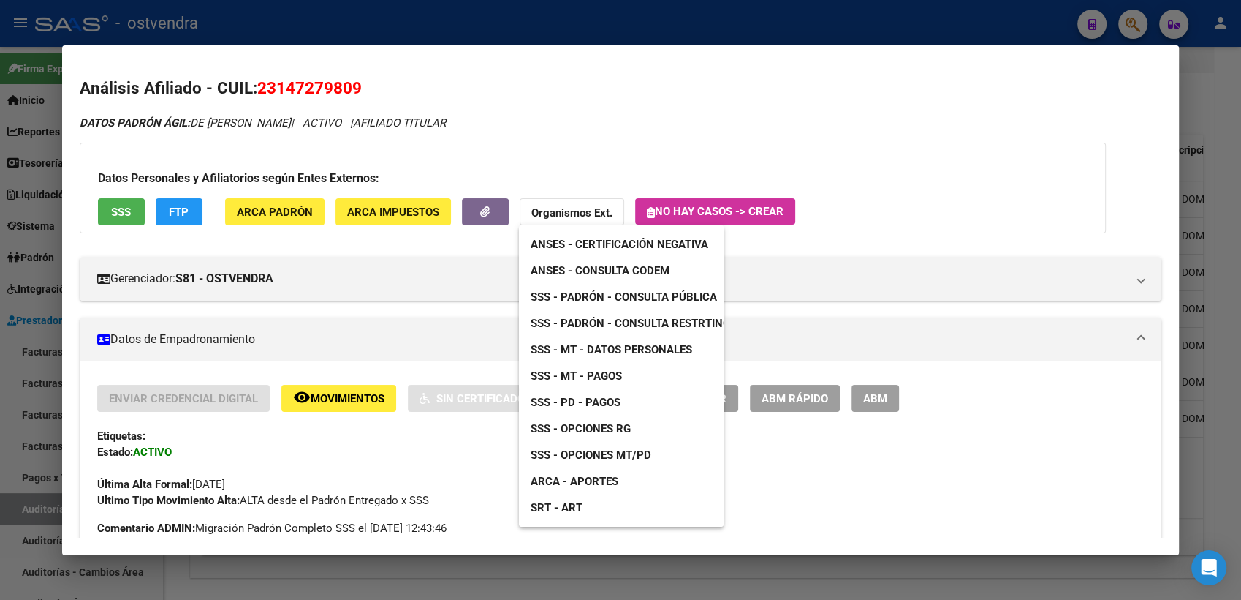
click at [635, 271] on span "ANSES - Consulta CODEM" at bounding box center [600, 270] width 139 height 13
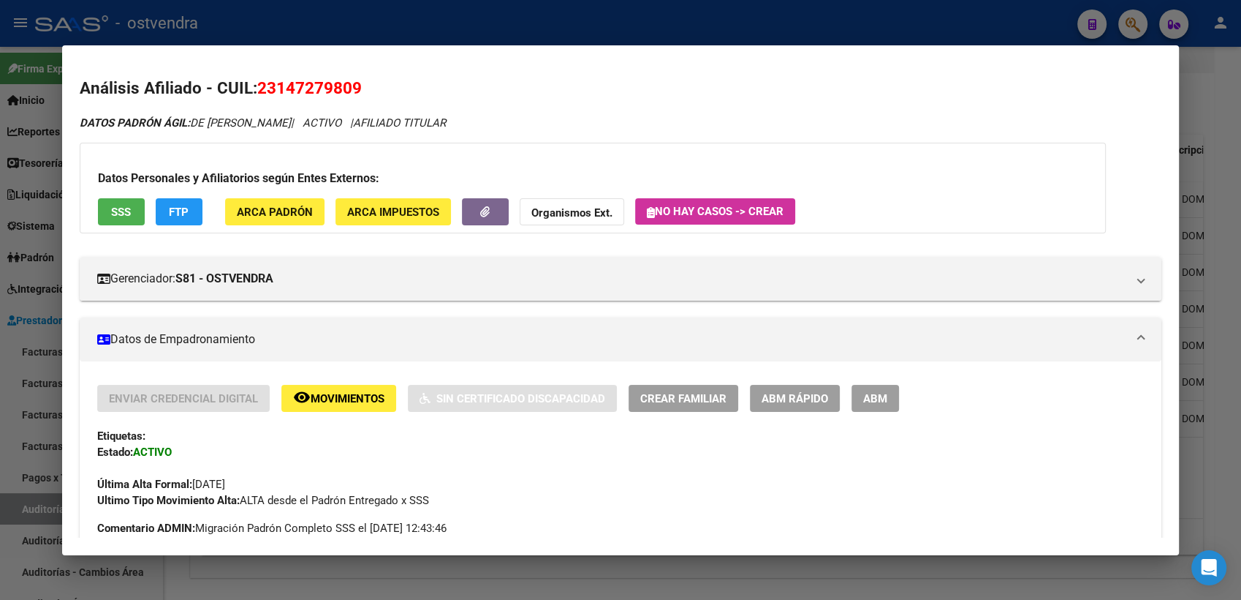
click at [1210, 61] on div at bounding box center [620, 300] width 1241 height 600
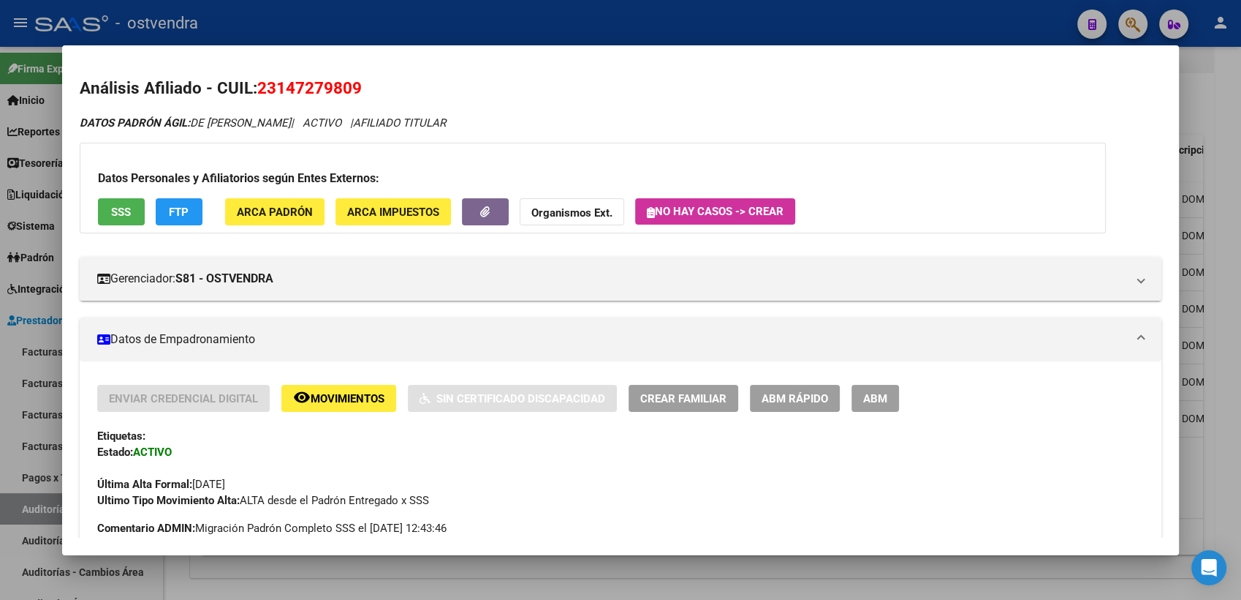
click at [1210, 61] on div at bounding box center [620, 300] width 1241 height 600
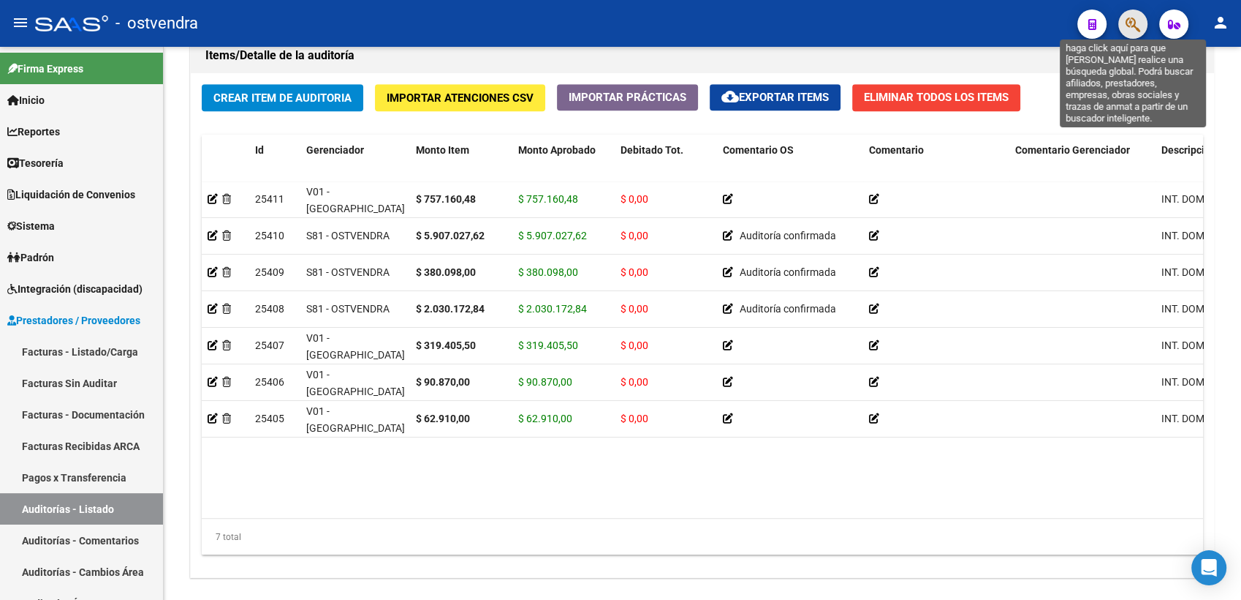
click at [1130, 20] on icon "button" at bounding box center [1133, 24] width 15 height 17
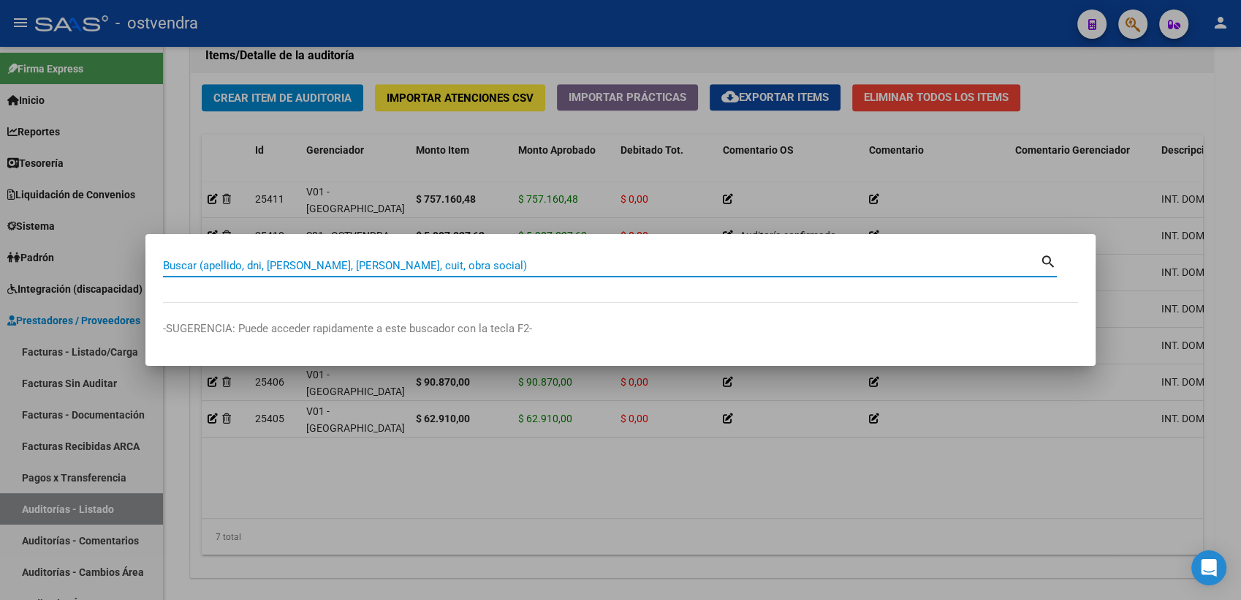
click at [639, 270] on input "Buscar (apellido, dni, cuil, nro traspaso, cuit, obra social)" at bounding box center [601, 265] width 877 height 13
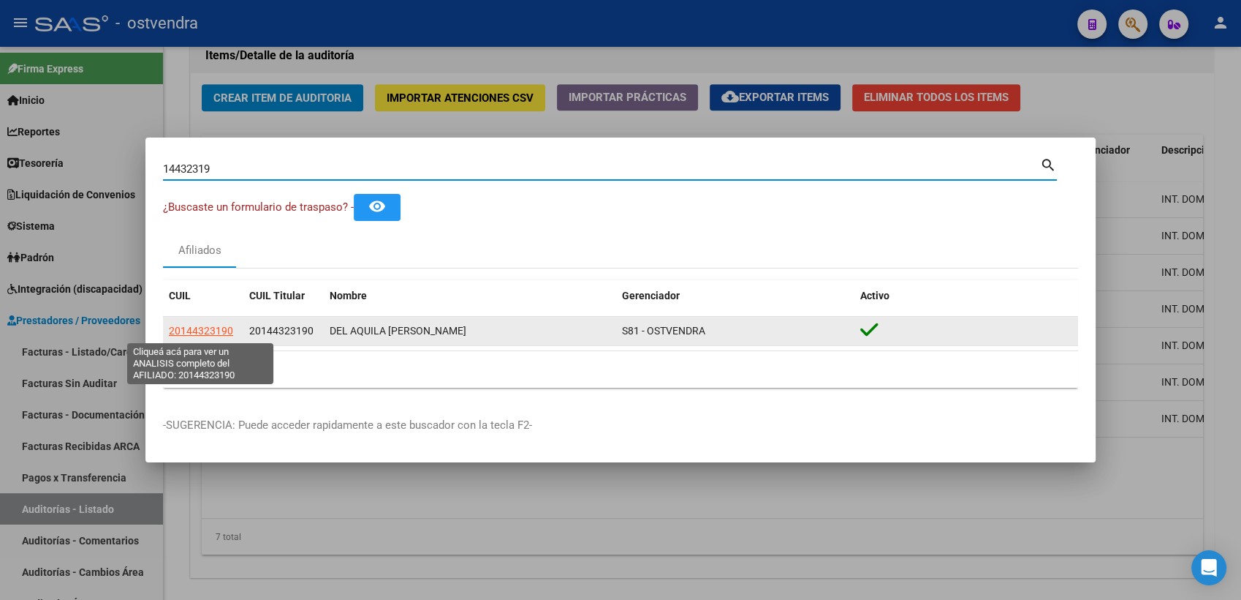
click at [211, 327] on span "20144323190" at bounding box center [201, 331] width 64 height 12
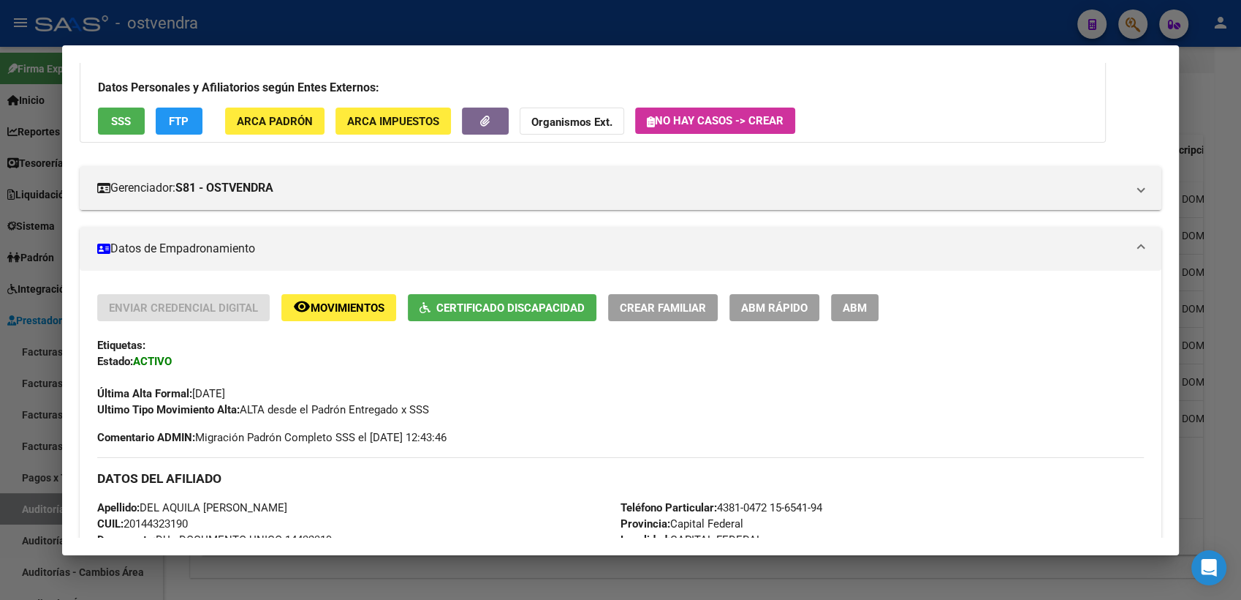
scroll to position [81, 0]
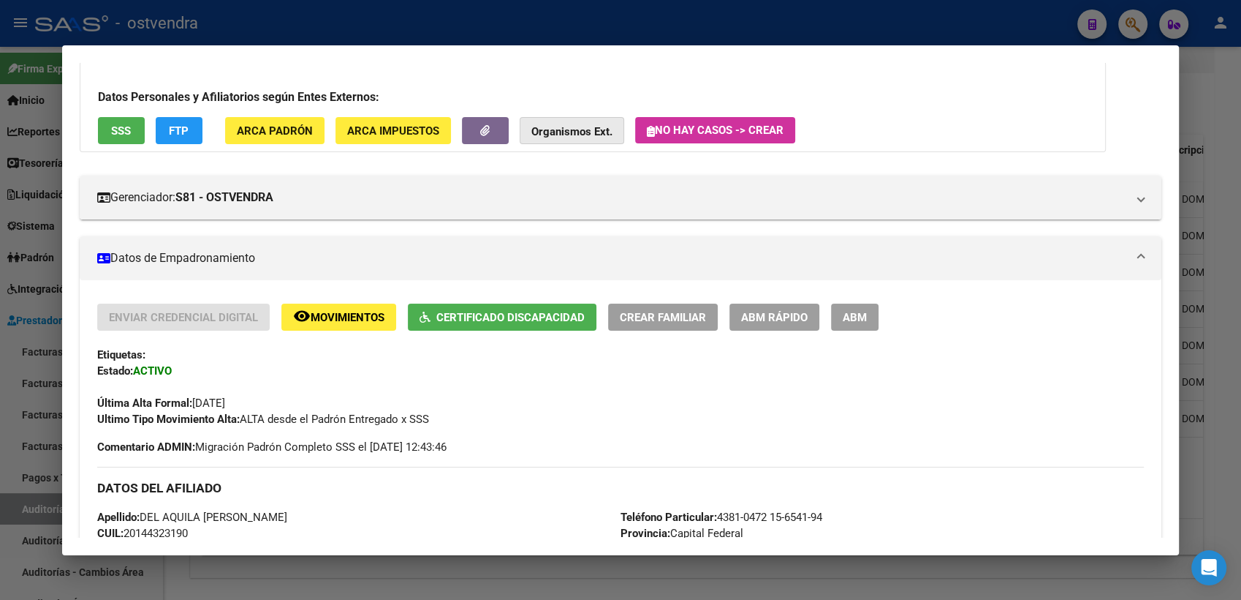
click at [583, 124] on span "Organismos Ext." at bounding box center [572, 130] width 81 height 13
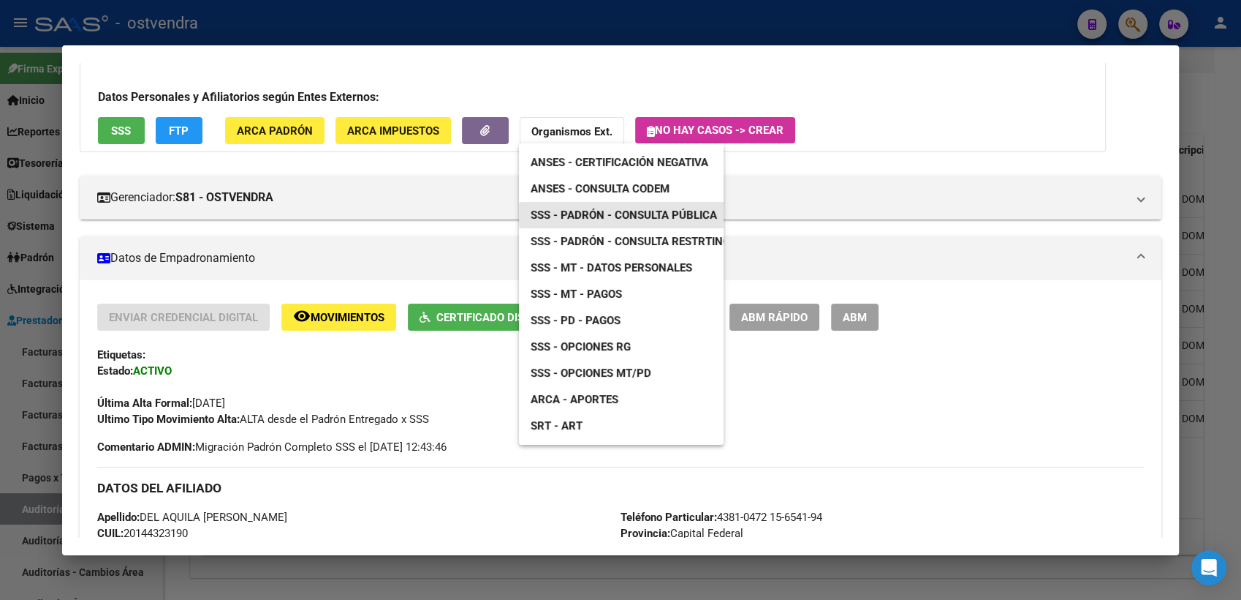
click at [658, 216] on span "SSS - Padrón - Consulta Pública" at bounding box center [624, 214] width 186 height 13
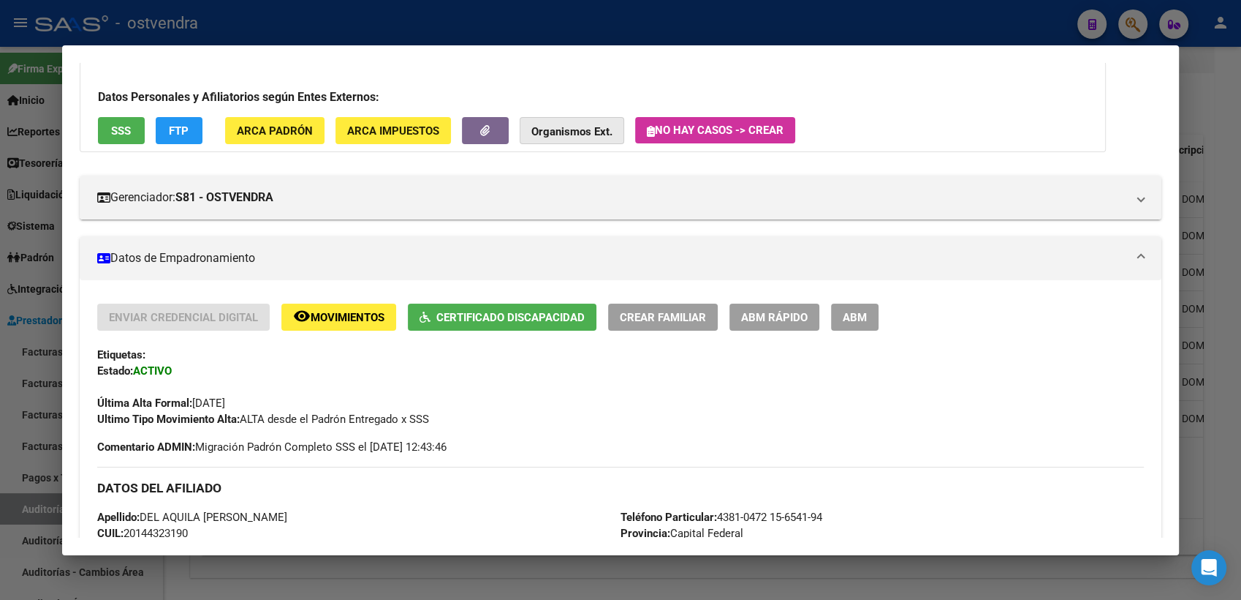
click at [583, 135] on strong "Organismos Ext." at bounding box center [572, 131] width 81 height 13
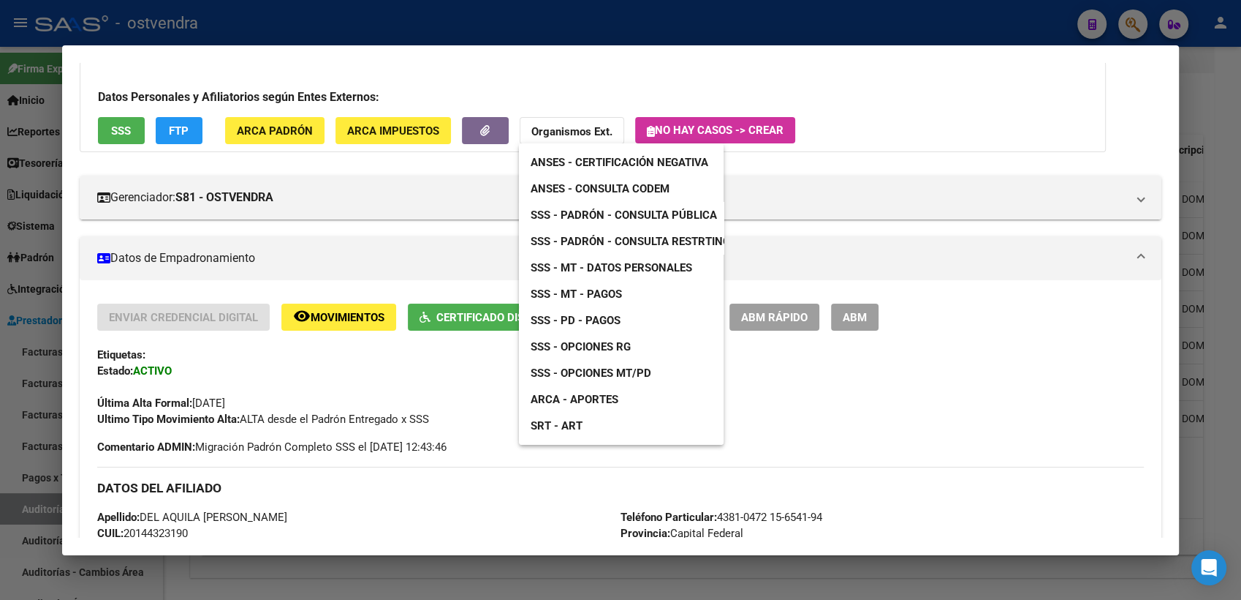
click at [632, 183] on span "ANSES - Consulta CODEM" at bounding box center [600, 188] width 139 height 13
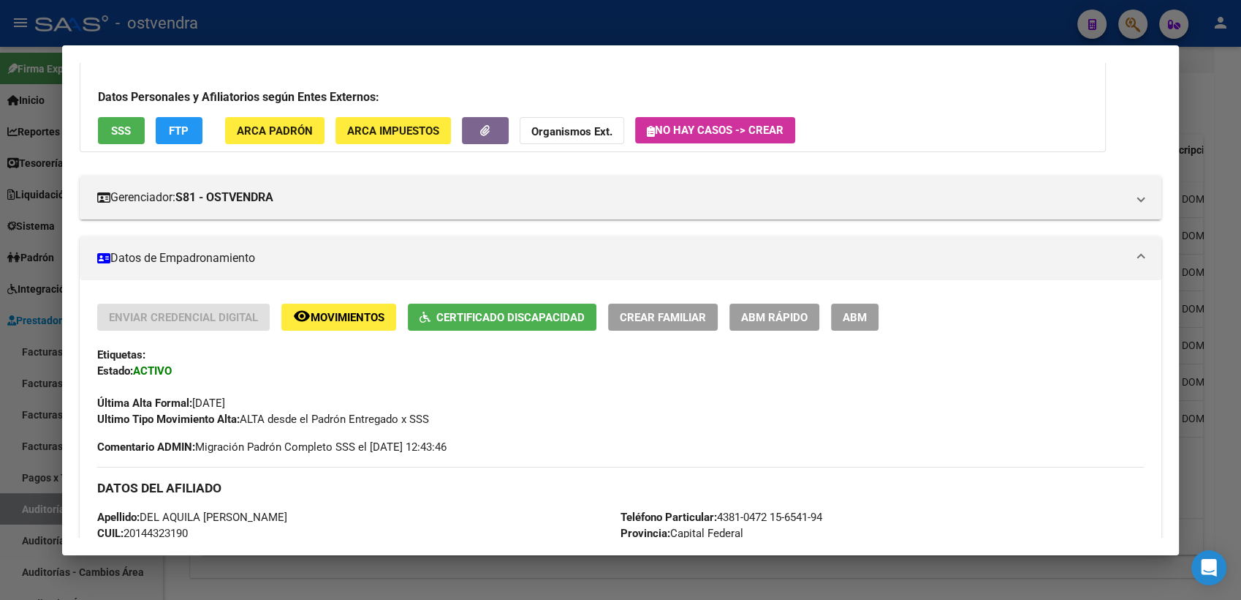
click at [1208, 75] on div at bounding box center [620, 300] width 1241 height 600
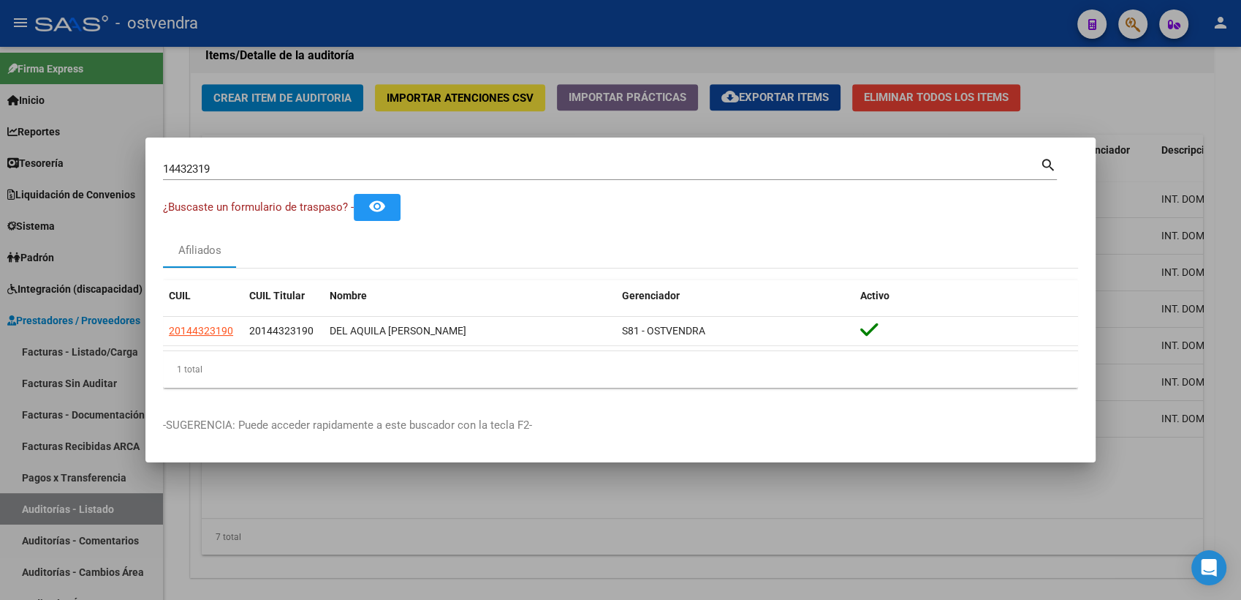
click at [668, 162] on input "14432319" at bounding box center [601, 168] width 877 height 13
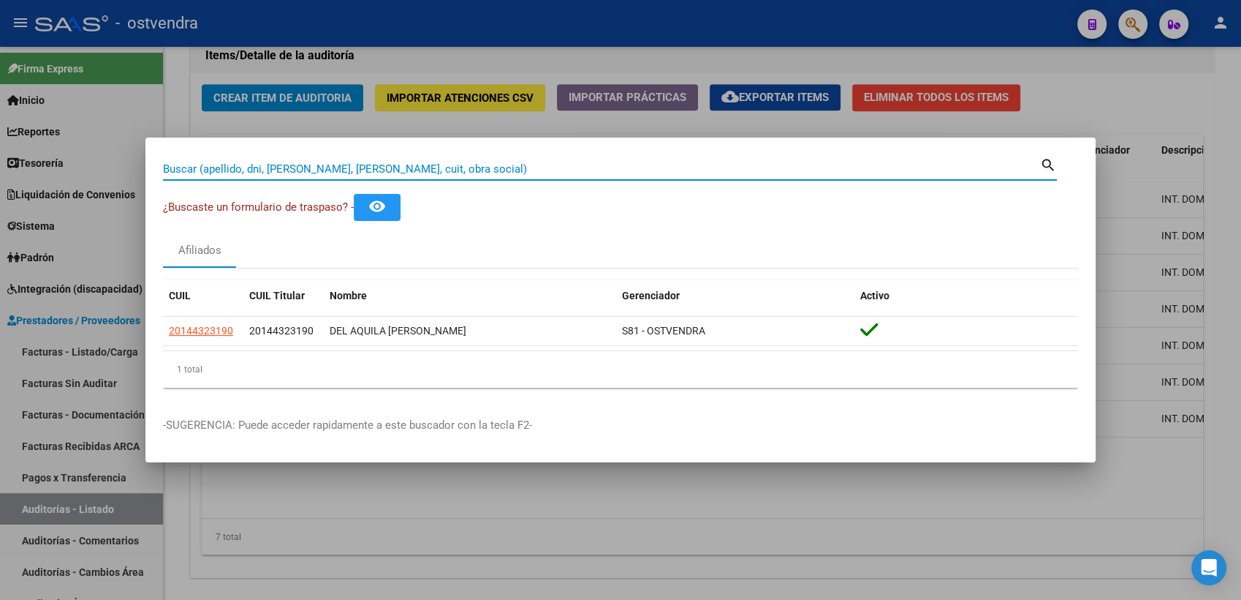
paste input "10832652"
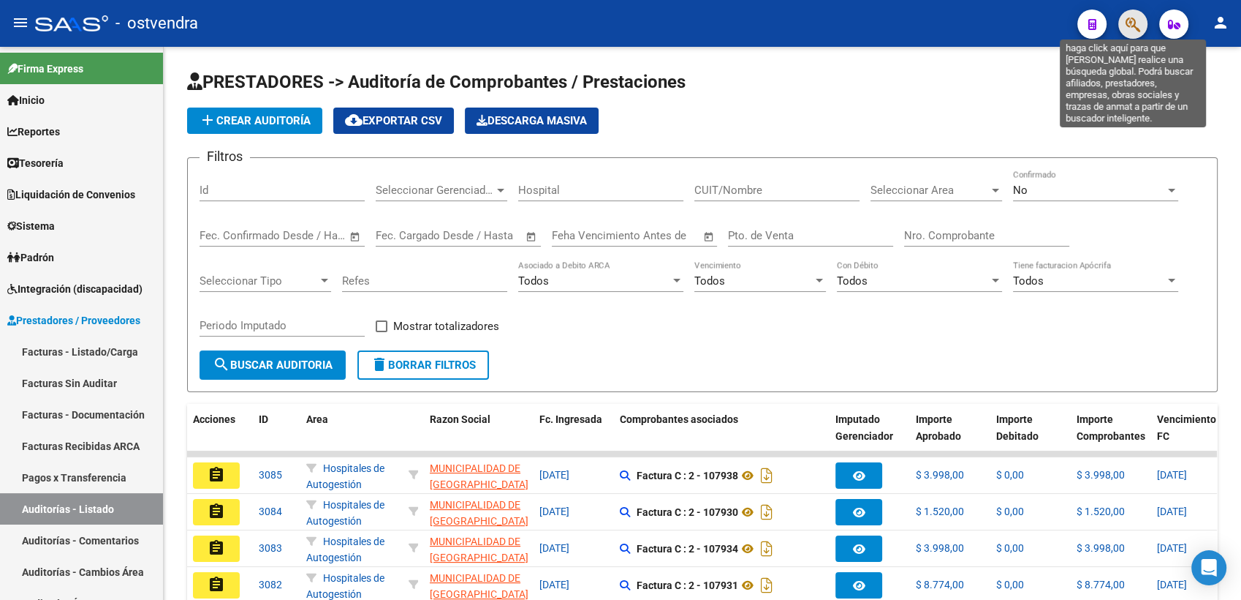
click at [1133, 20] on icon "button" at bounding box center [1133, 24] width 15 height 17
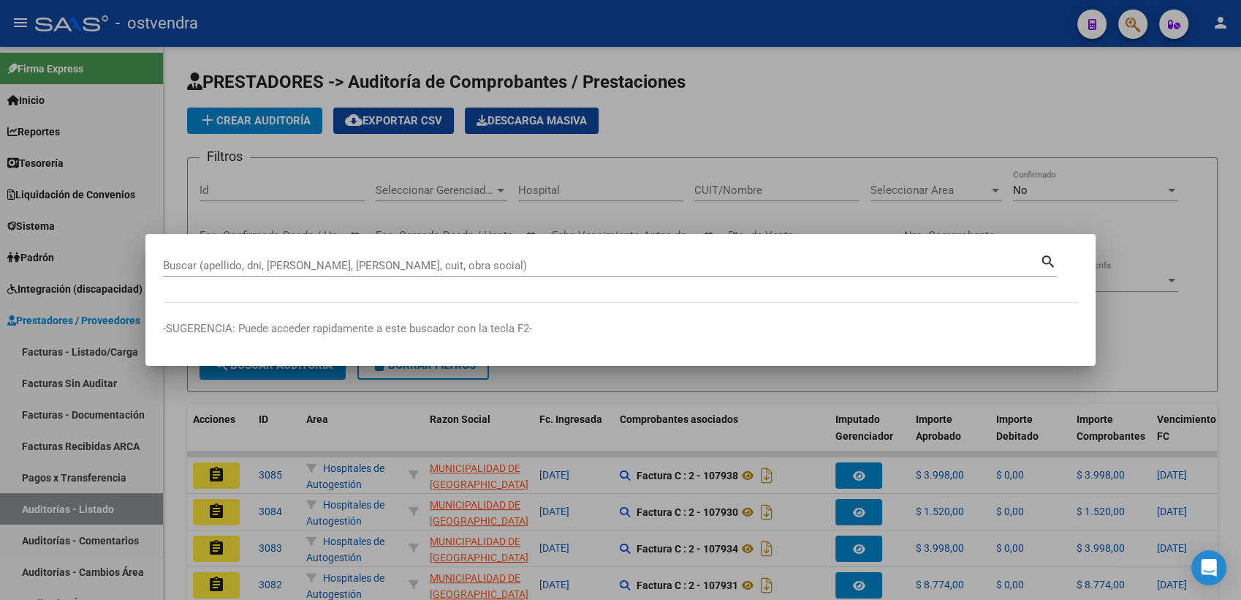
click at [591, 258] on div "Buscar (apellido, dni, cuil, nro traspaso, cuit, obra social)" at bounding box center [601, 265] width 877 height 22
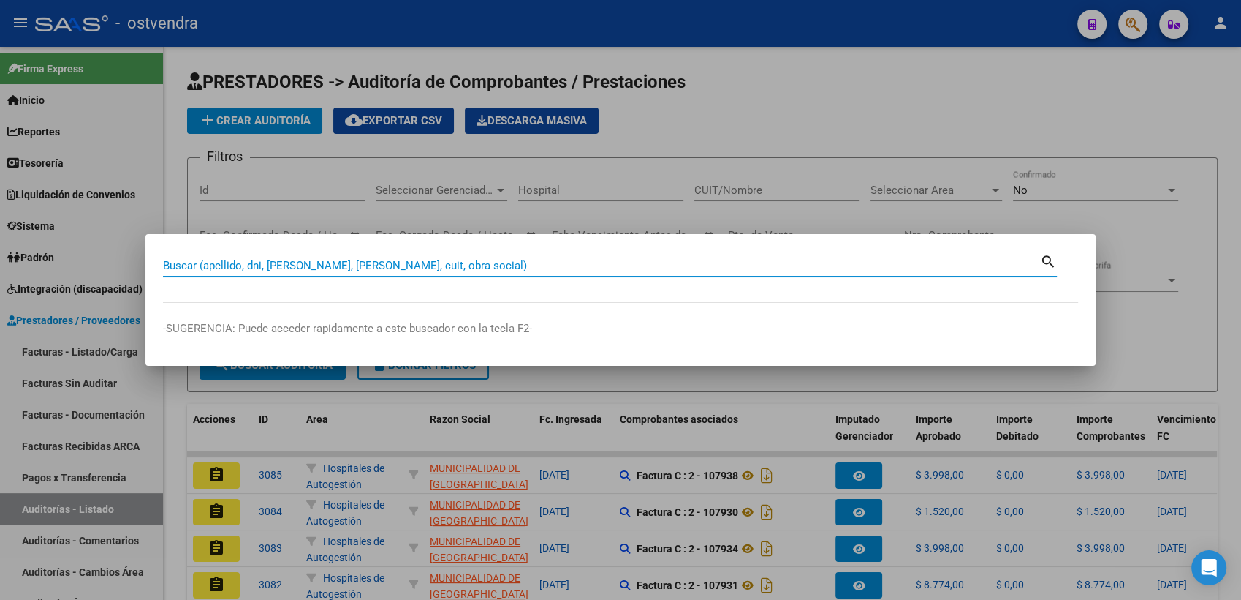
paste input "14635105"
type input "14635105"
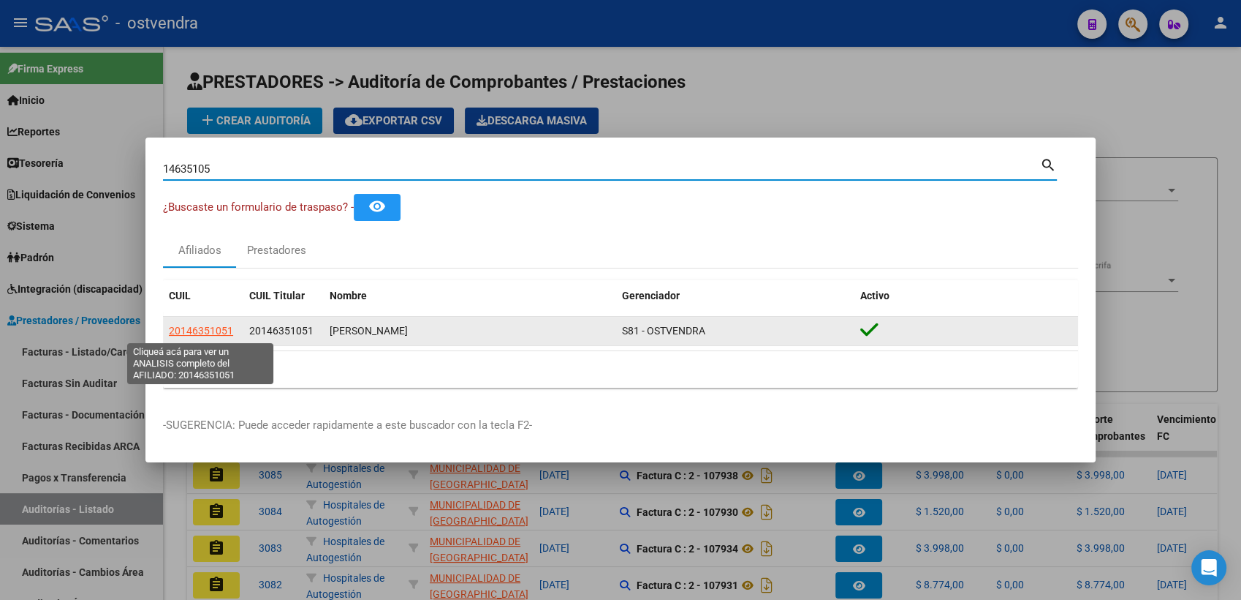
click at [219, 328] on span "20146351051" at bounding box center [201, 331] width 64 height 12
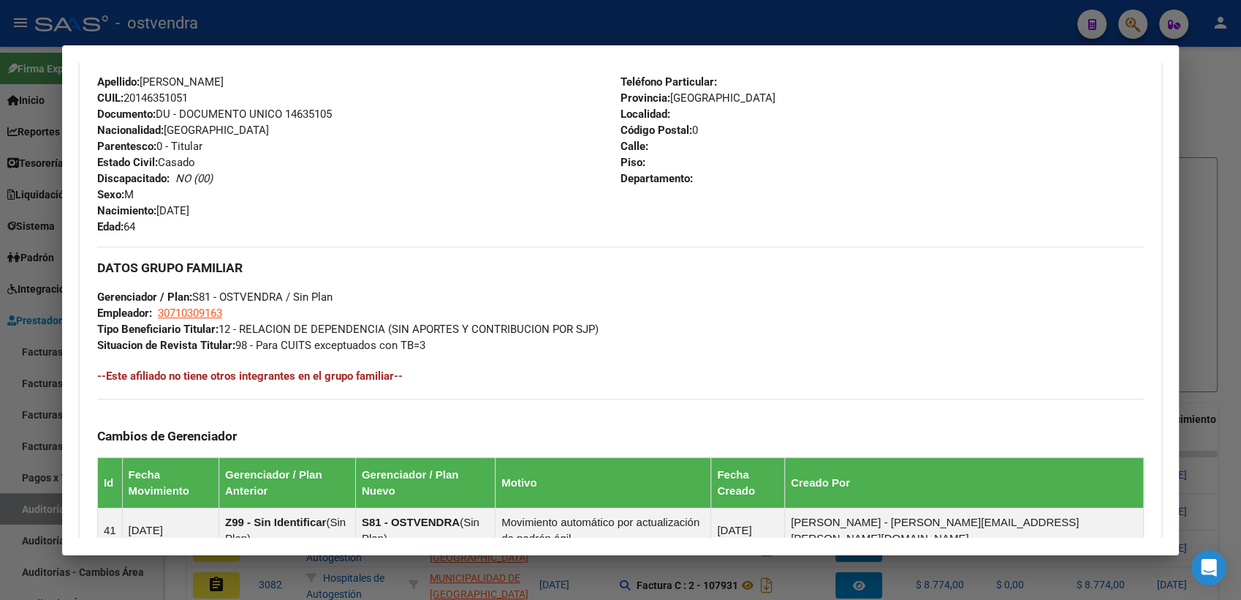
scroll to position [758, 0]
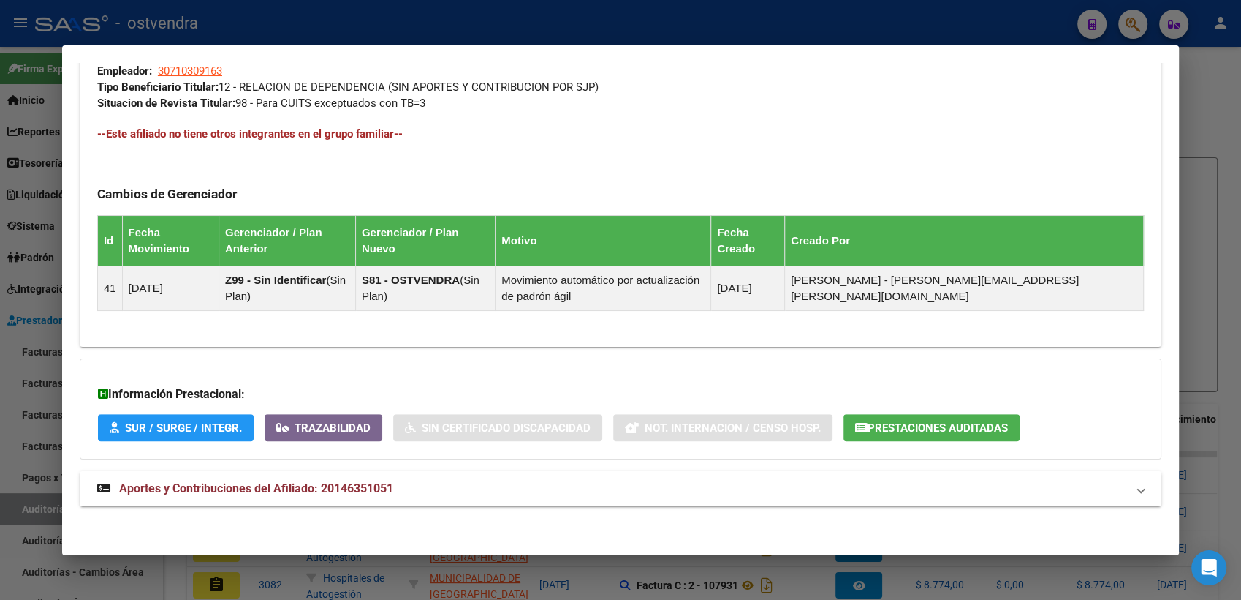
click at [295, 488] on span "Aportes y Contribuciones del Afiliado: 20146351051" at bounding box center [256, 488] width 274 height 14
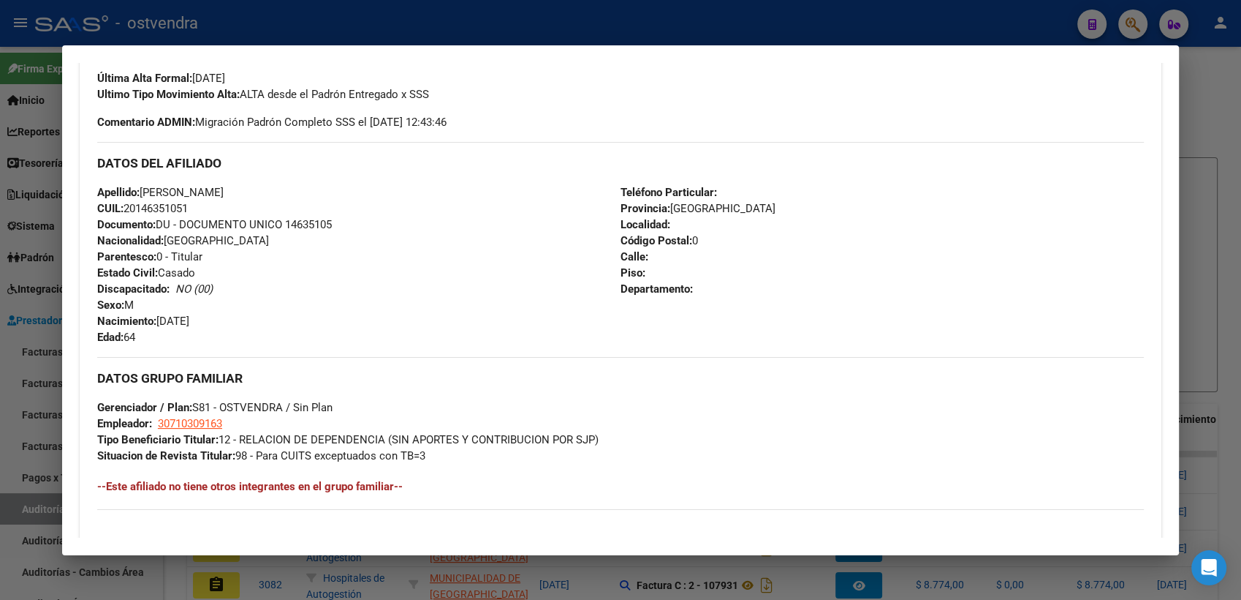
scroll to position [812, 0]
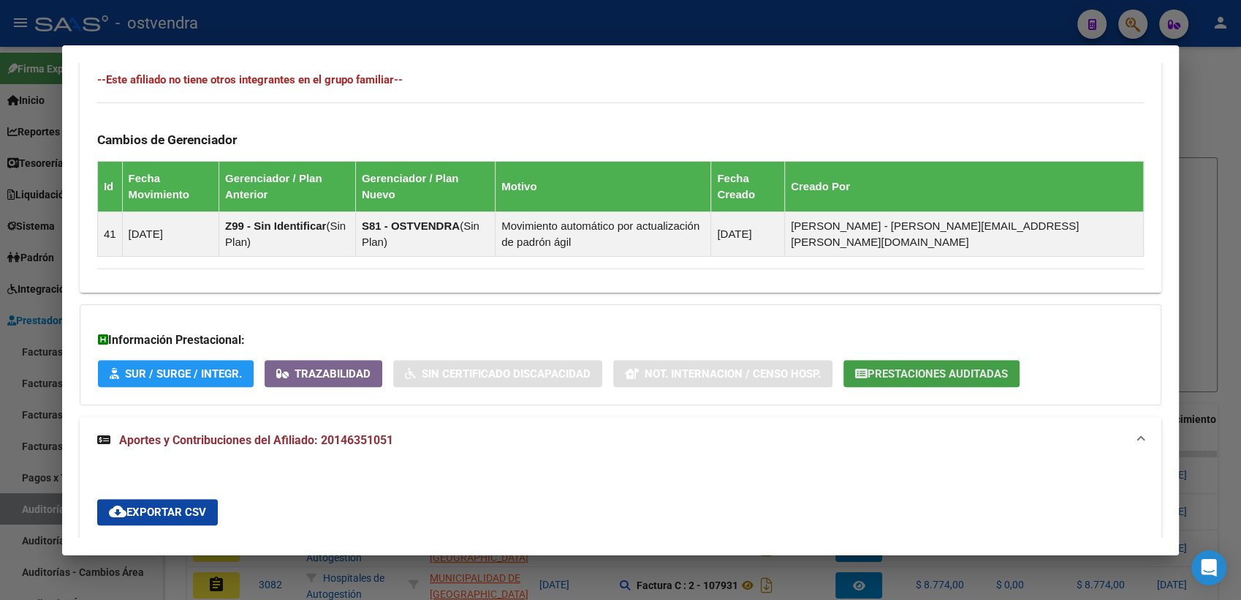
click at [946, 371] on span "Prestaciones Auditadas" at bounding box center [938, 373] width 140 height 13
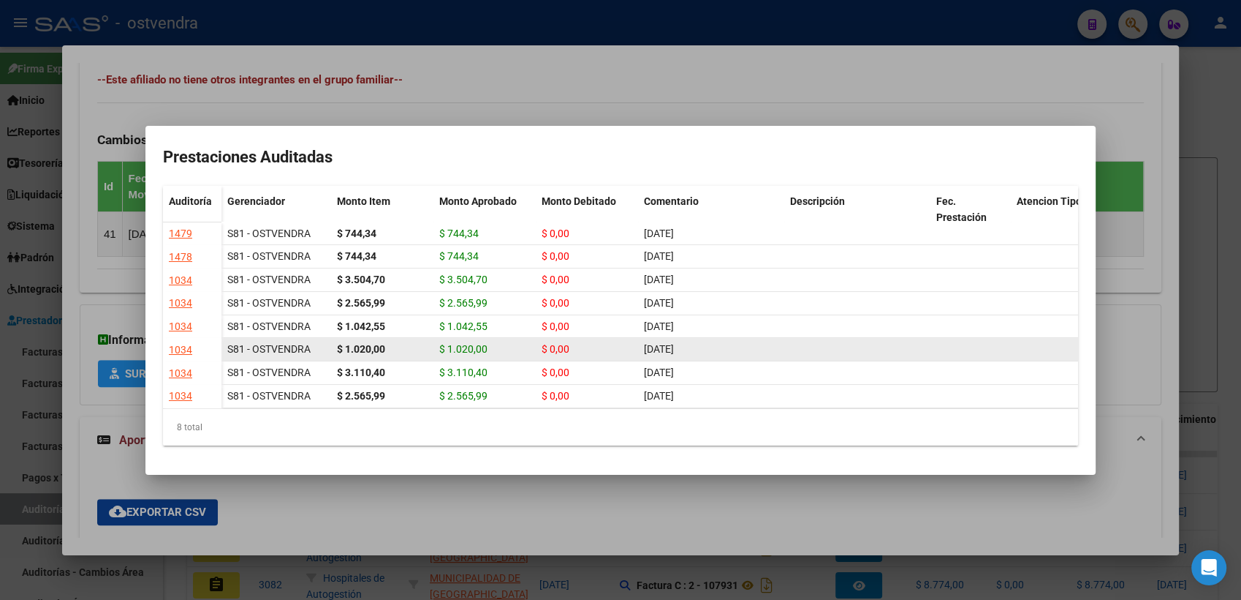
scroll to position [0, 0]
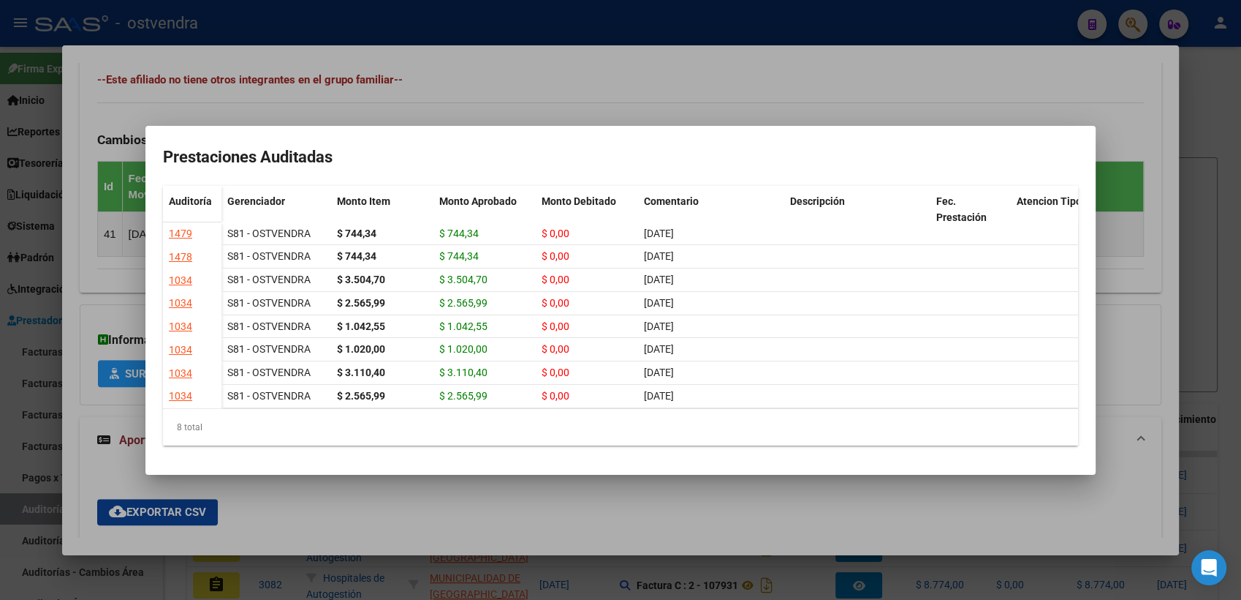
click at [999, 67] on div at bounding box center [620, 300] width 1241 height 600
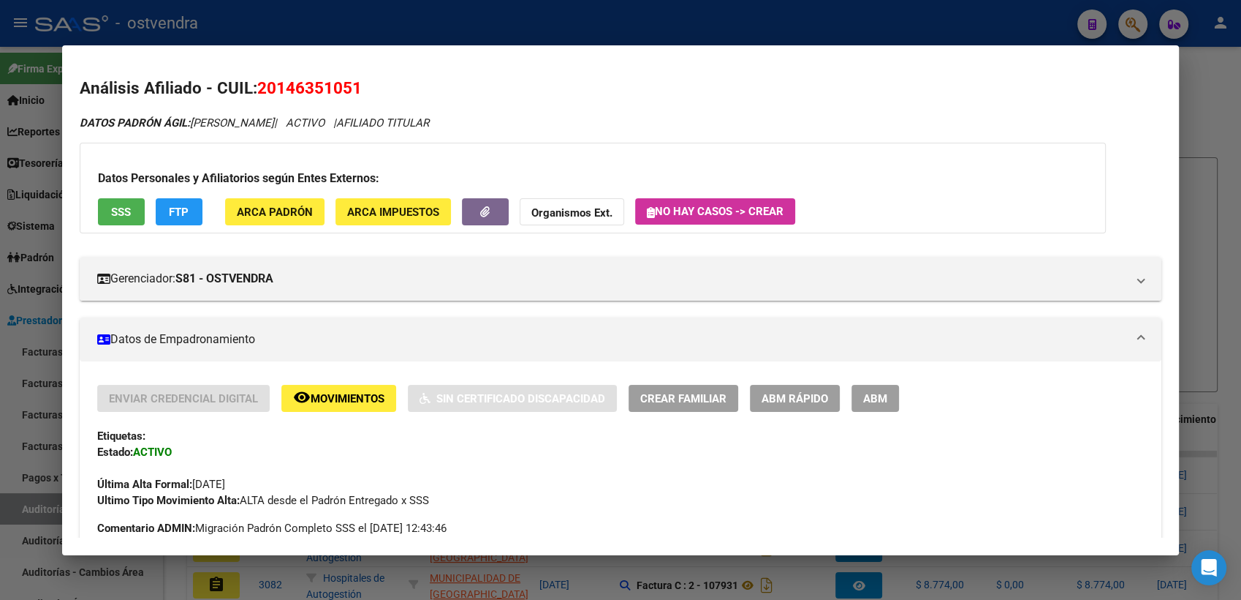
click at [564, 214] on strong "Organismos Ext." at bounding box center [572, 212] width 81 height 13
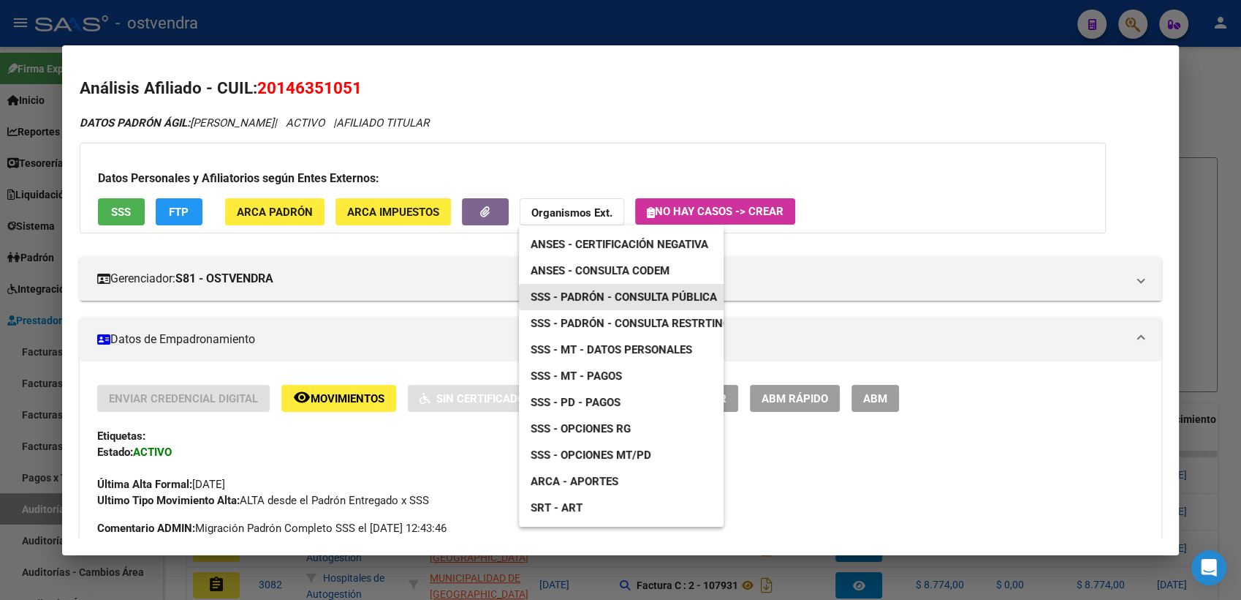
click at [638, 301] on span "SSS - Padrón - Consulta Pública" at bounding box center [624, 296] width 186 height 13
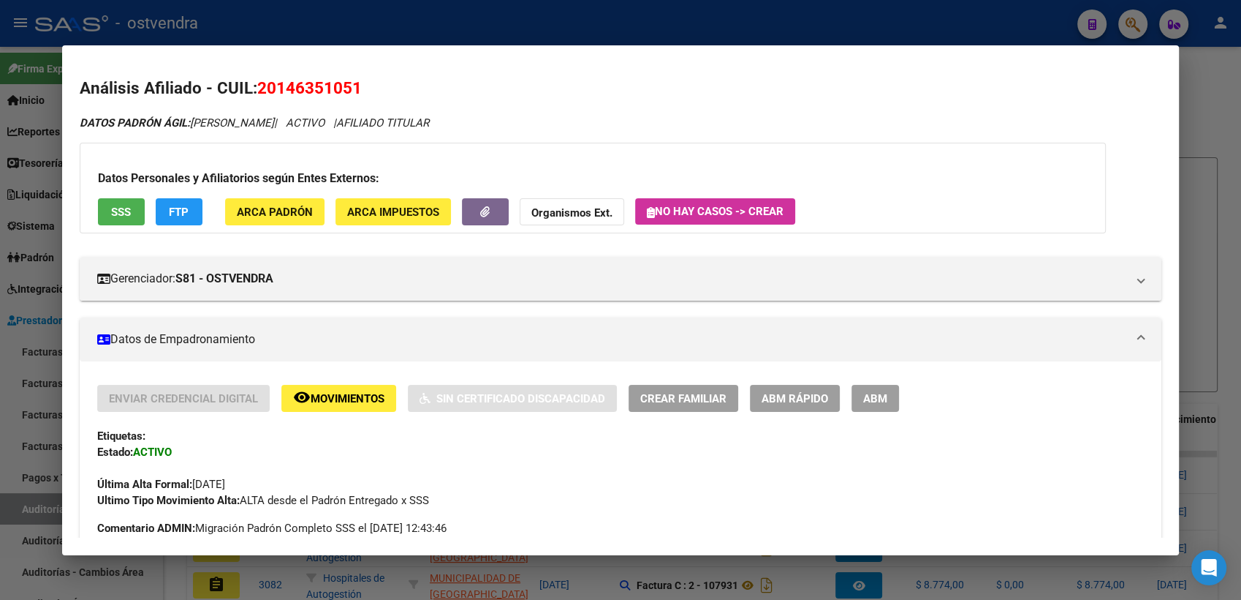
click at [1217, 80] on div at bounding box center [620, 300] width 1241 height 600
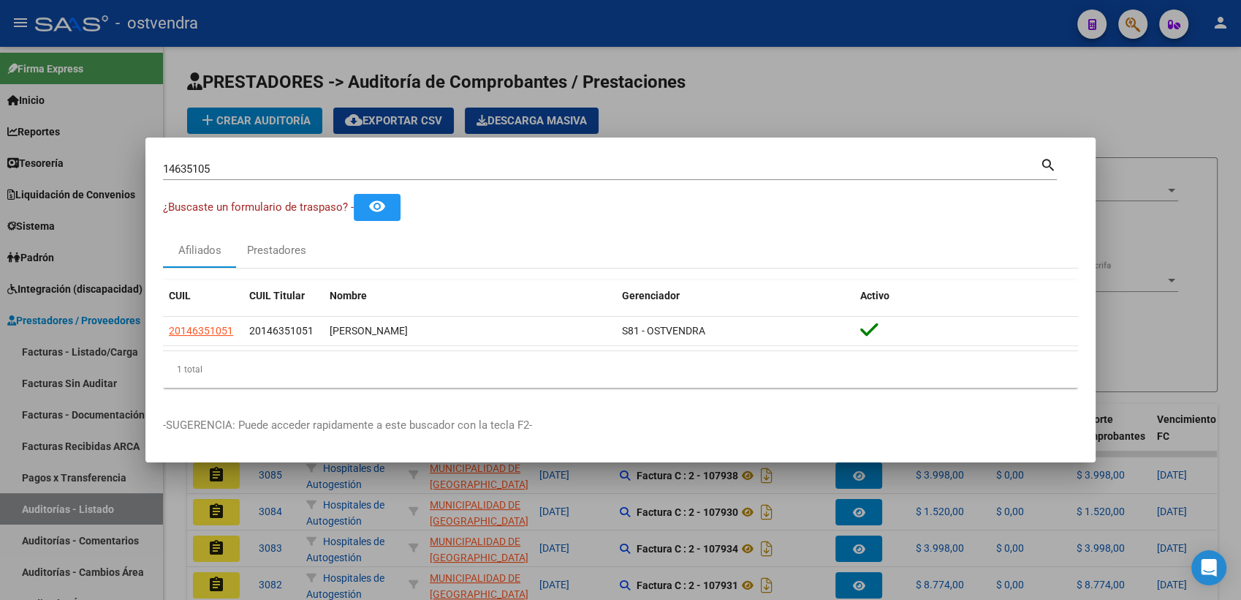
click at [1129, 20] on div at bounding box center [620, 300] width 1241 height 600
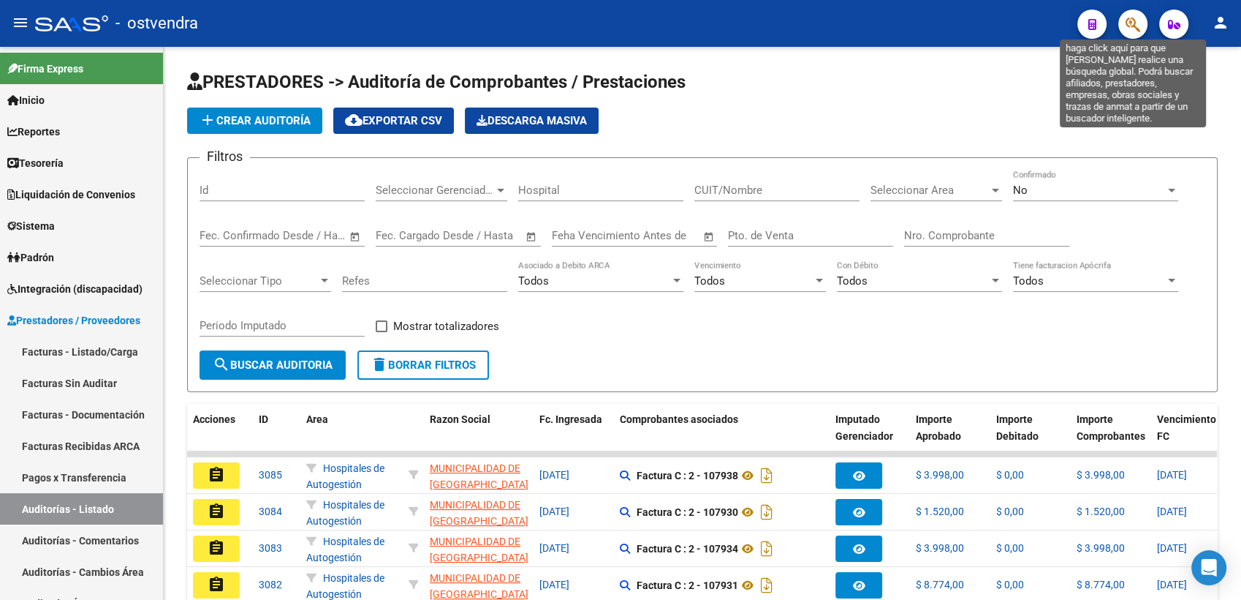
click at [1129, 22] on icon "button" at bounding box center [1133, 24] width 15 height 17
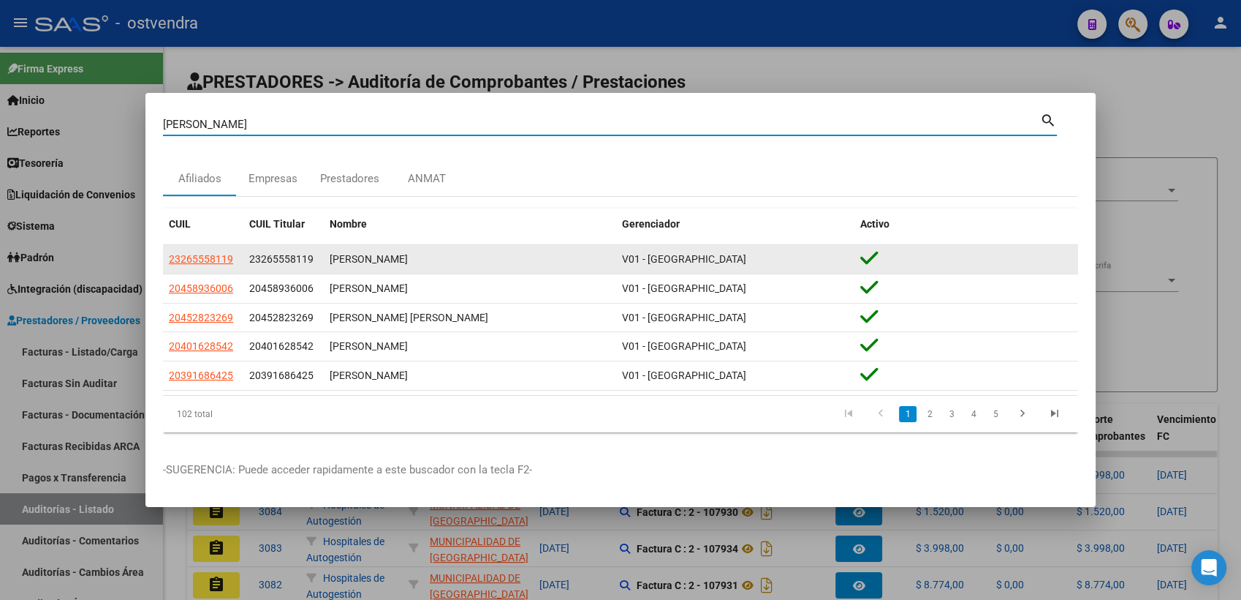
type input "ibarra eduardo"
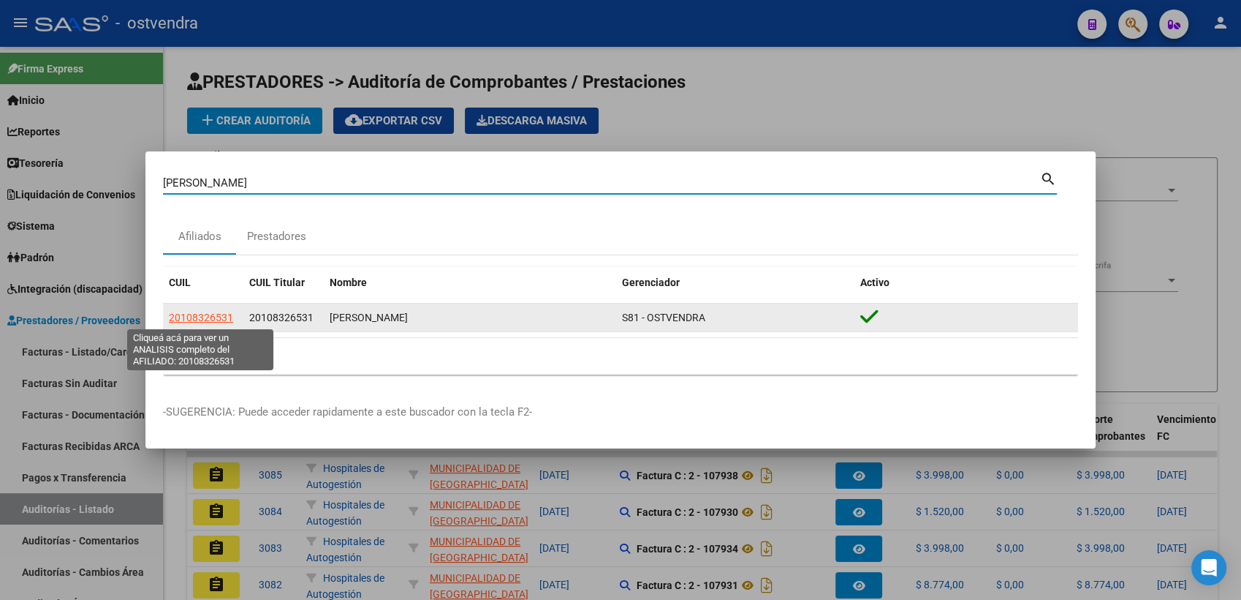
click at [197, 317] on span "20108326531" at bounding box center [201, 317] width 64 height 12
type textarea "20108326531"
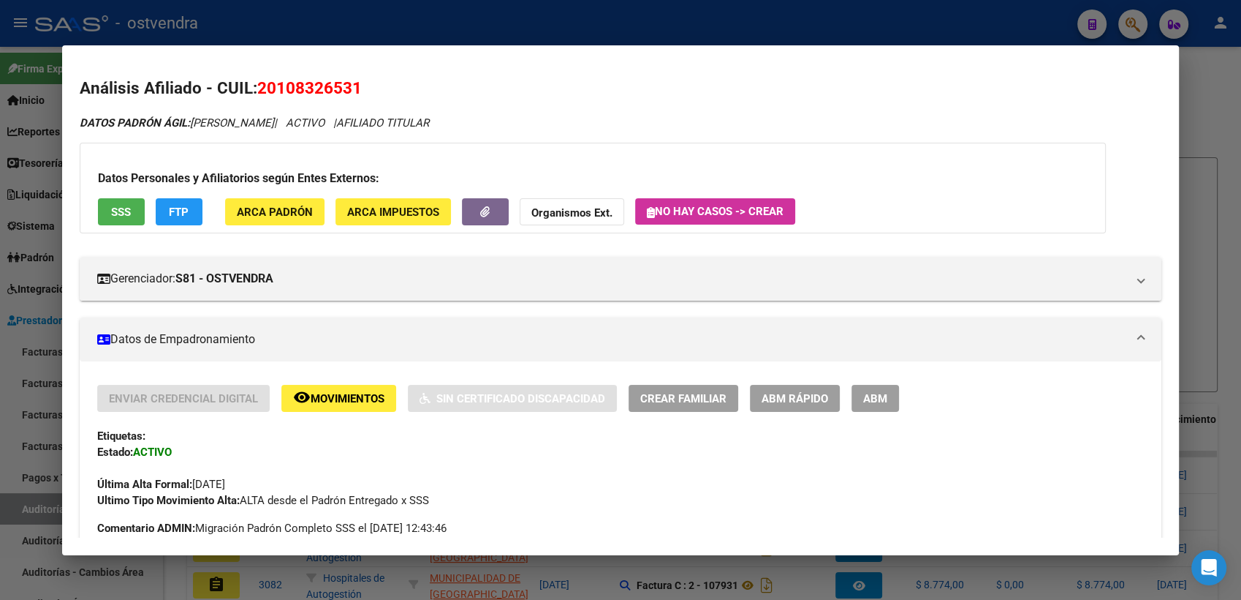
click at [581, 202] on button "Organismos Ext." at bounding box center [572, 211] width 105 height 27
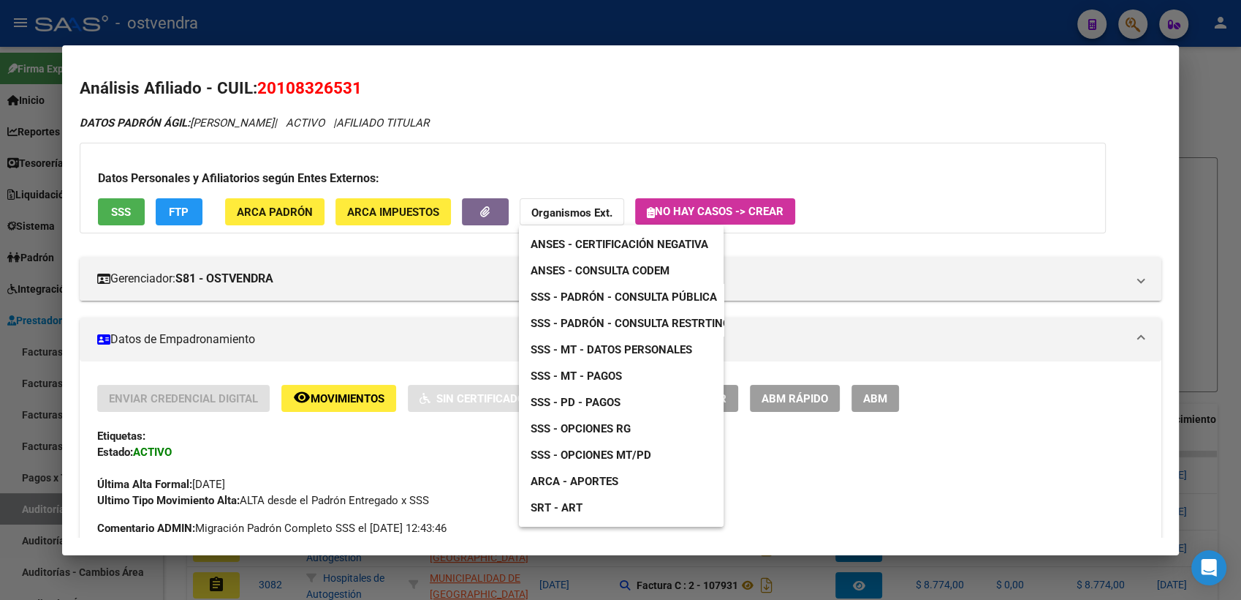
click at [644, 298] on span "SSS - Padrón - Consulta Pública" at bounding box center [624, 296] width 186 height 13
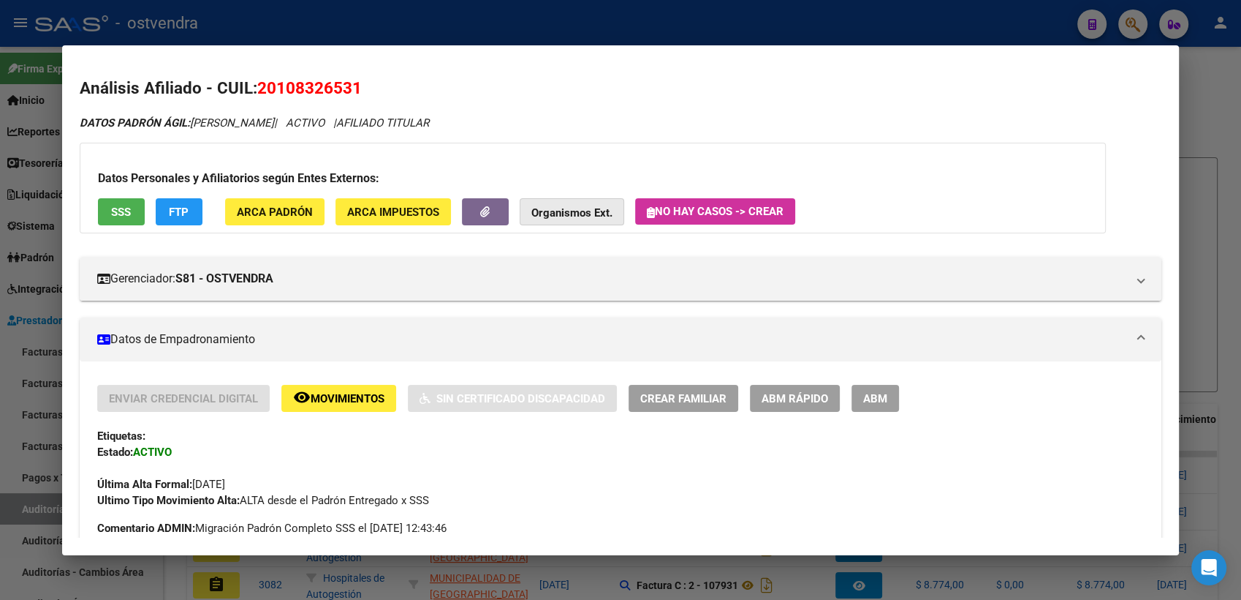
click at [558, 211] on strong "Organismos Ext." at bounding box center [572, 212] width 81 height 13
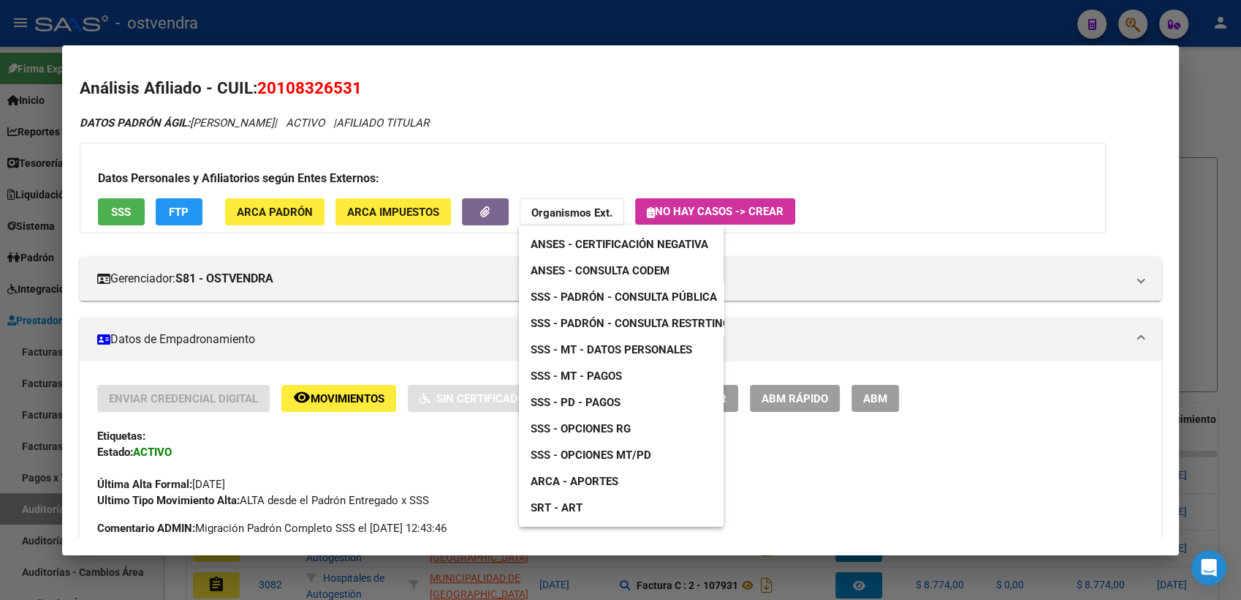
click at [583, 270] on span "ANSES - Consulta CODEM" at bounding box center [600, 270] width 139 height 13
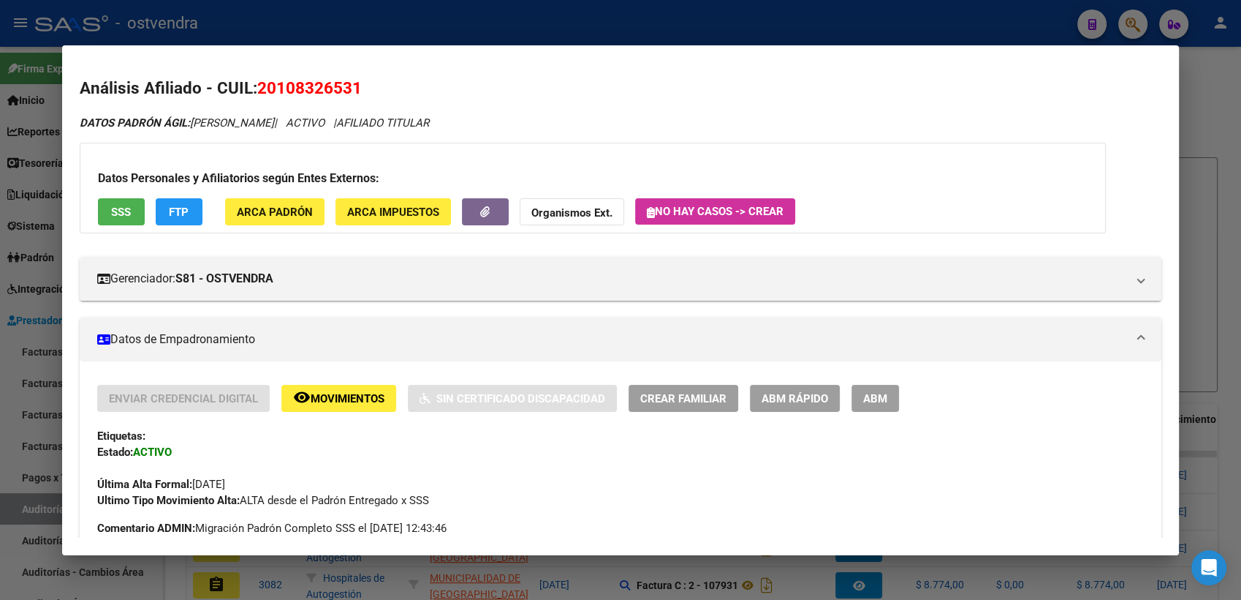
click at [1220, 78] on div at bounding box center [620, 300] width 1241 height 600
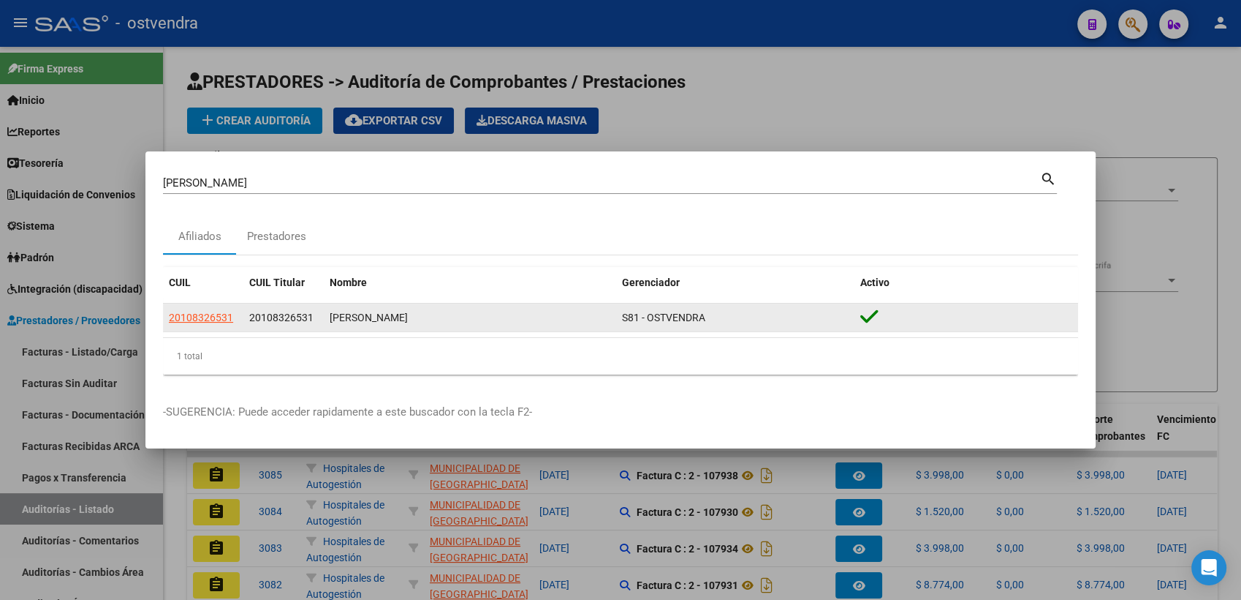
drag, startPoint x: 261, startPoint y: 313, endPoint x: 308, endPoint y: 310, distance: 46.9
click at [308, 311] on span "20108326531" at bounding box center [281, 317] width 64 height 12
copy span "10832653"
